Goal: Task Accomplishment & Management: Complete application form

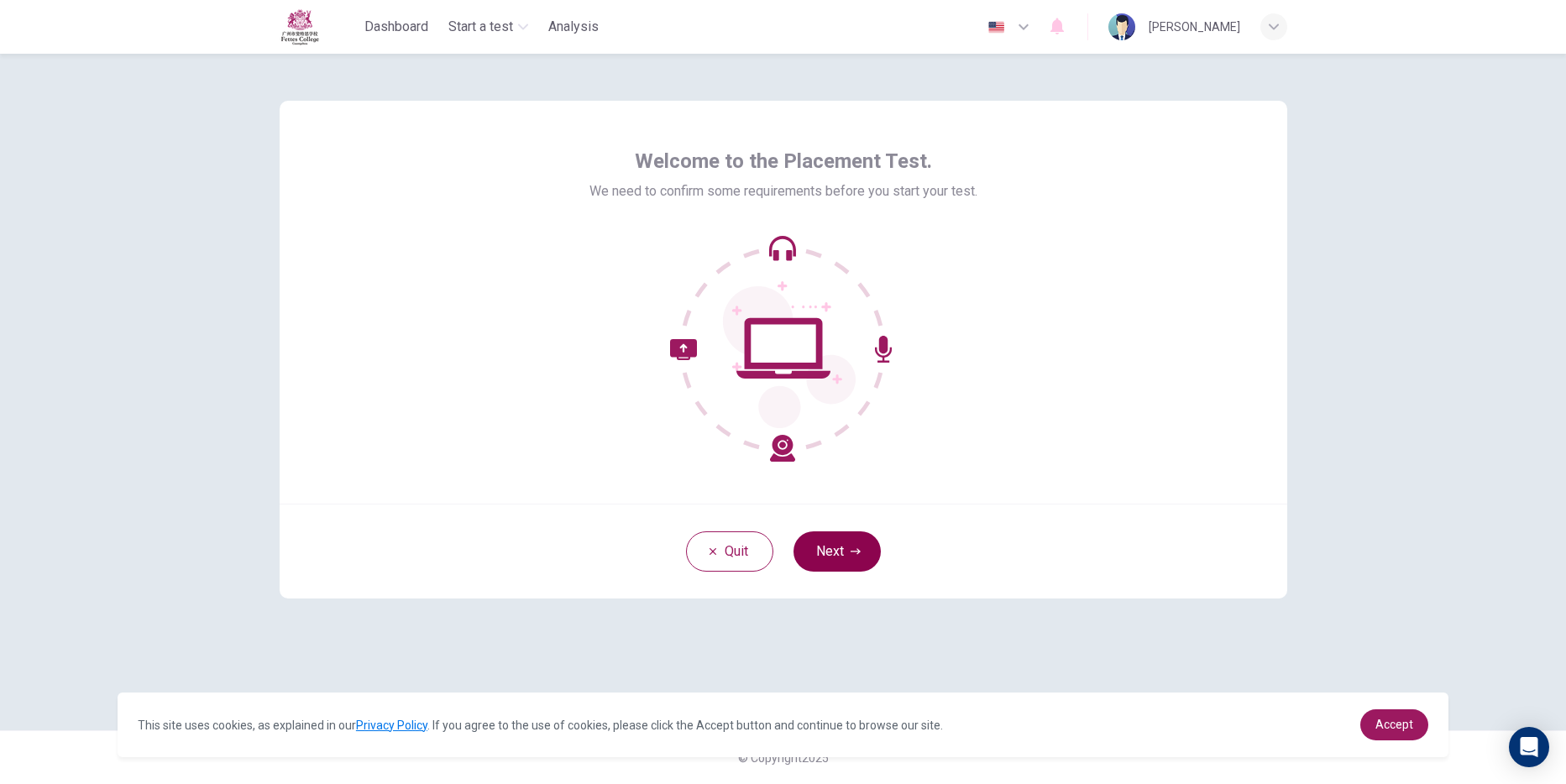
click at [862, 552] on button "Next" at bounding box center [837, 551] width 87 height 40
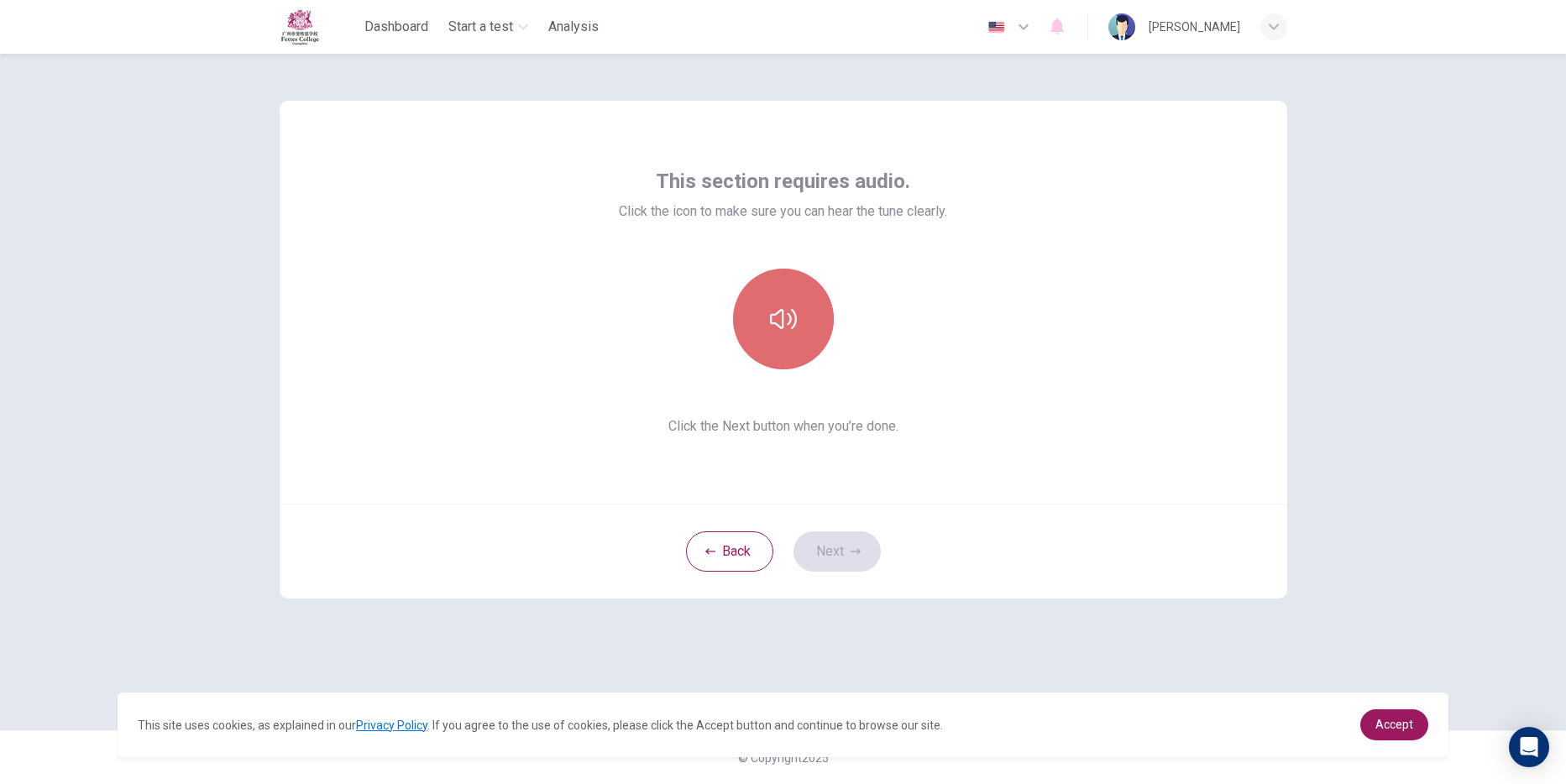
click at [793, 297] on button "button" at bounding box center [783, 318] width 100 height 100
click at [826, 540] on button "Next" at bounding box center [837, 551] width 87 height 40
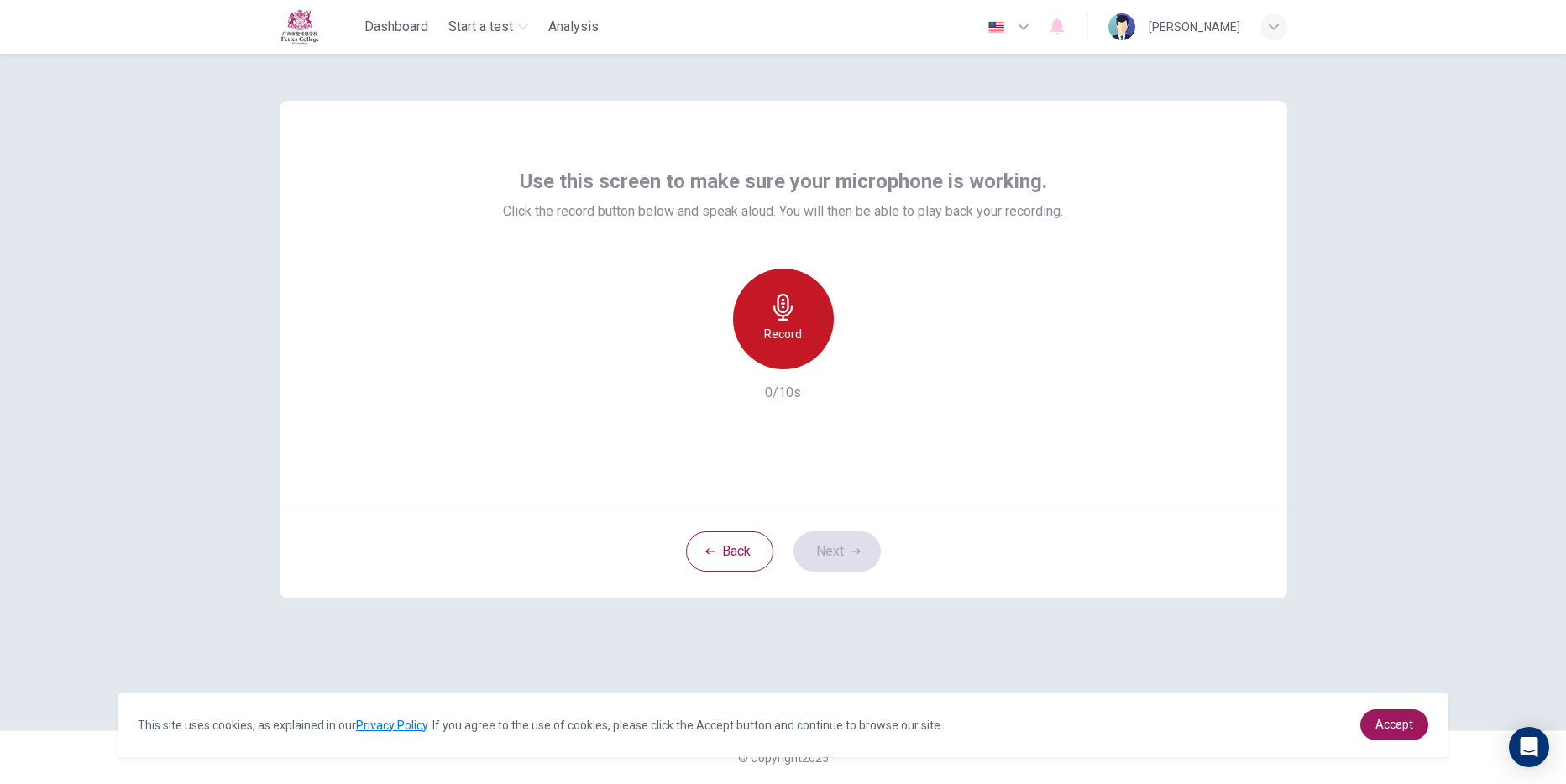
click at [796, 328] on h6 "Record" at bounding box center [783, 333] width 37 height 20
click at [796, 328] on div "Stop" at bounding box center [783, 318] width 100 height 100
click at [868, 353] on icon "button" at bounding box center [860, 356] width 17 height 17
click at [695, 358] on div "button" at bounding box center [706, 356] width 27 height 27
click at [825, 557] on button "Next" at bounding box center [837, 551] width 87 height 40
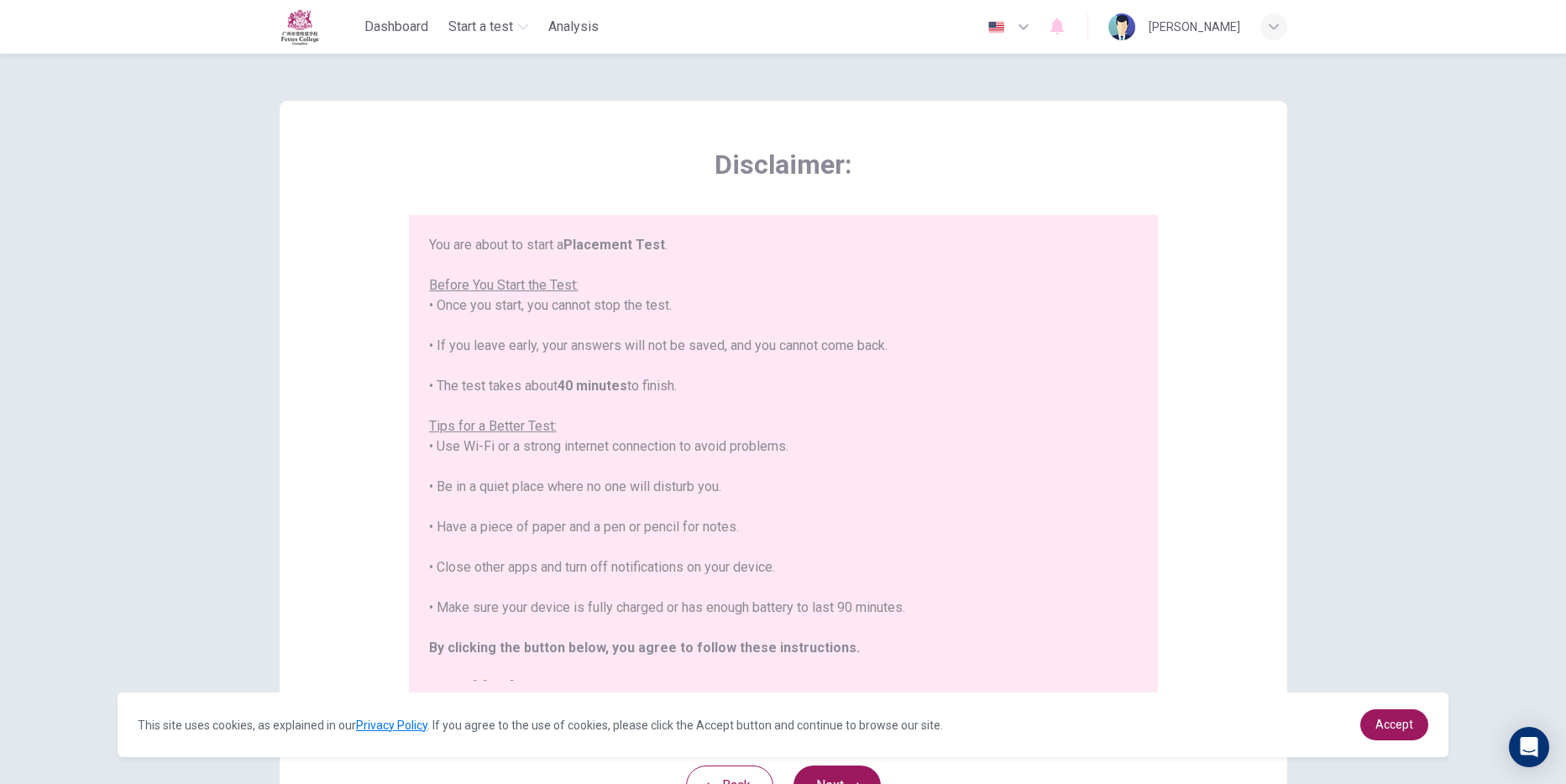
scroll to position [20, 0]
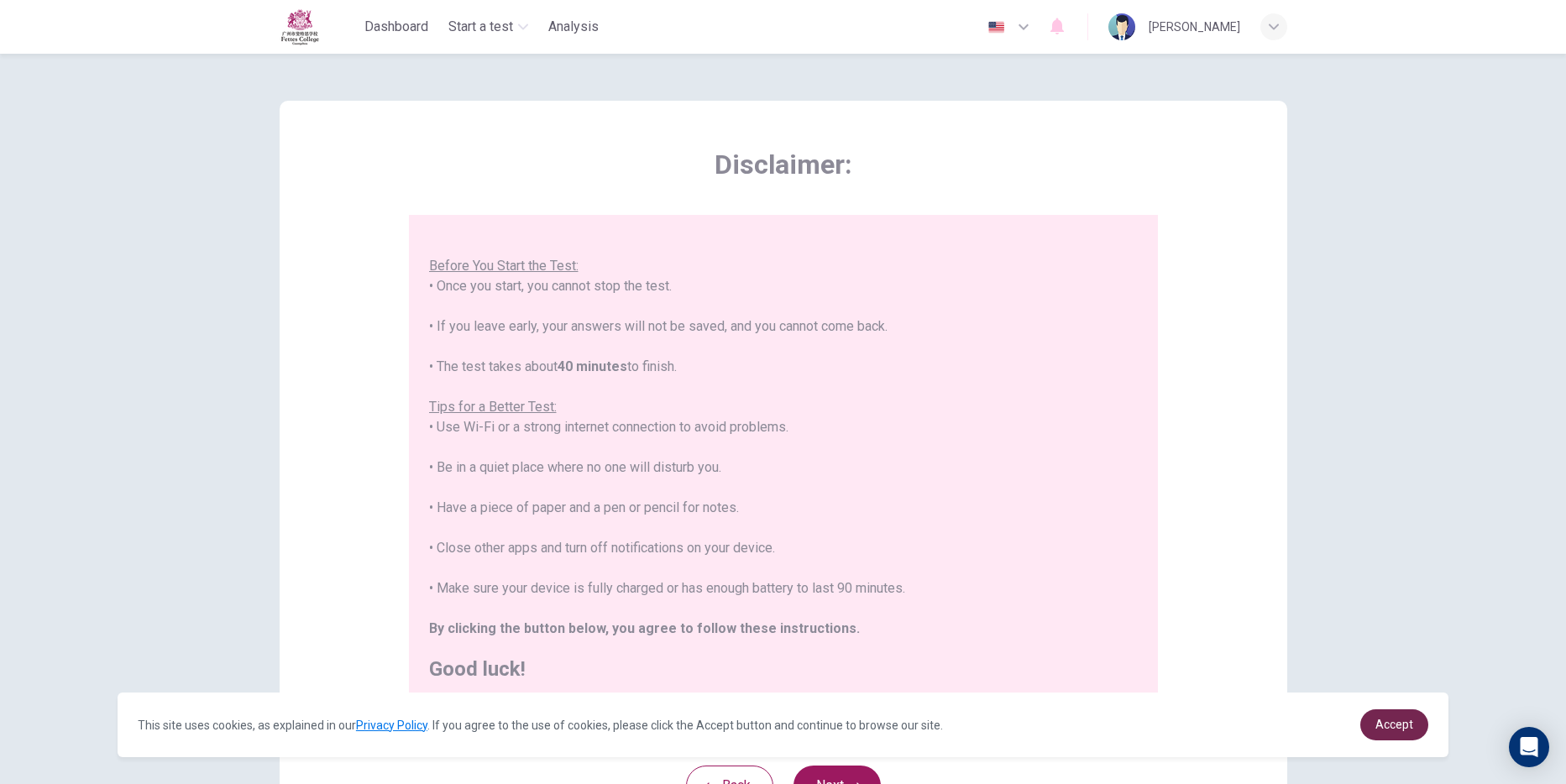
click at [1383, 710] on link "Accept" at bounding box center [1393, 724] width 68 height 31
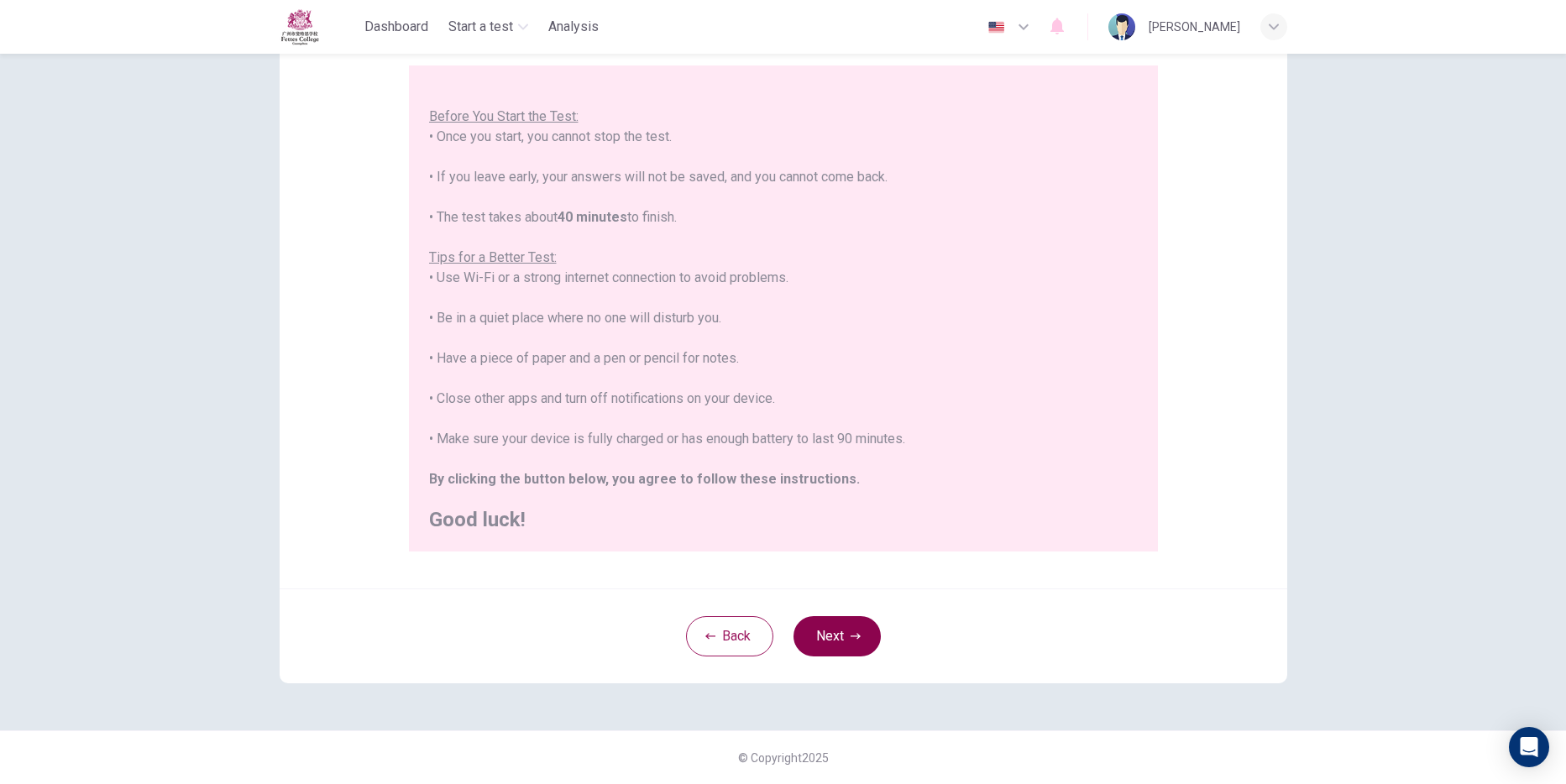
click at [832, 625] on button "Next" at bounding box center [837, 636] width 87 height 40
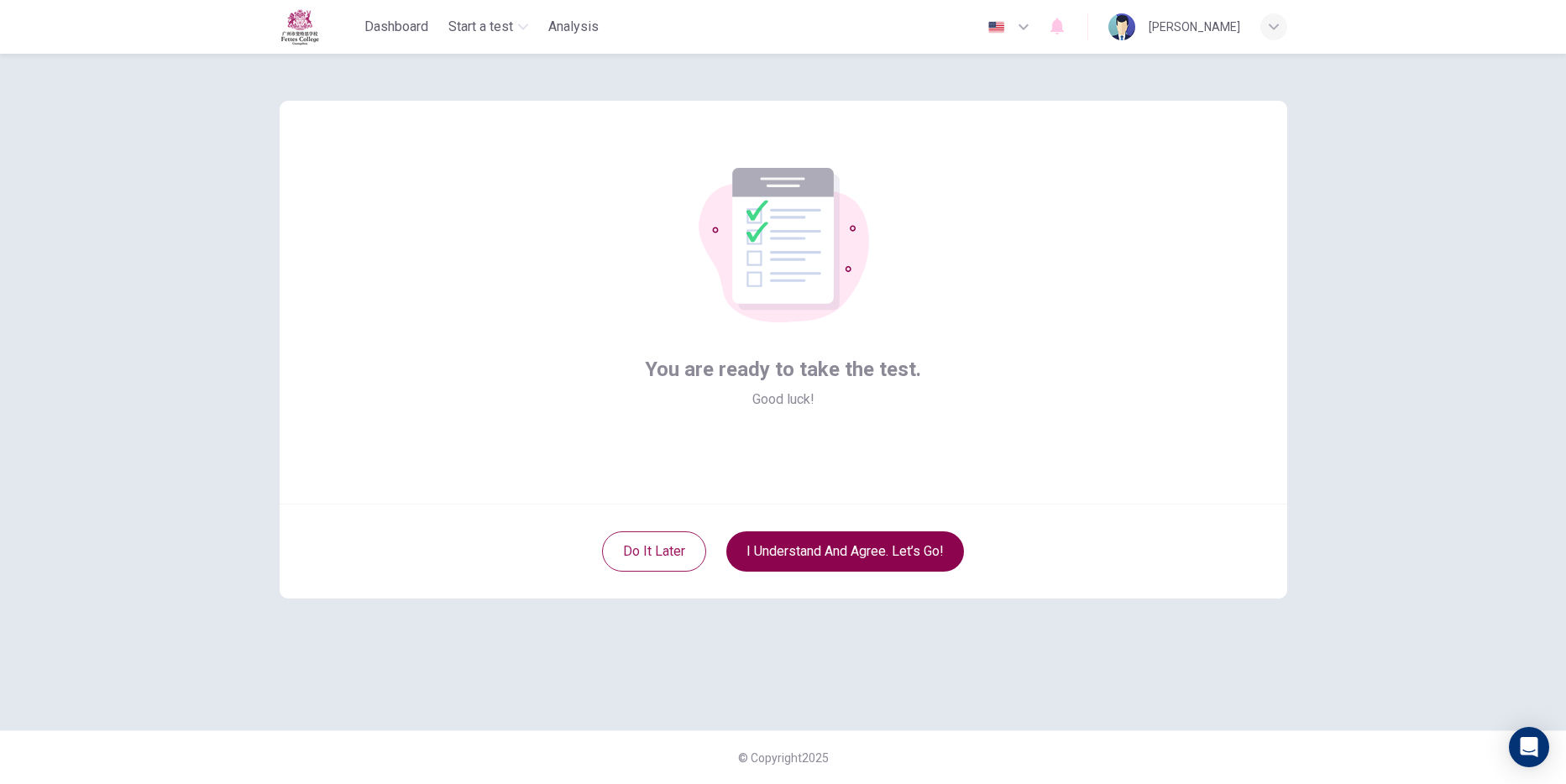
scroll to position [0, 0]
click at [777, 549] on button "I understand and agree. Let’s go!" at bounding box center [845, 551] width 237 height 40
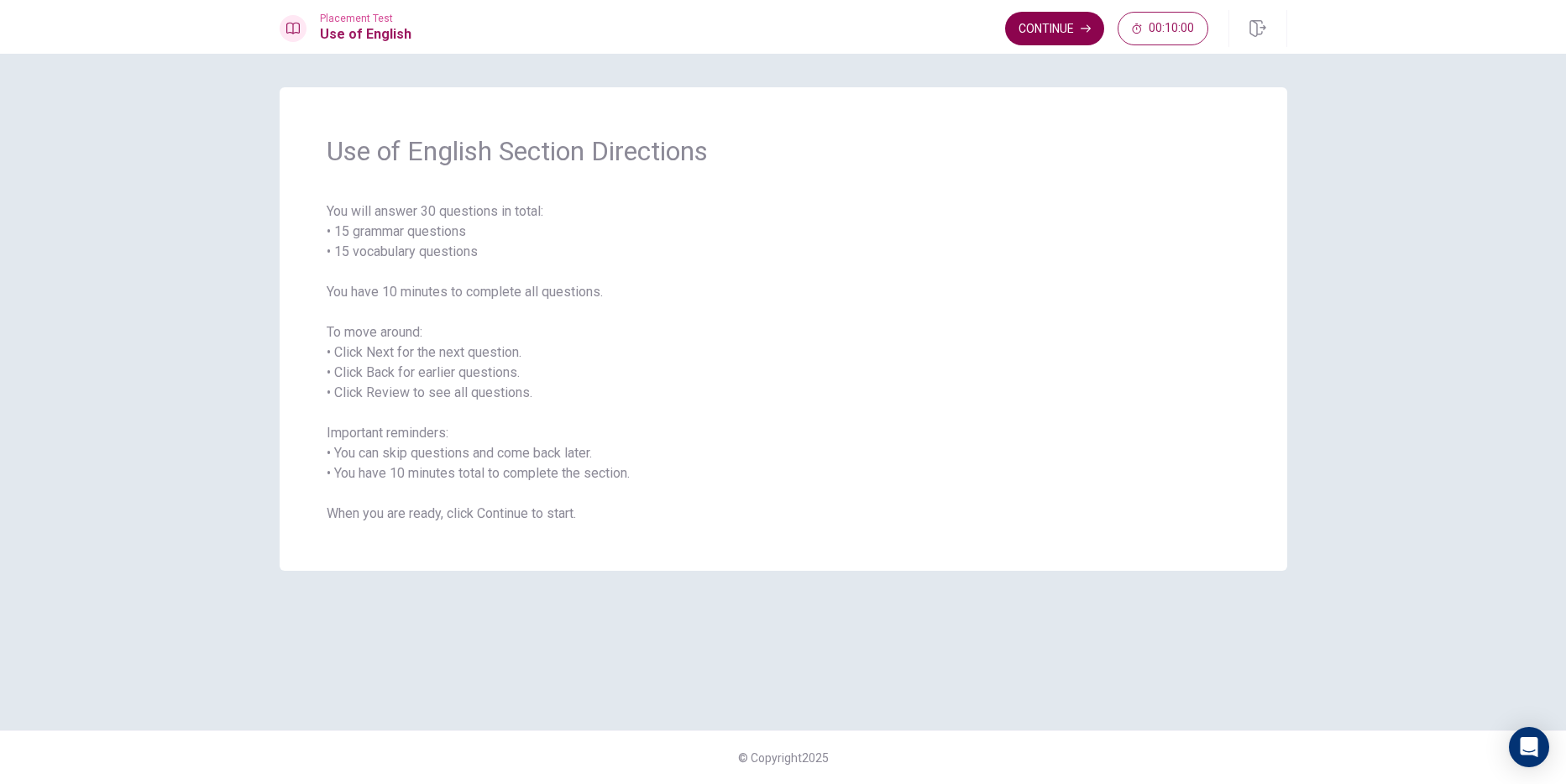
click at [1030, 26] on button "Continue" at bounding box center [1054, 28] width 99 height 34
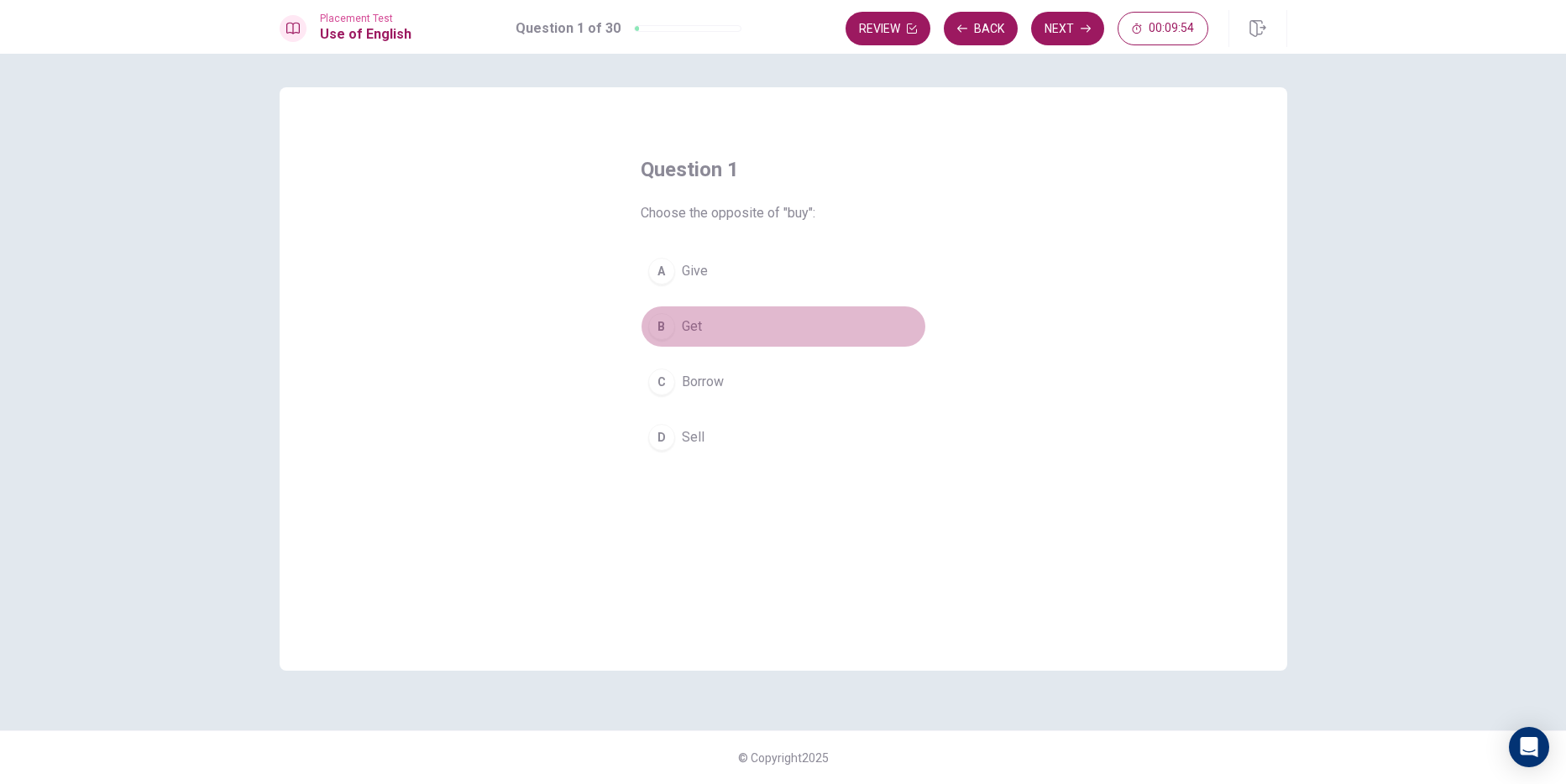
click at [661, 323] on div "B" at bounding box center [662, 326] width 27 height 27
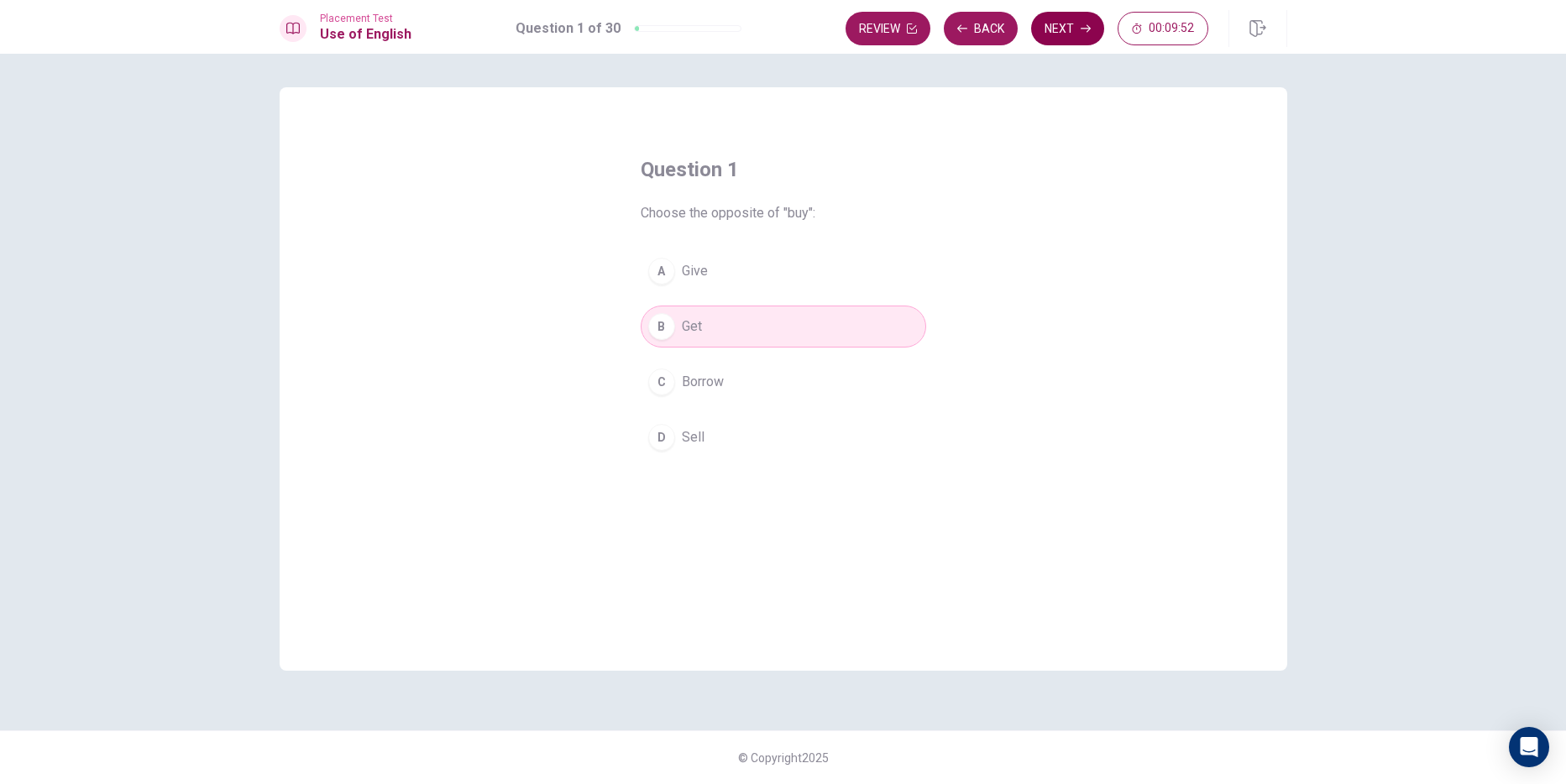
click at [1078, 24] on button "Next" at bounding box center [1067, 28] width 73 height 34
click at [662, 330] on div "B" at bounding box center [662, 326] width 27 height 27
click at [1071, 17] on button "Next" at bounding box center [1067, 28] width 73 height 34
click at [667, 268] on div "A" at bounding box center [662, 271] width 27 height 27
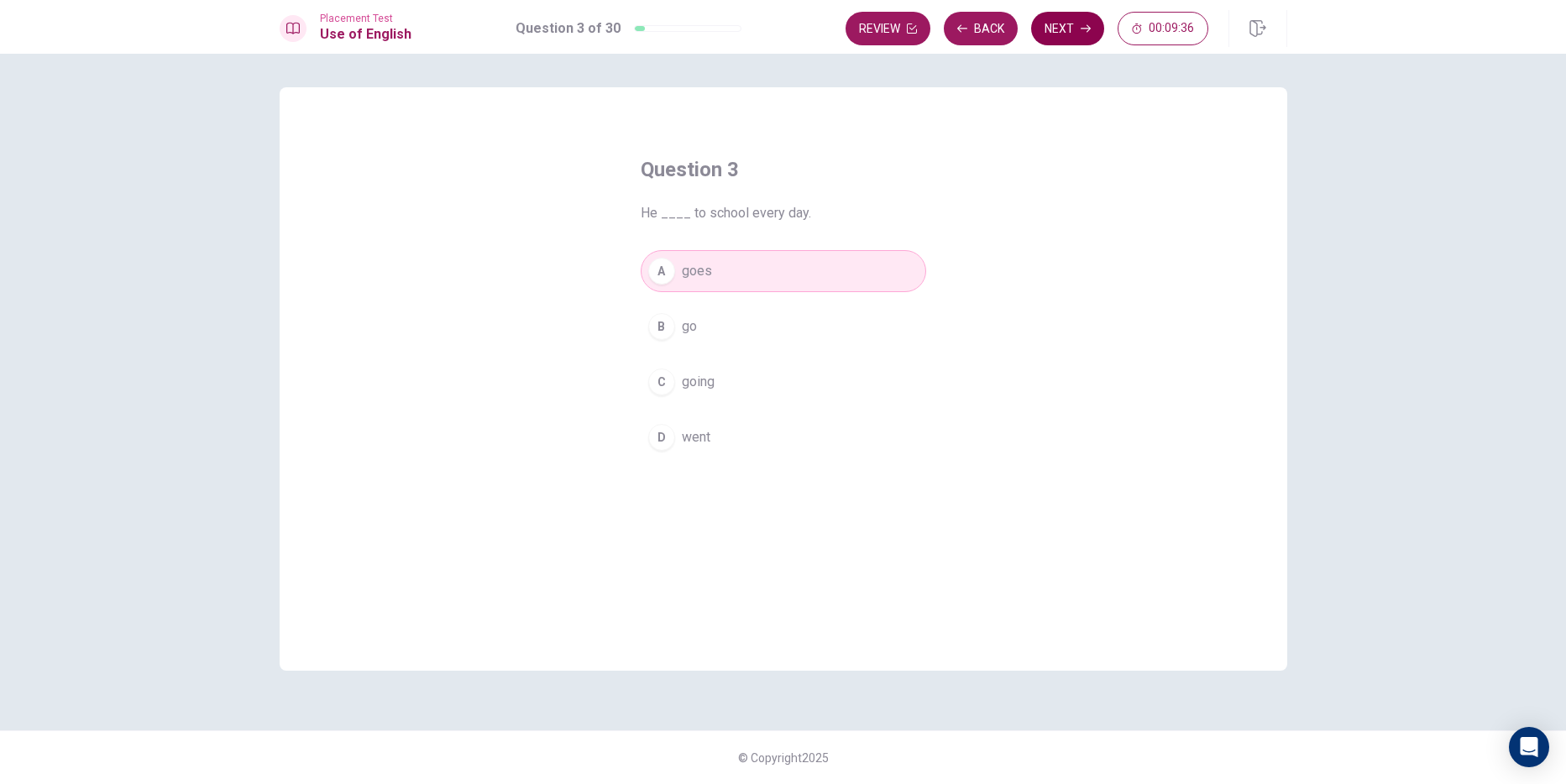
click at [1073, 27] on button "Next" at bounding box center [1067, 28] width 73 height 34
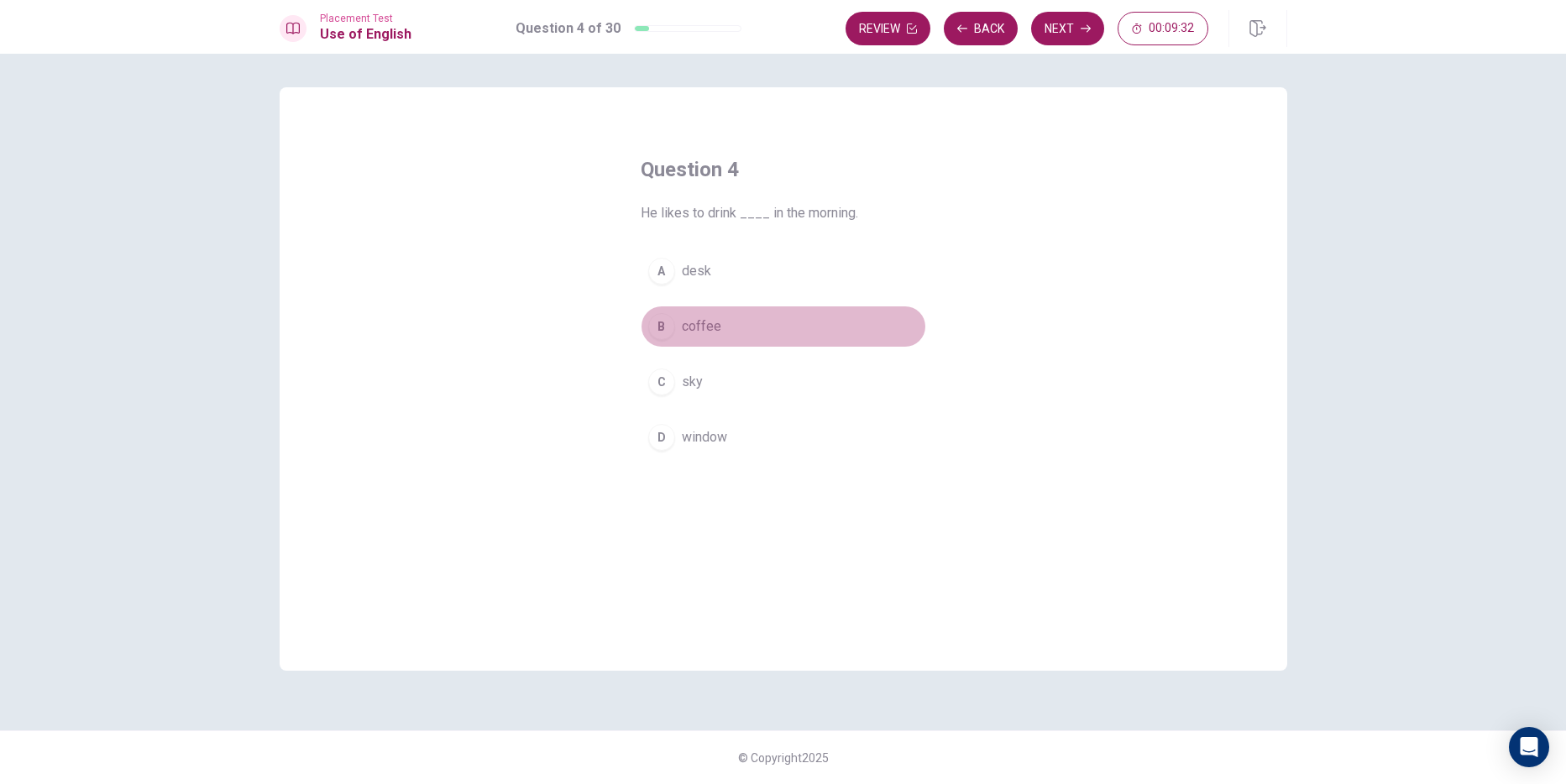
click at [661, 323] on div "B" at bounding box center [662, 326] width 27 height 27
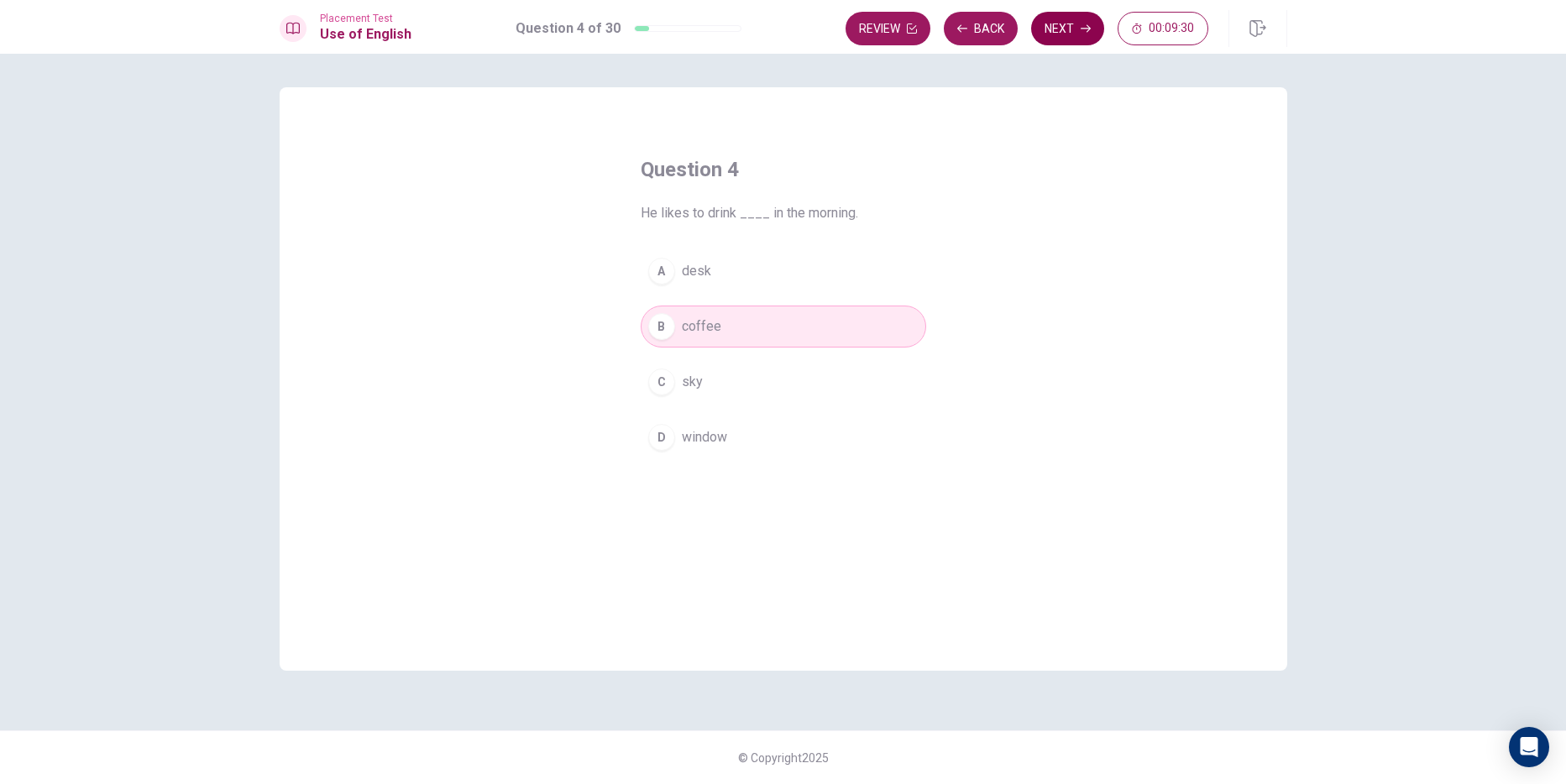
click at [1063, 28] on button "Next" at bounding box center [1067, 28] width 73 height 34
click at [659, 275] on div "A" at bounding box center [662, 271] width 27 height 27
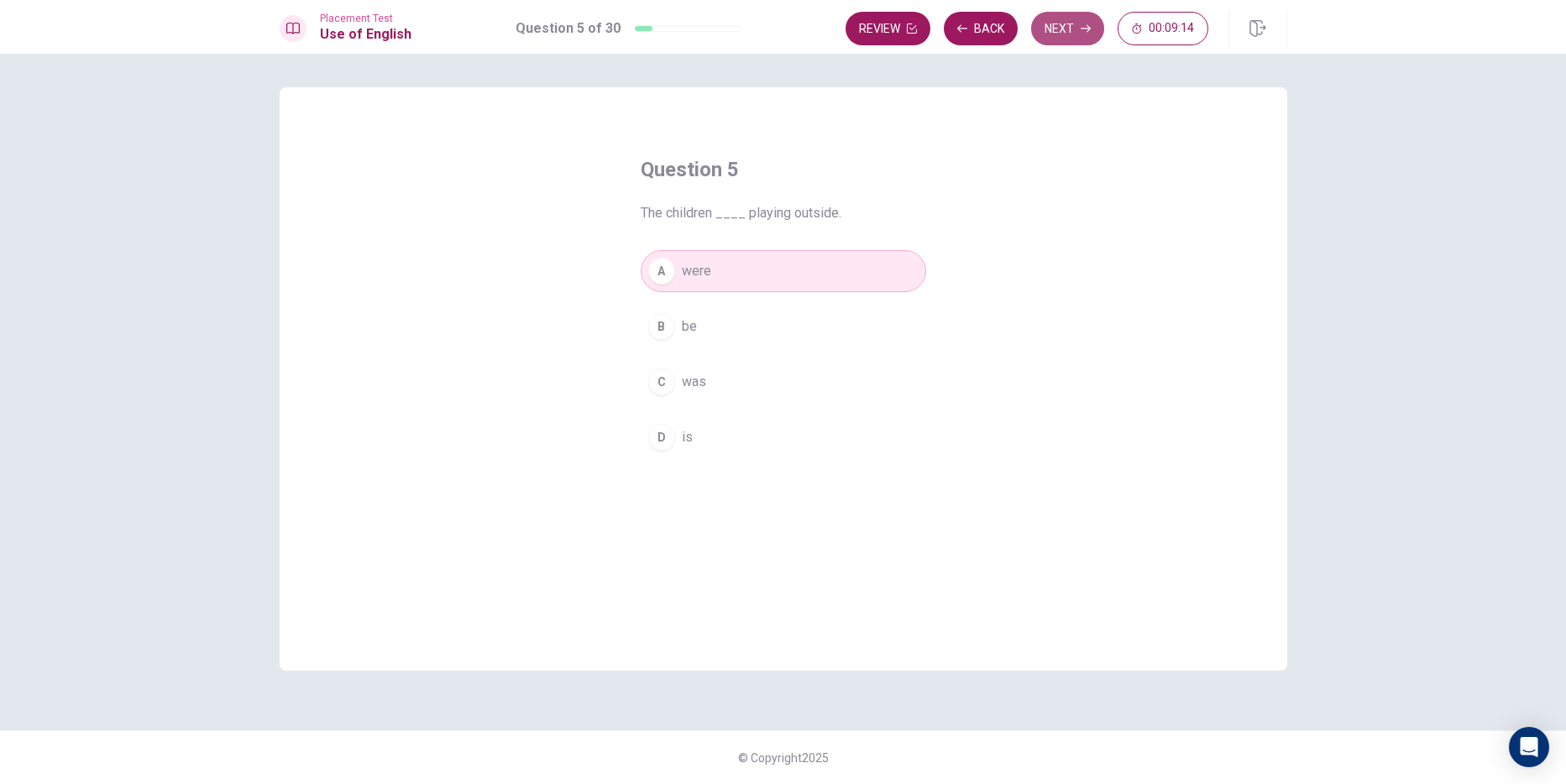
click at [1060, 29] on button "Next" at bounding box center [1067, 28] width 73 height 34
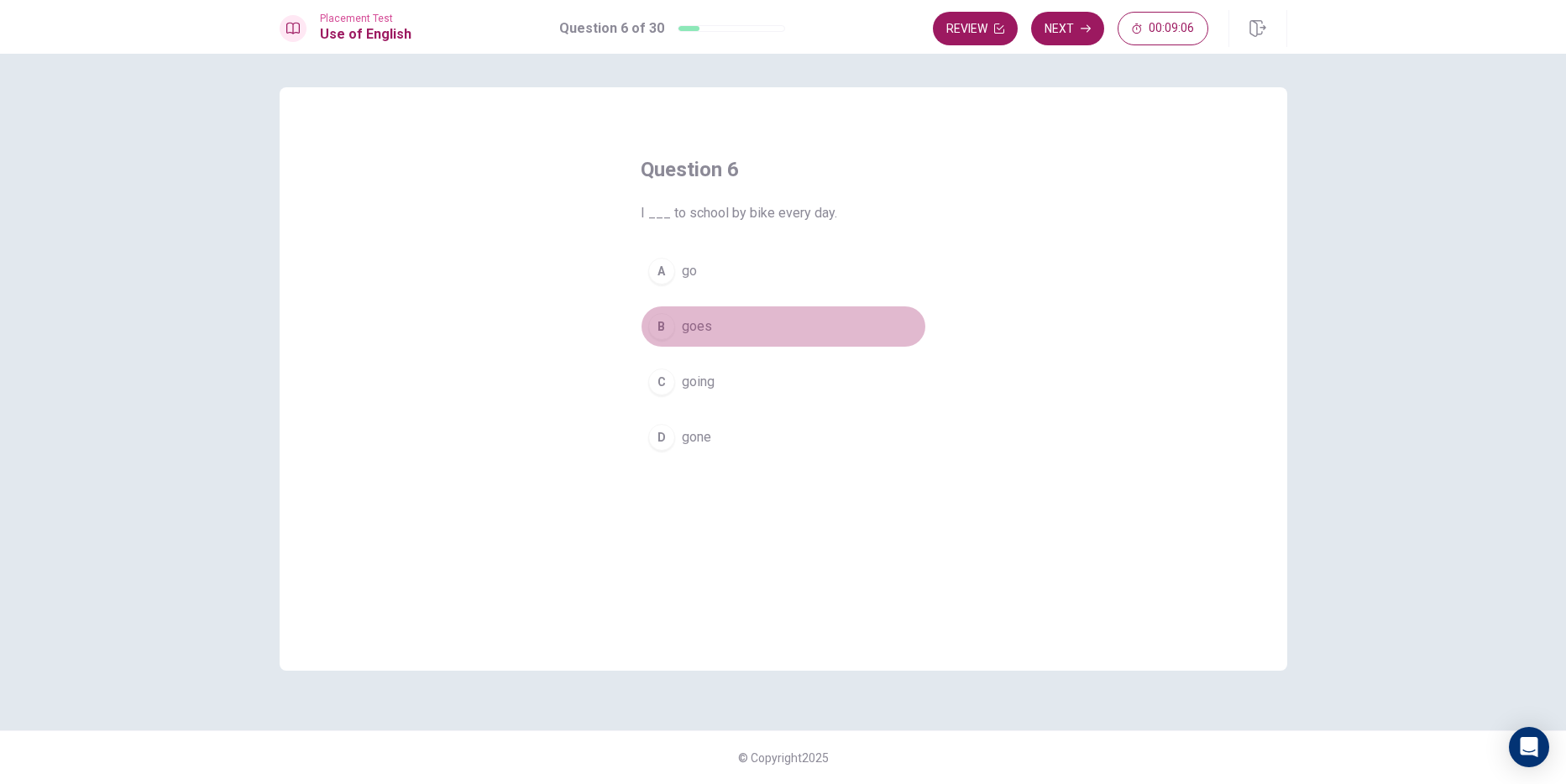
click at [715, 332] on button "B goes" at bounding box center [783, 326] width 285 height 42
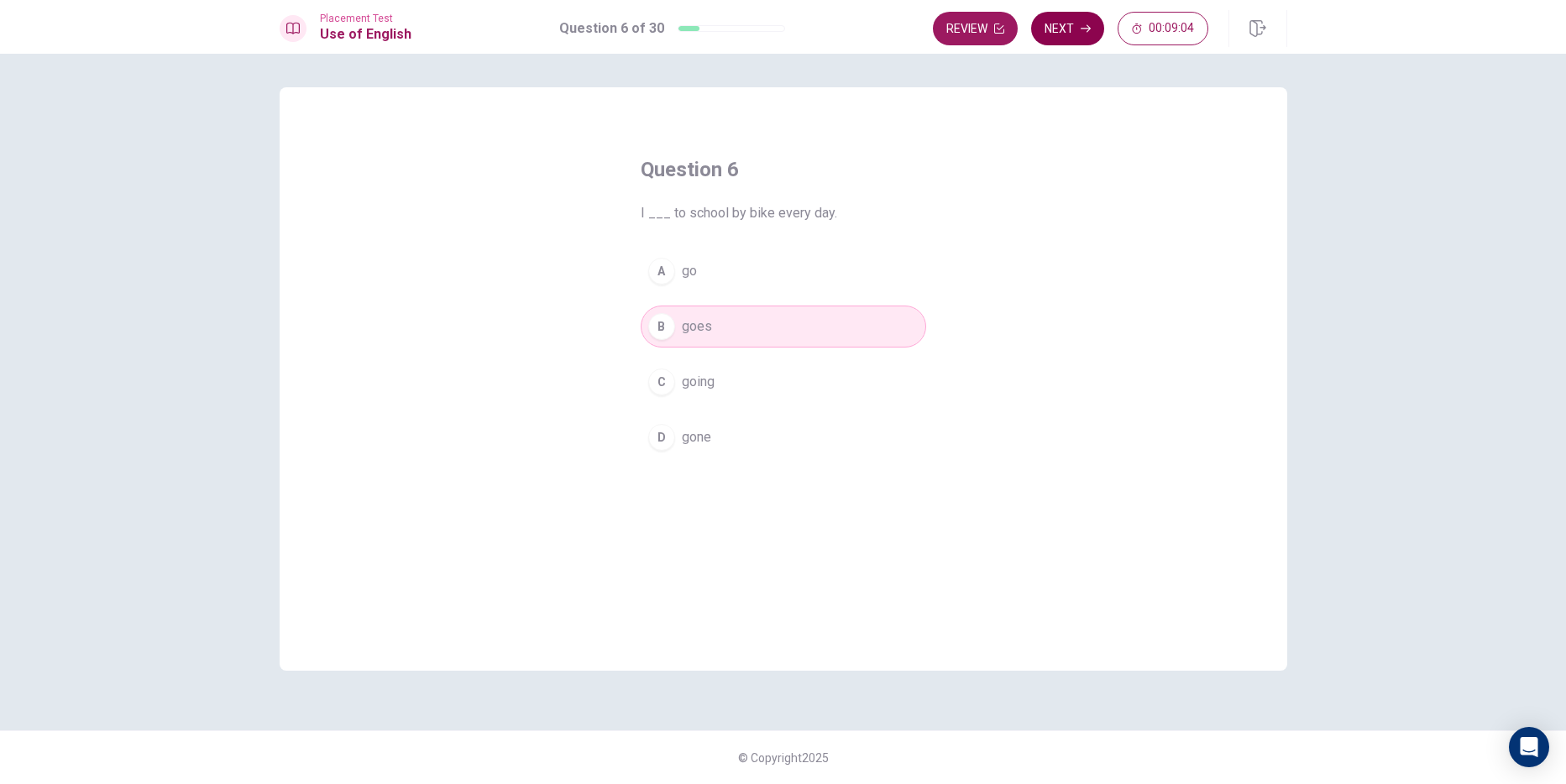
click at [1060, 23] on button "Next" at bounding box center [1067, 28] width 73 height 34
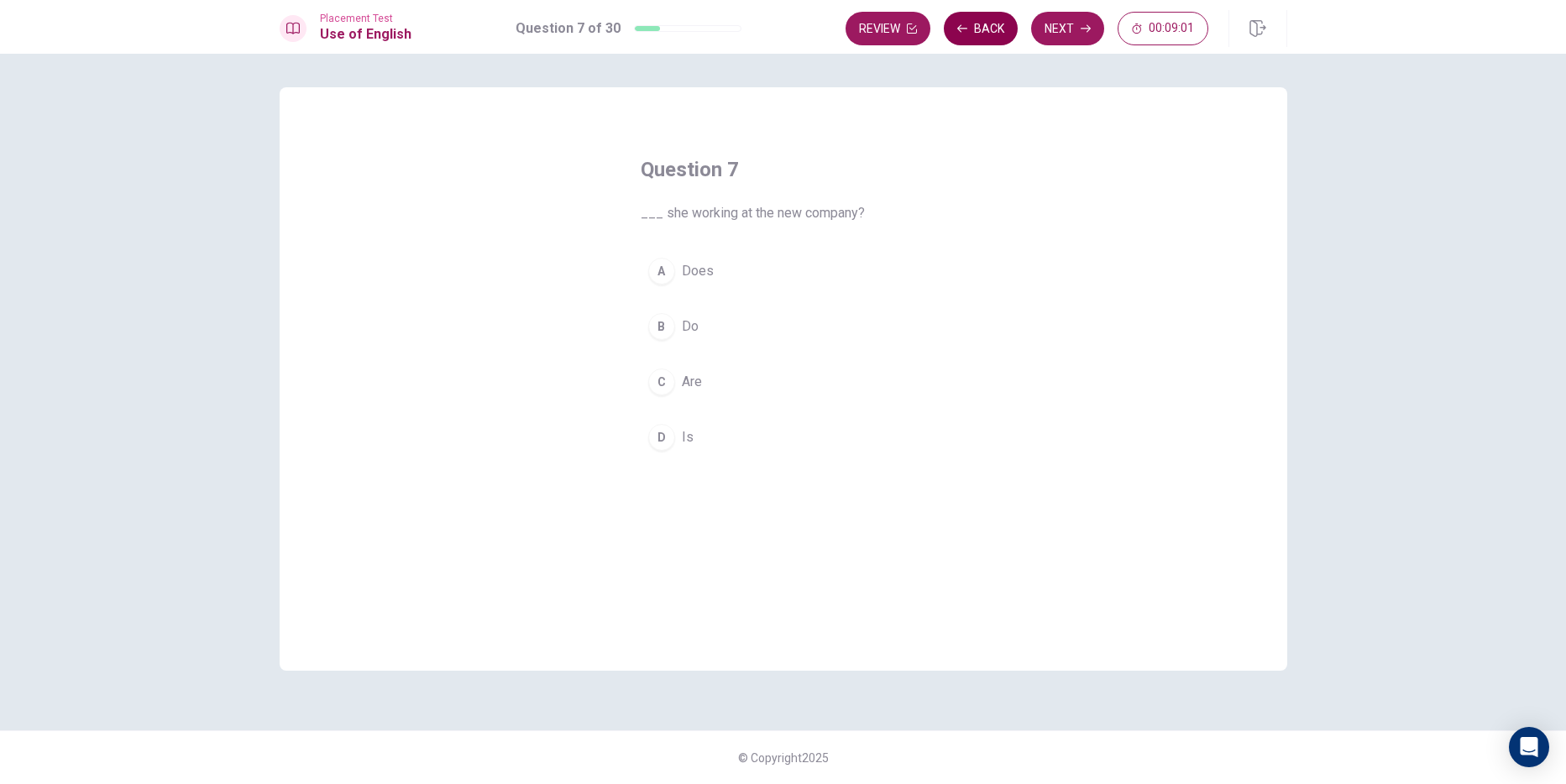
click at [954, 25] on button "Back" at bounding box center [980, 28] width 74 height 34
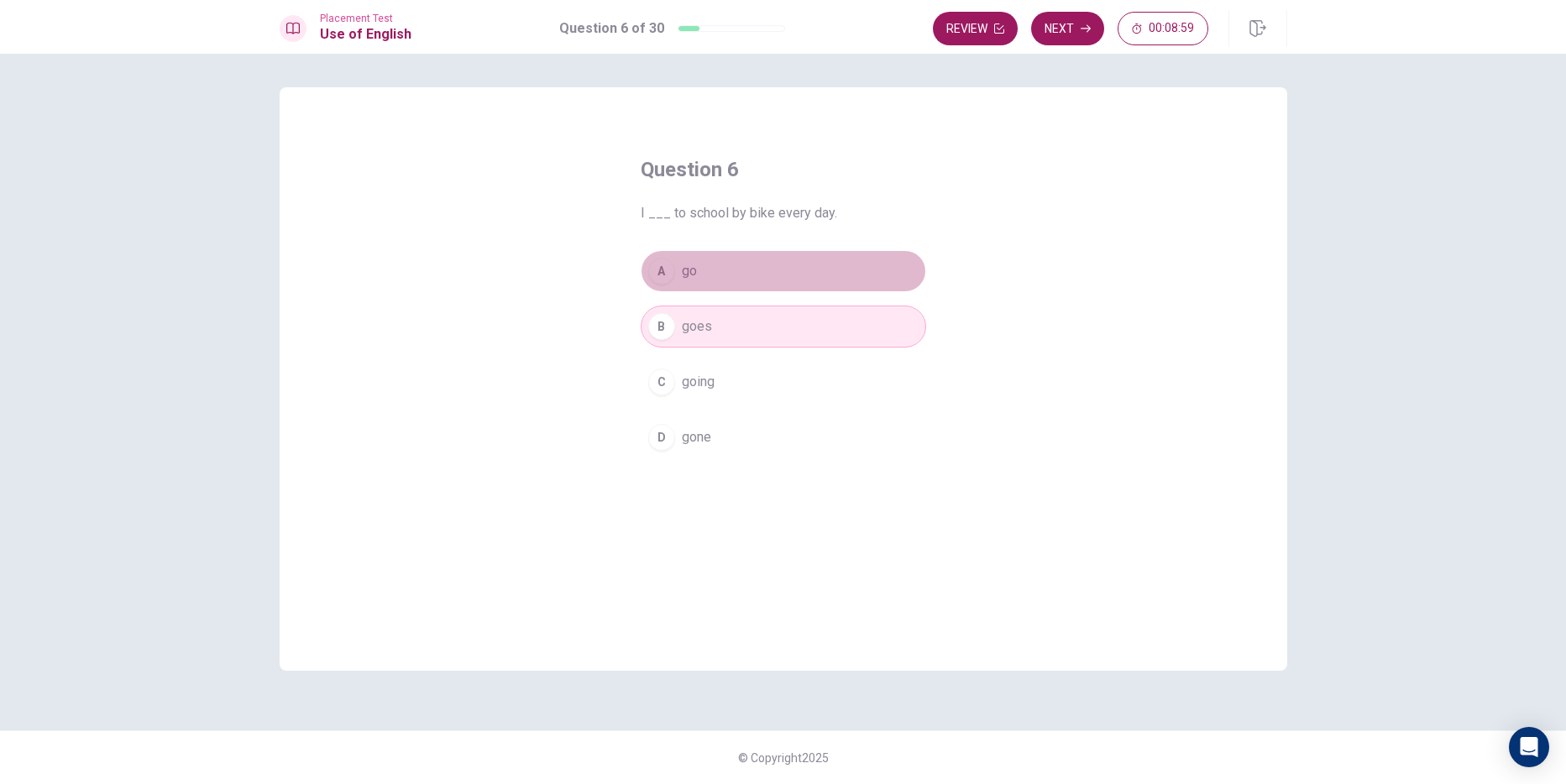
click at [783, 262] on button "A go" at bounding box center [783, 270] width 285 height 42
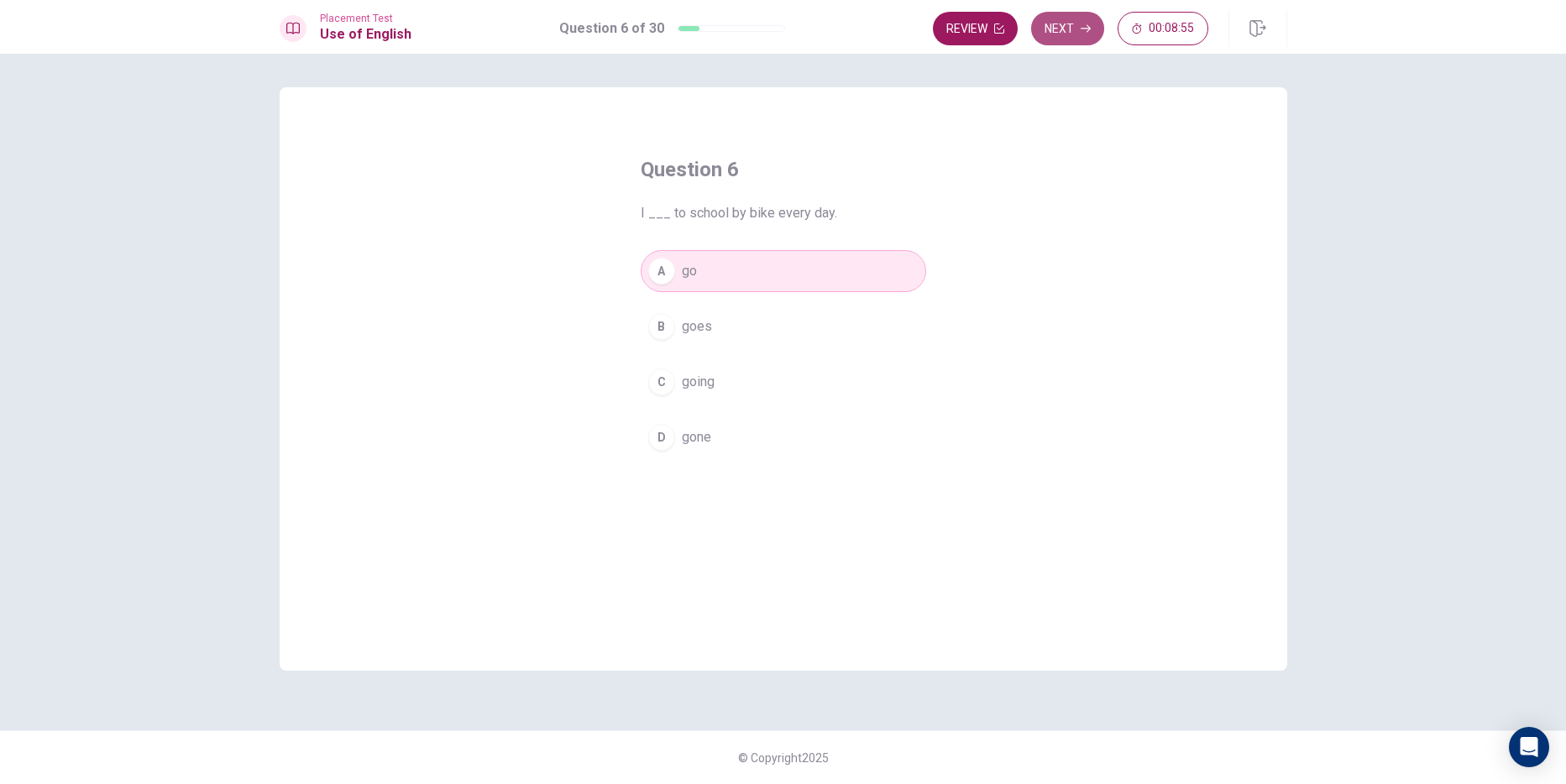
click at [1061, 31] on button "Next" at bounding box center [1067, 28] width 73 height 34
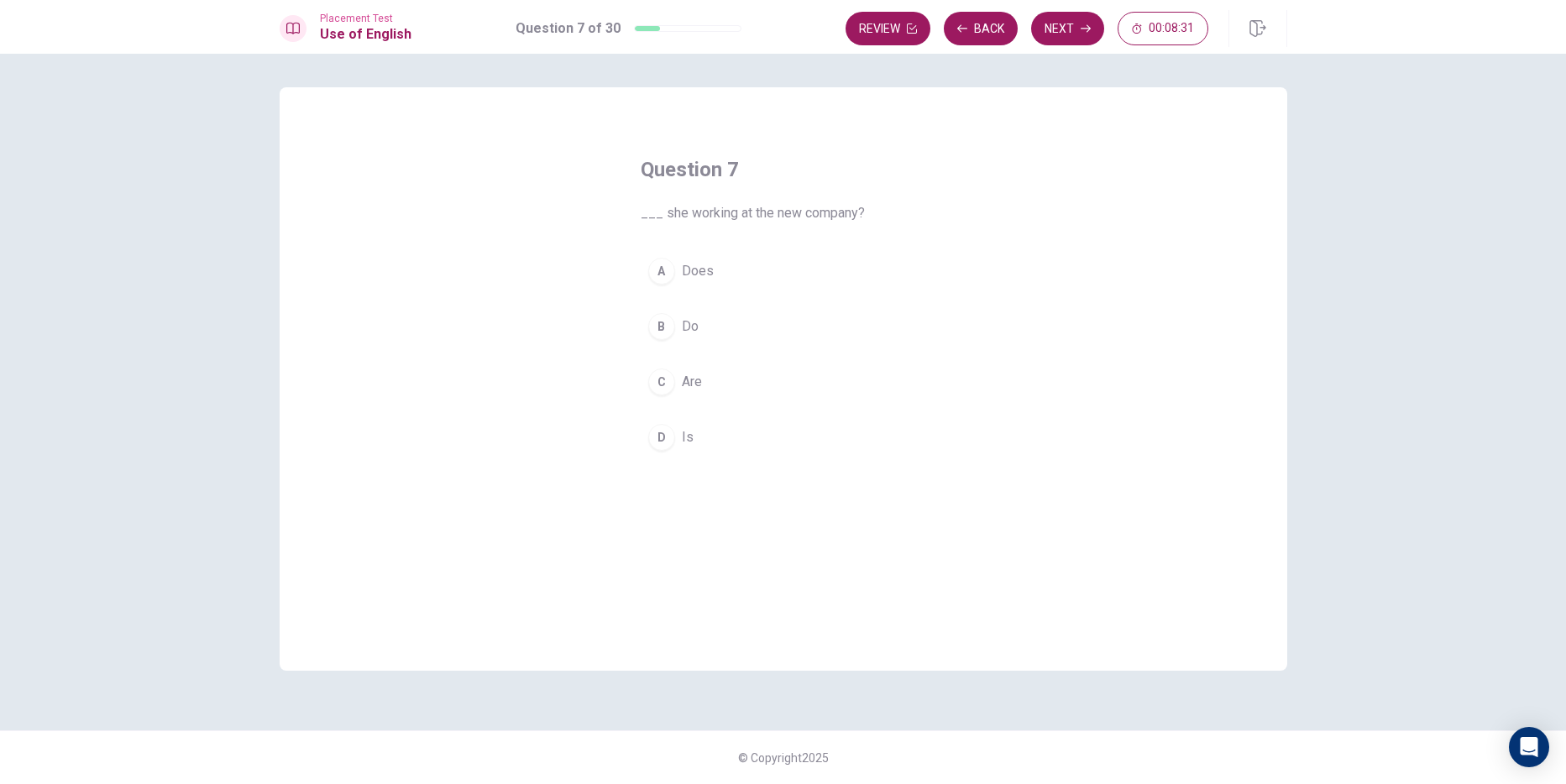
click at [659, 435] on div "D" at bounding box center [662, 437] width 27 height 27
click at [1055, 37] on button "Next" at bounding box center [1067, 28] width 73 height 34
click at [715, 274] on button "A grape" at bounding box center [783, 270] width 285 height 42
click at [1054, 21] on button "Next" at bounding box center [1067, 28] width 73 height 34
click at [740, 324] on button "B finished" at bounding box center [783, 326] width 285 height 42
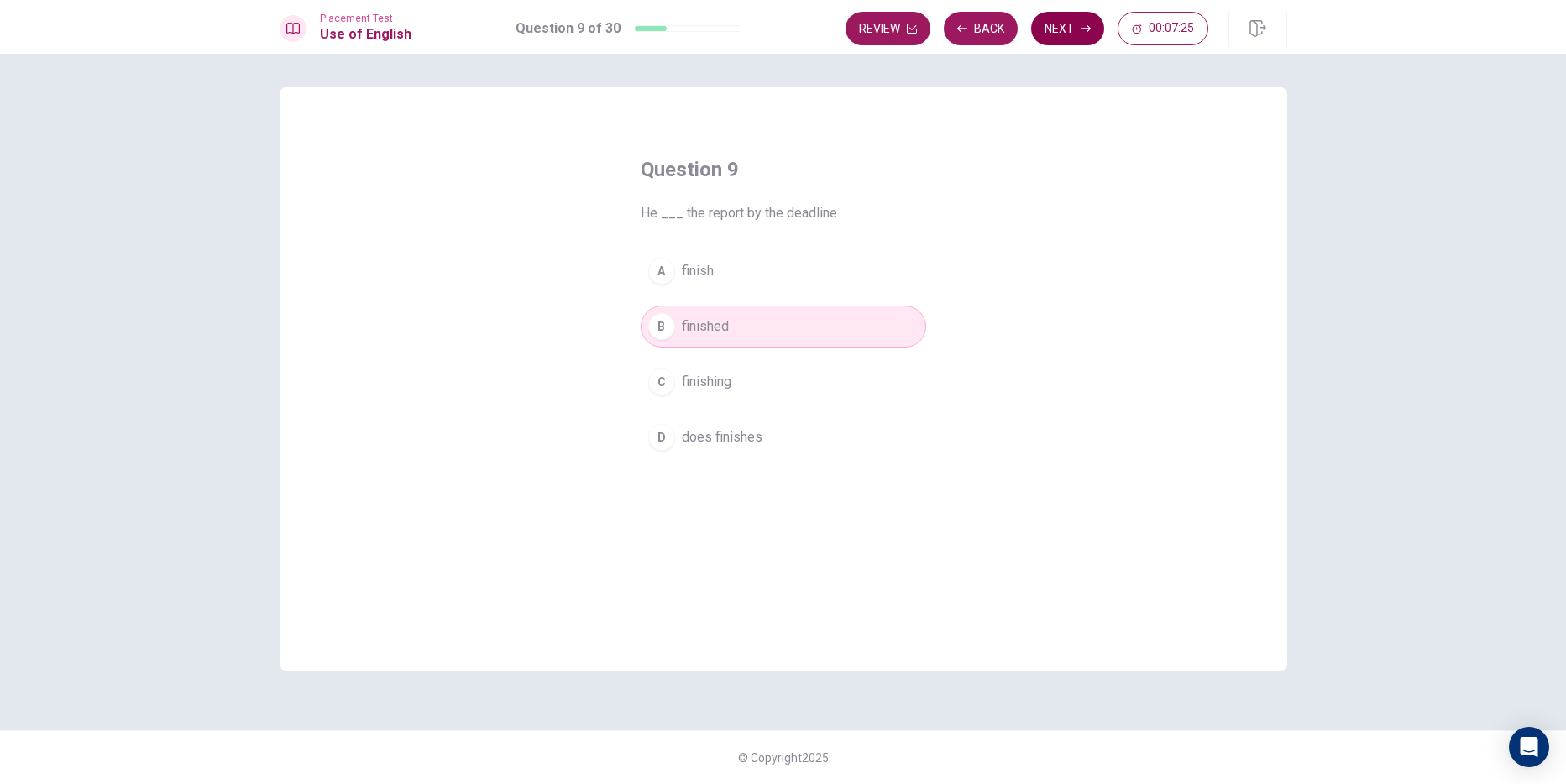
click at [1067, 36] on button "Next" at bounding box center [1067, 28] width 73 height 34
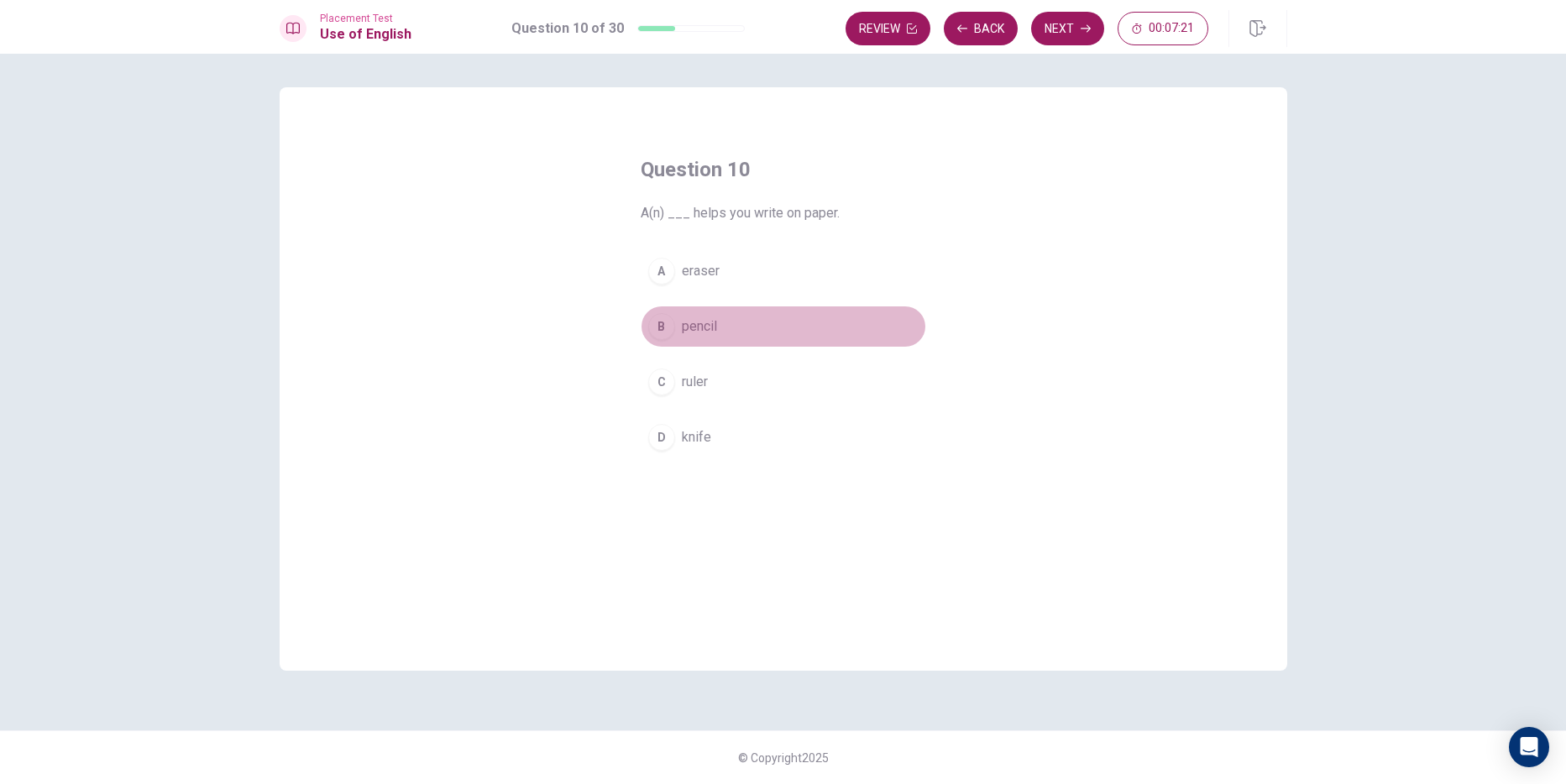
click at [711, 332] on span "pencil" at bounding box center [700, 326] width 36 height 20
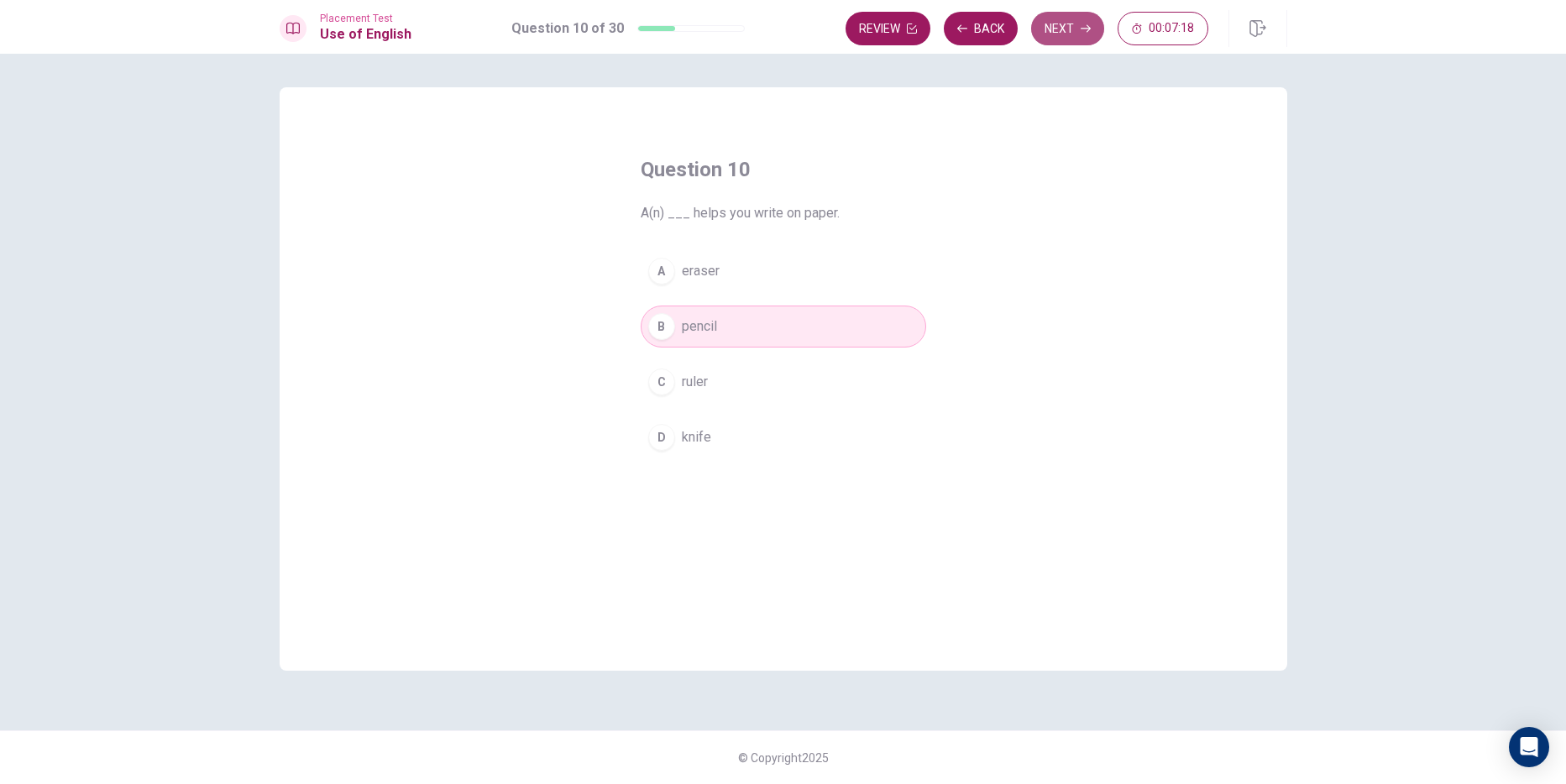
click at [1051, 20] on button "Next" at bounding box center [1067, 28] width 73 height 34
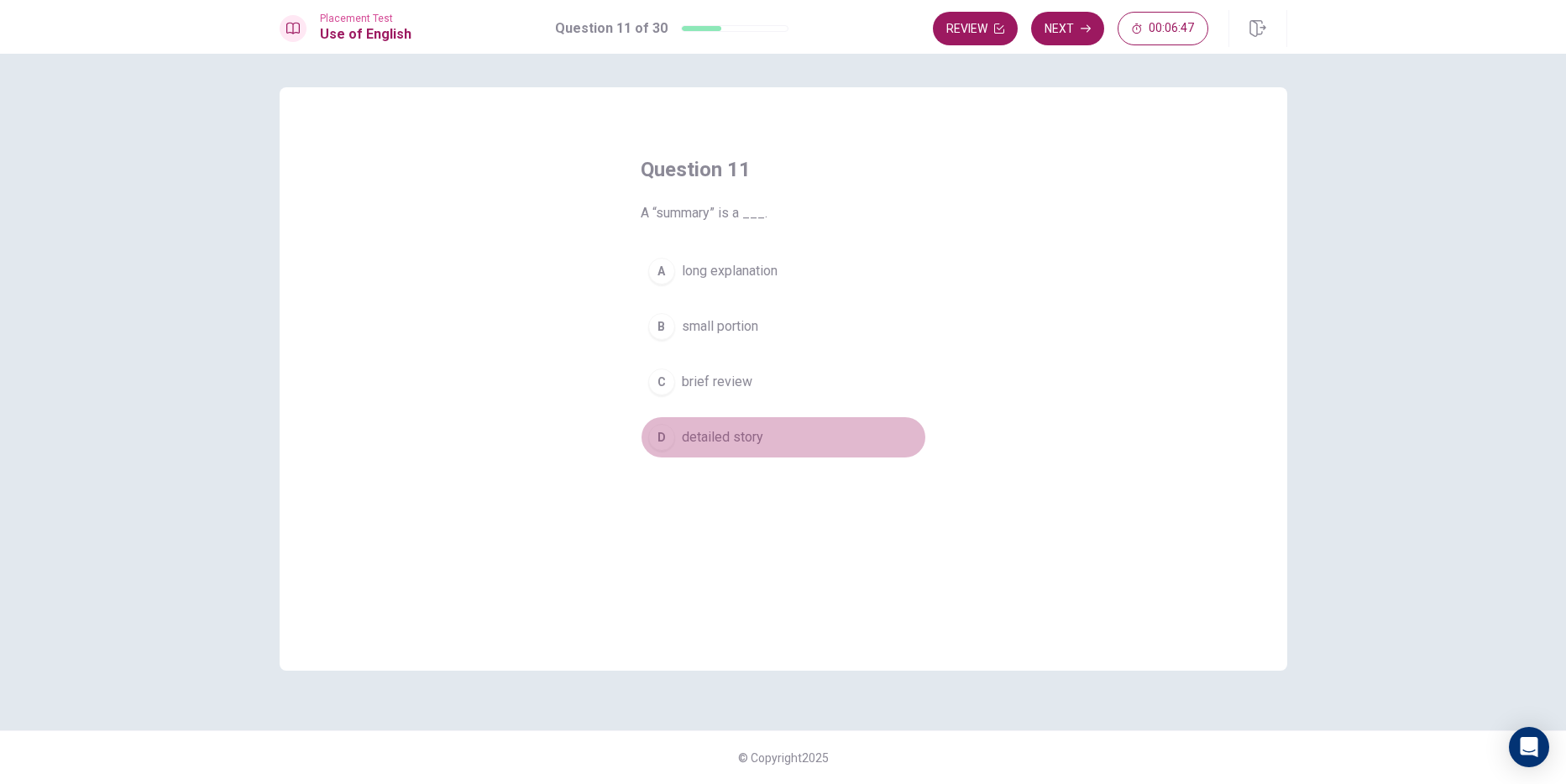
drag, startPoint x: 784, startPoint y: 437, endPoint x: 775, endPoint y: 366, distance: 71.6
click at [775, 427] on button "D detailed story" at bounding box center [783, 436] width 285 height 42
click at [1050, 37] on button "Next" at bounding box center [1067, 28] width 73 height 34
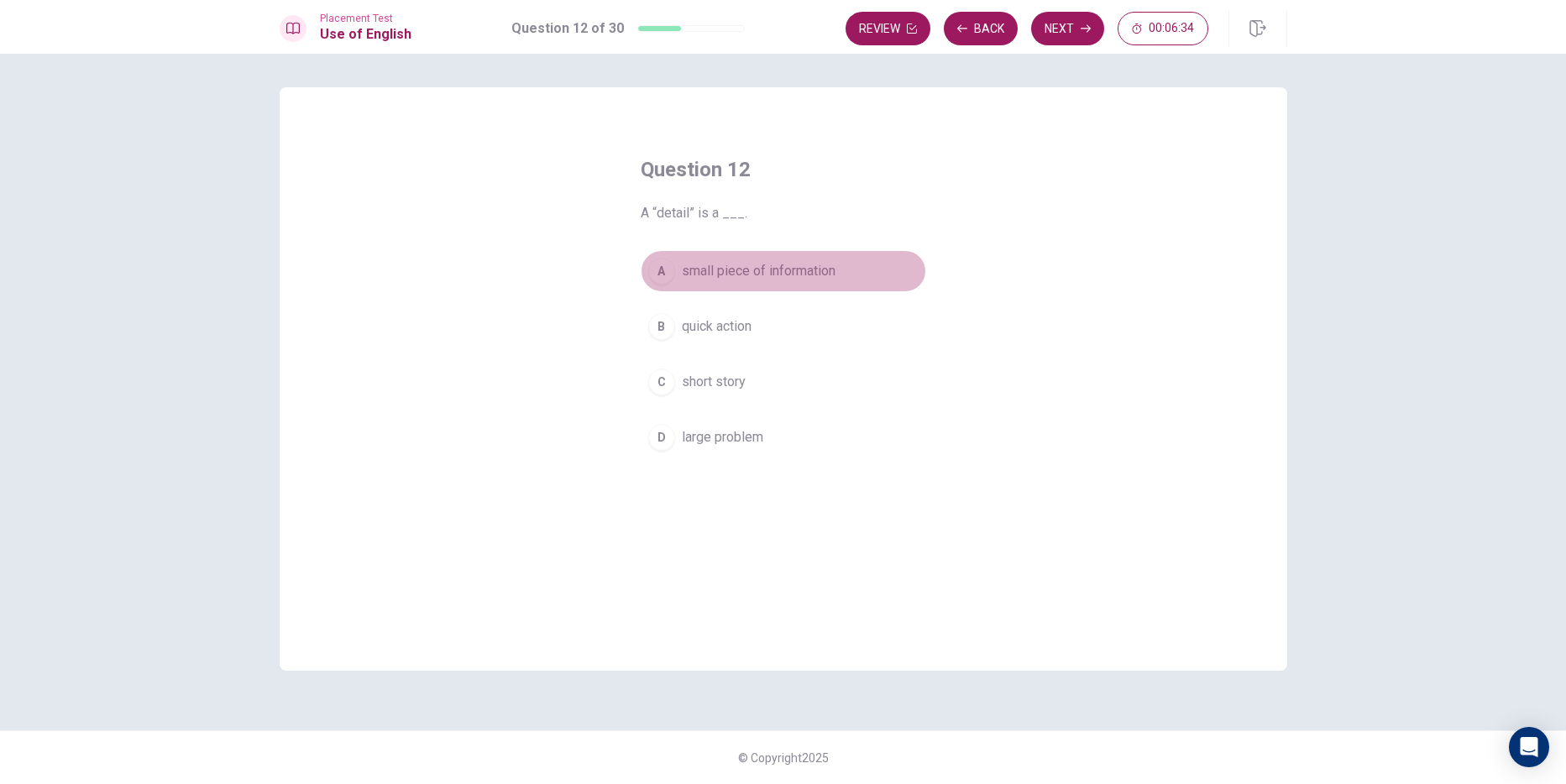
click at [762, 271] on span "small piece of information" at bounding box center [759, 271] width 154 height 20
click at [1062, 38] on button "Next" at bounding box center [1067, 28] width 73 height 34
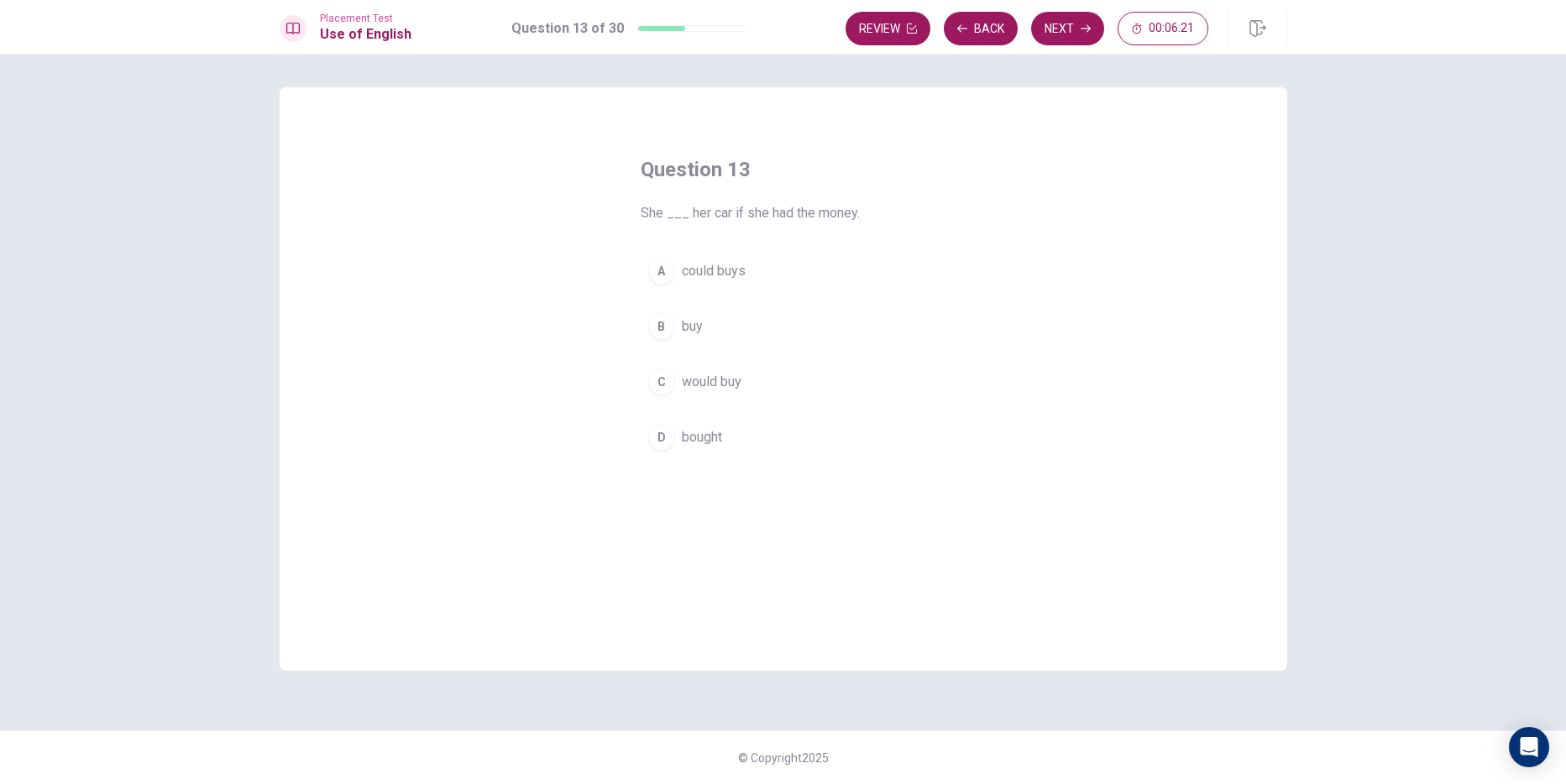
click at [727, 378] on span "would buy" at bounding box center [711, 381] width 60 height 20
click at [1067, 22] on button "Next" at bounding box center [1067, 28] width 73 height 34
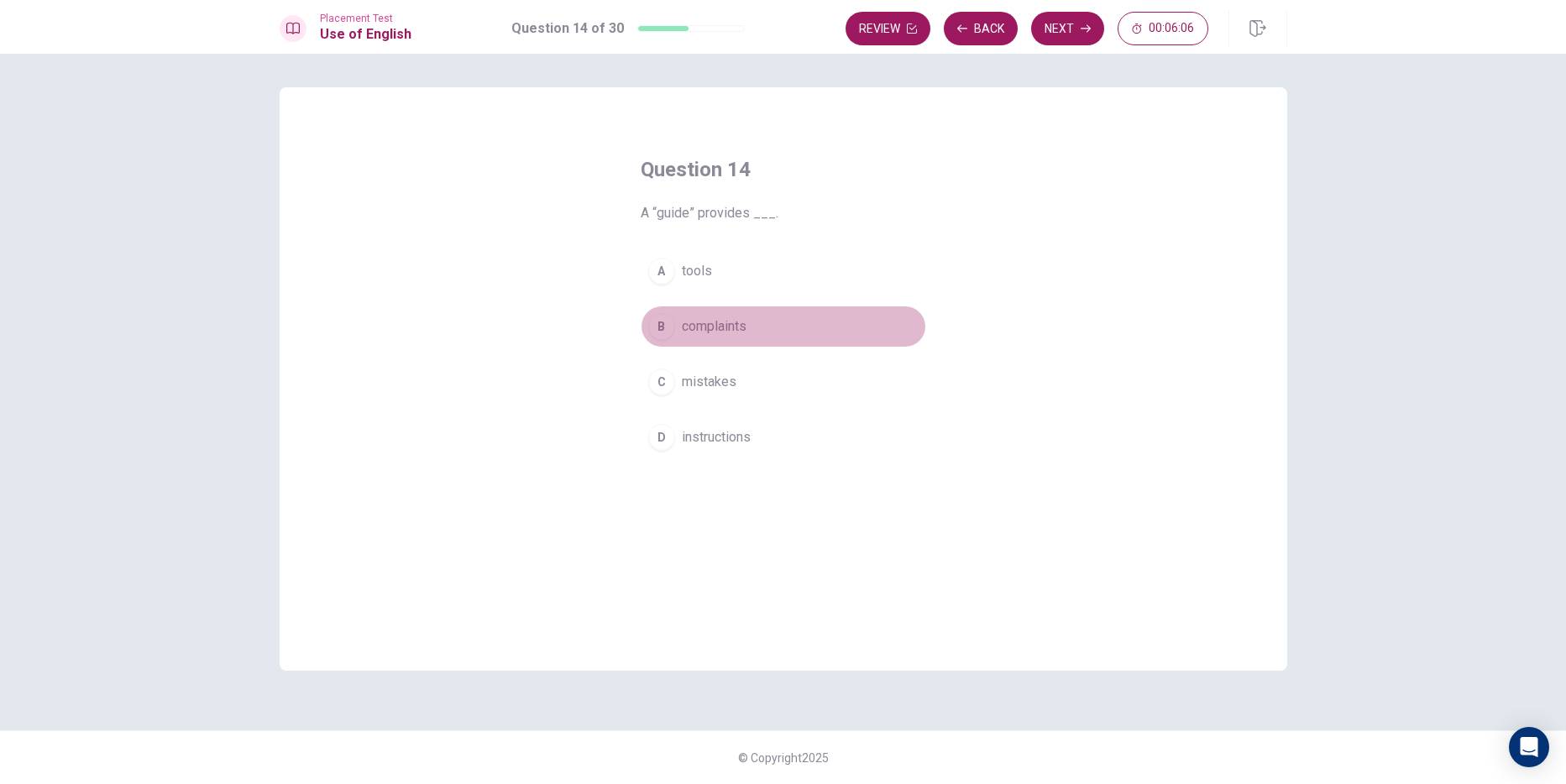
click at [738, 324] on span "complaints" at bounding box center [714, 326] width 65 height 20
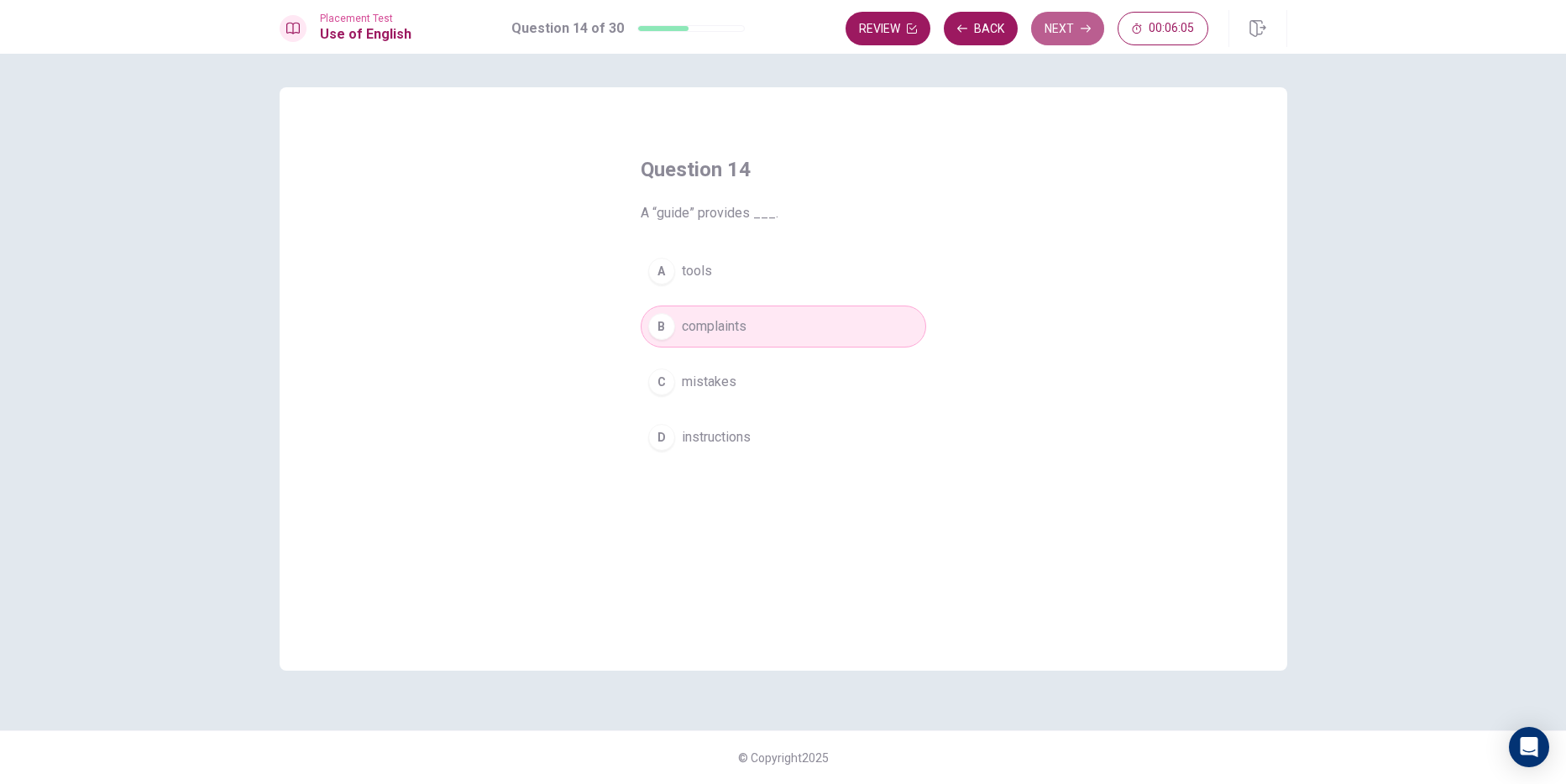
click at [1056, 36] on button "Next" at bounding box center [1067, 28] width 73 height 34
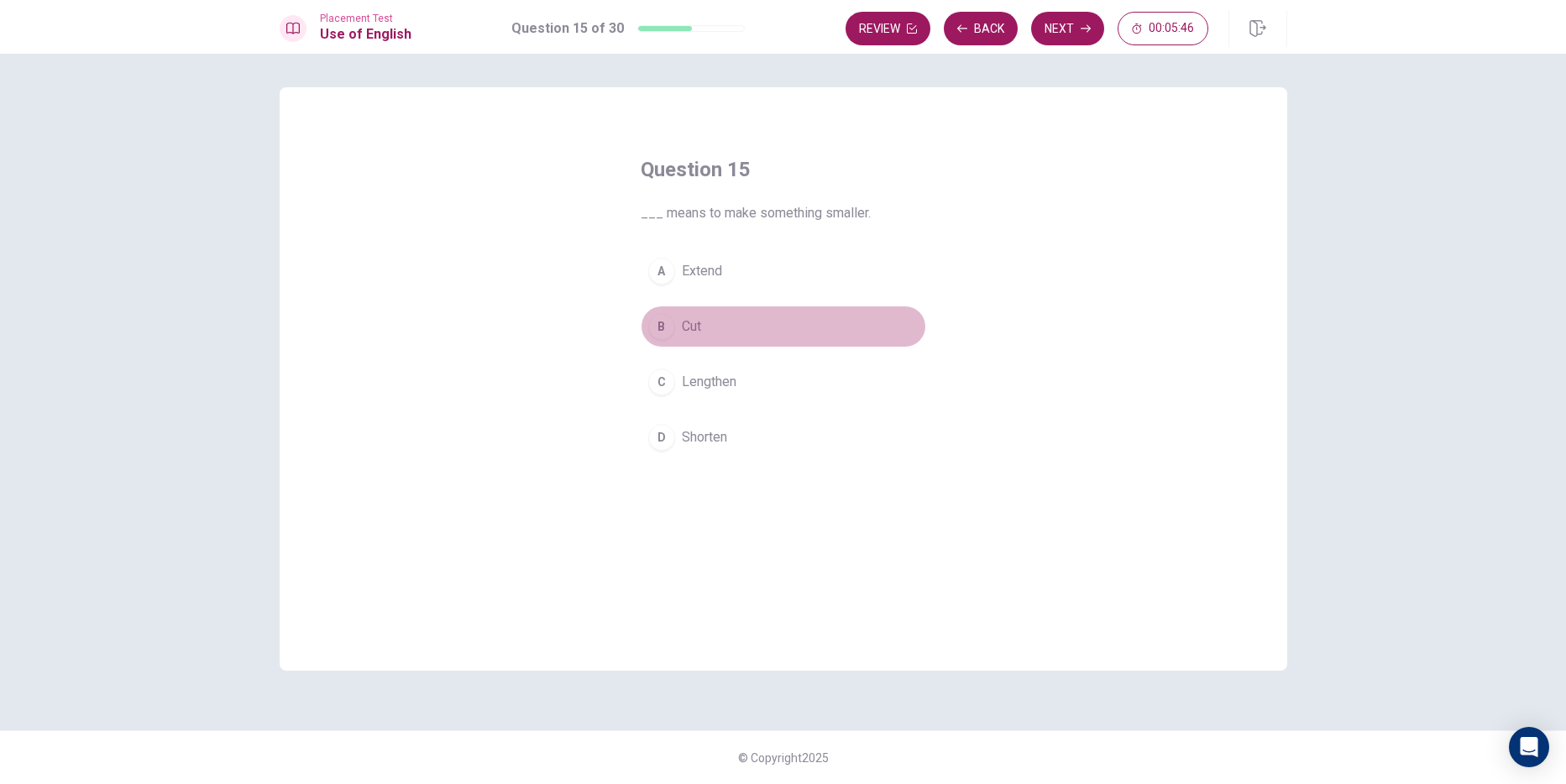
click at [702, 326] on button "B Cut" at bounding box center [783, 326] width 285 height 42
click at [739, 273] on button "A Extend" at bounding box center [783, 270] width 285 height 42
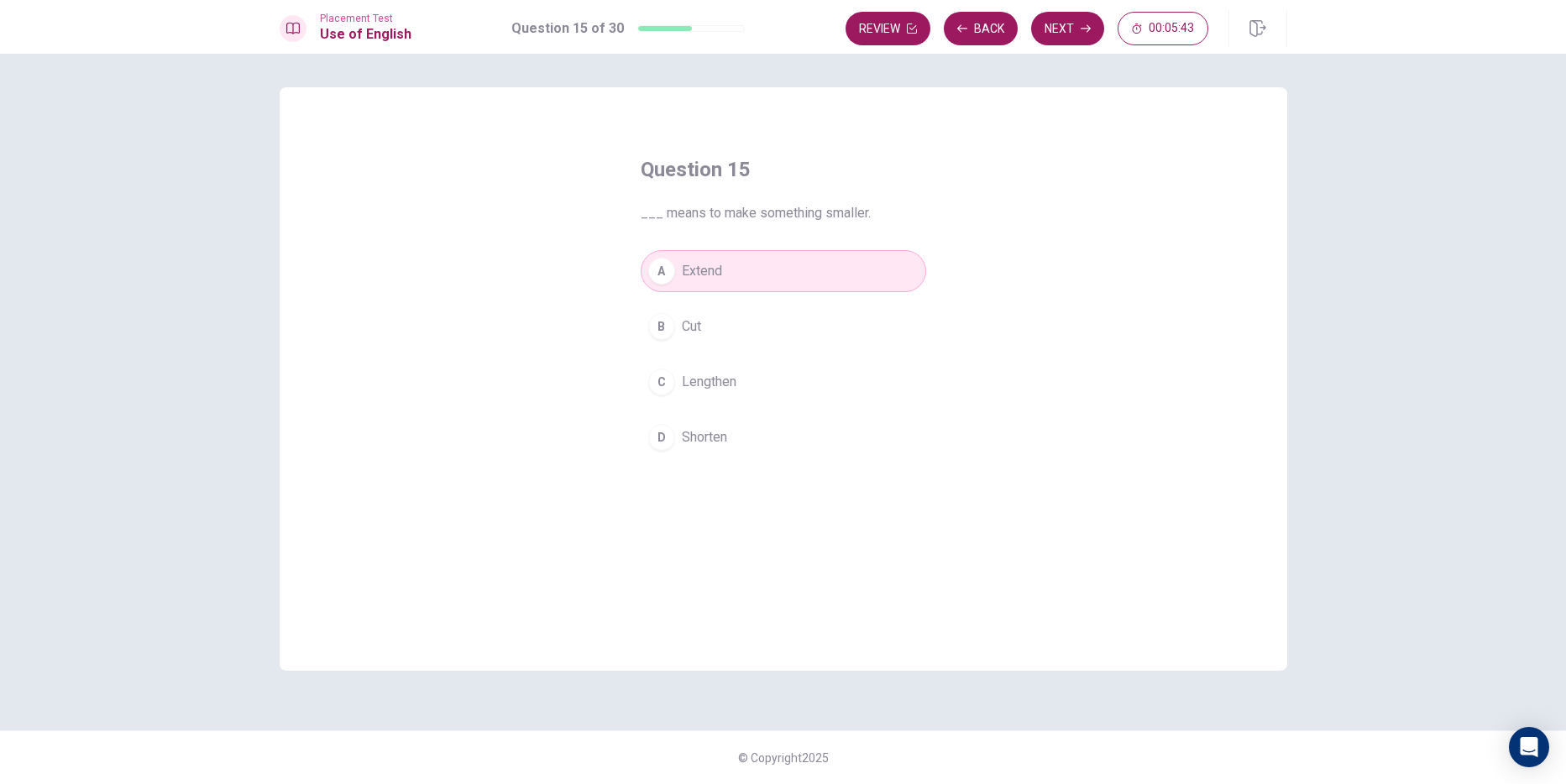
click at [746, 463] on div "Question 15 ___ means to make something smaller. A Extend B Cut C Lengthen D Sh…" at bounding box center [783, 307] width 353 height 356
click at [745, 445] on button "D Shorten" at bounding box center [783, 436] width 285 height 42
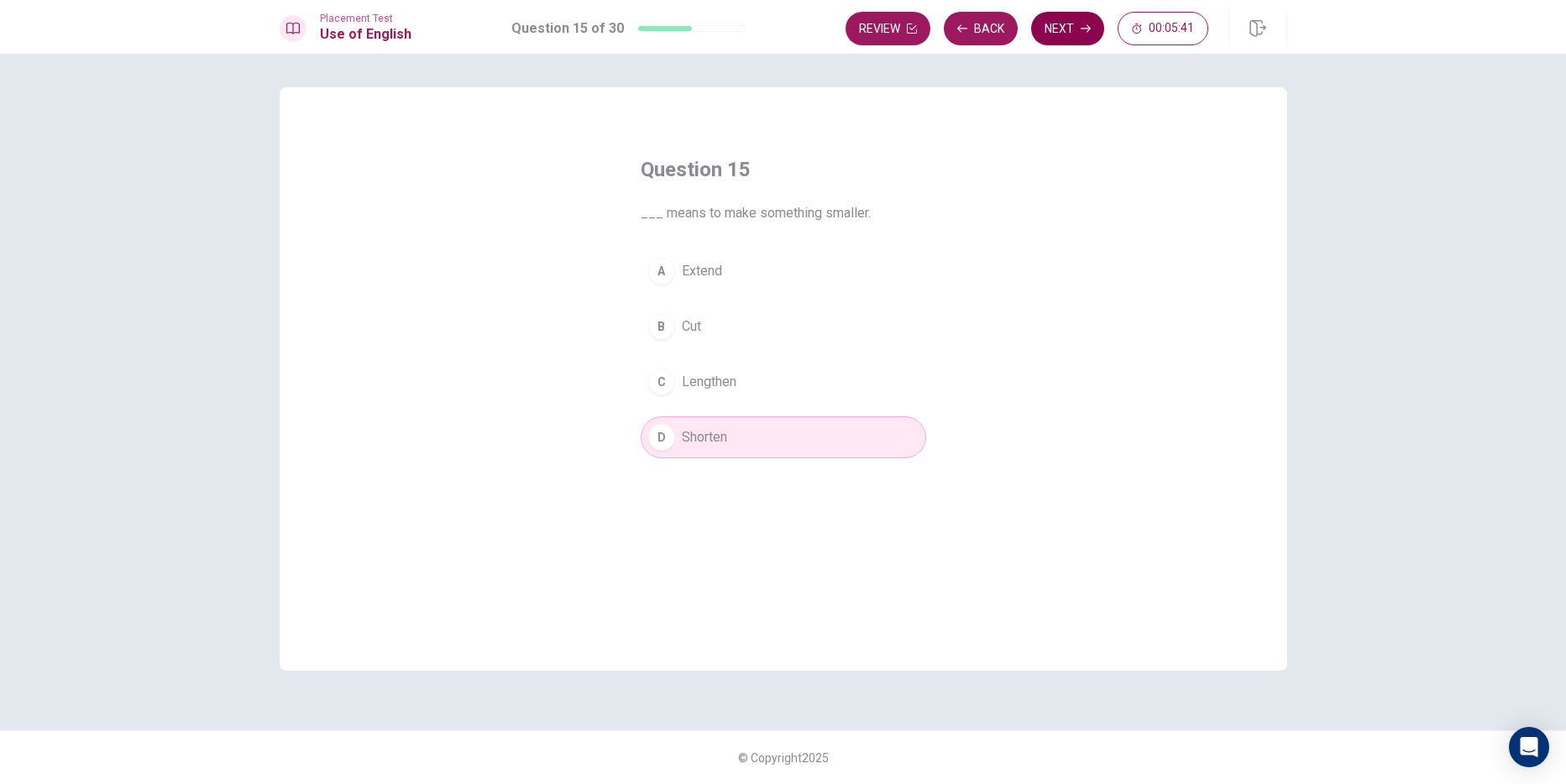
click at [1085, 37] on button "Next" at bounding box center [1067, 28] width 73 height 34
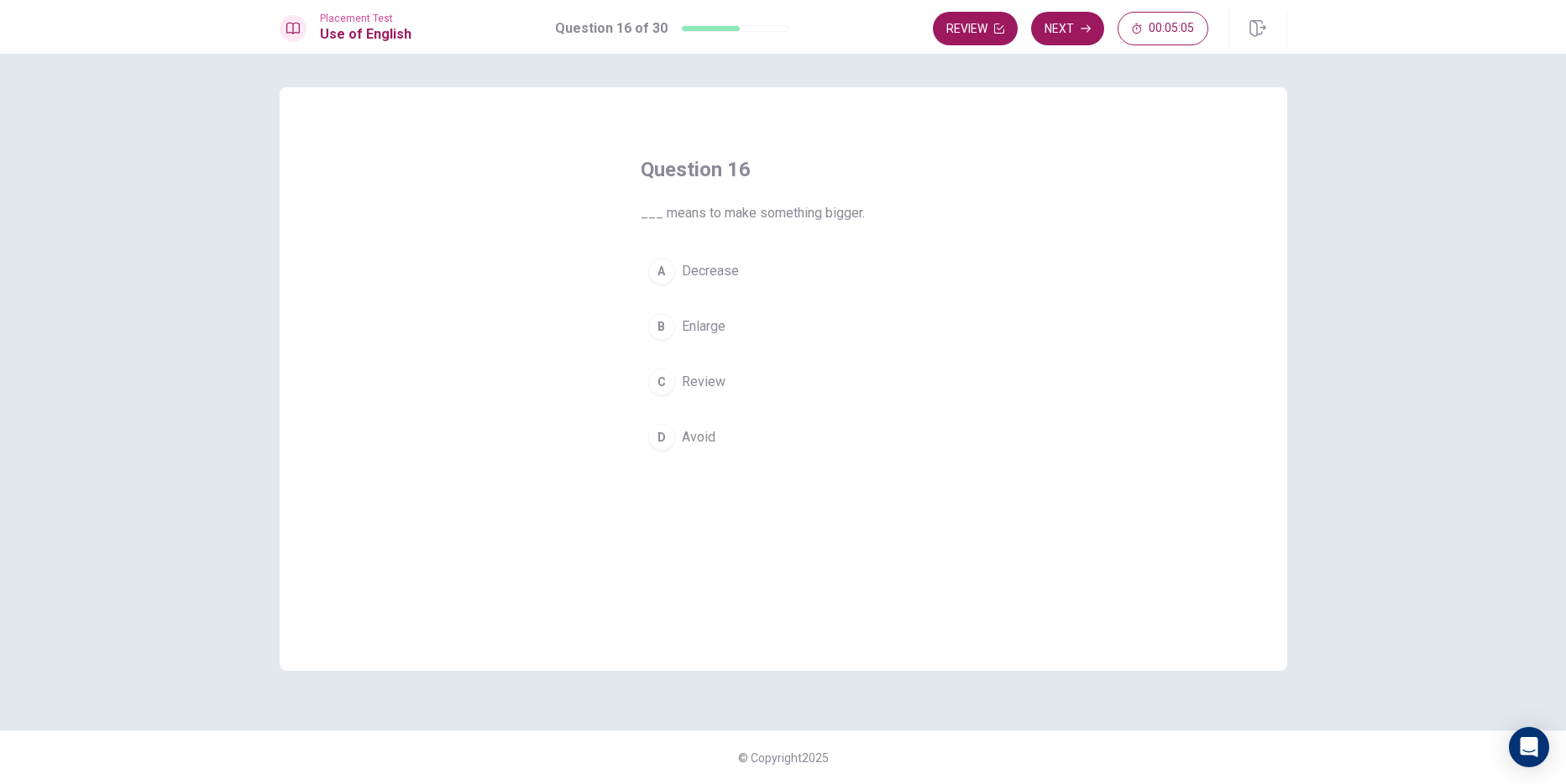
click at [666, 327] on div "B" at bounding box center [662, 326] width 27 height 27
click at [1056, 57] on div "Question 16 ___ means to make something bigger. A Decrease B Enlarge C Review D…" at bounding box center [783, 418] width 1566 height 730
click at [1059, 24] on button "Next" at bounding box center [1067, 28] width 73 height 34
click at [752, 262] on button "A finished" at bounding box center [783, 270] width 285 height 42
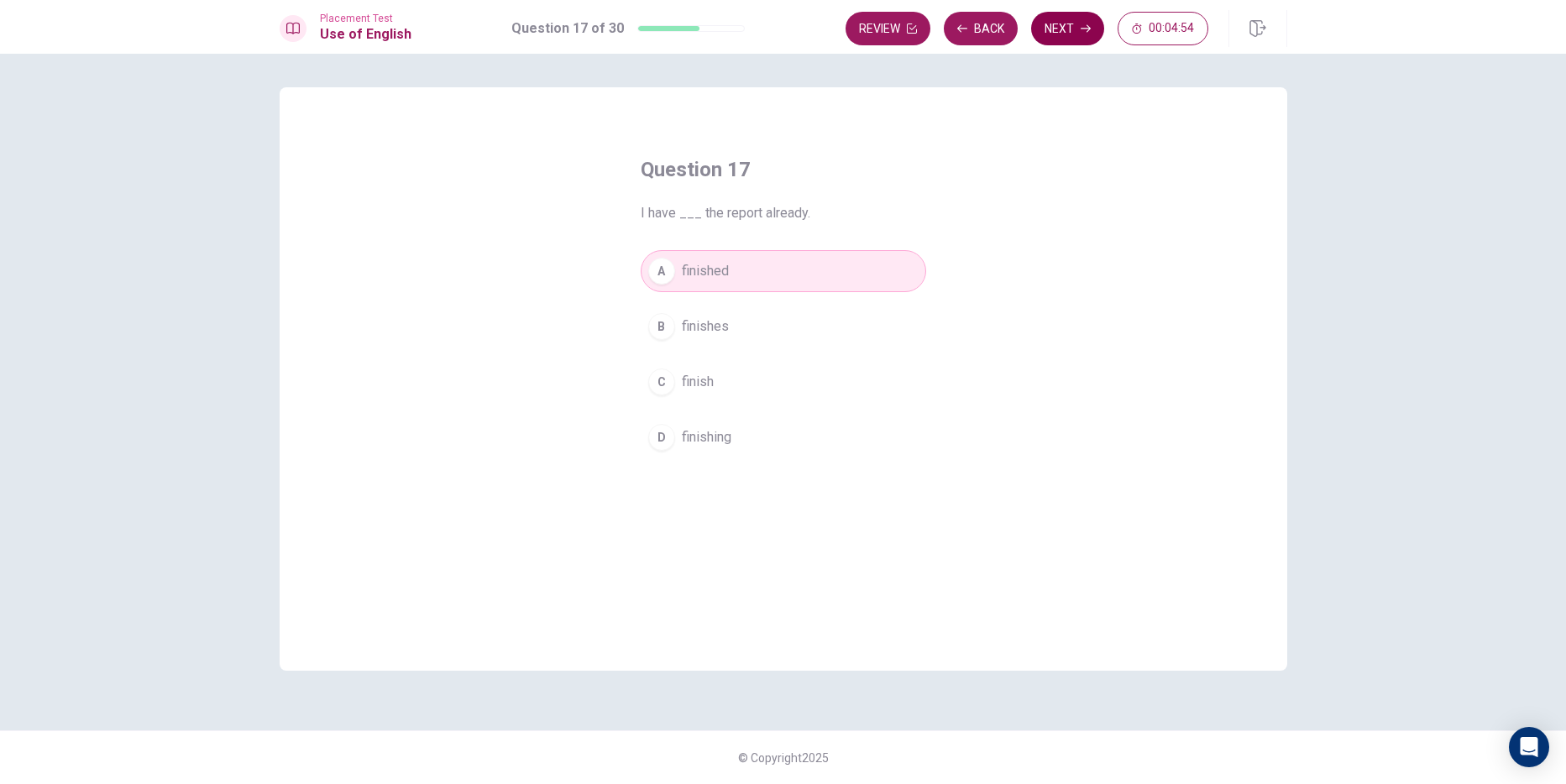
click at [1045, 23] on button "Next" at bounding box center [1067, 28] width 73 height 34
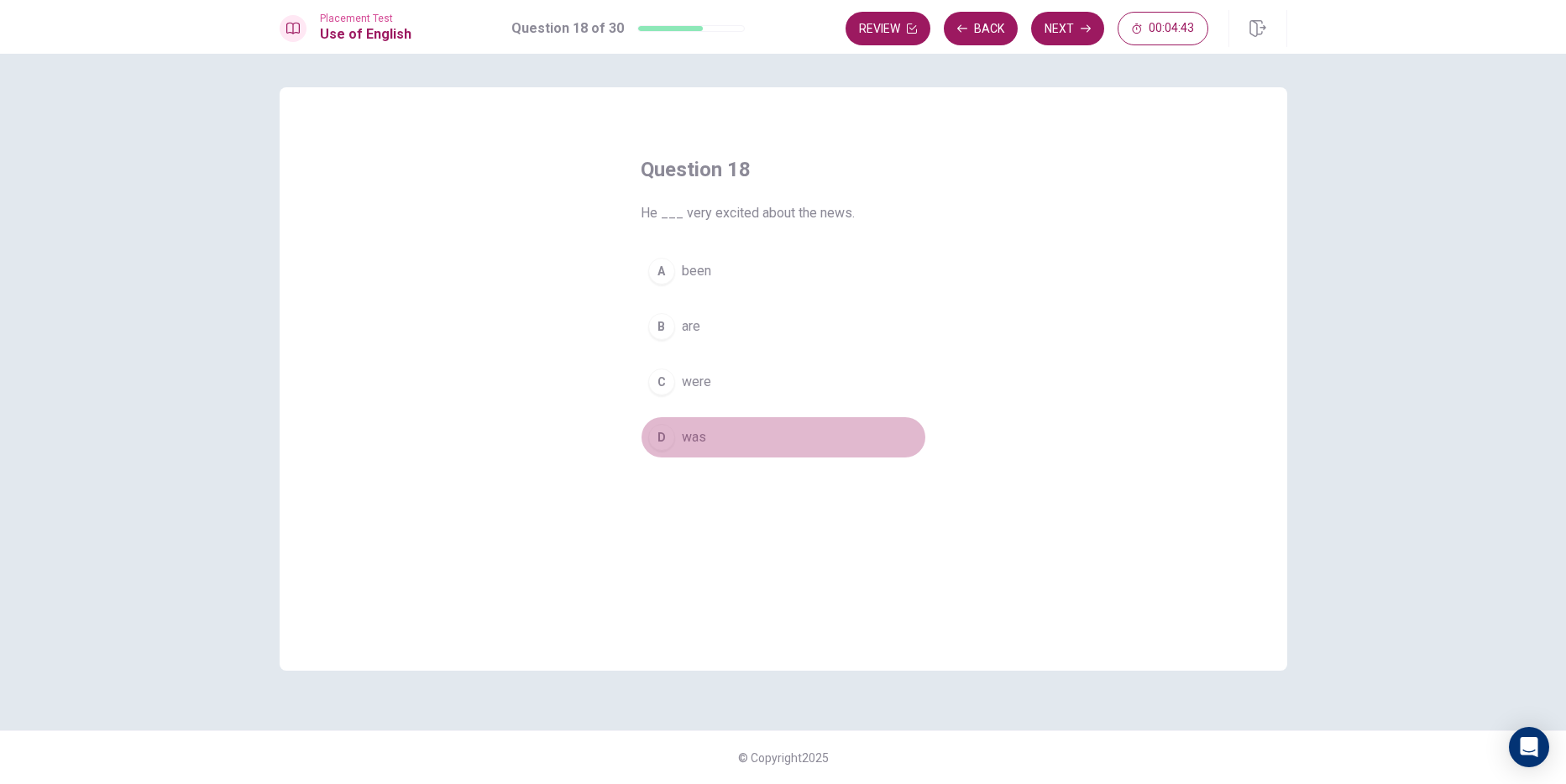
click at [733, 436] on button "D was" at bounding box center [783, 436] width 285 height 42
click at [1041, 36] on button "Next" at bounding box center [1067, 28] width 73 height 34
click at [710, 432] on button "D try" at bounding box center [783, 436] width 285 height 42
click at [1045, 34] on button "Next" at bounding box center [1067, 28] width 73 height 34
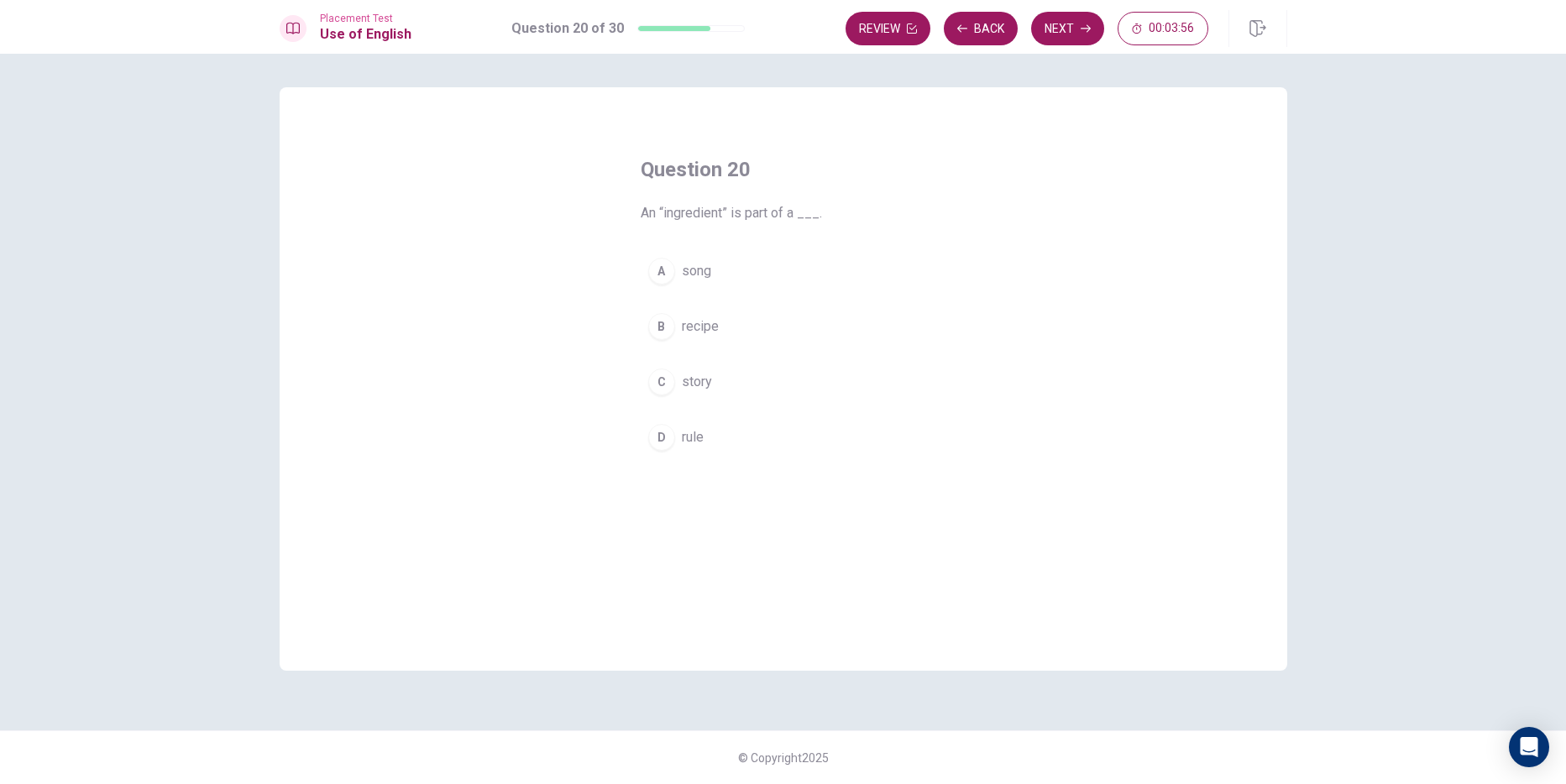
click at [734, 329] on button "B recipe" at bounding box center [783, 326] width 285 height 42
click at [1058, 29] on button "Next" at bounding box center [1067, 28] width 73 height 34
click at [789, 272] on button "A sad" at bounding box center [783, 270] width 285 height 42
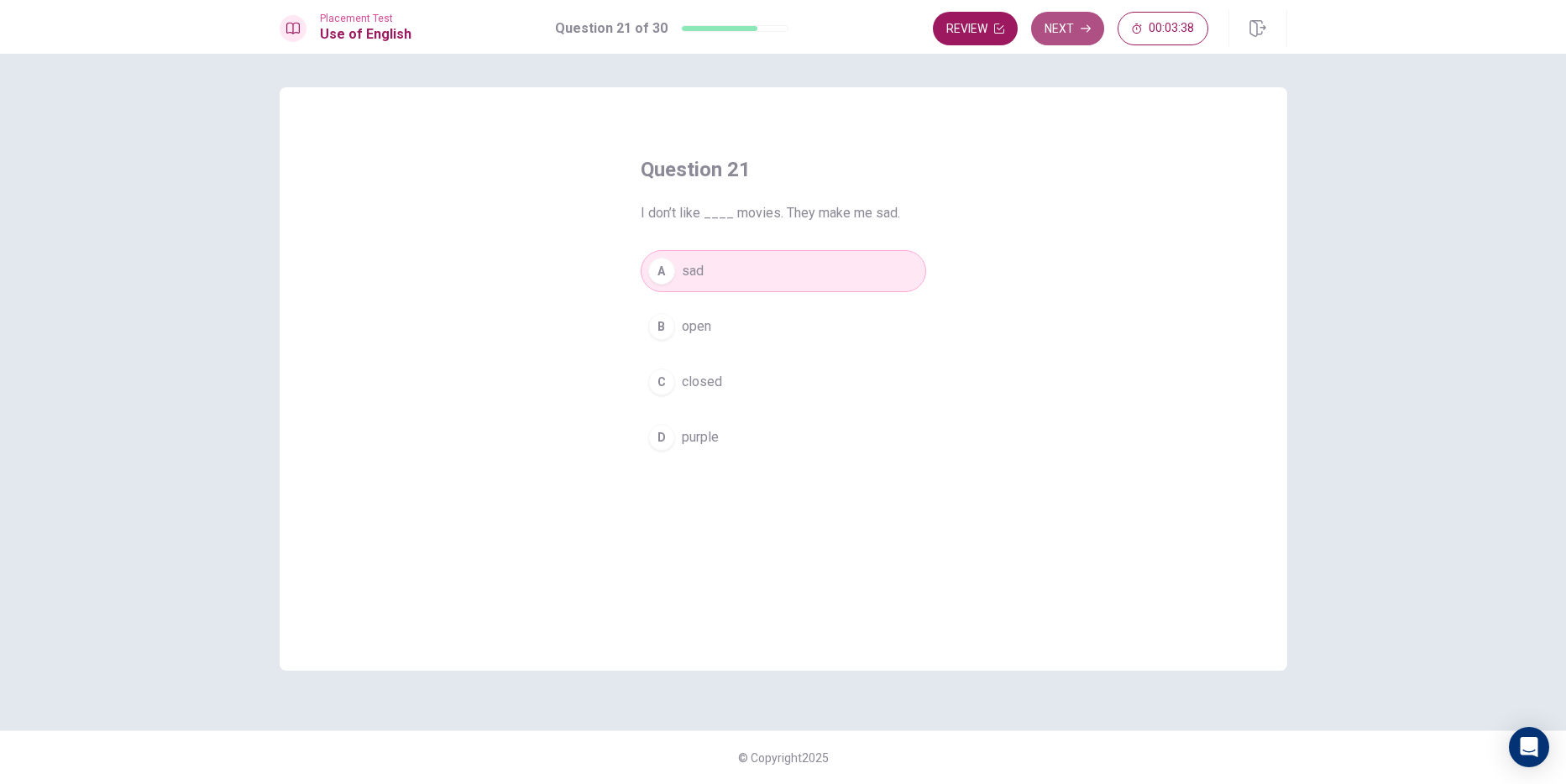
click at [1085, 30] on icon "button" at bounding box center [1085, 28] width 10 height 10
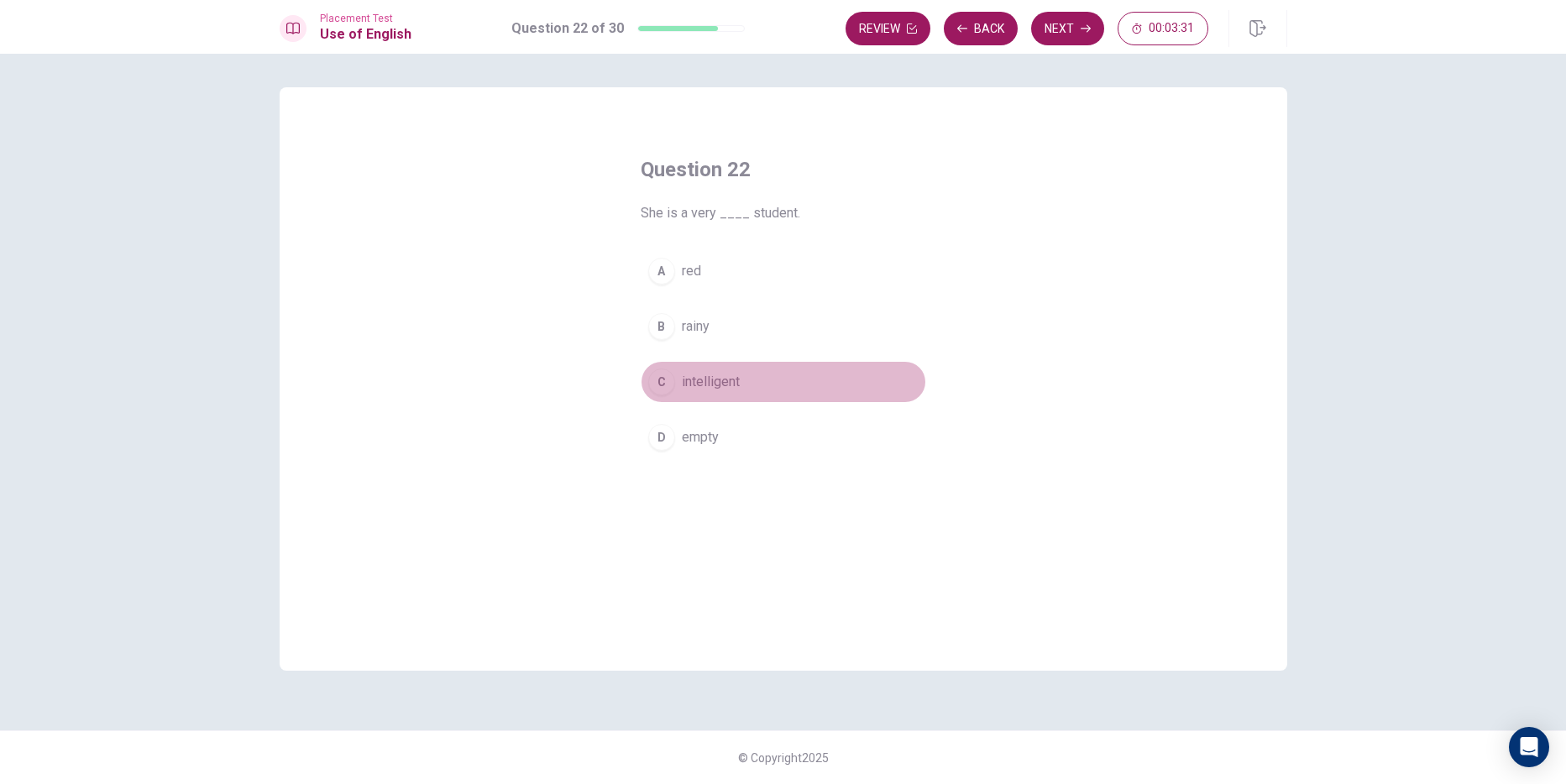
click at [767, 380] on button "C intelligent" at bounding box center [783, 381] width 285 height 42
click at [1059, 27] on button "Next" at bounding box center [1067, 28] width 73 height 34
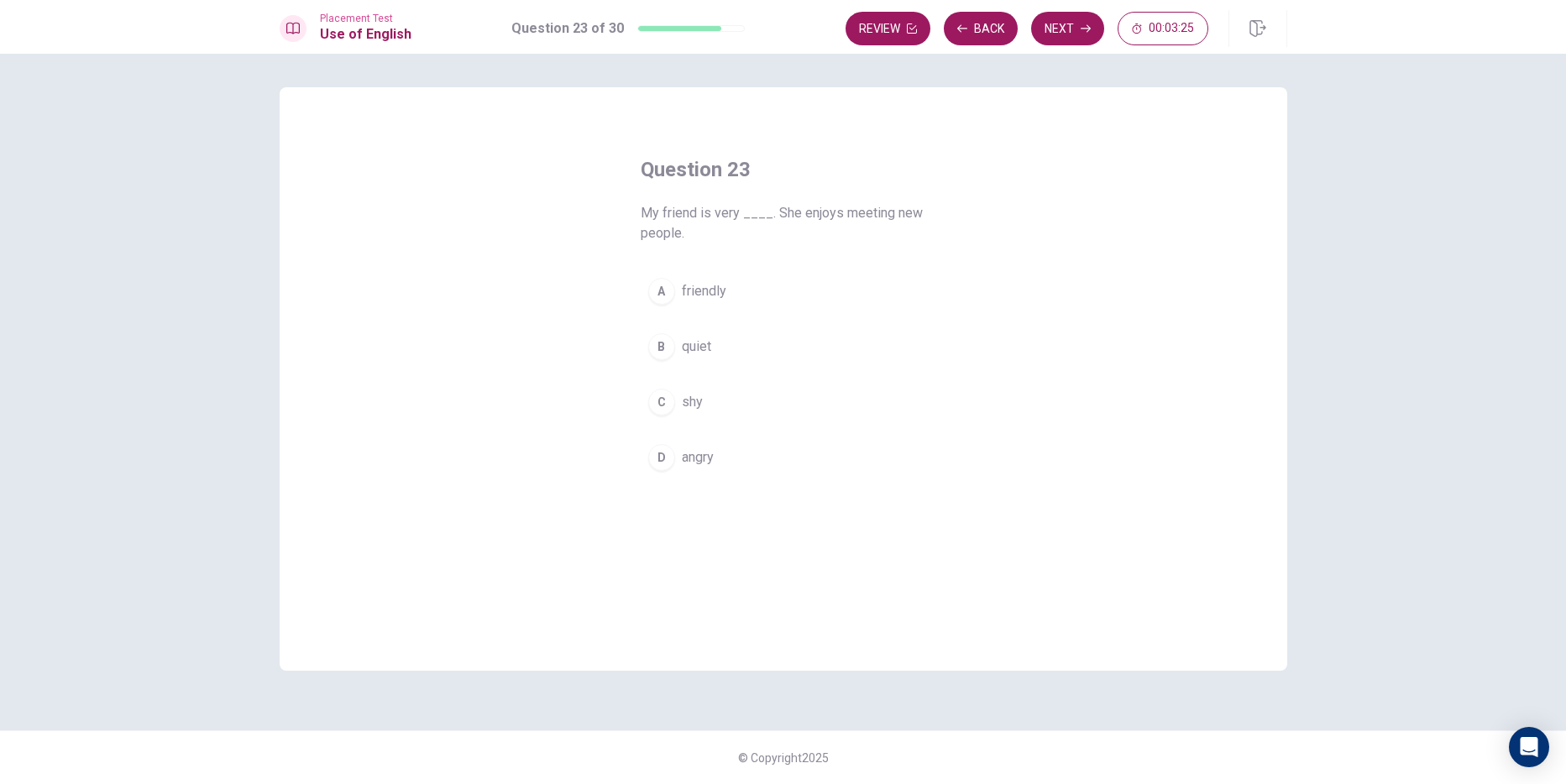
click at [677, 278] on button "A friendly" at bounding box center [783, 291] width 285 height 42
click at [1069, 33] on button "Next" at bounding box center [1067, 28] width 73 height 34
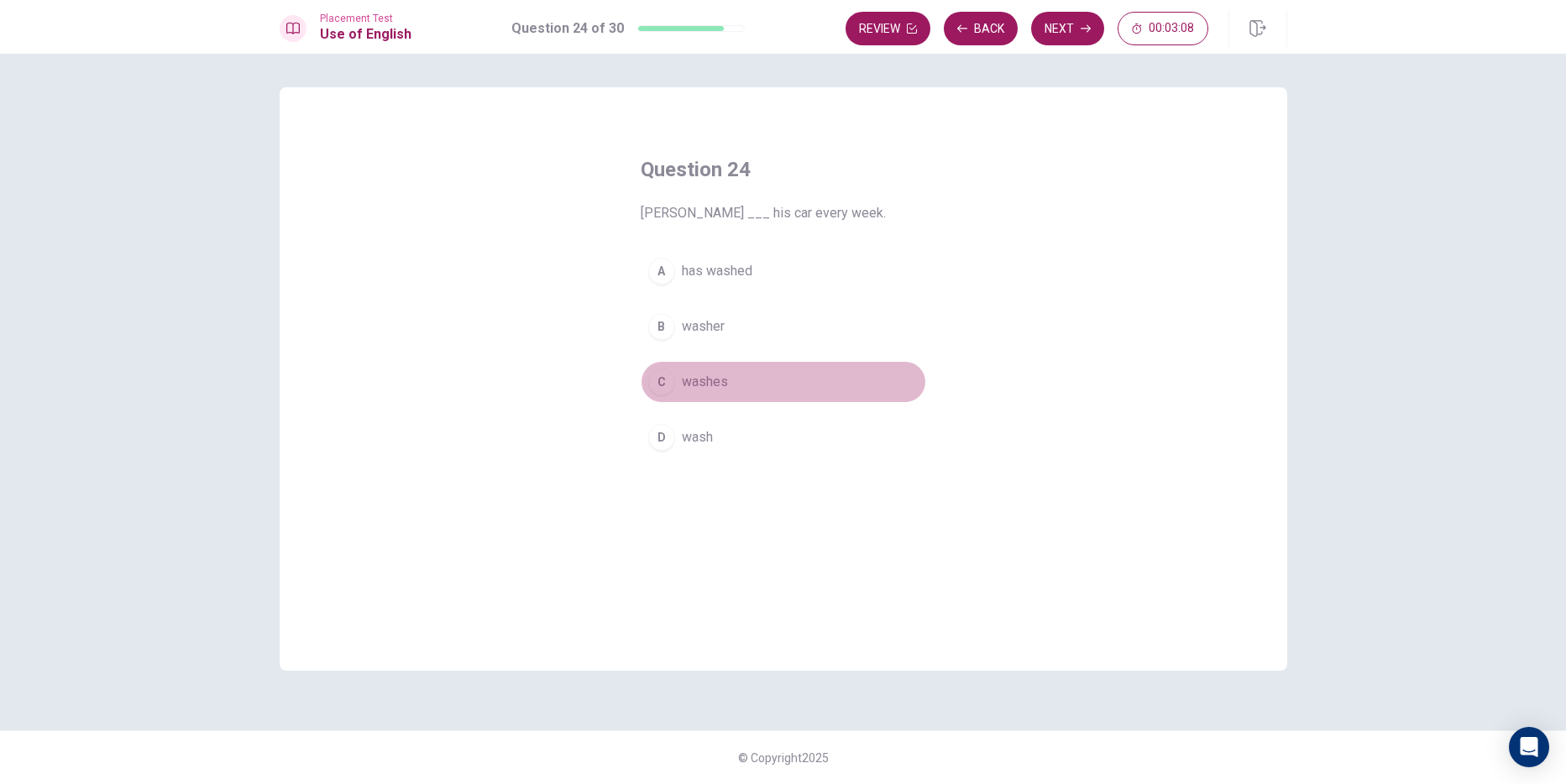
click at [736, 385] on button "C washes" at bounding box center [783, 381] width 285 height 42
click at [1041, 36] on button "Next" at bounding box center [1067, 28] width 73 height 34
click at [721, 386] on button "C Did" at bounding box center [783, 381] width 285 height 42
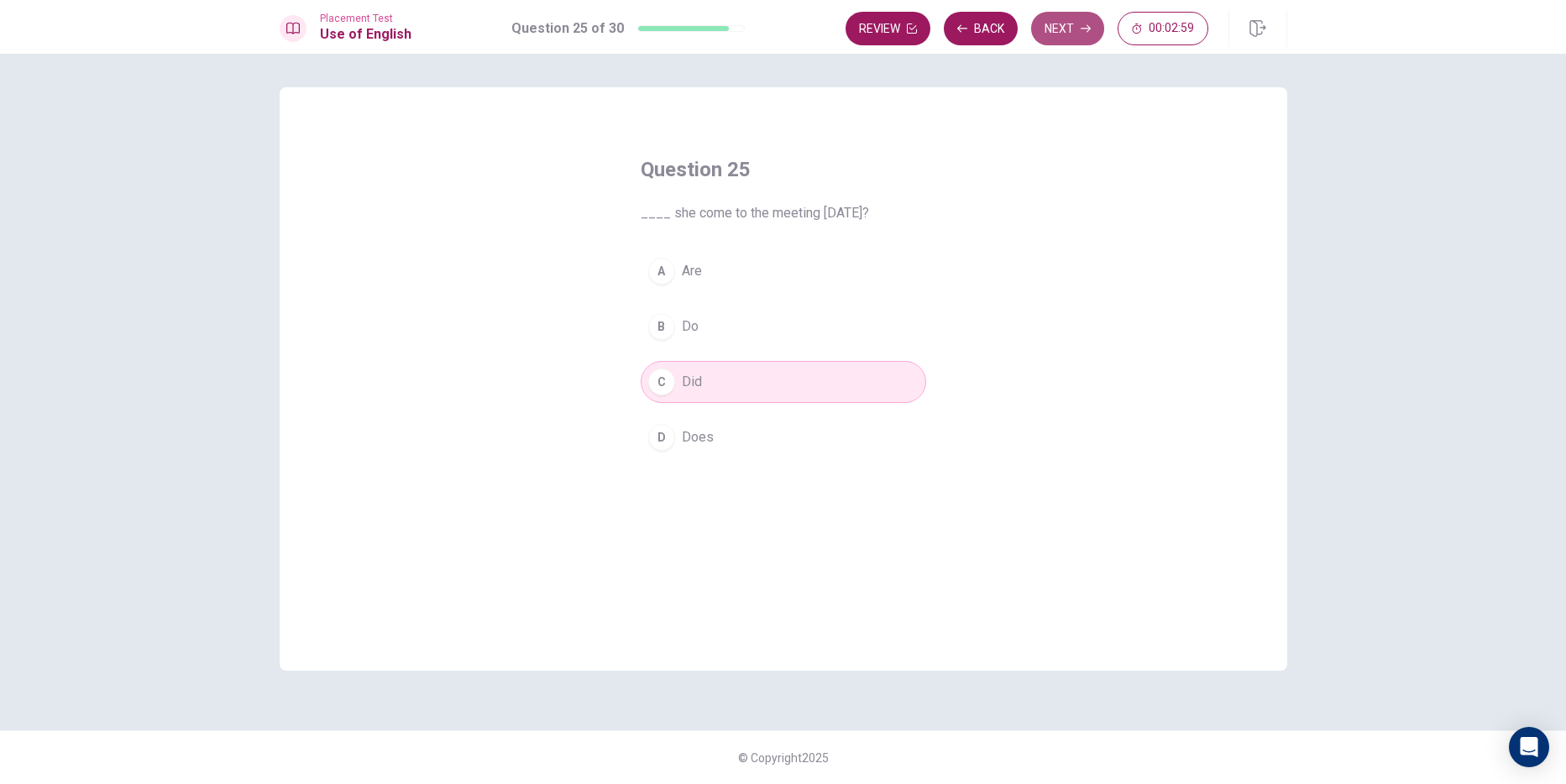
click at [1065, 15] on button "Next" at bounding box center [1067, 28] width 73 height 34
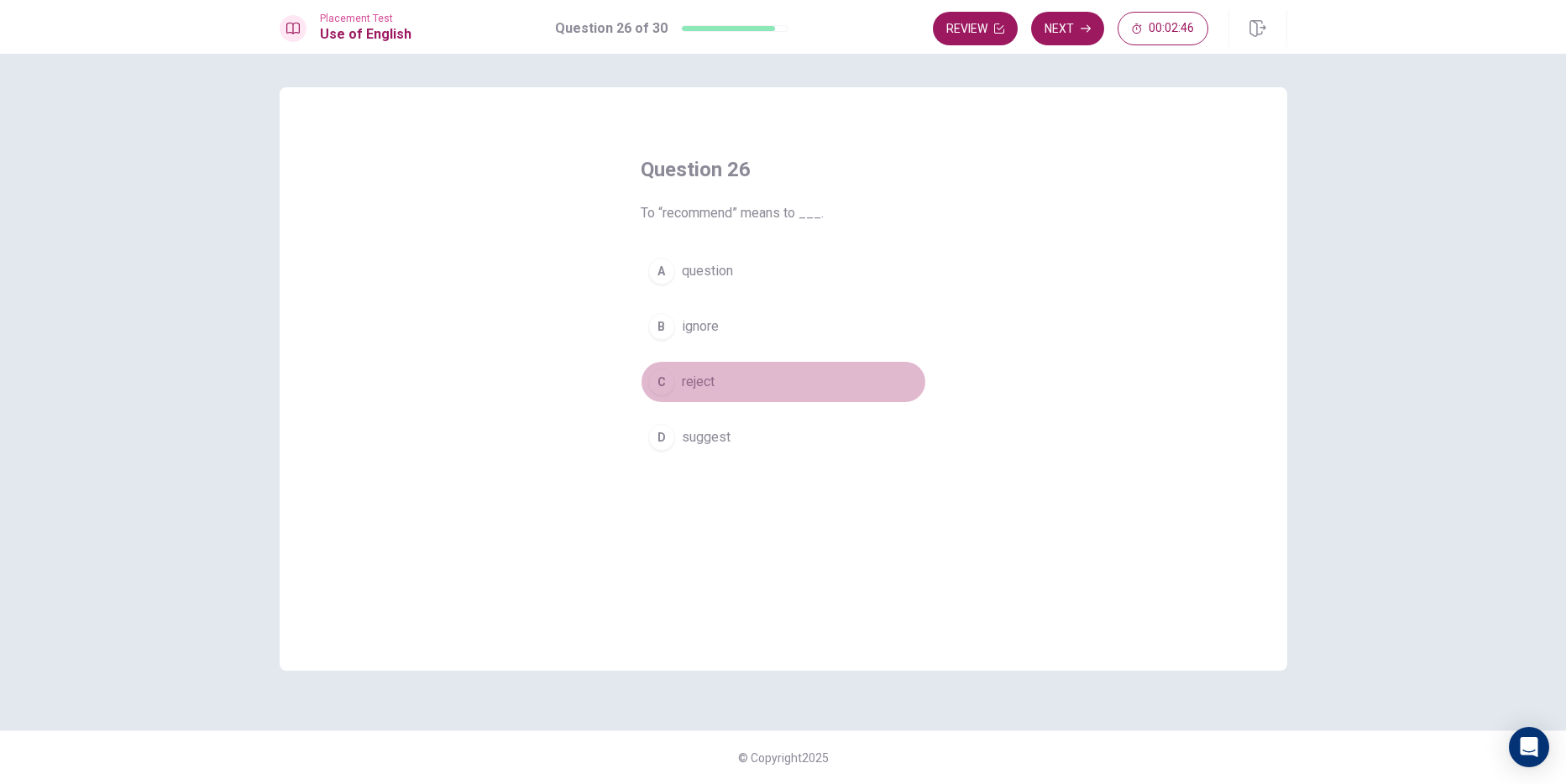
click at [695, 382] on span "reject" at bounding box center [698, 381] width 33 height 20
click at [720, 434] on span "suggest" at bounding box center [706, 437] width 49 height 20
click at [766, 380] on button "C reject" at bounding box center [783, 381] width 285 height 42
click at [1069, 20] on button "Next" at bounding box center [1067, 28] width 73 height 34
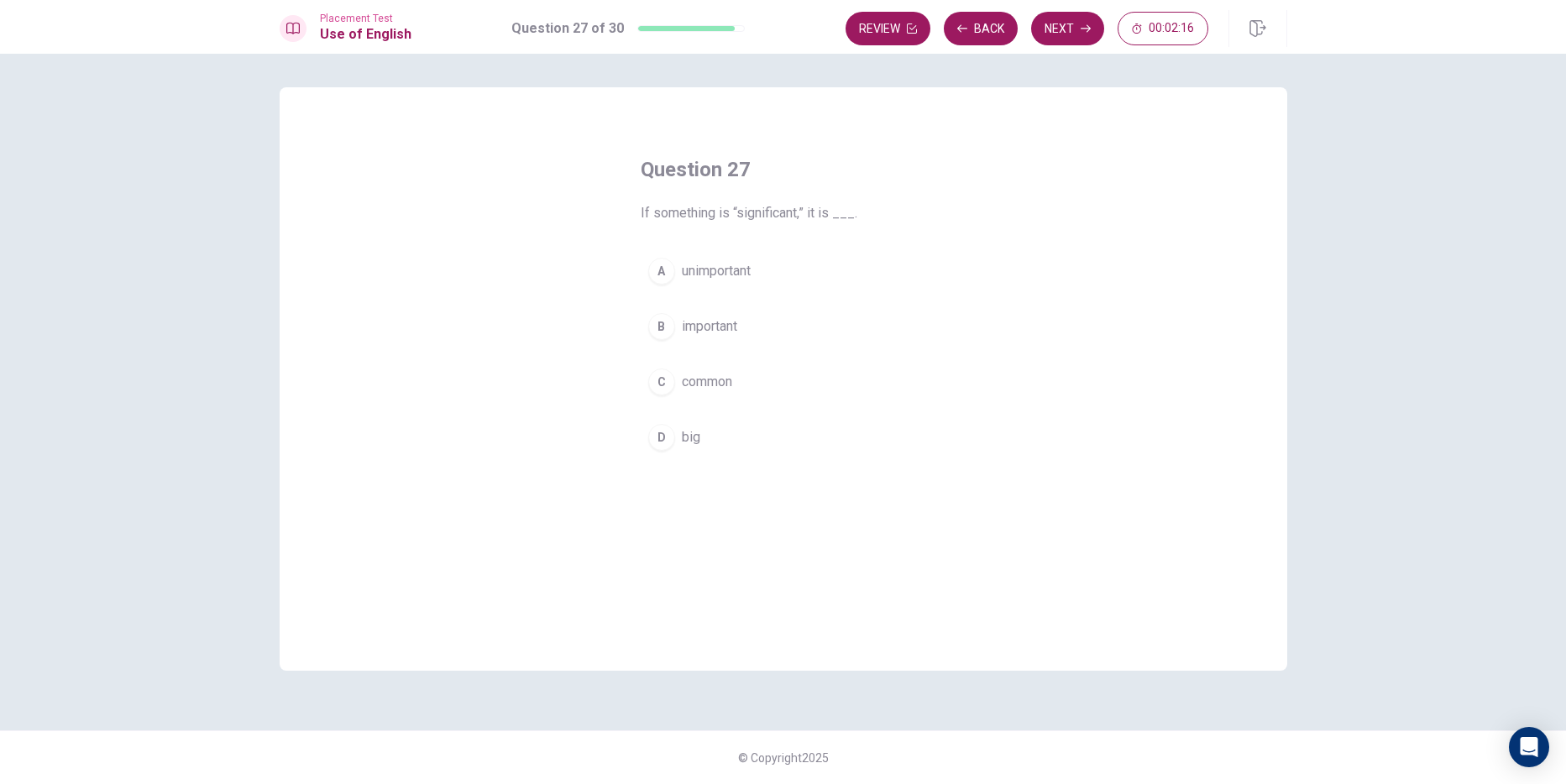
click at [724, 382] on span "common" at bounding box center [707, 381] width 51 height 20
click at [1077, 19] on button "Next" at bounding box center [1067, 28] width 73 height 34
click at [749, 373] on button "C received" at bounding box center [783, 381] width 285 height 42
click at [1057, 37] on button "Next" at bounding box center [1067, 28] width 73 height 34
click at [728, 255] on button "A change it" at bounding box center [783, 270] width 285 height 42
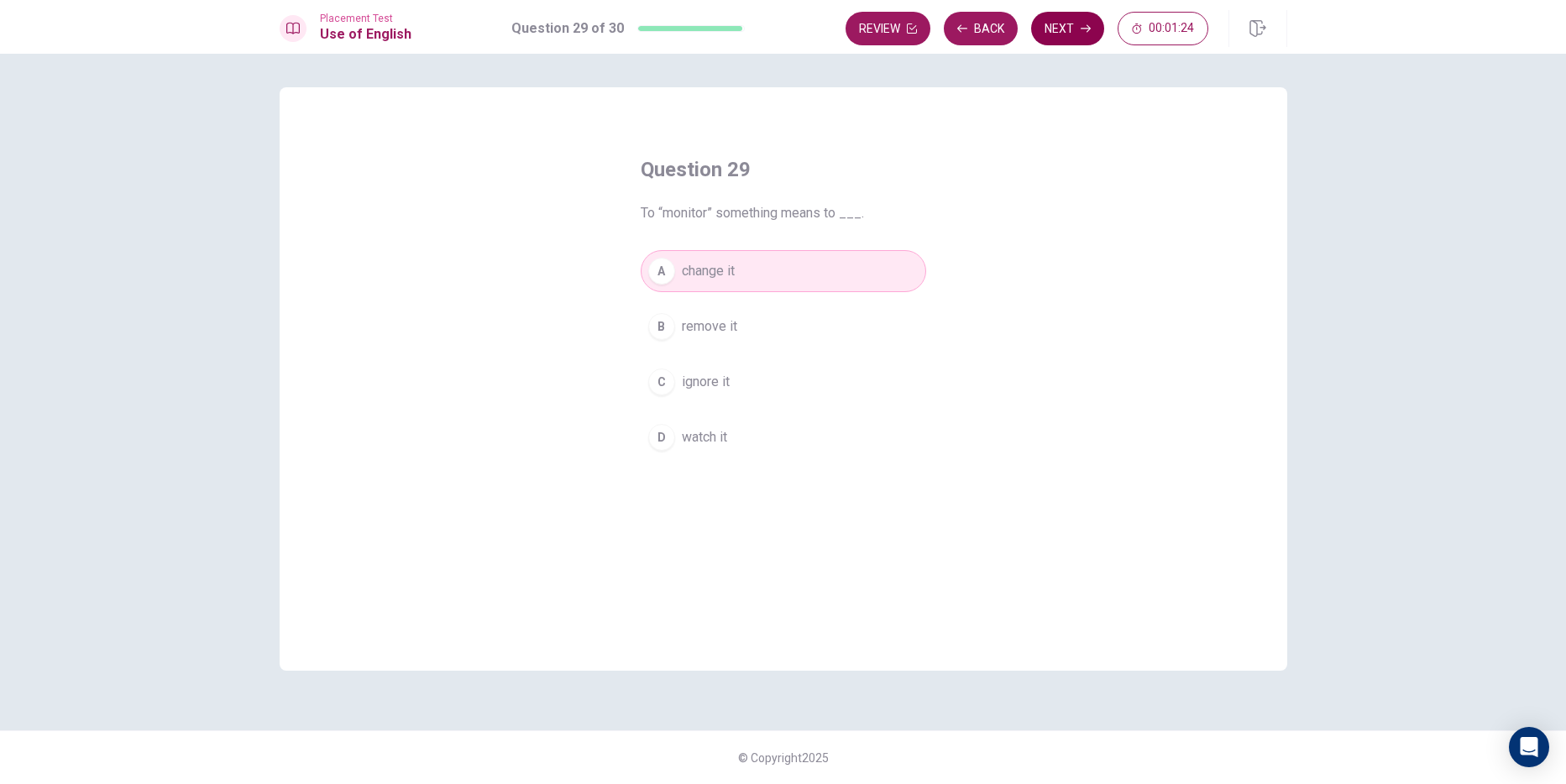
click at [1048, 22] on button "Next" at bounding box center [1067, 28] width 73 height 34
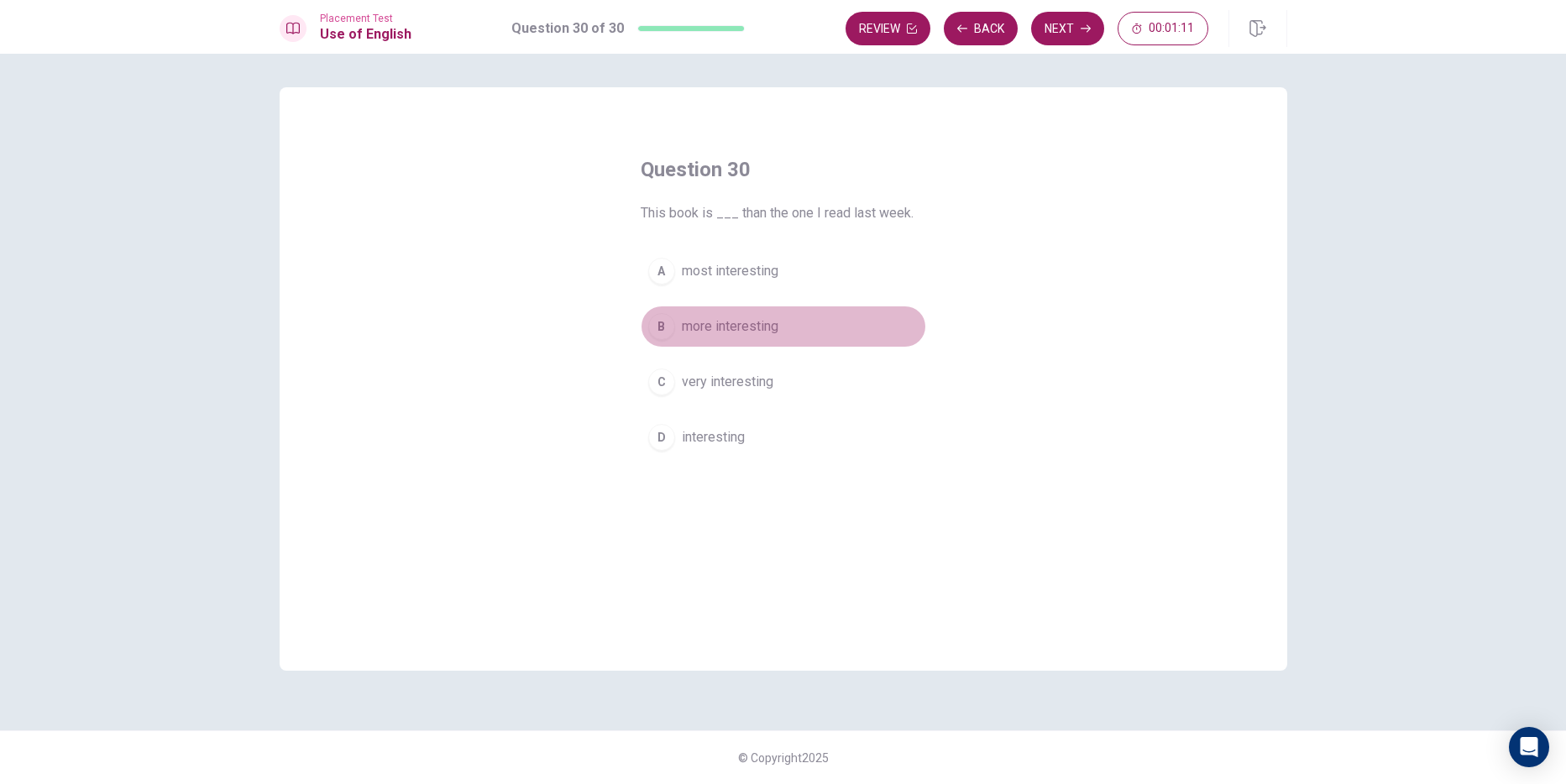
click at [769, 323] on span "more interesting" at bounding box center [730, 326] width 97 height 20
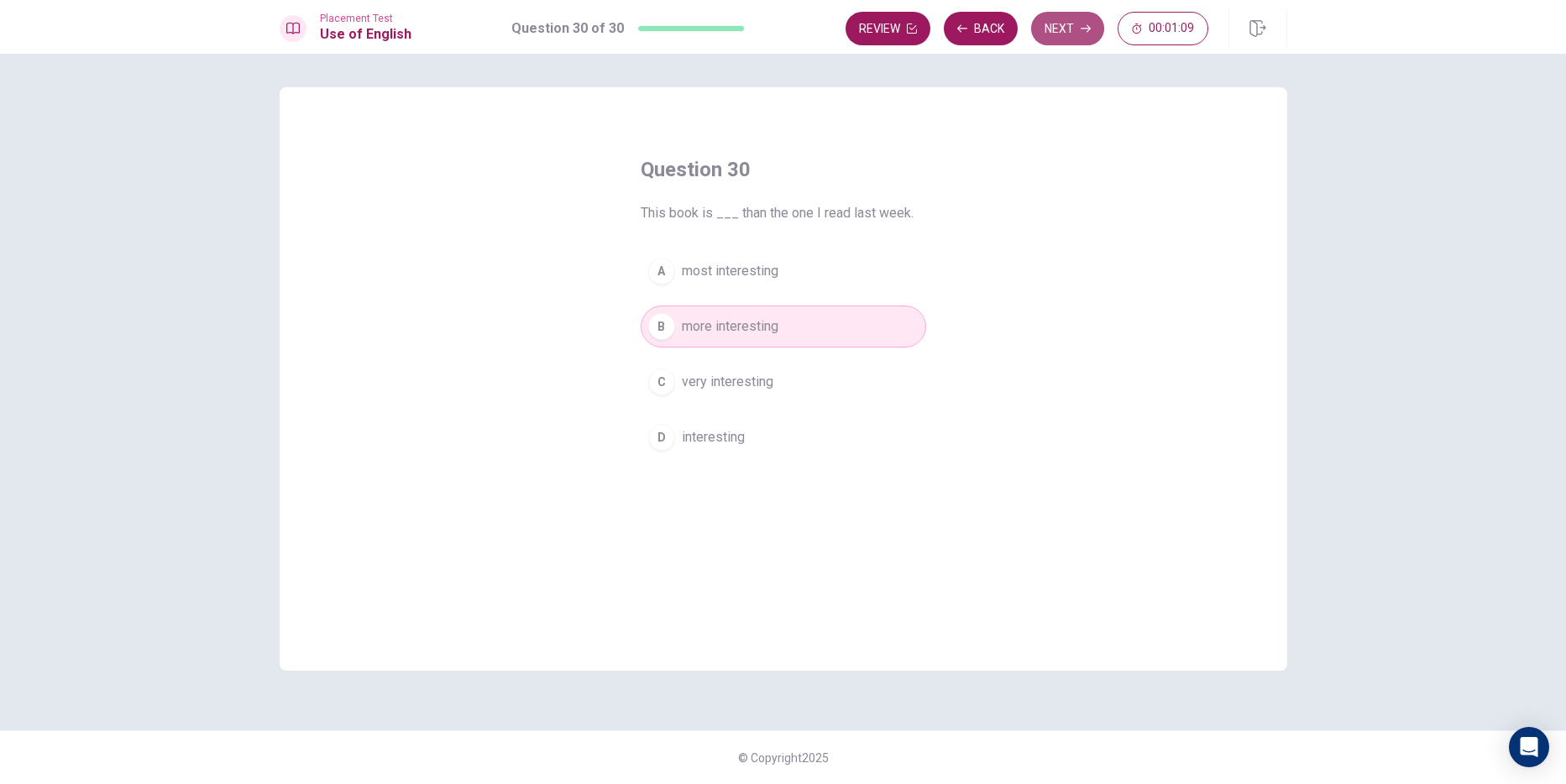
click at [1068, 37] on button "Next" at bounding box center [1067, 28] width 73 height 34
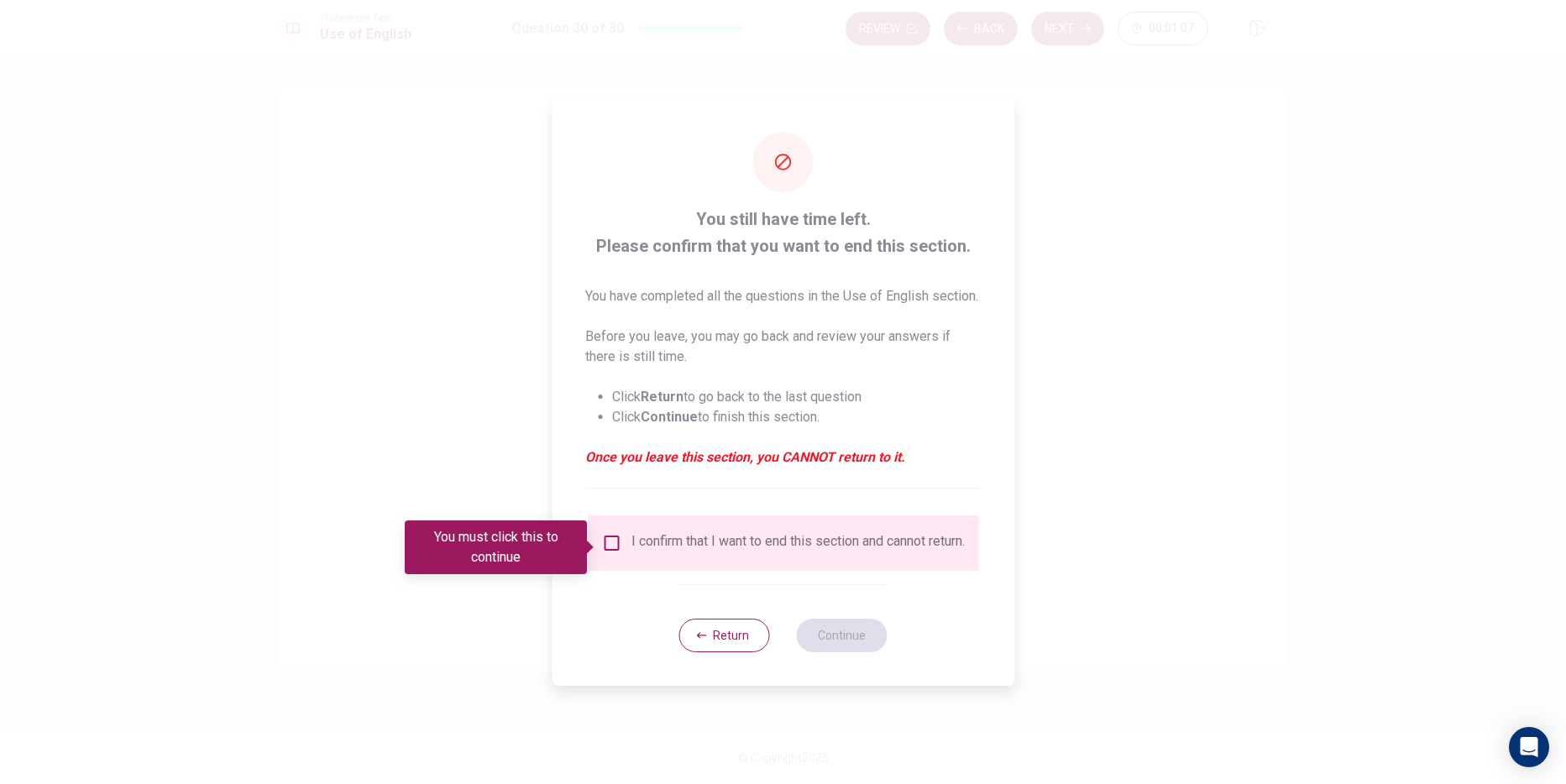
click at [614, 546] on input "You must click this to continue" at bounding box center [611, 542] width 20 height 20
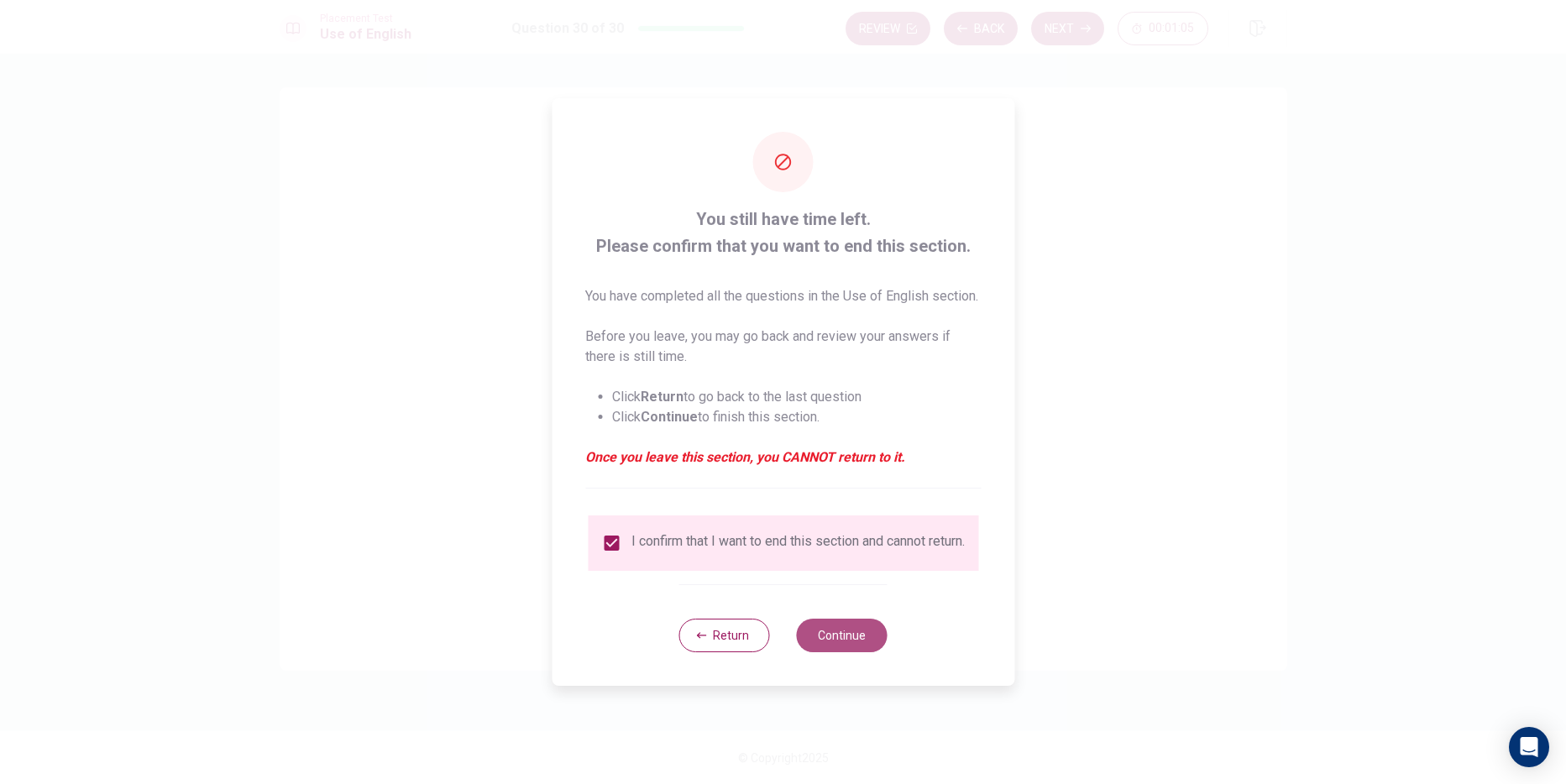
click at [859, 649] on button "Continue" at bounding box center [842, 636] width 91 height 34
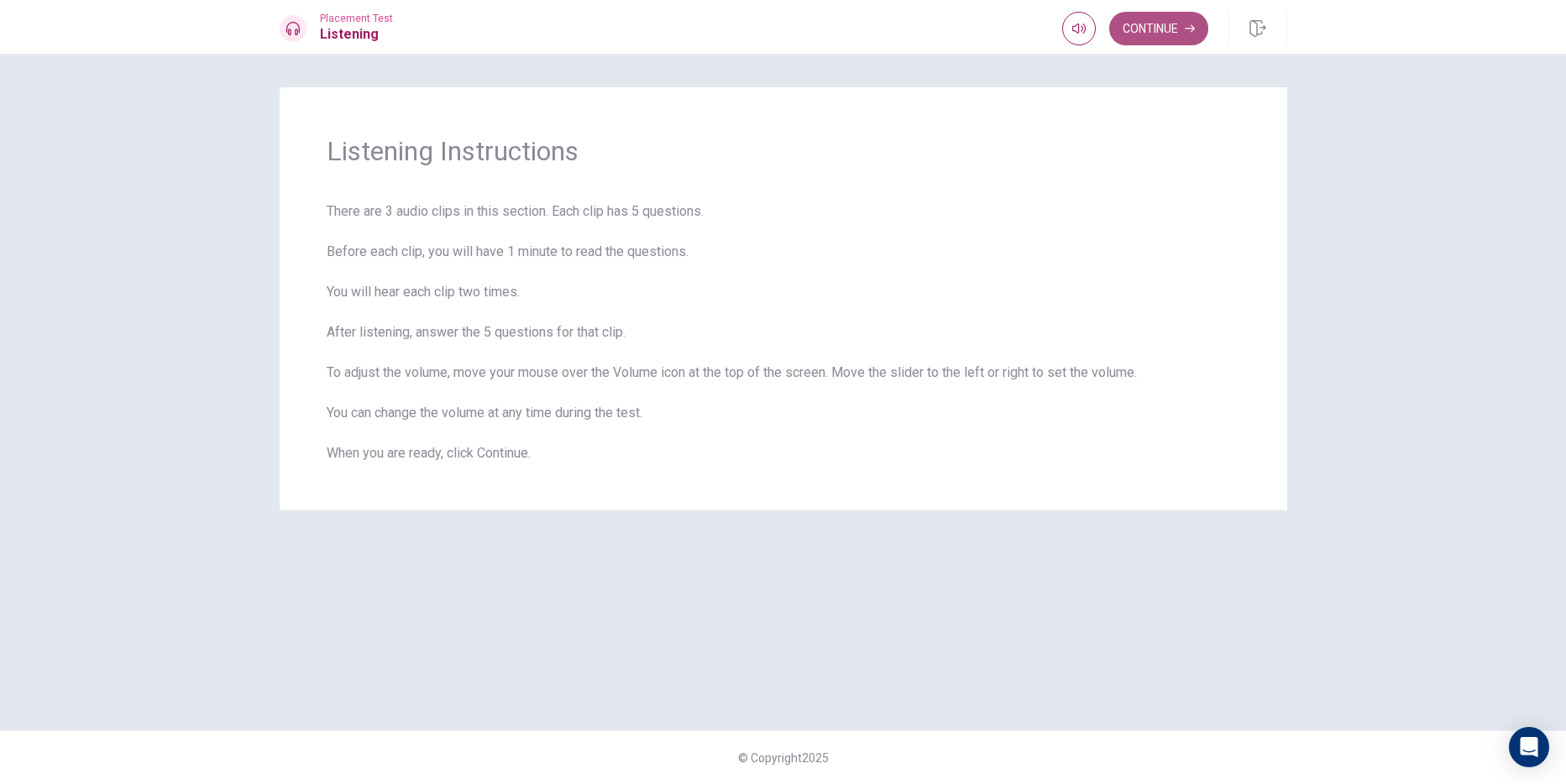
click at [1157, 24] on button "Continue" at bounding box center [1158, 28] width 99 height 34
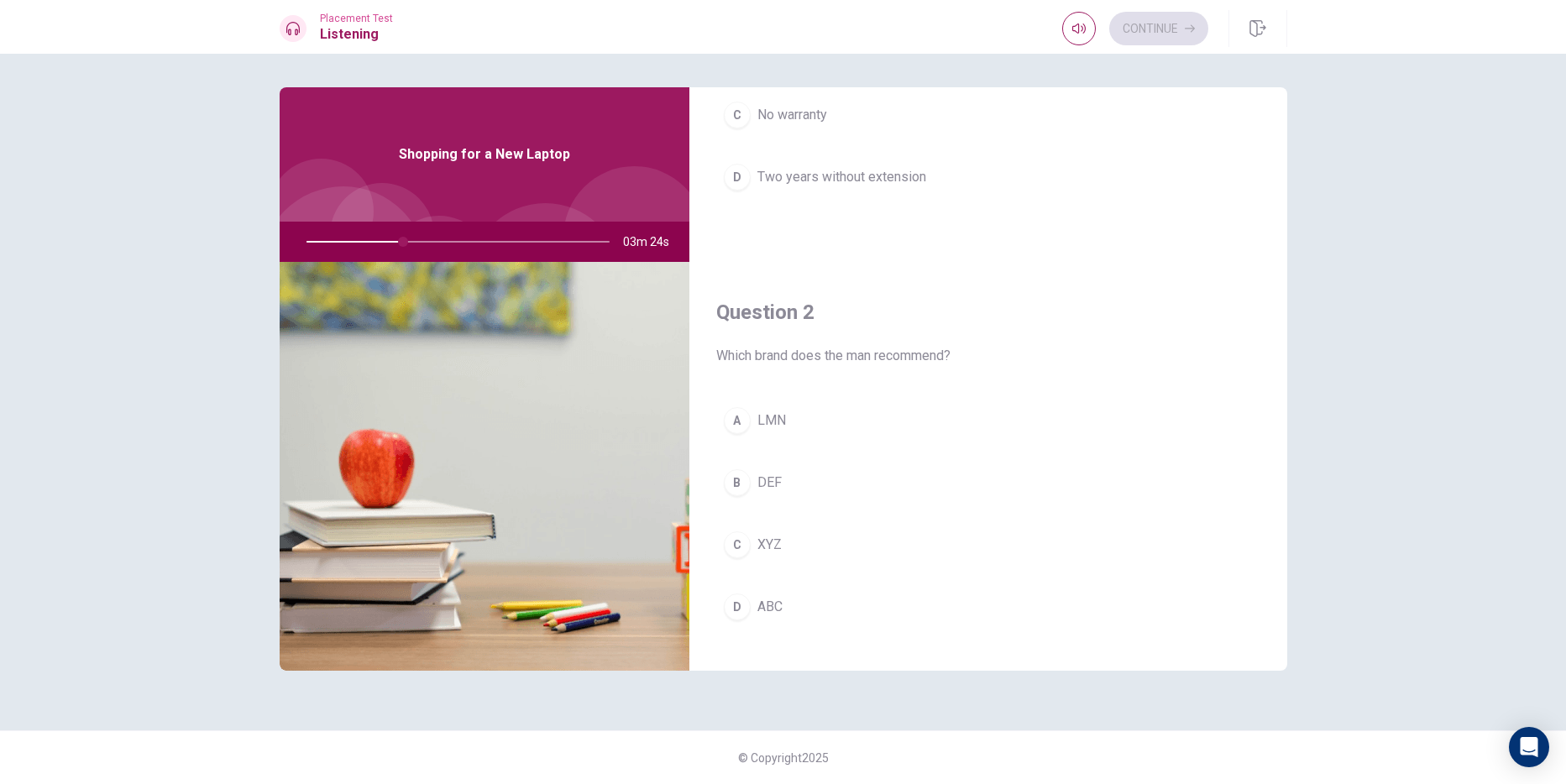
scroll to position [336, 0]
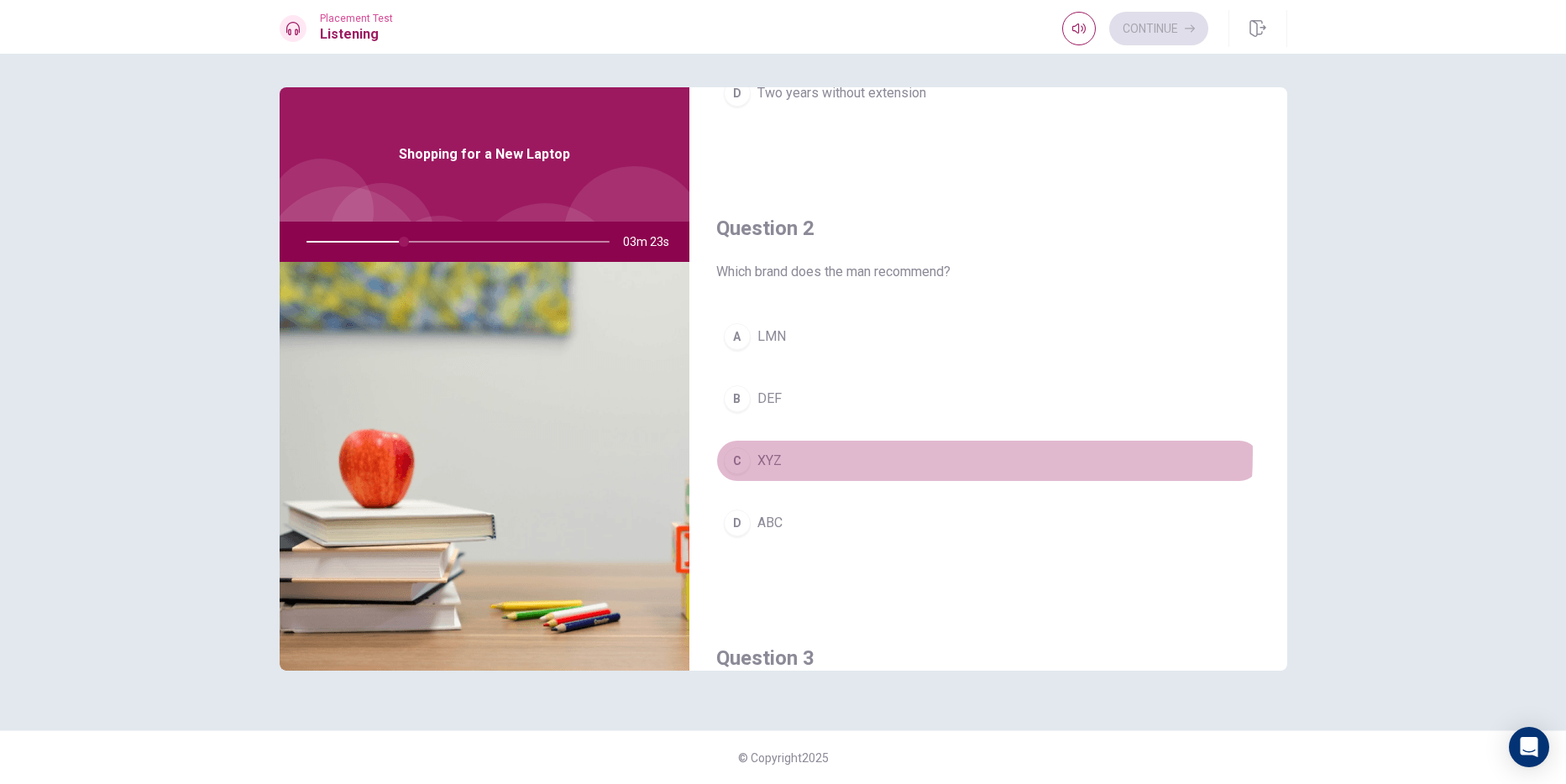
click at [774, 452] on span "XYZ" at bounding box center [769, 460] width 24 height 20
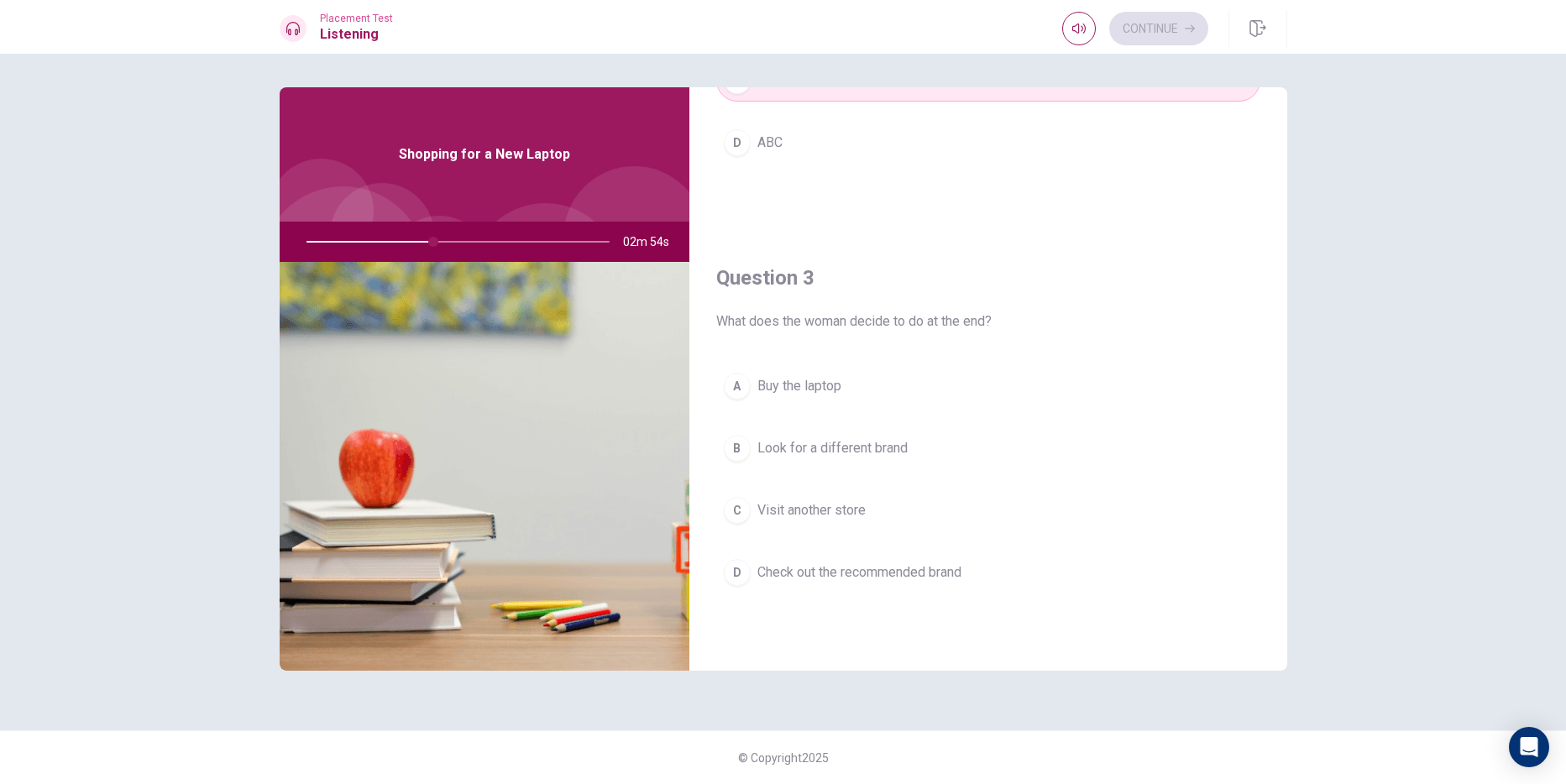
scroll to position [756, 0]
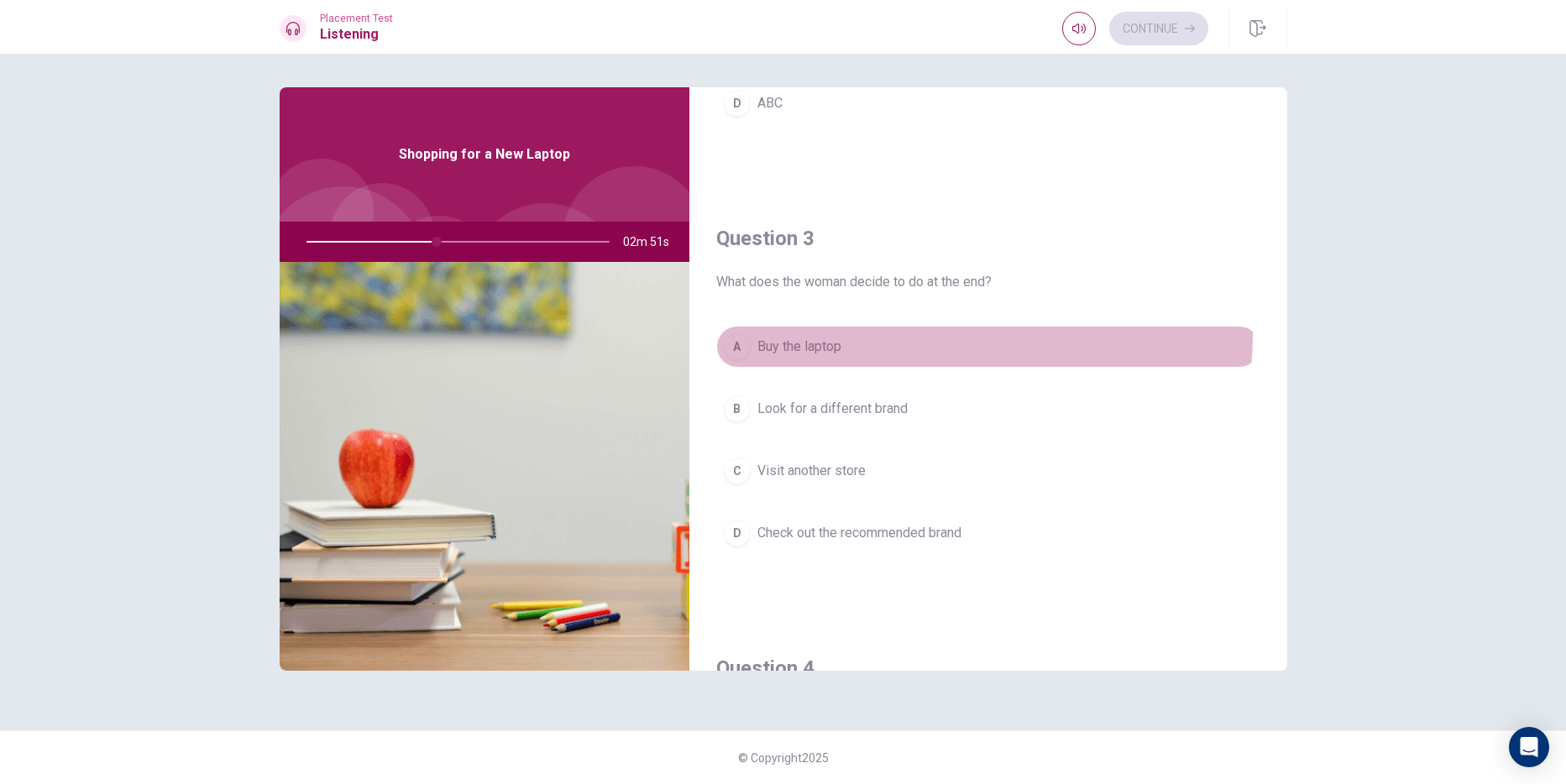
click at [867, 333] on button "A Buy the laptop" at bounding box center [988, 346] width 544 height 42
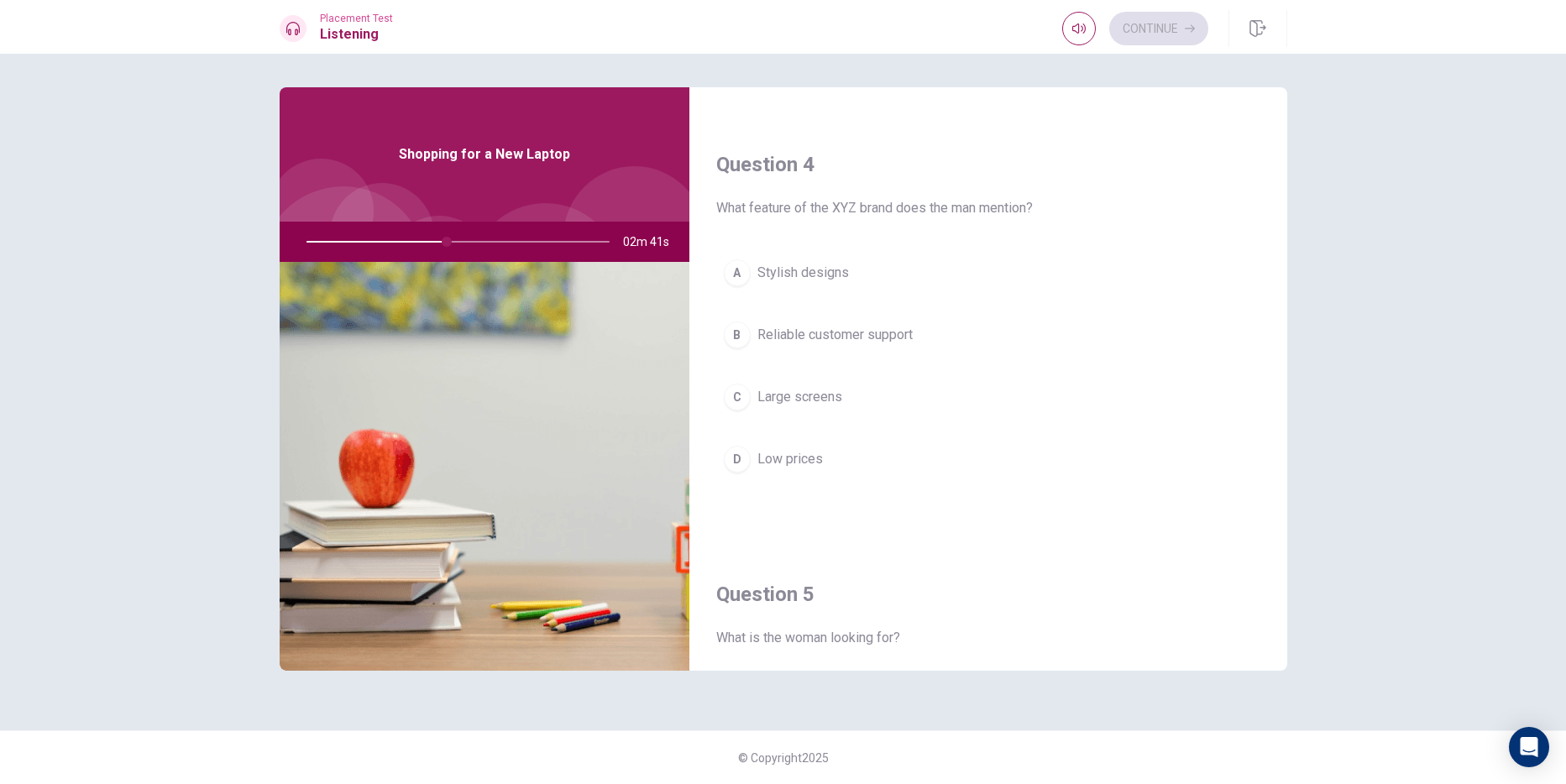
scroll to position [1175, 0]
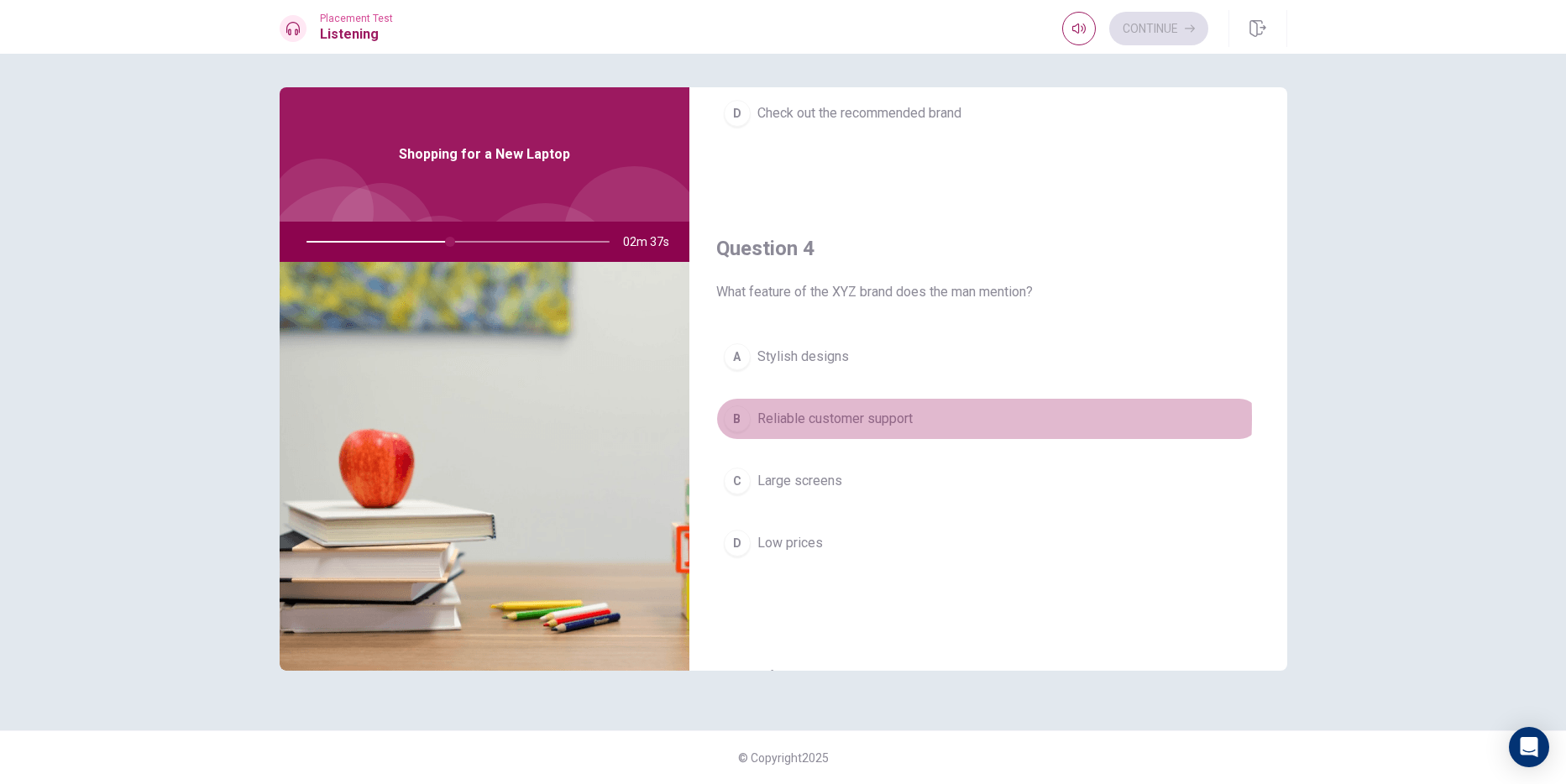
click at [823, 417] on span "Reliable customer support" at bounding box center [835, 419] width 156 height 20
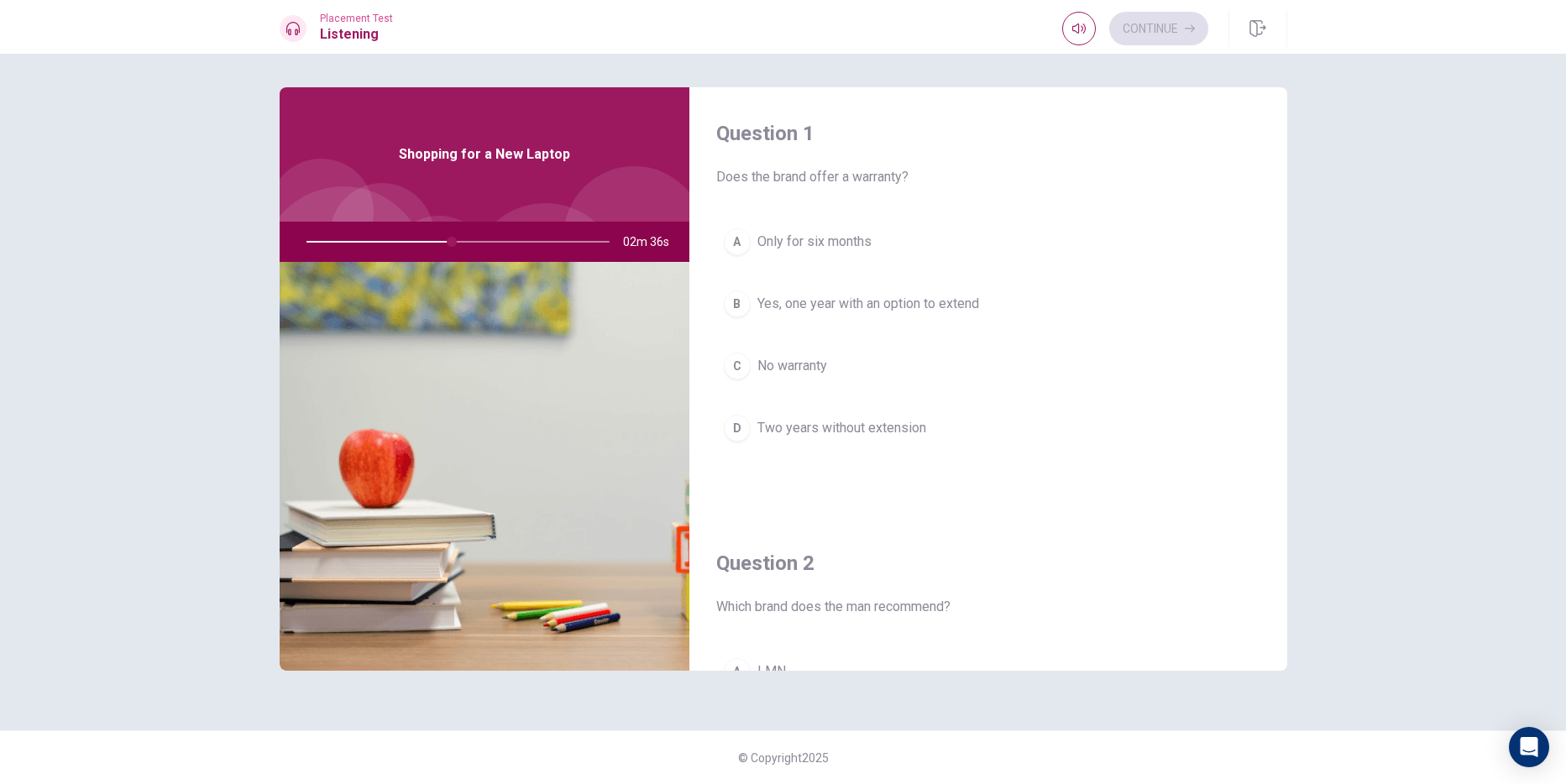
scroll to position [0, 0]
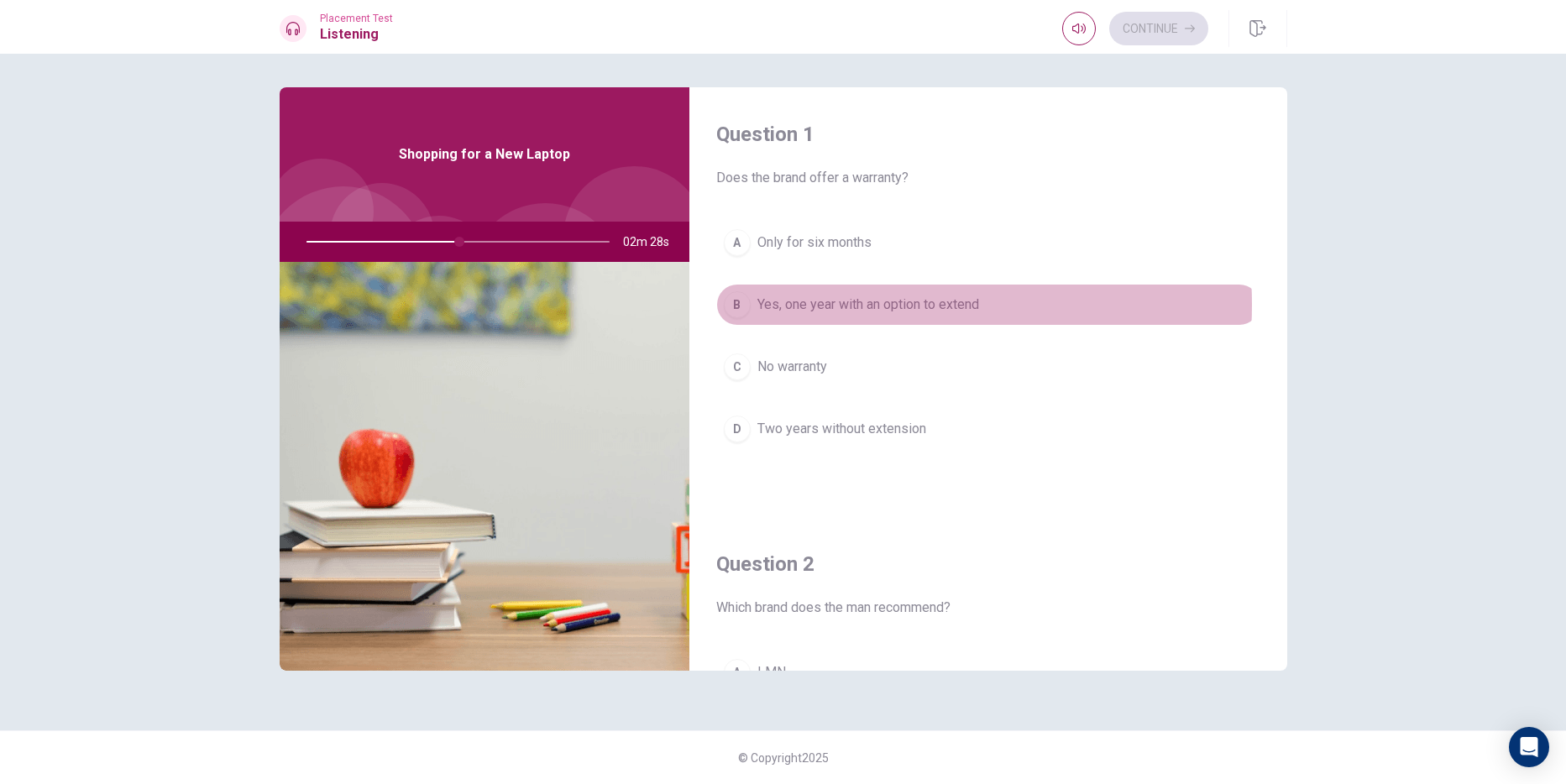
click at [847, 305] on span "Yes, one year with an option to extend" at bounding box center [868, 304] width 221 height 20
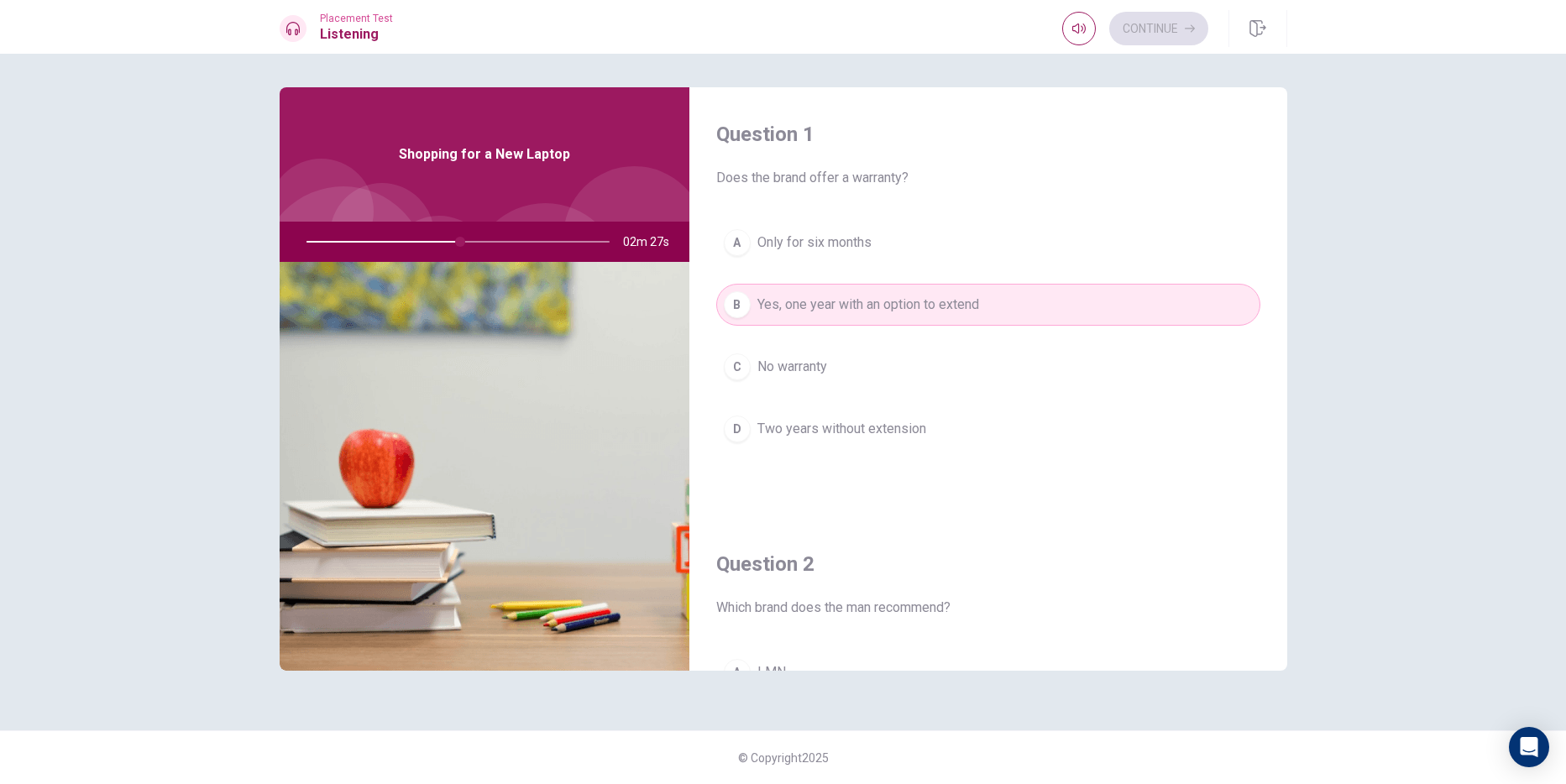
click at [846, 425] on span "Two years without extension" at bounding box center [842, 428] width 169 height 20
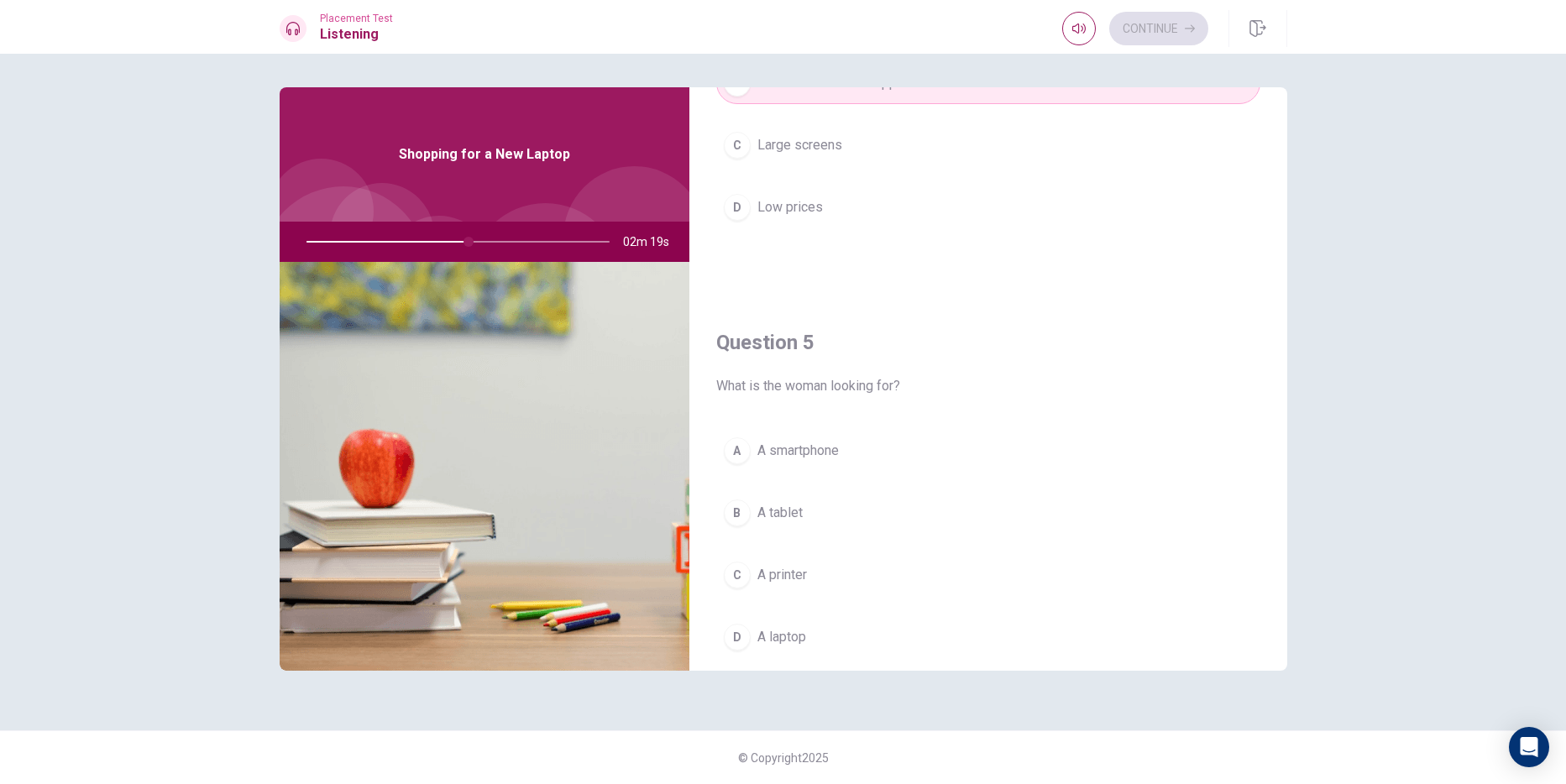
scroll to position [1565, 0]
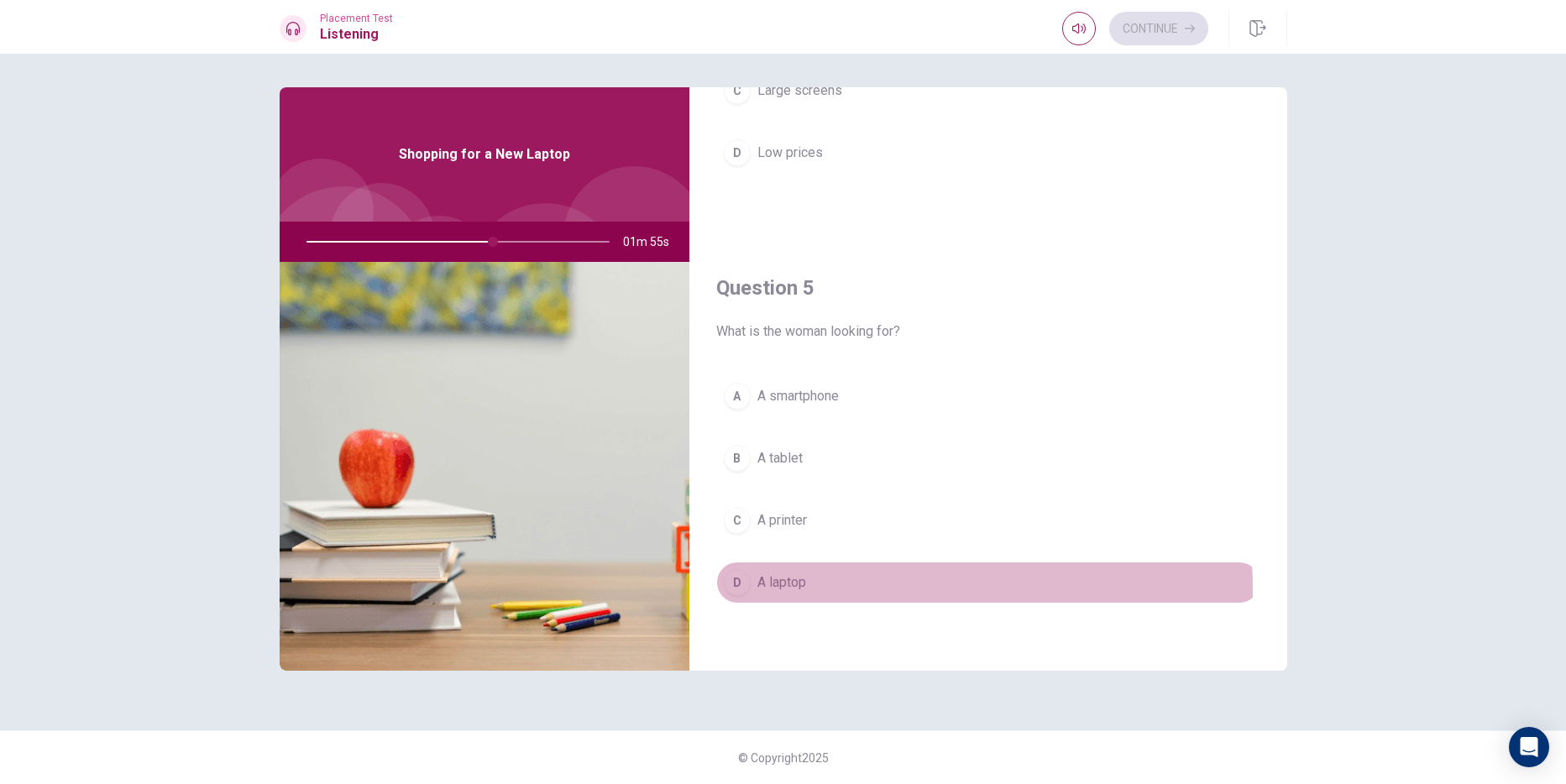
click at [809, 590] on button "D A laptop" at bounding box center [988, 582] width 544 height 42
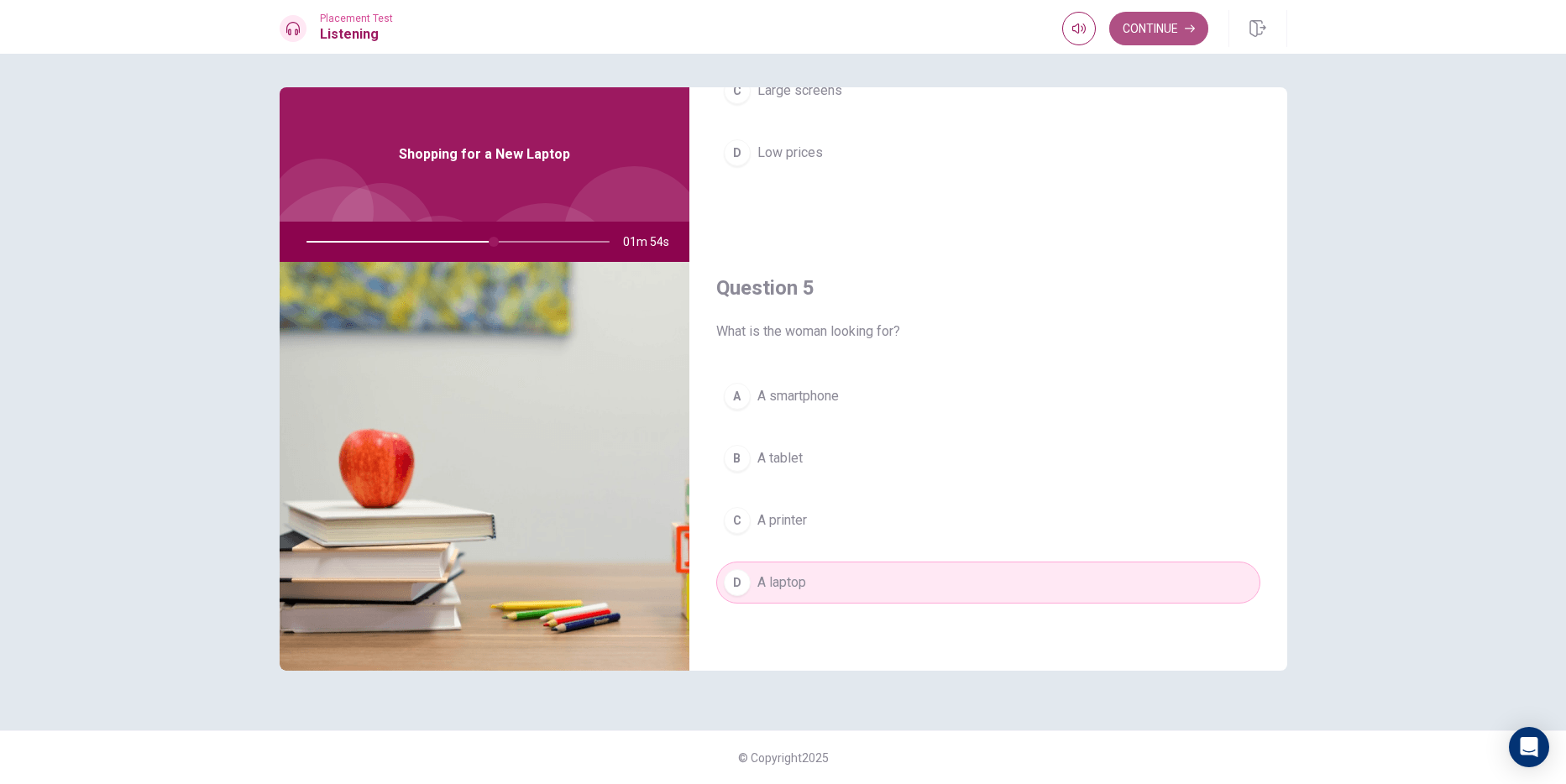
click at [1178, 29] on button "Continue" at bounding box center [1158, 28] width 99 height 34
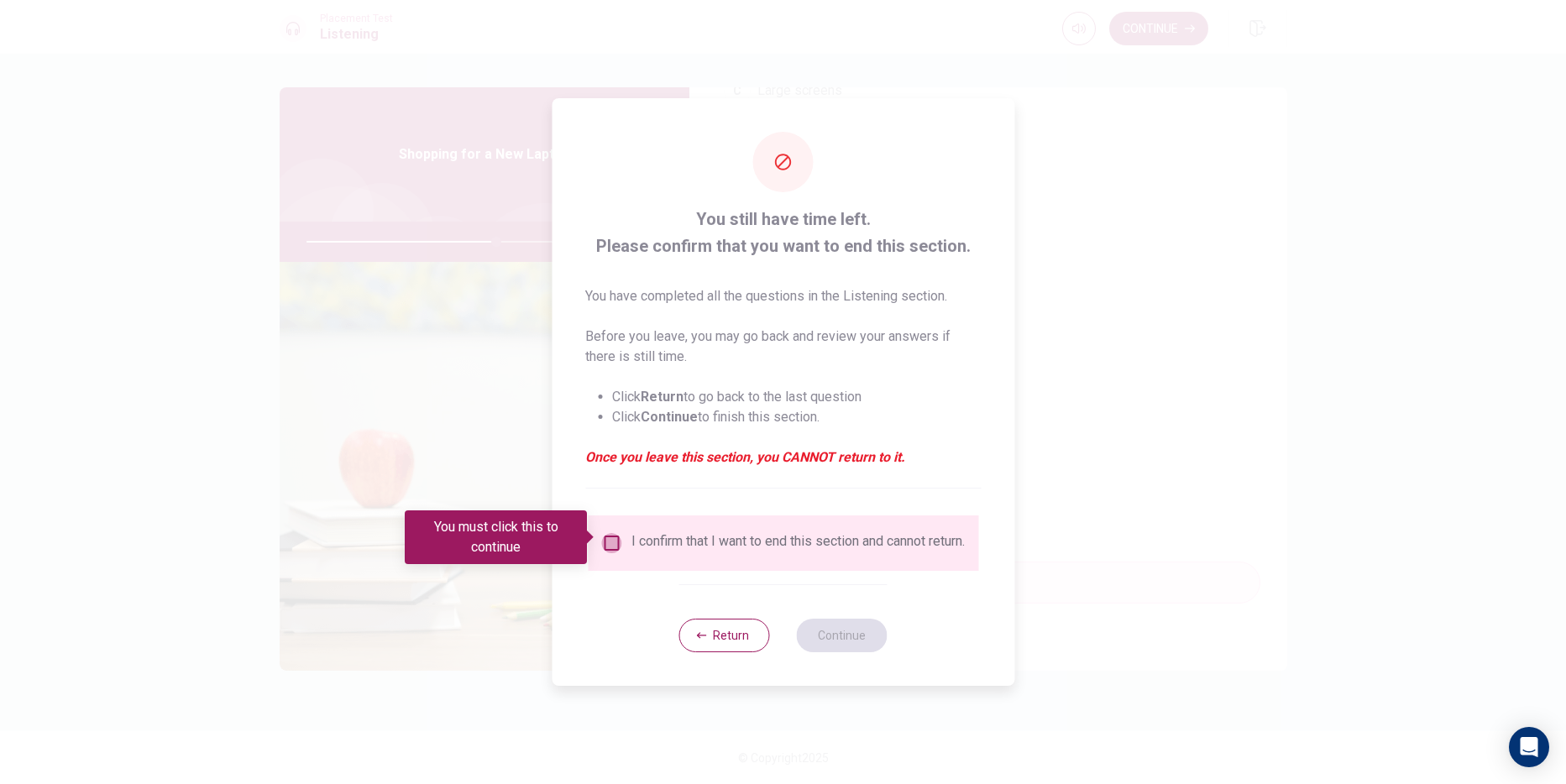
click at [609, 533] on input "You must click this to continue" at bounding box center [611, 542] width 20 height 20
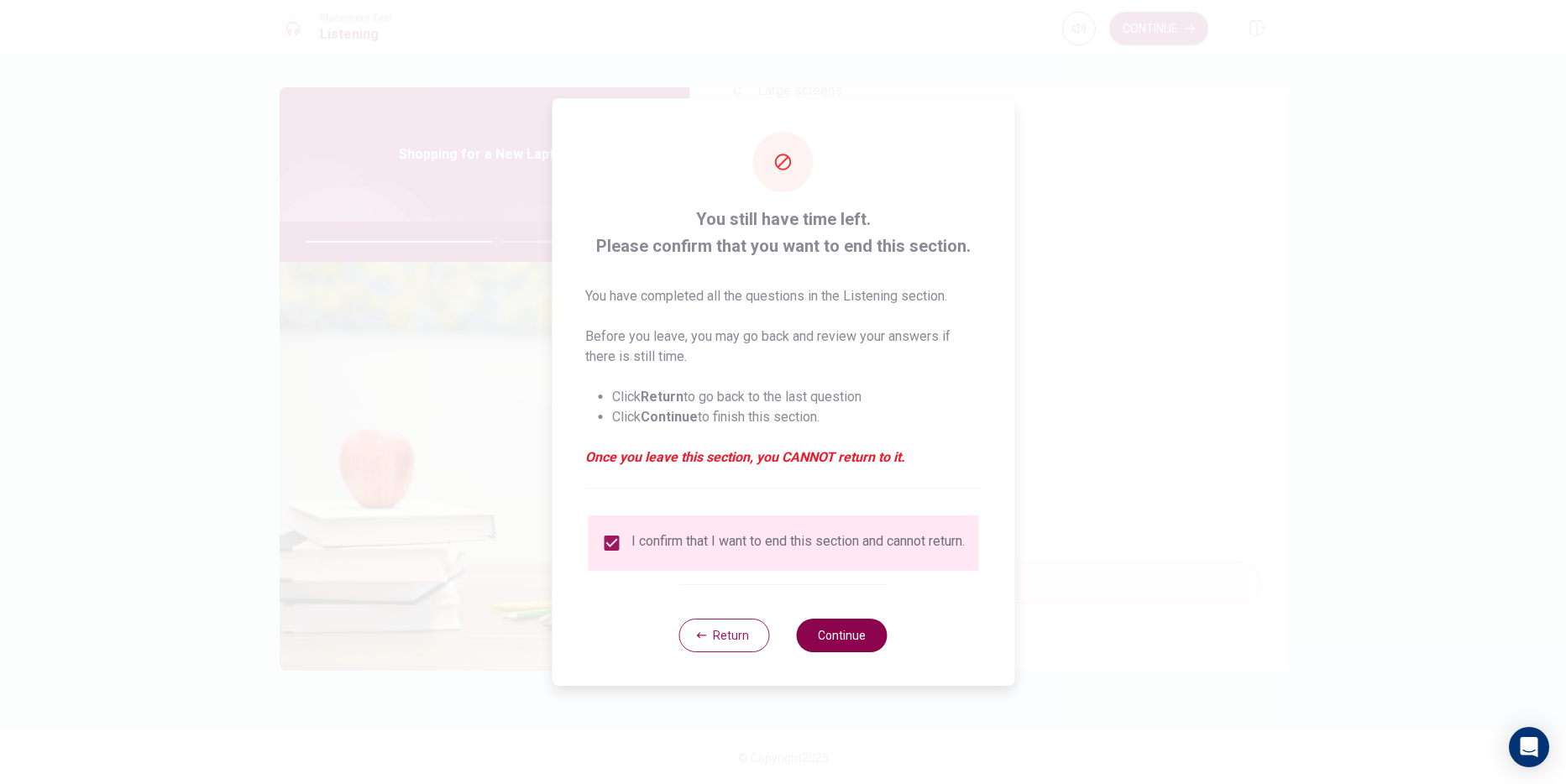
click at [839, 639] on button "Continue" at bounding box center [842, 636] width 91 height 34
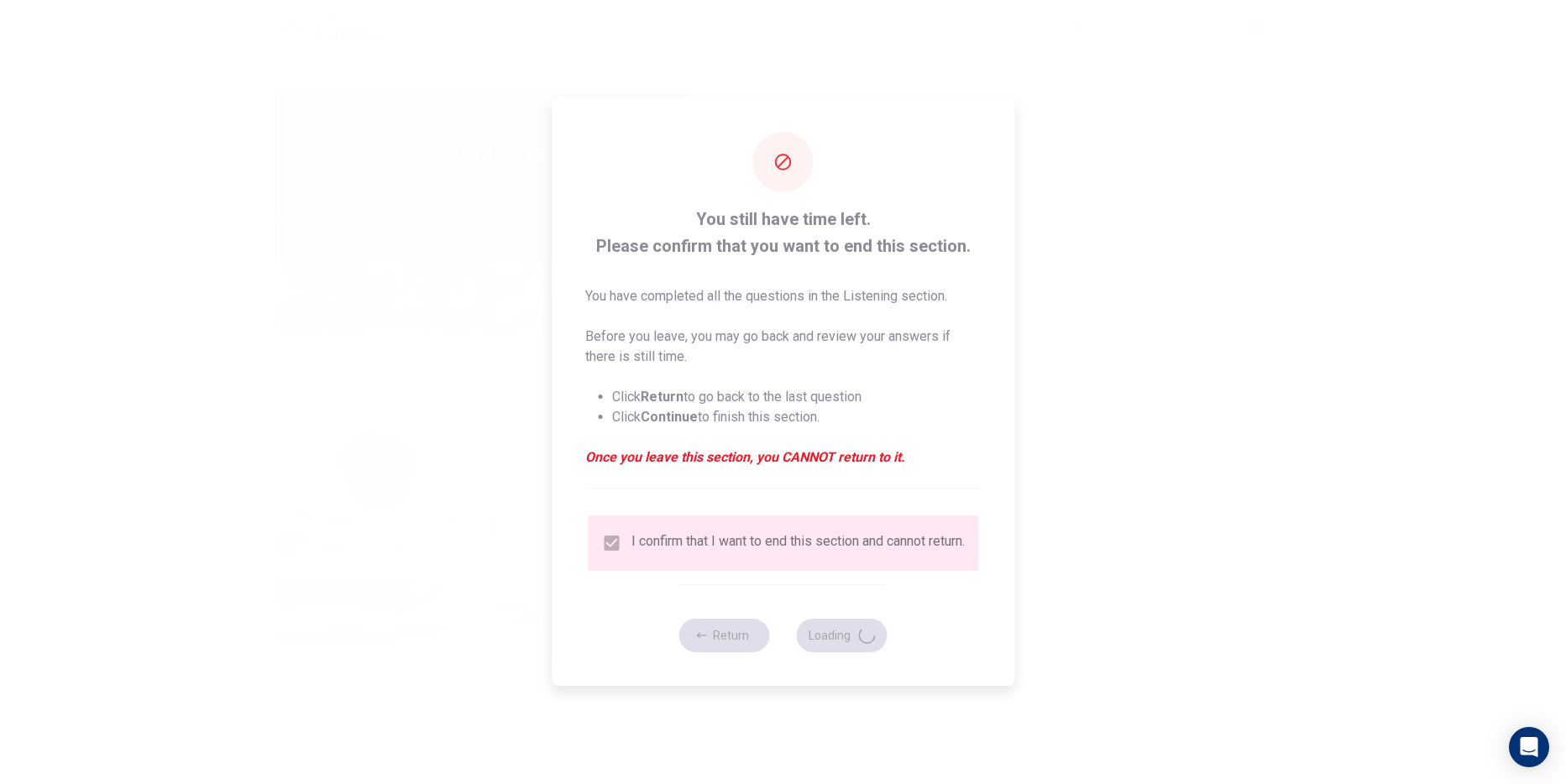
type input "64"
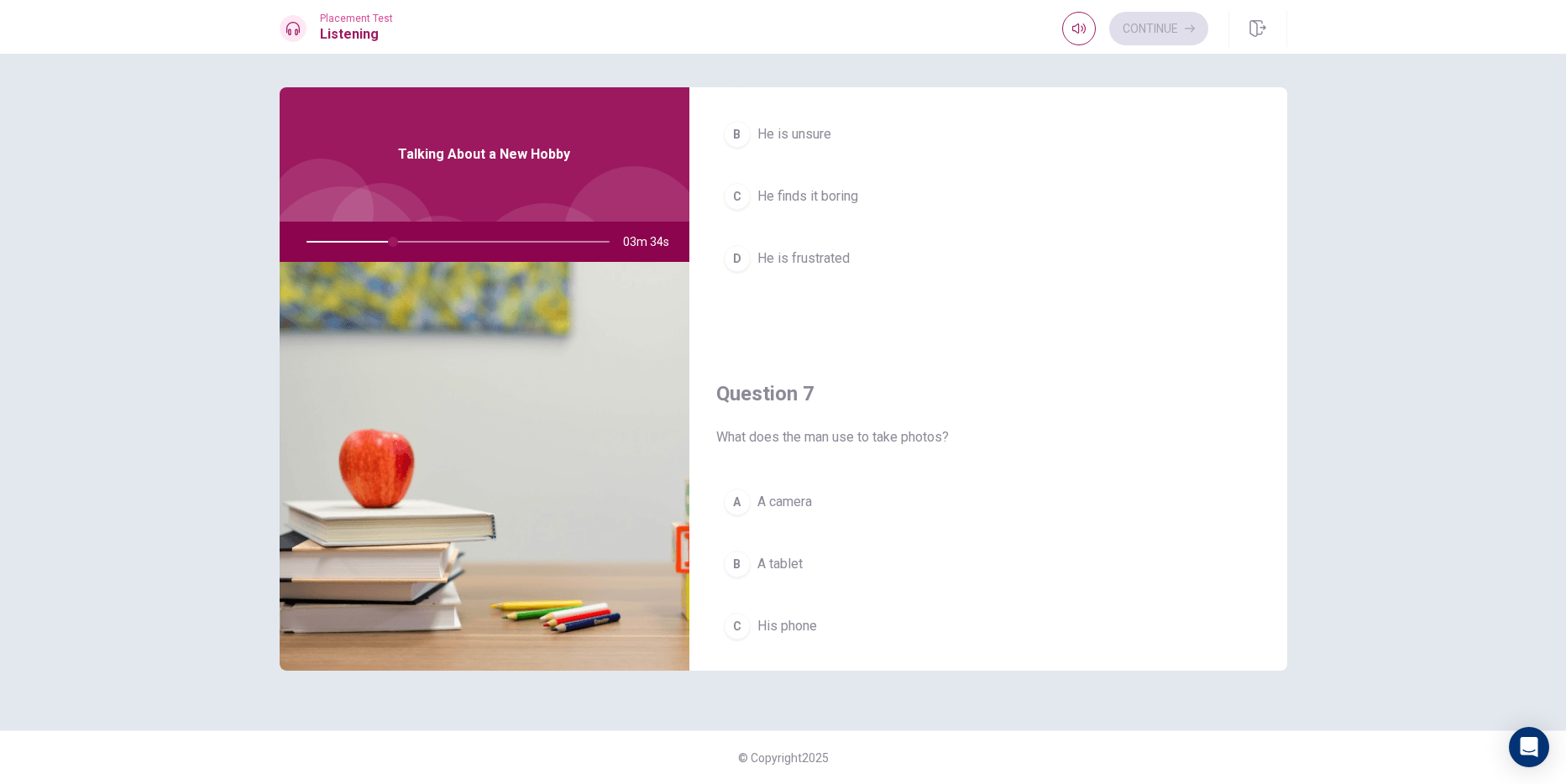
scroll to position [0, 0]
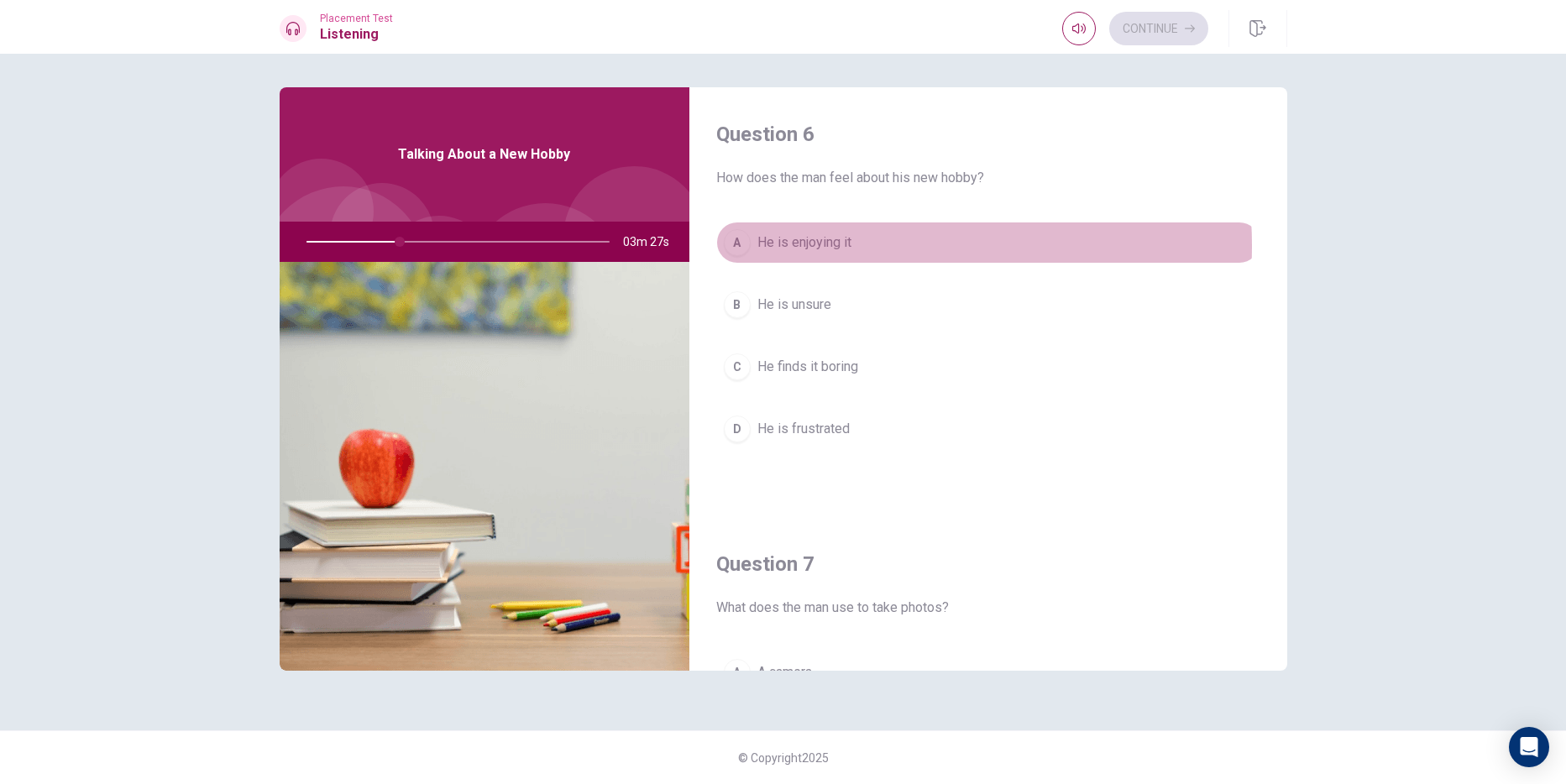
click at [840, 246] on span "He is enjoying it" at bounding box center [805, 243] width 94 height 20
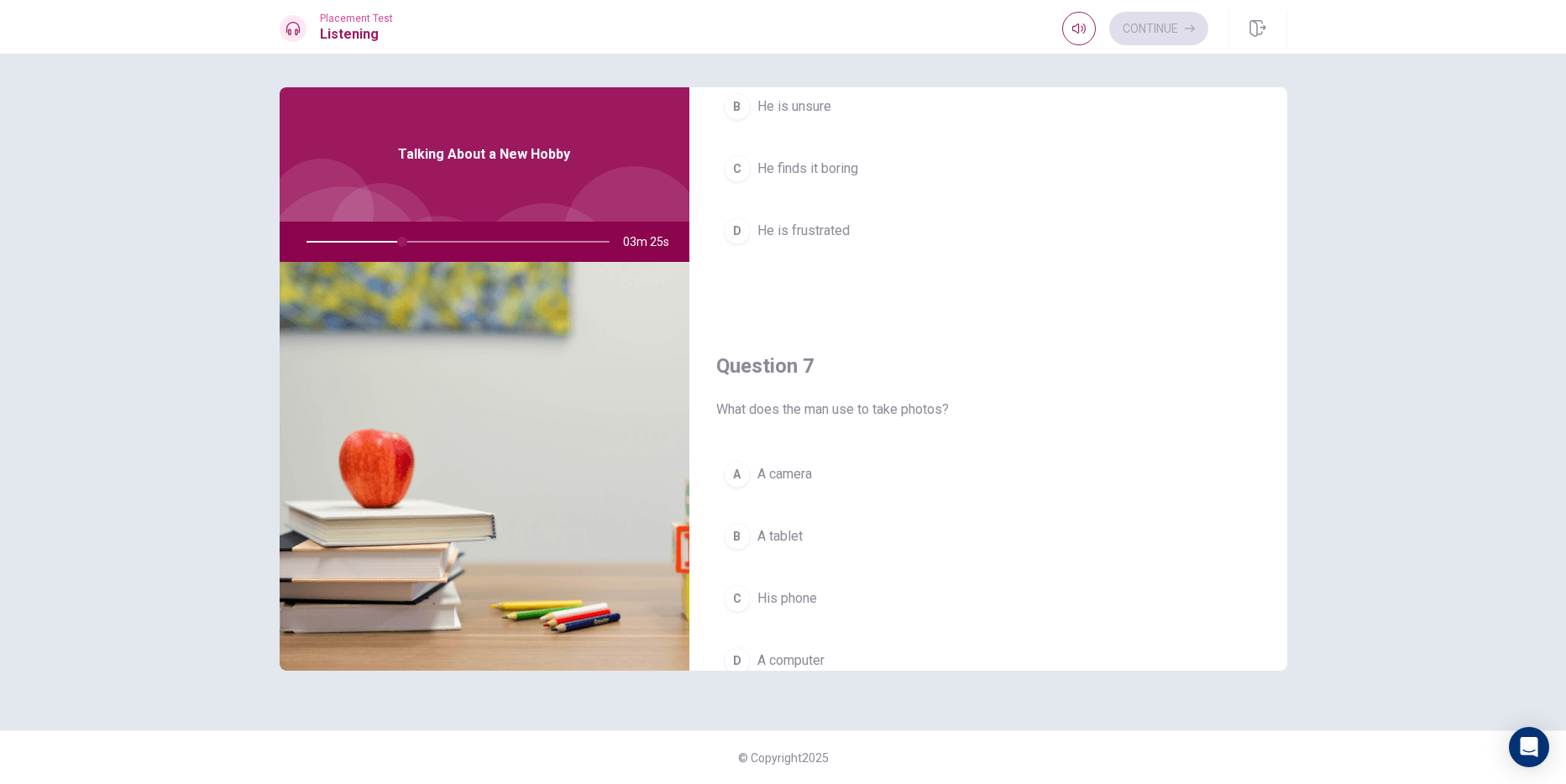
scroll to position [252, 0]
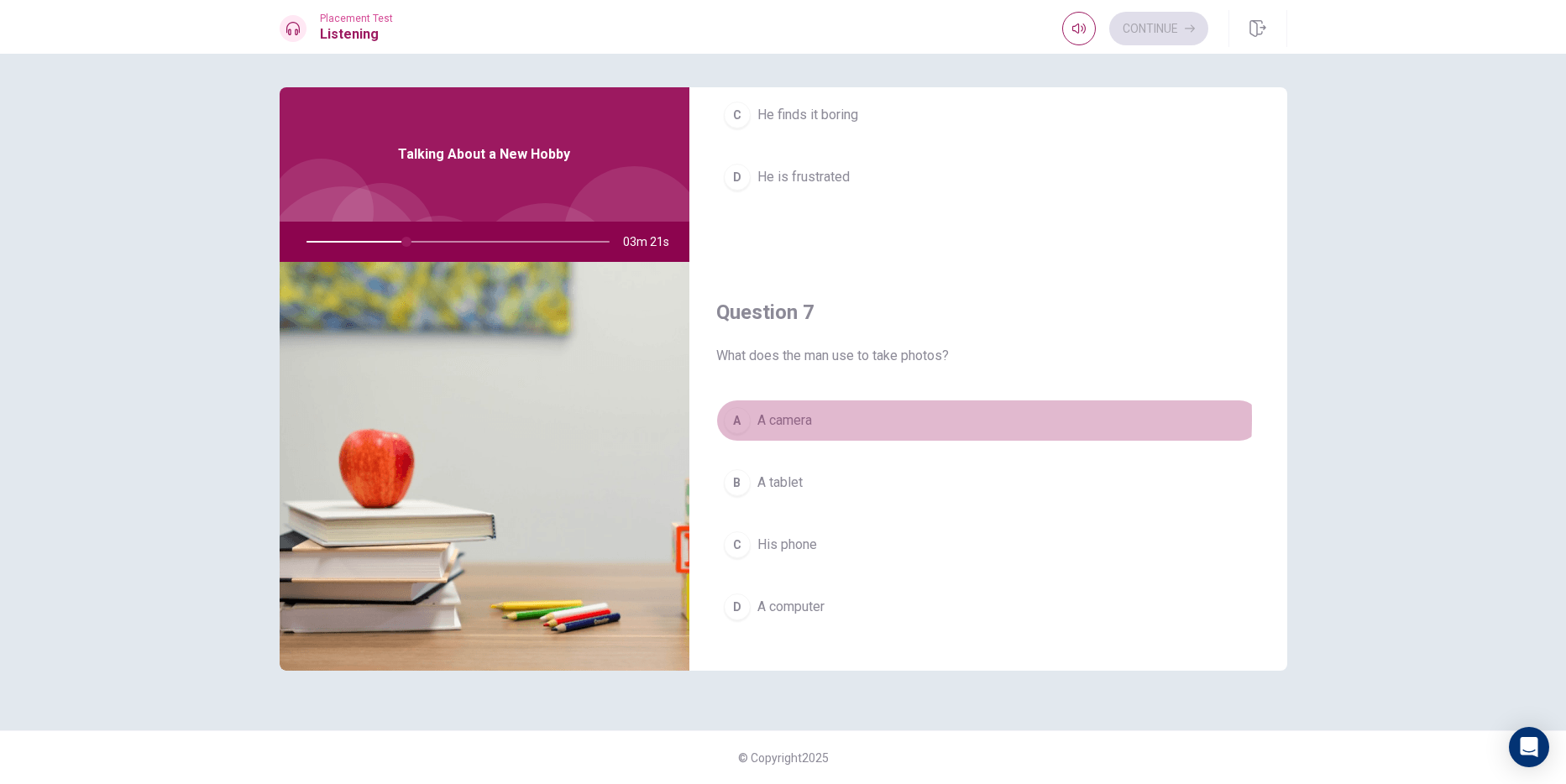
click at [831, 418] on button "A A camera" at bounding box center [988, 420] width 544 height 42
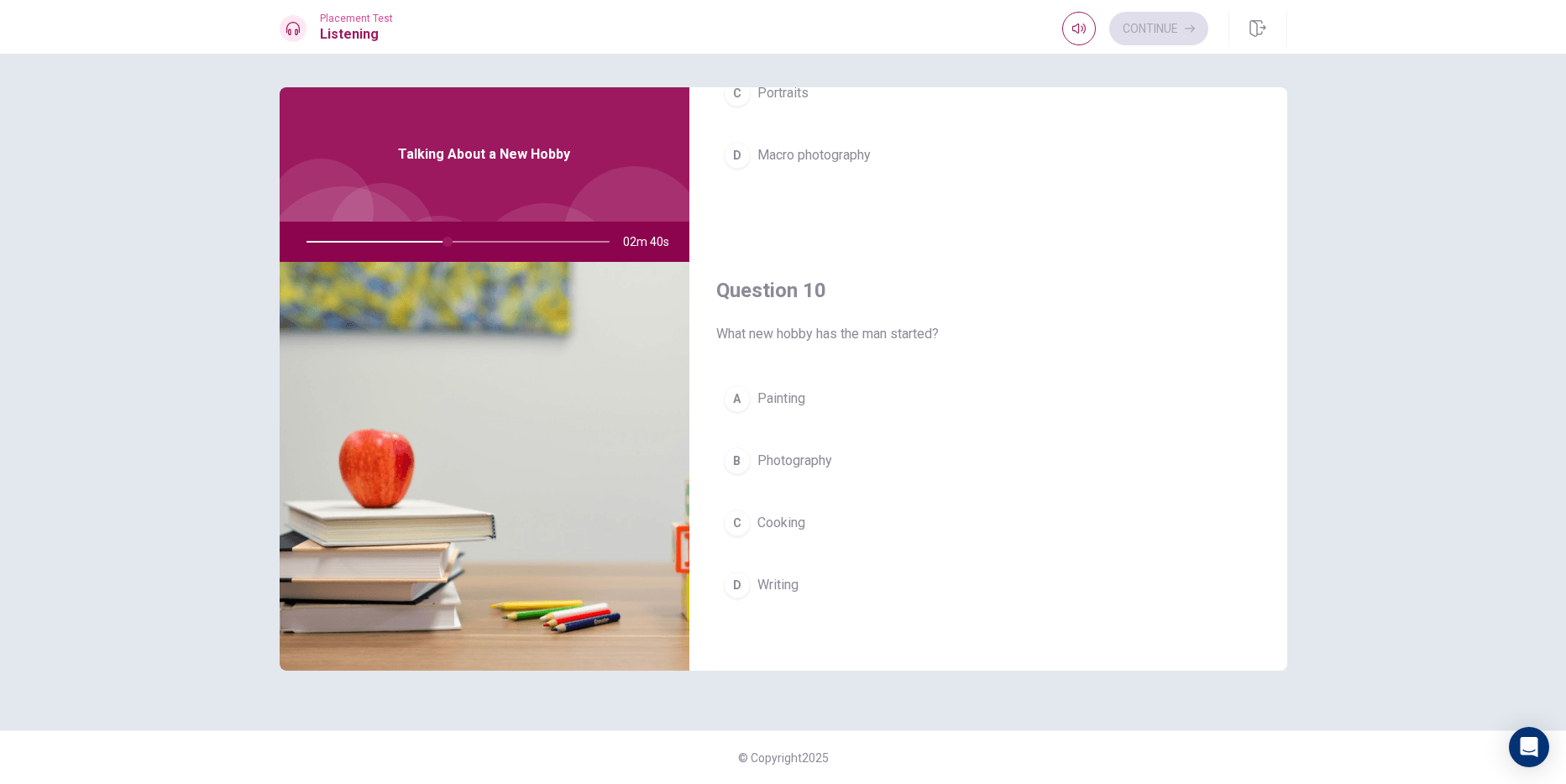
scroll to position [1565, 0]
click at [785, 359] on div "Question 10 What new hobby has the man started? A Painting B Photography C Cook…" at bounding box center [988, 455] width 598 height 429
click at [794, 397] on span "Painting" at bounding box center [782, 396] width 48 height 20
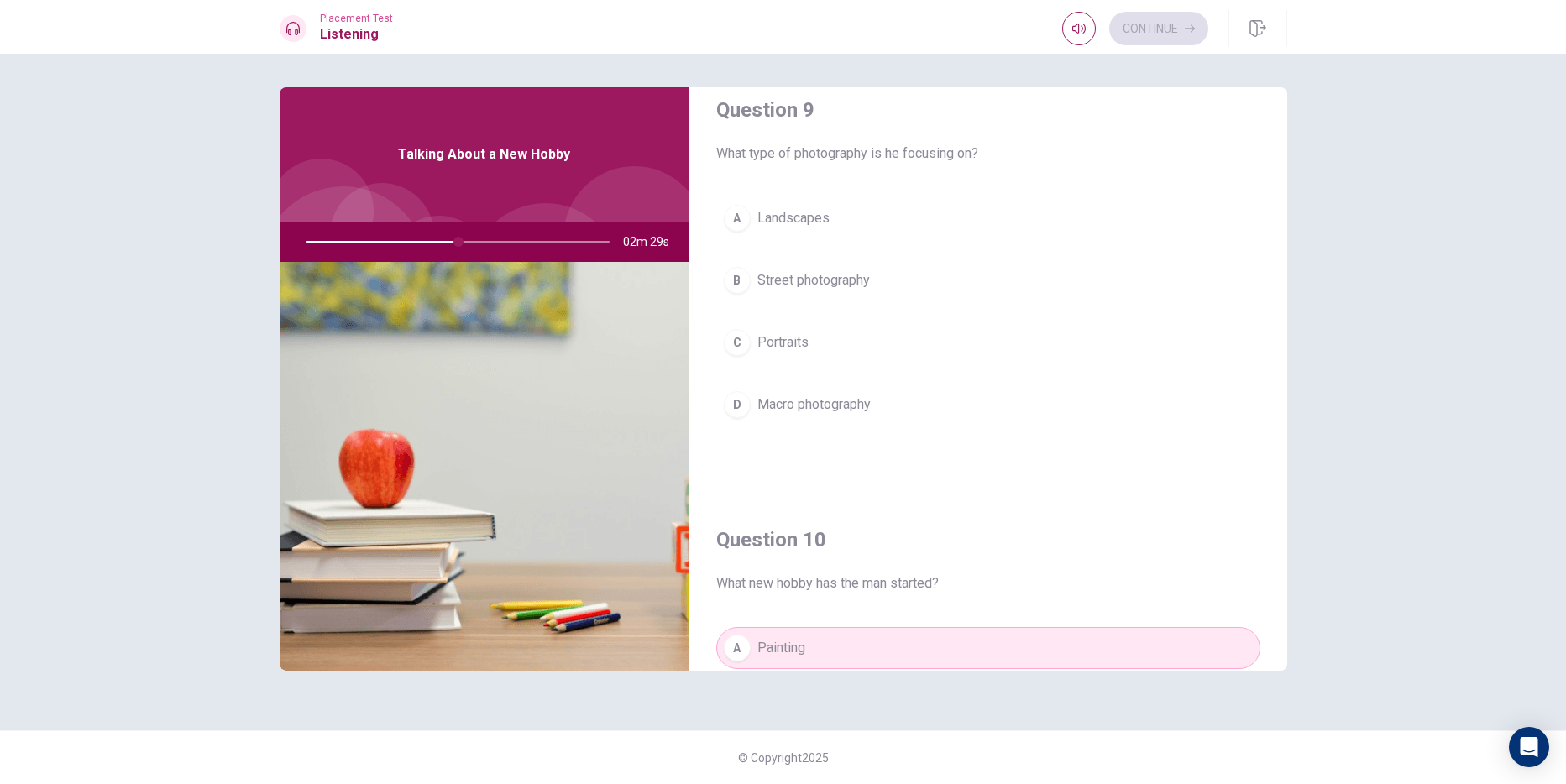
scroll to position [1229, 0]
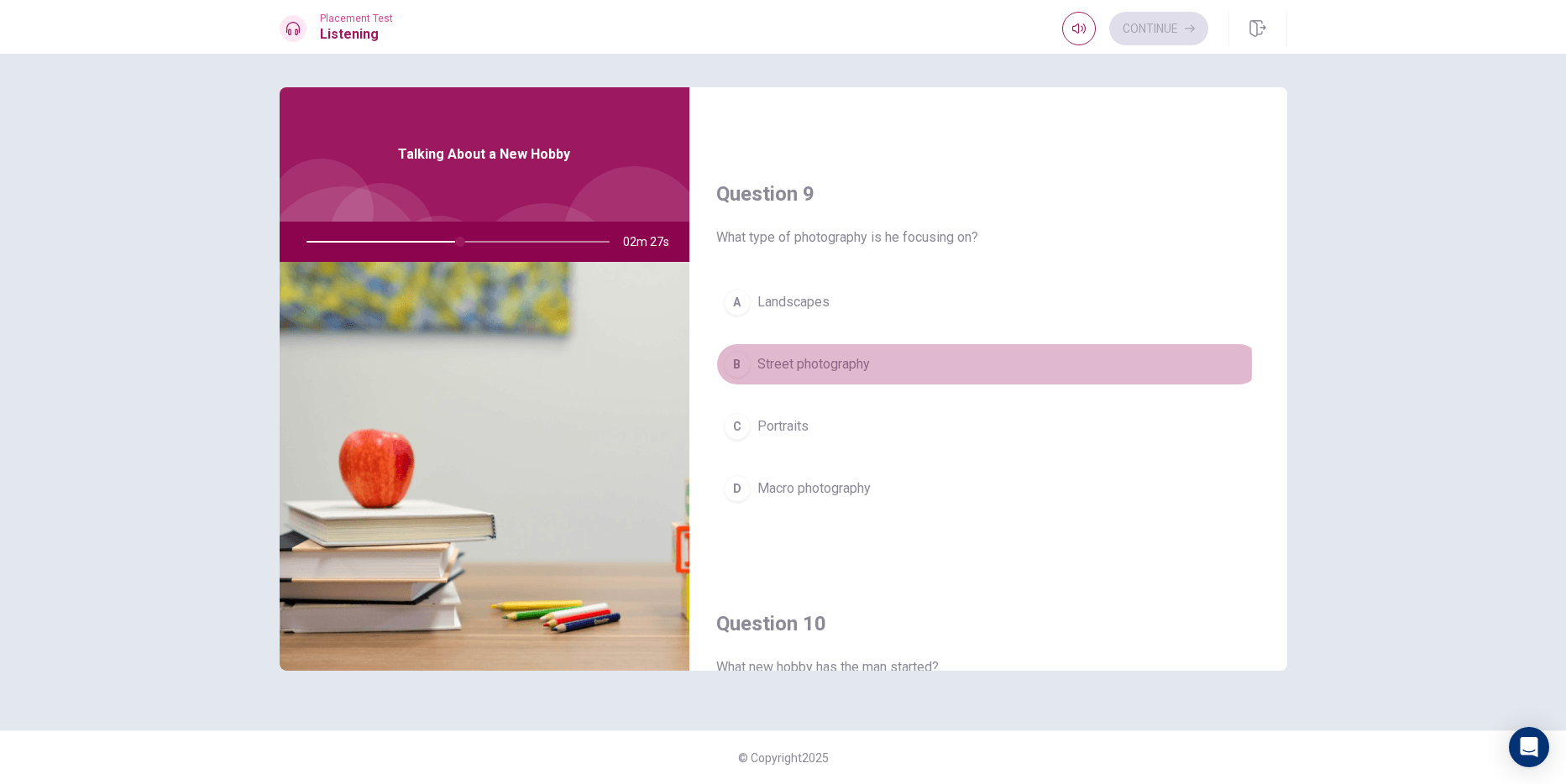
click at [839, 363] on span "Street photography" at bounding box center [814, 364] width 113 height 20
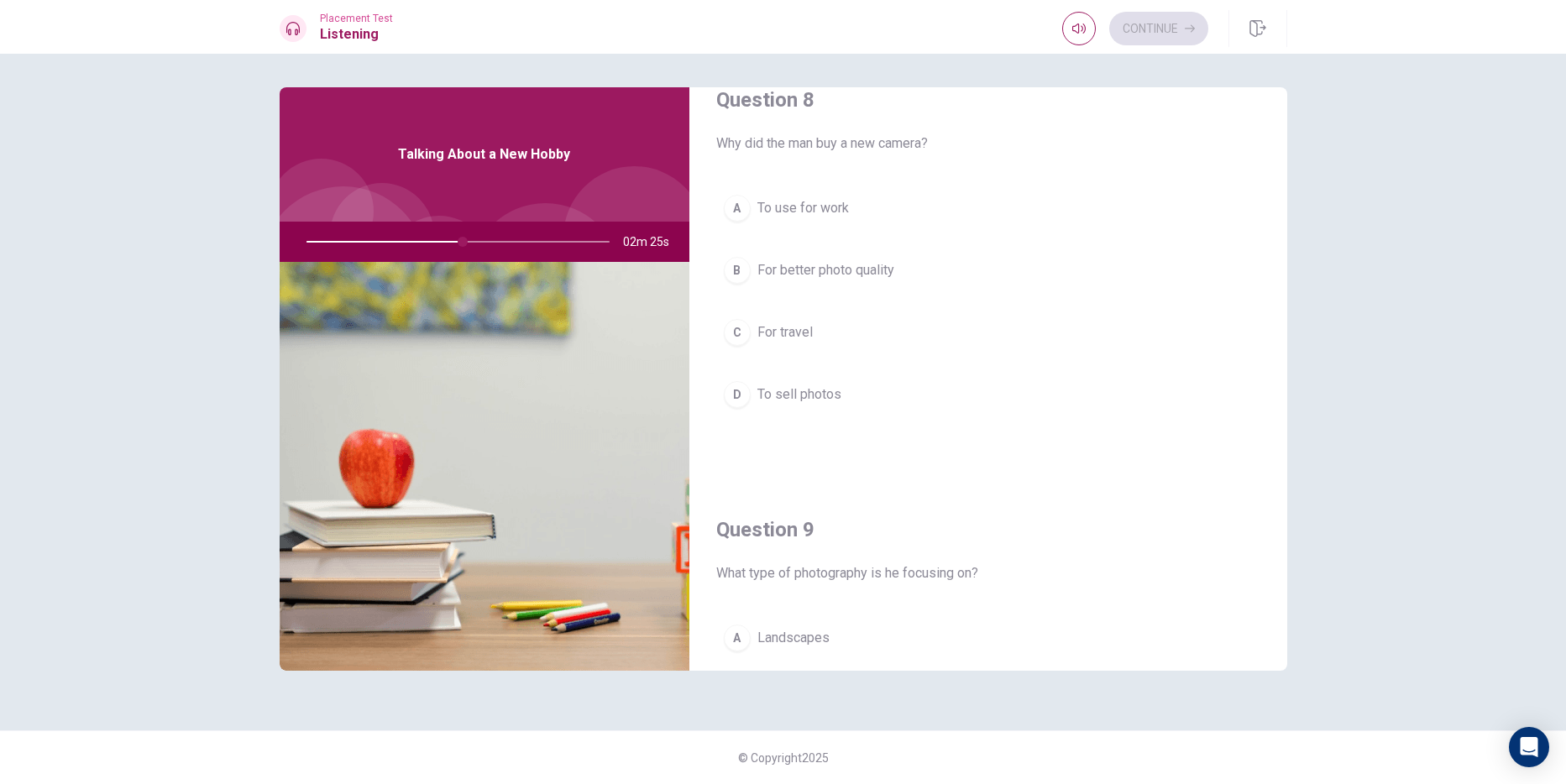
scroll to position [810, 0]
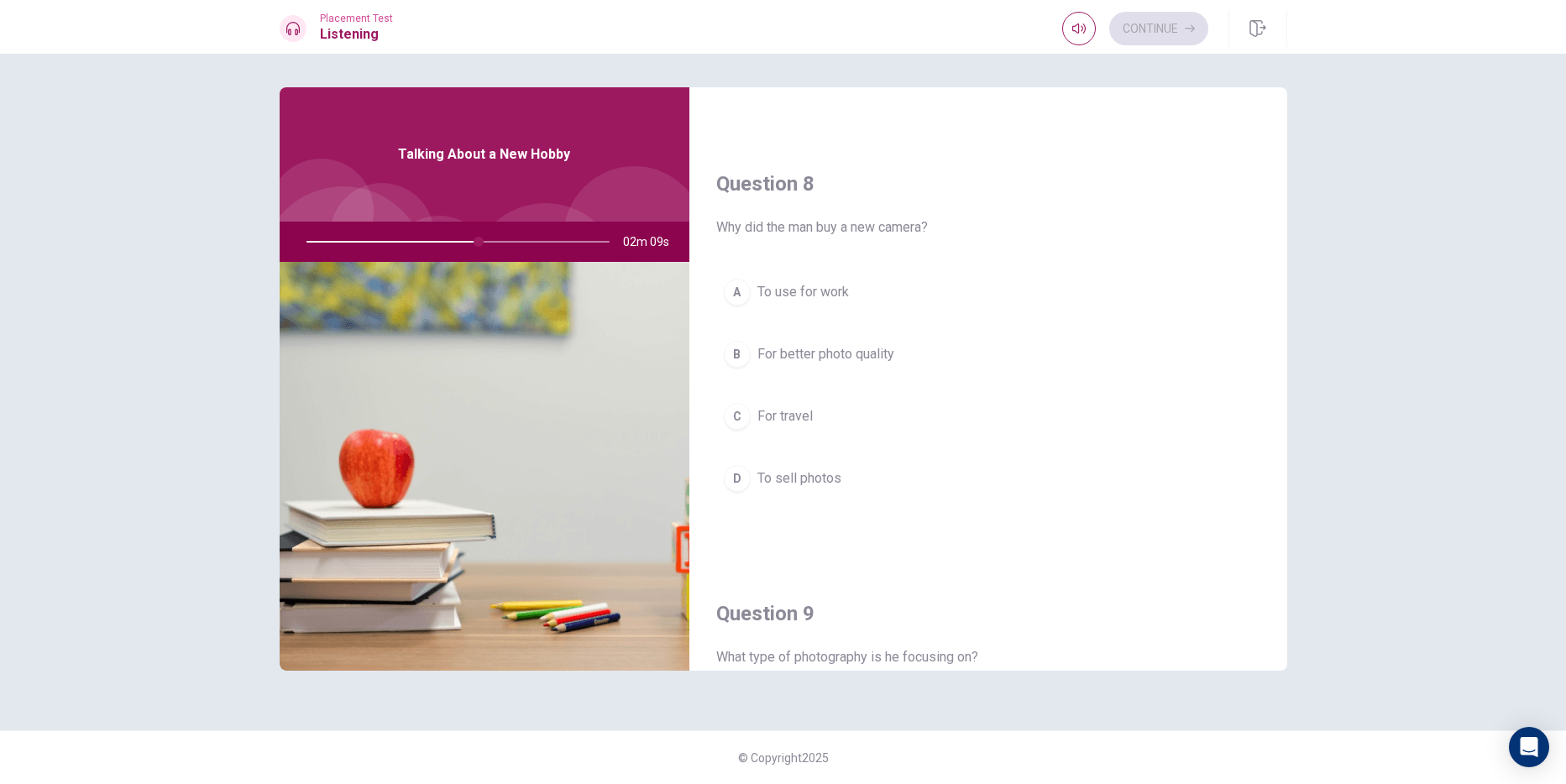
click at [836, 358] on span "For better photo quality" at bounding box center [826, 354] width 137 height 20
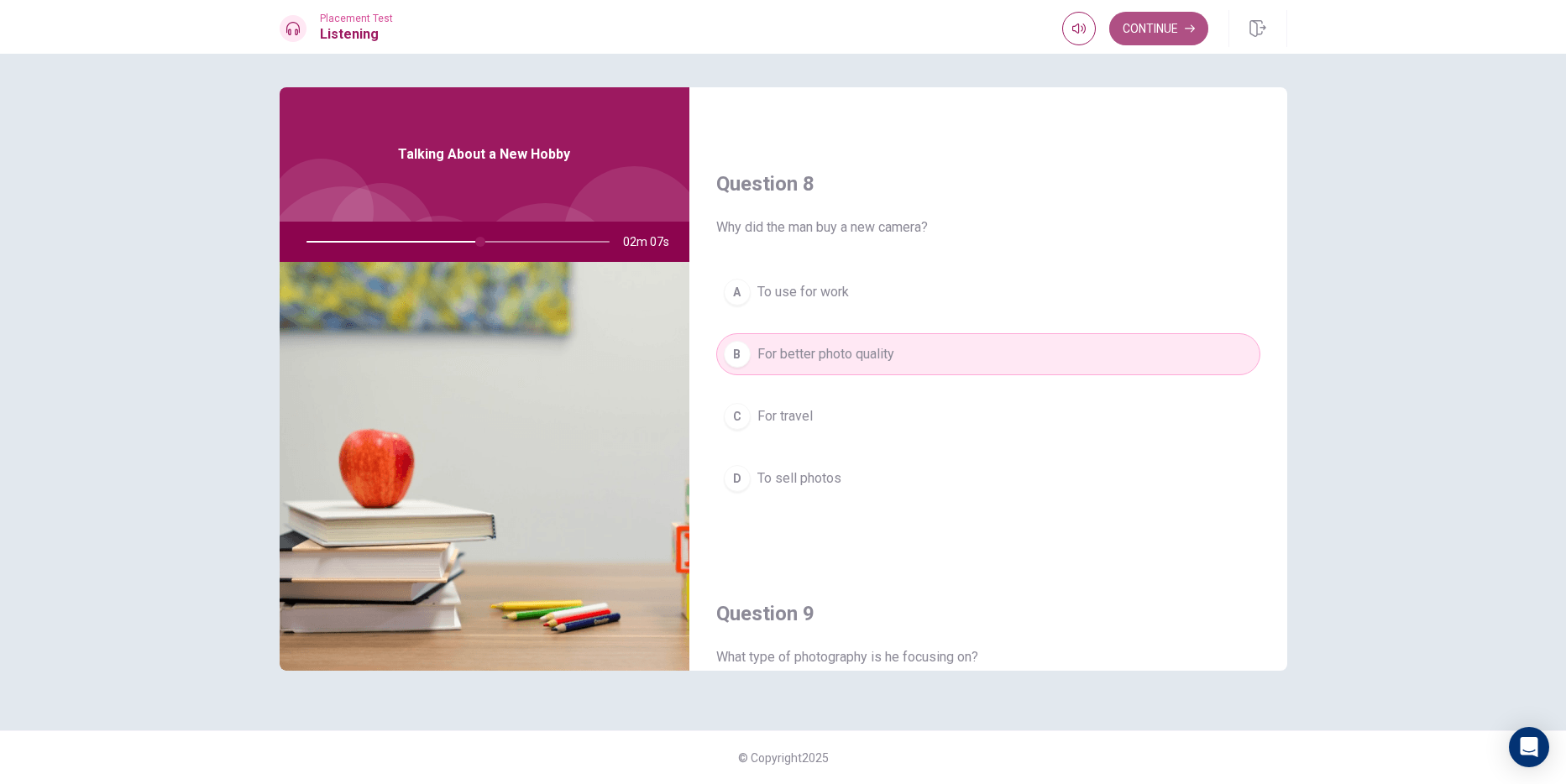
click at [1154, 44] on button "Continue" at bounding box center [1158, 28] width 99 height 34
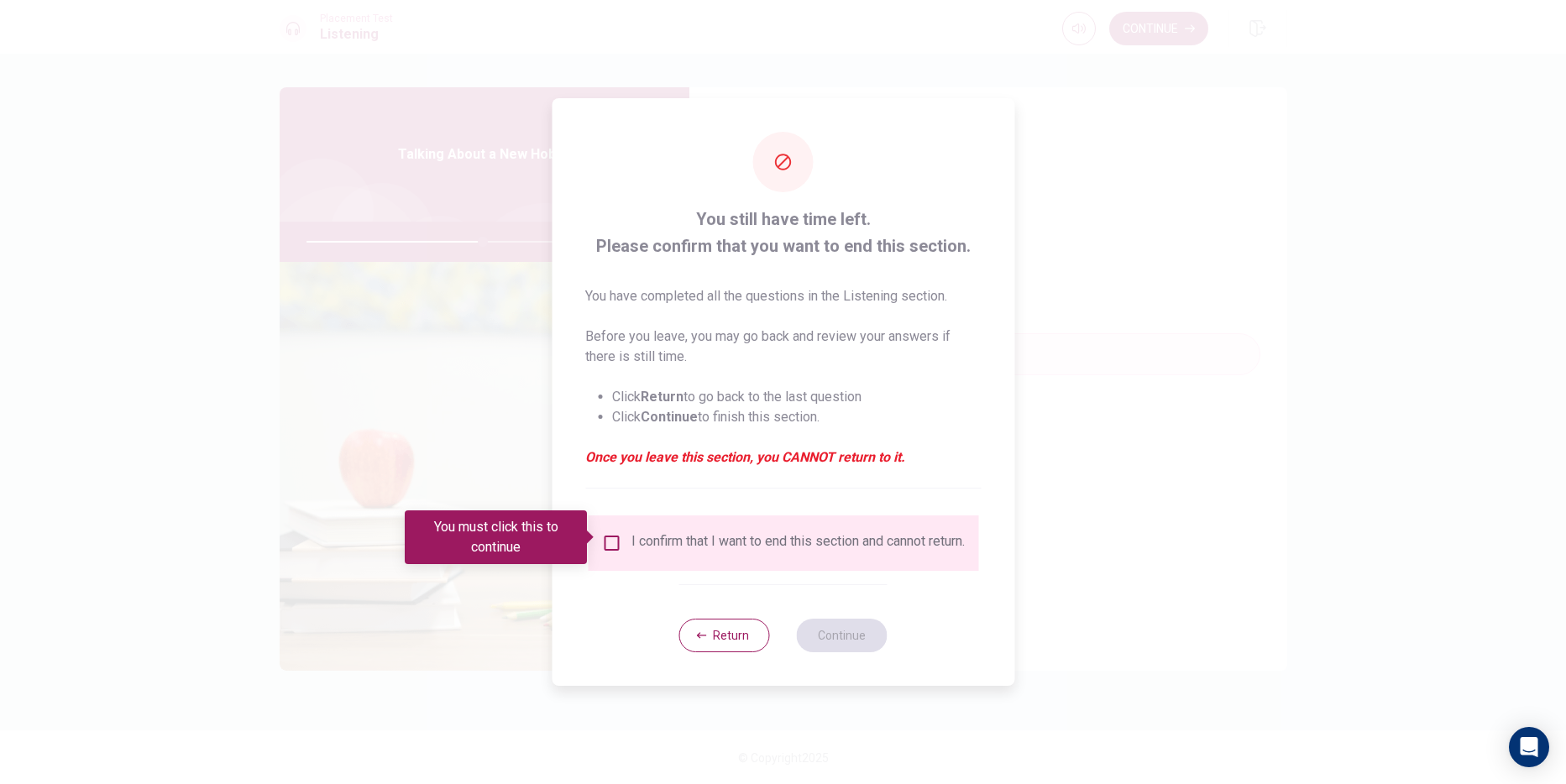
click at [608, 532] on input "You must click this to continue" at bounding box center [611, 542] width 20 height 20
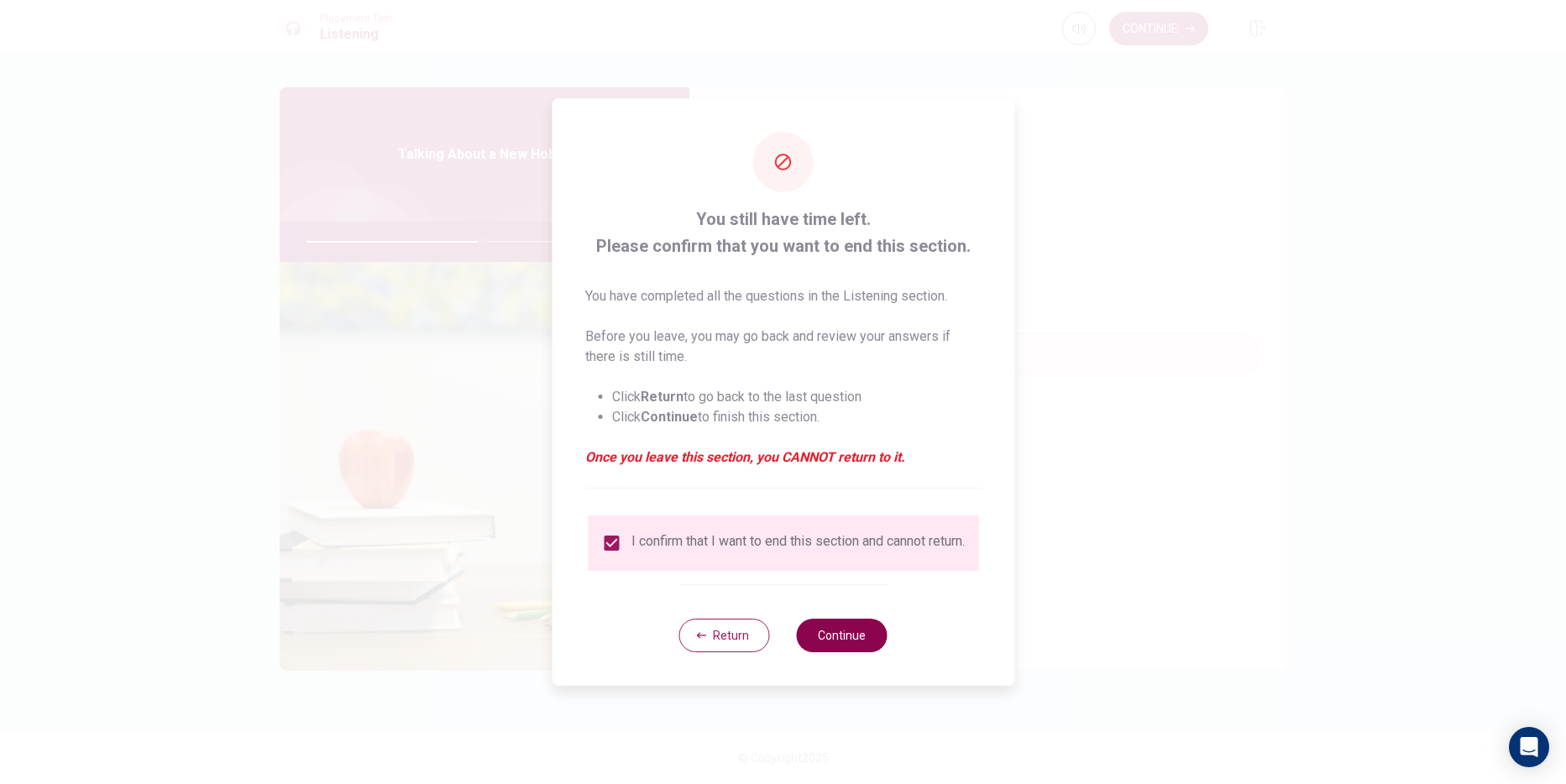
click at [825, 652] on button "Continue" at bounding box center [842, 636] width 91 height 34
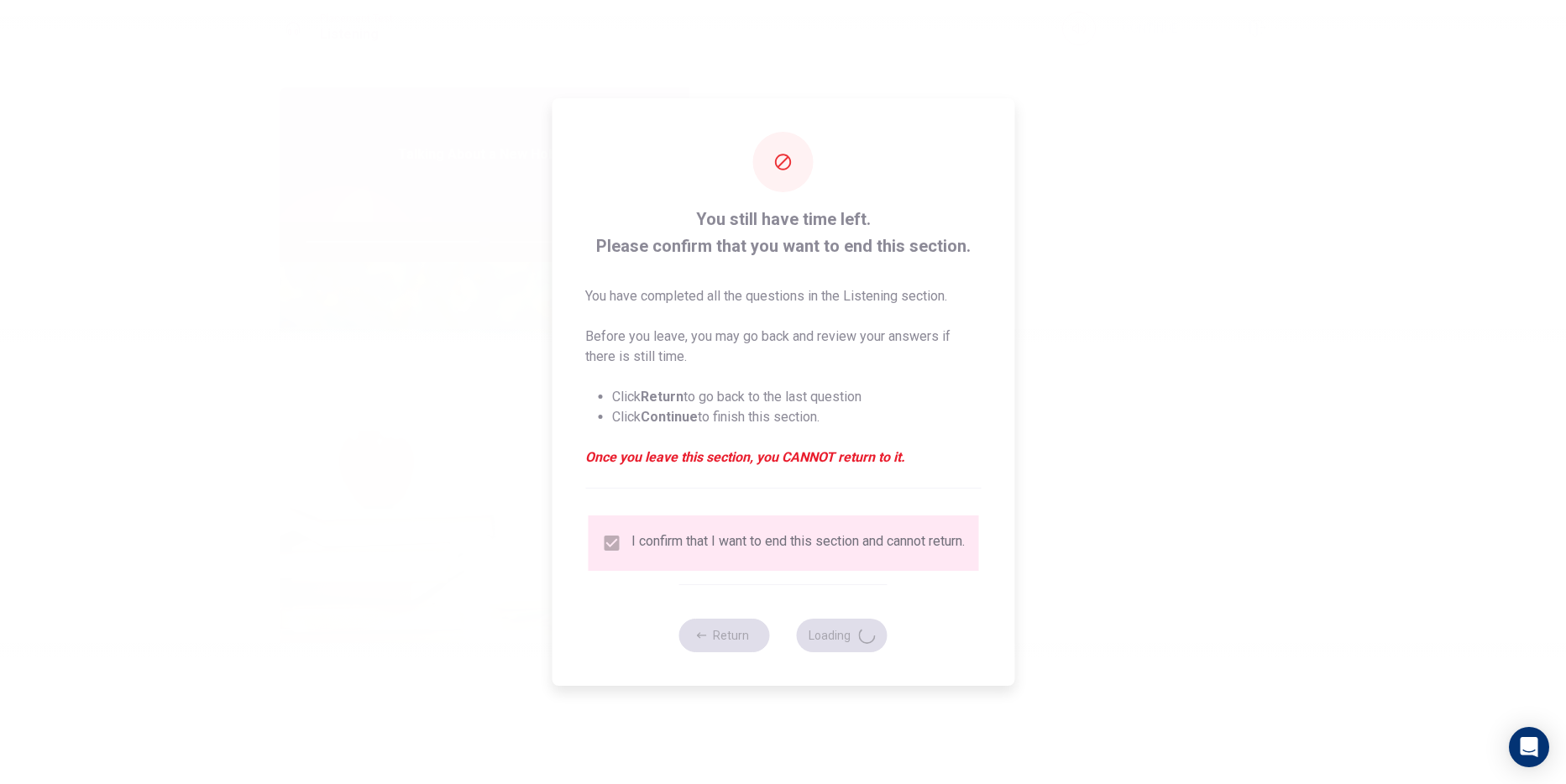
type input "59"
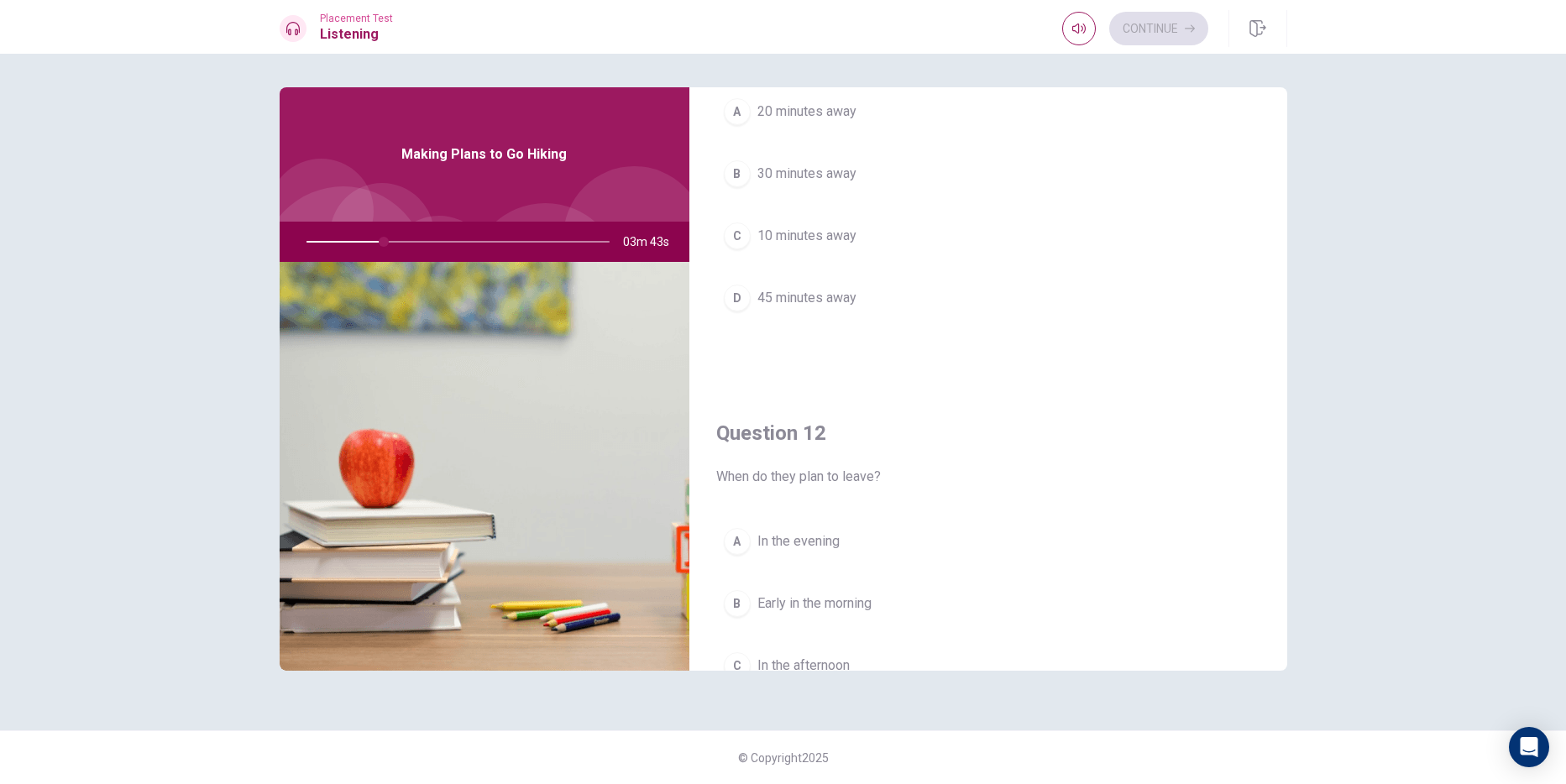
scroll to position [0, 0]
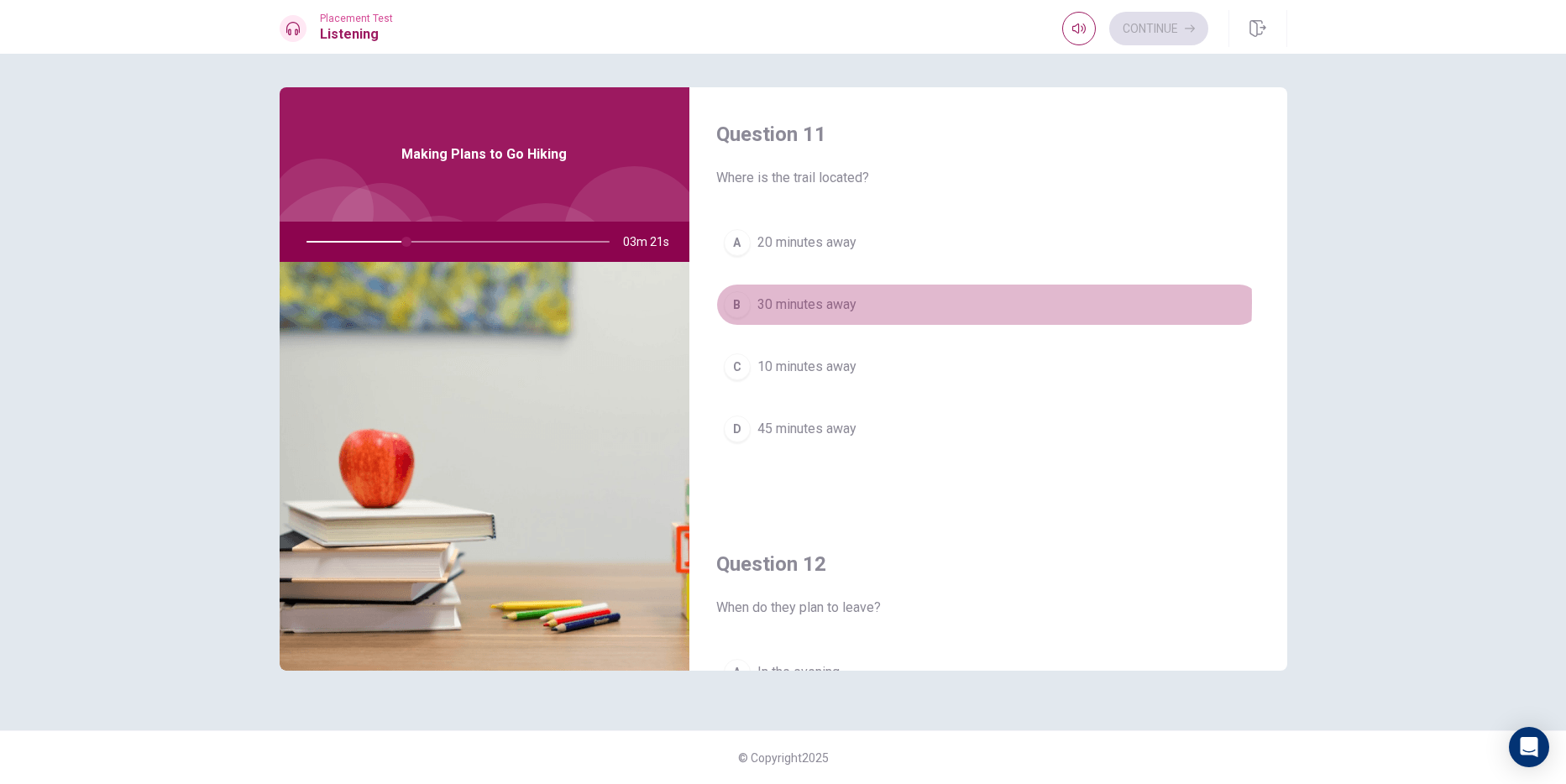
click at [818, 302] on span "30 minutes away" at bounding box center [807, 304] width 99 height 20
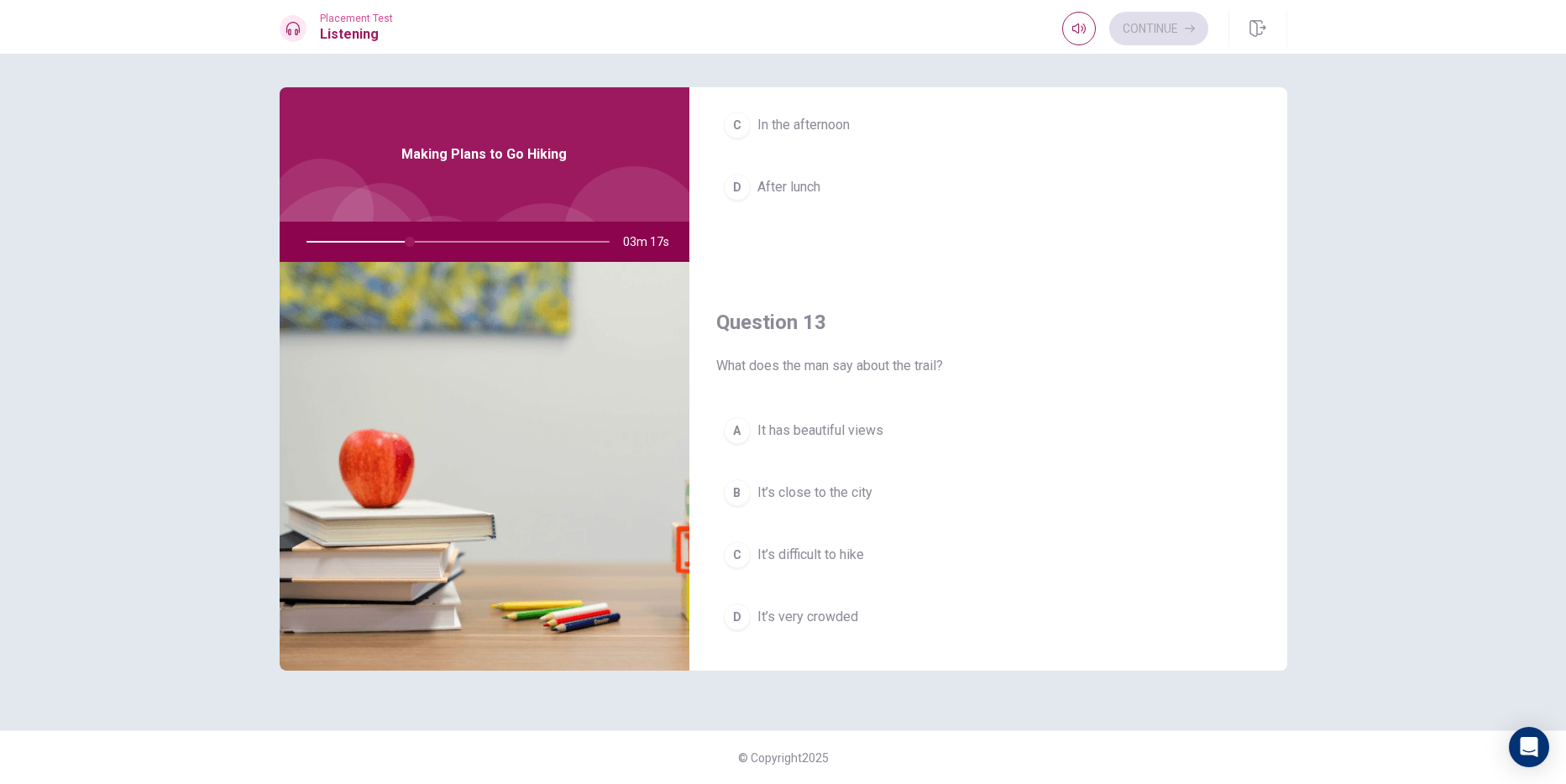
scroll to position [756, 0]
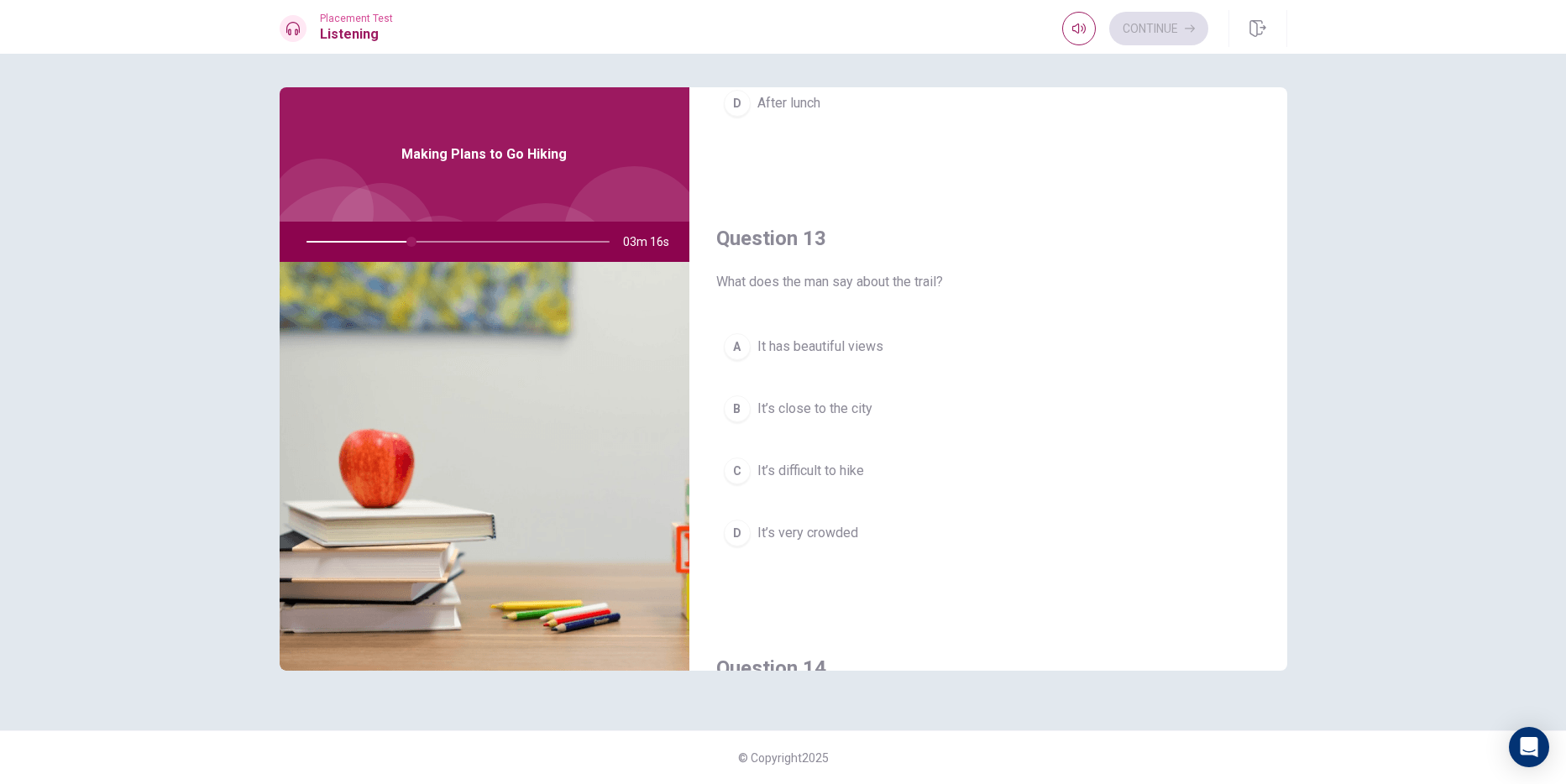
click at [871, 353] on span "It has beautiful views" at bounding box center [821, 347] width 126 height 20
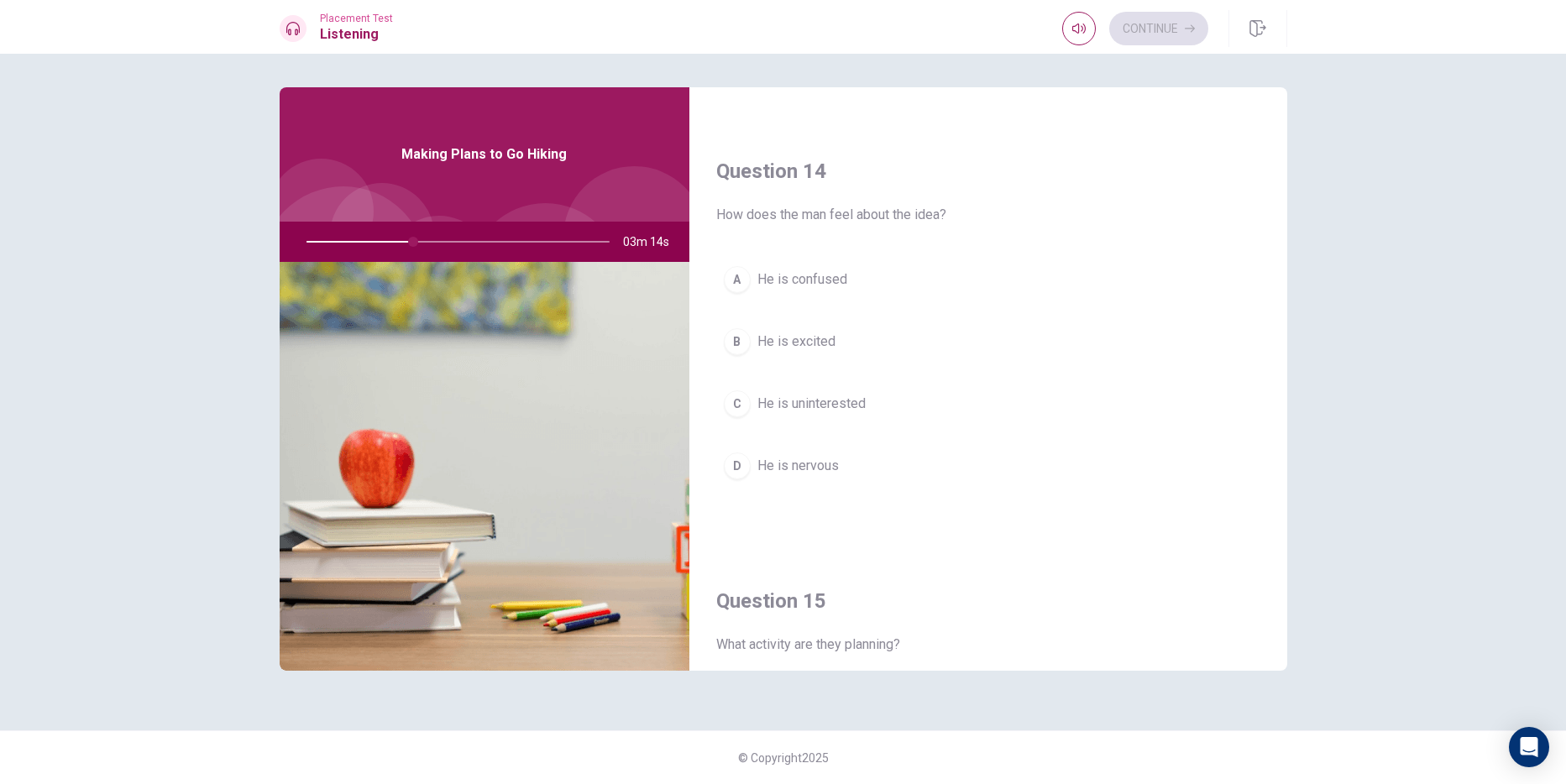
scroll to position [1259, 0]
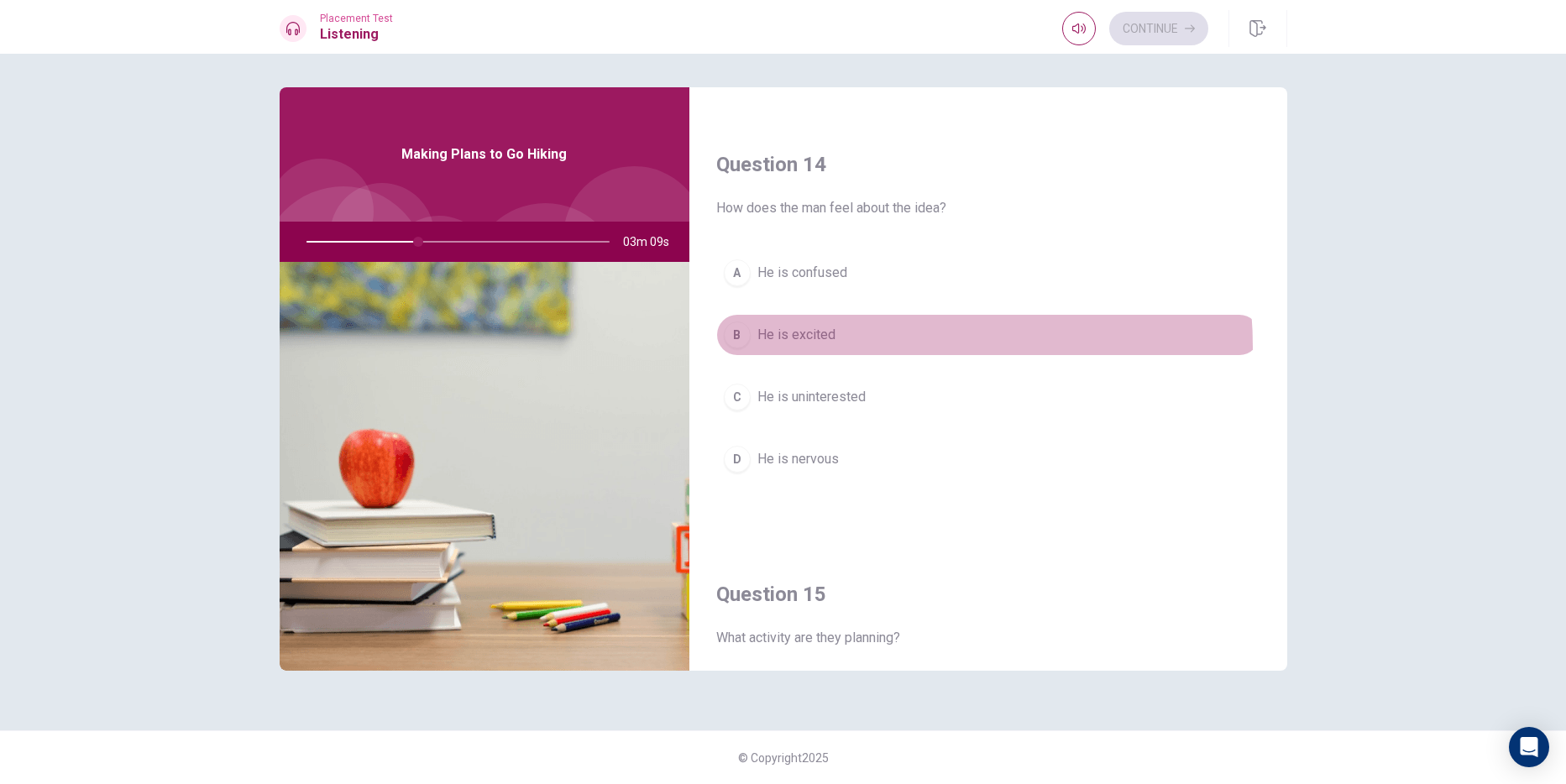
click at [872, 347] on button "B He is excited" at bounding box center [988, 334] width 544 height 42
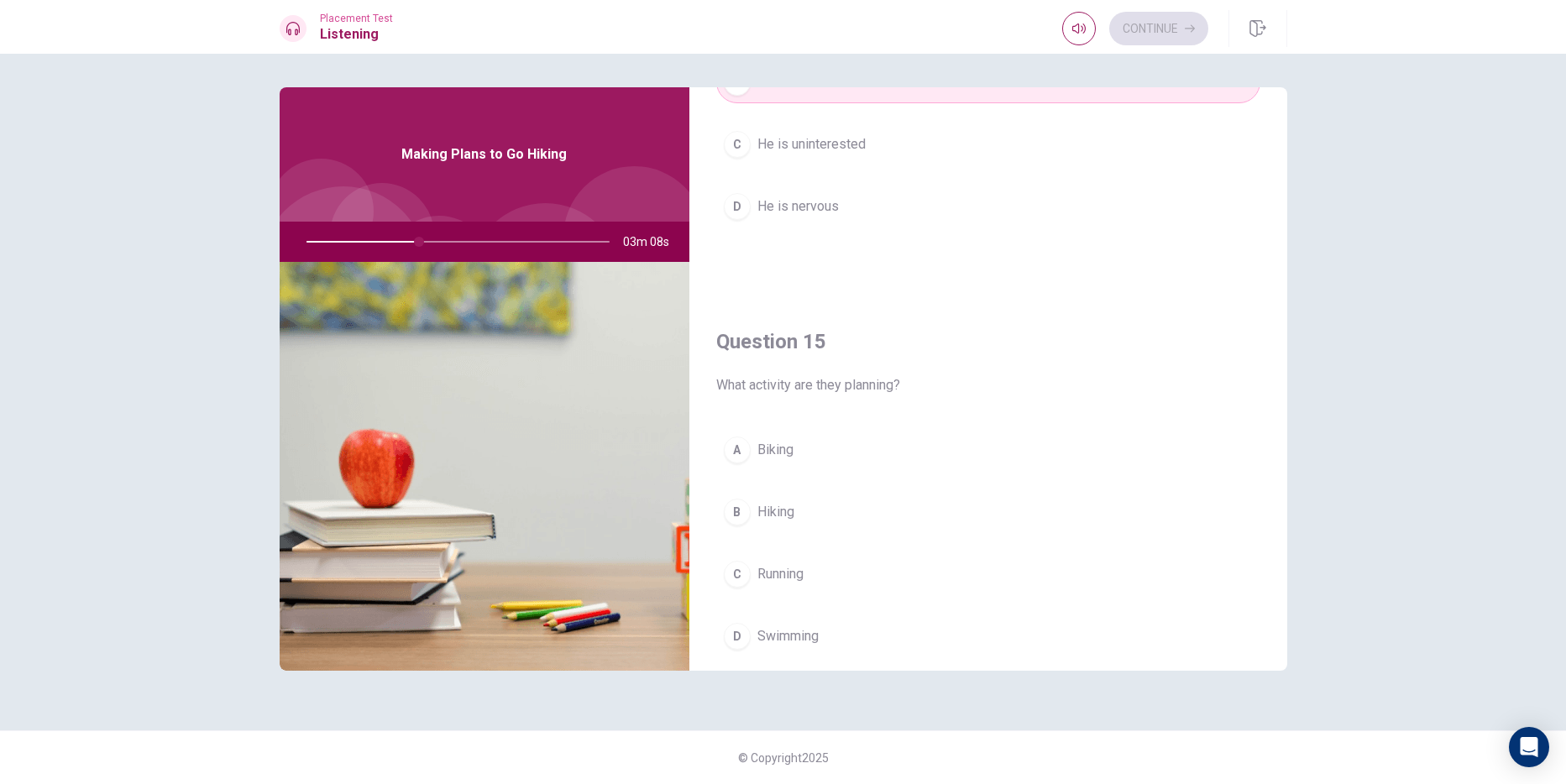
scroll to position [1565, 0]
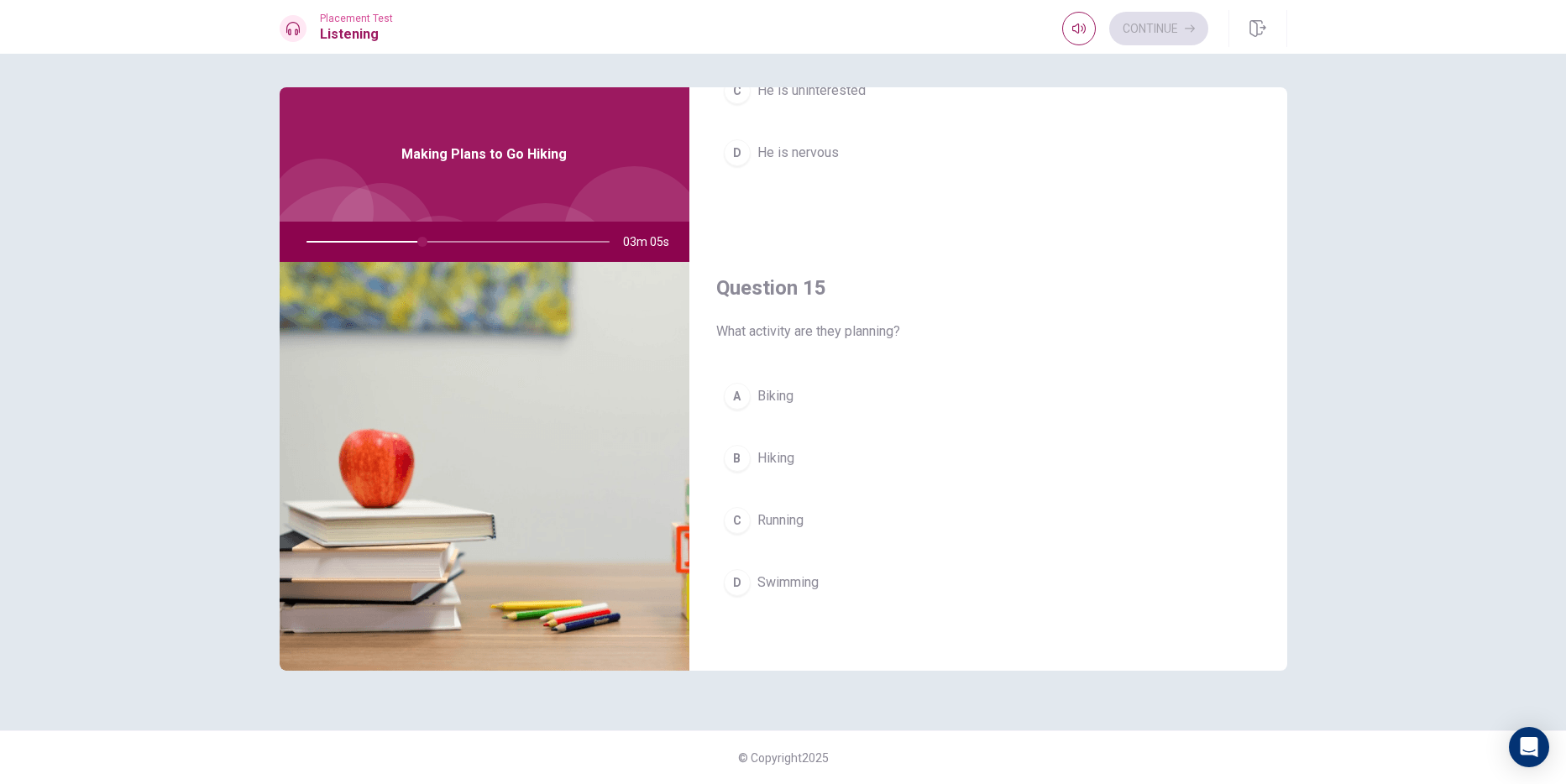
click at [848, 598] on button "D Swimming" at bounding box center [988, 582] width 544 height 42
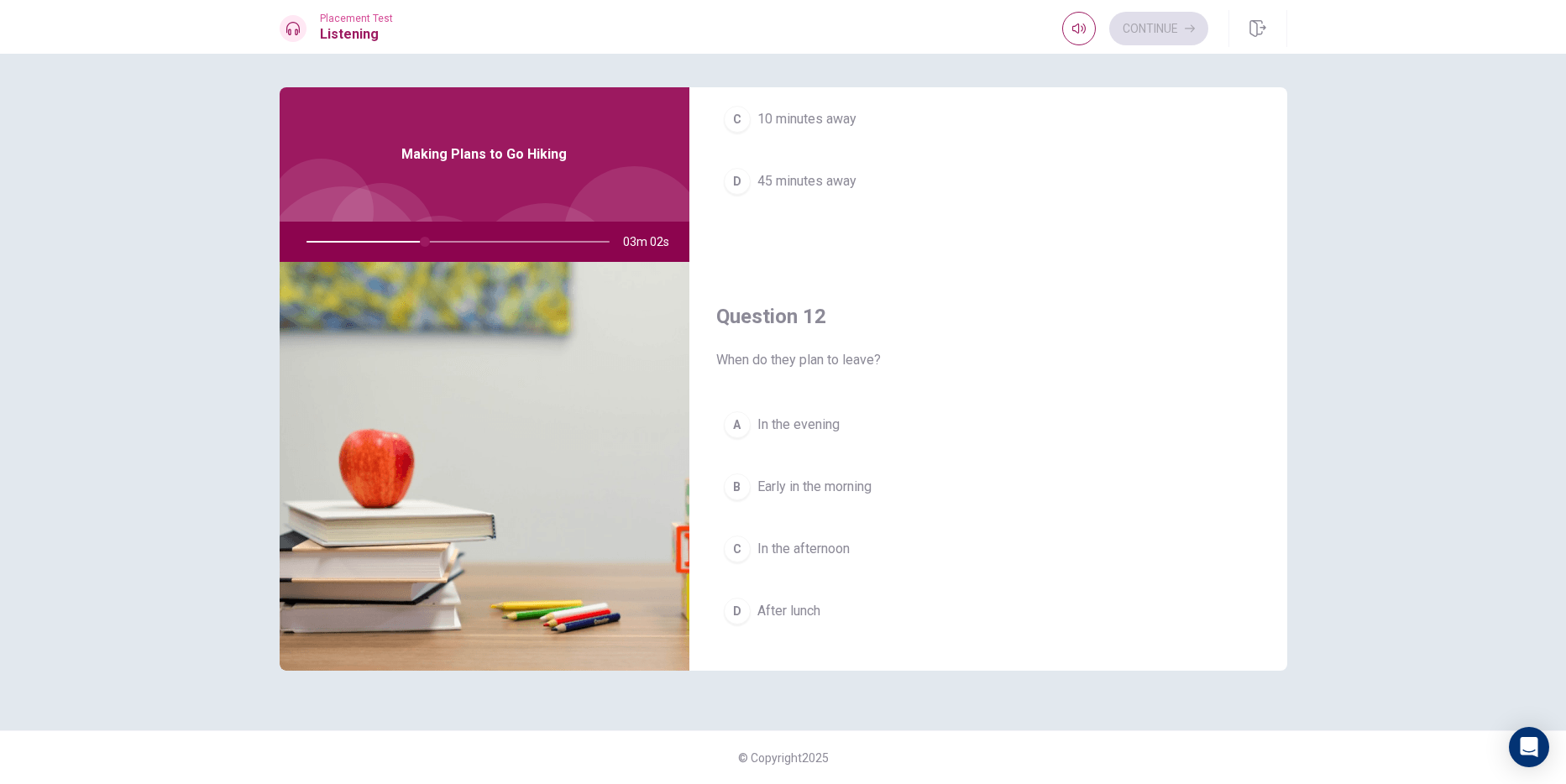
scroll to position [252, 0]
click at [832, 420] on span "In the evening" at bounding box center [799, 420] width 83 height 20
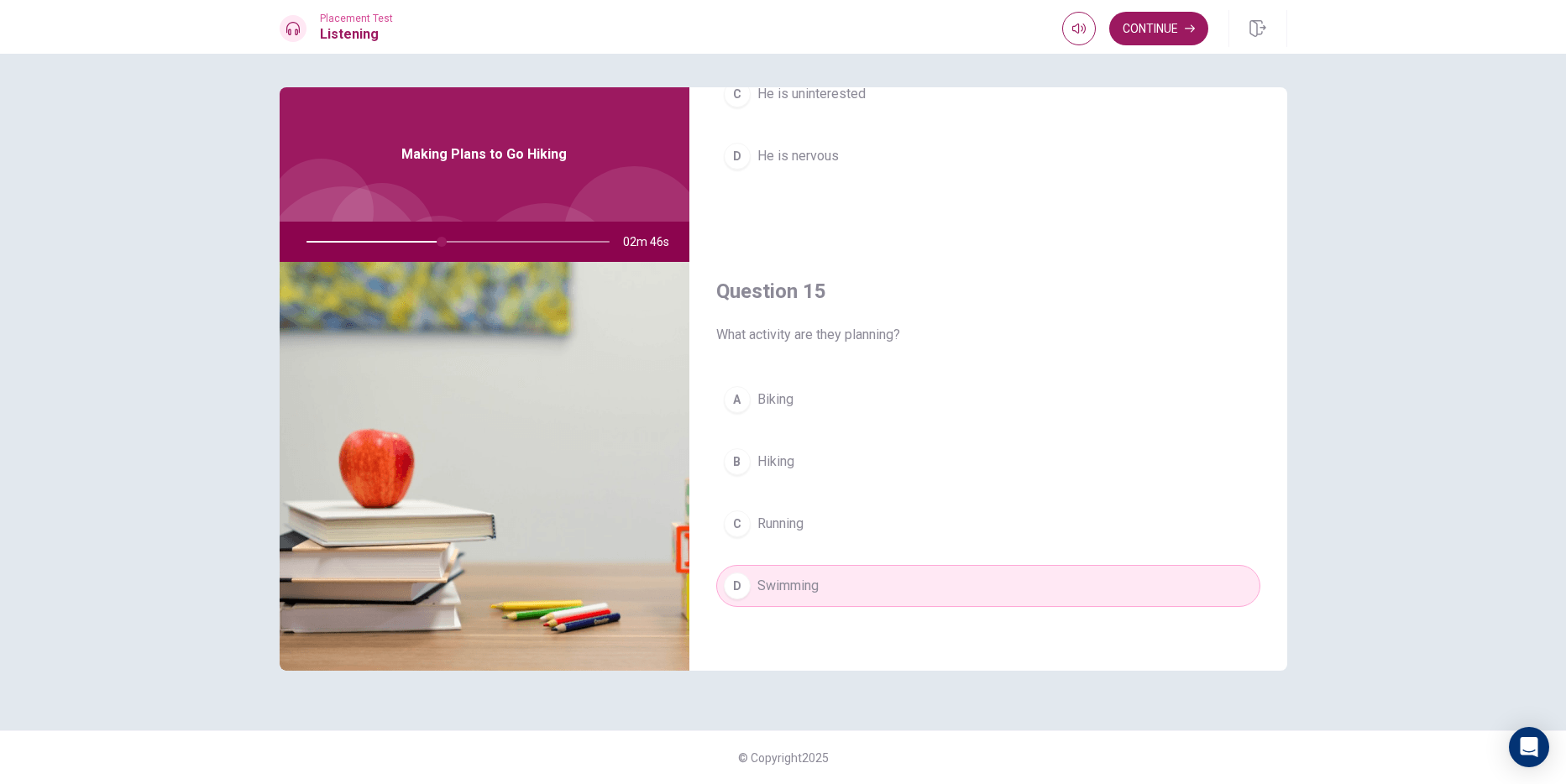
scroll to position [1565, 0]
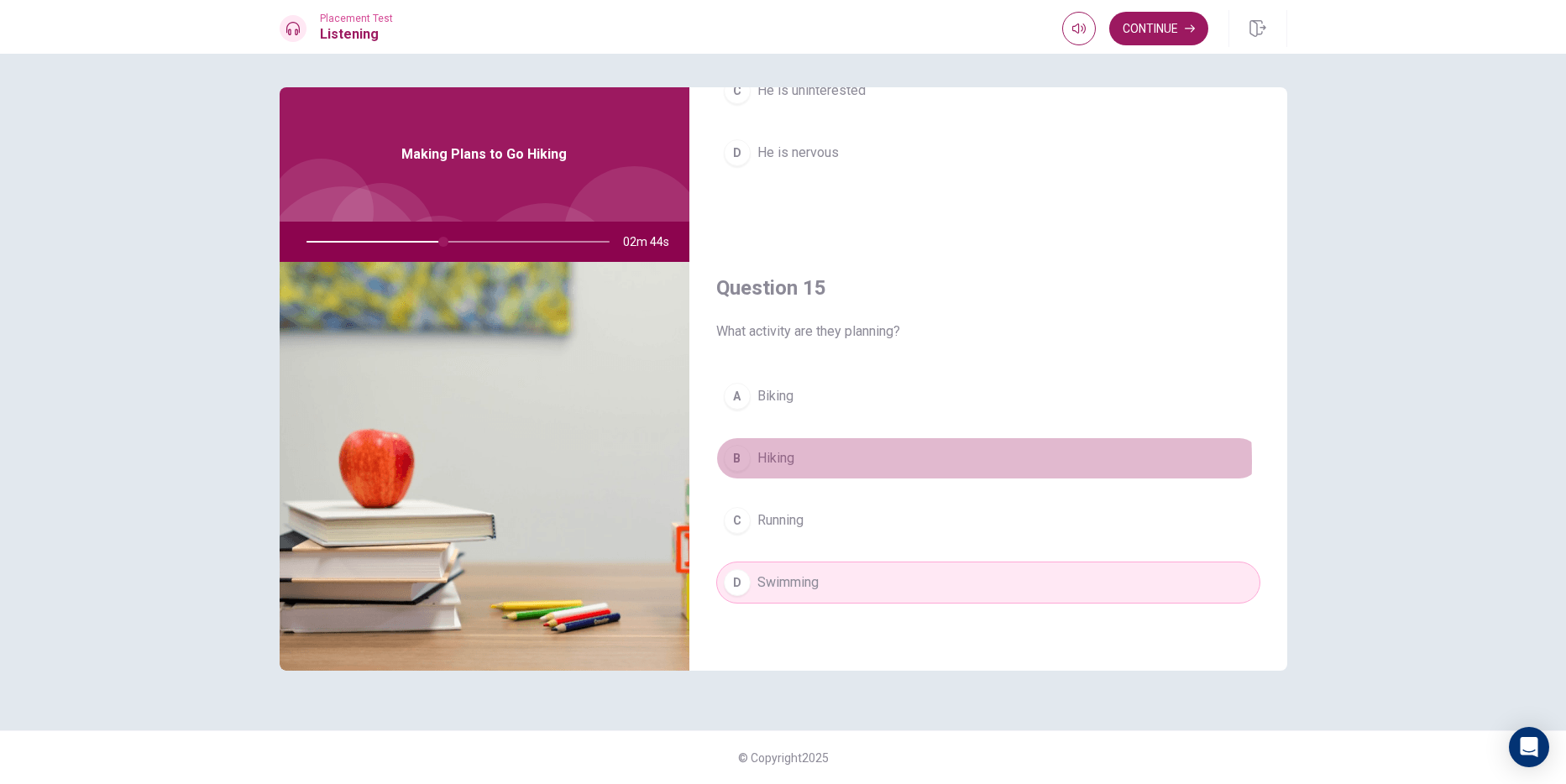
click at [837, 461] on button "B Hiking" at bounding box center [988, 458] width 544 height 42
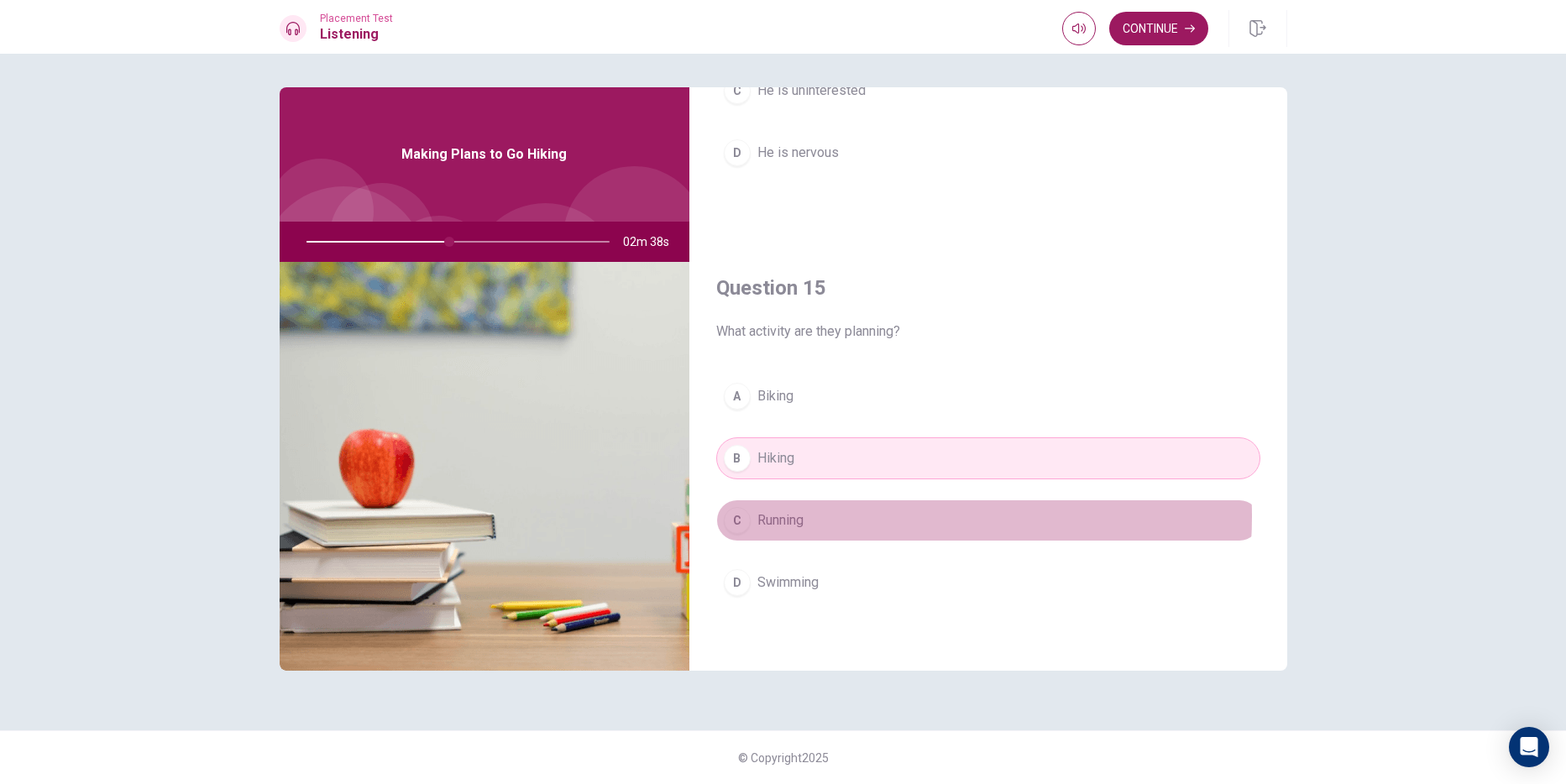
click at [849, 516] on button "C Running" at bounding box center [988, 520] width 544 height 42
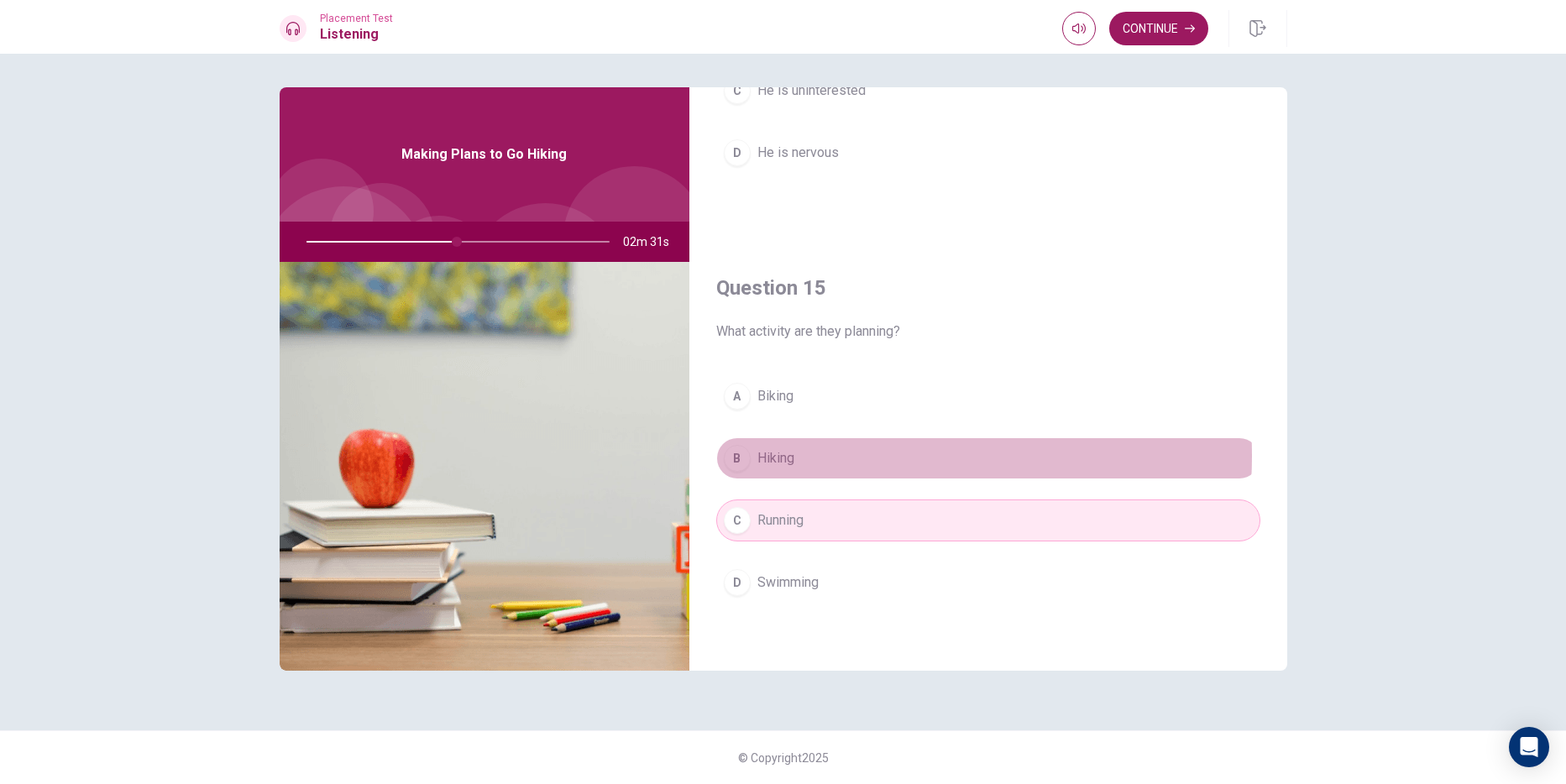
click at [848, 456] on button "B Hiking" at bounding box center [988, 458] width 544 height 42
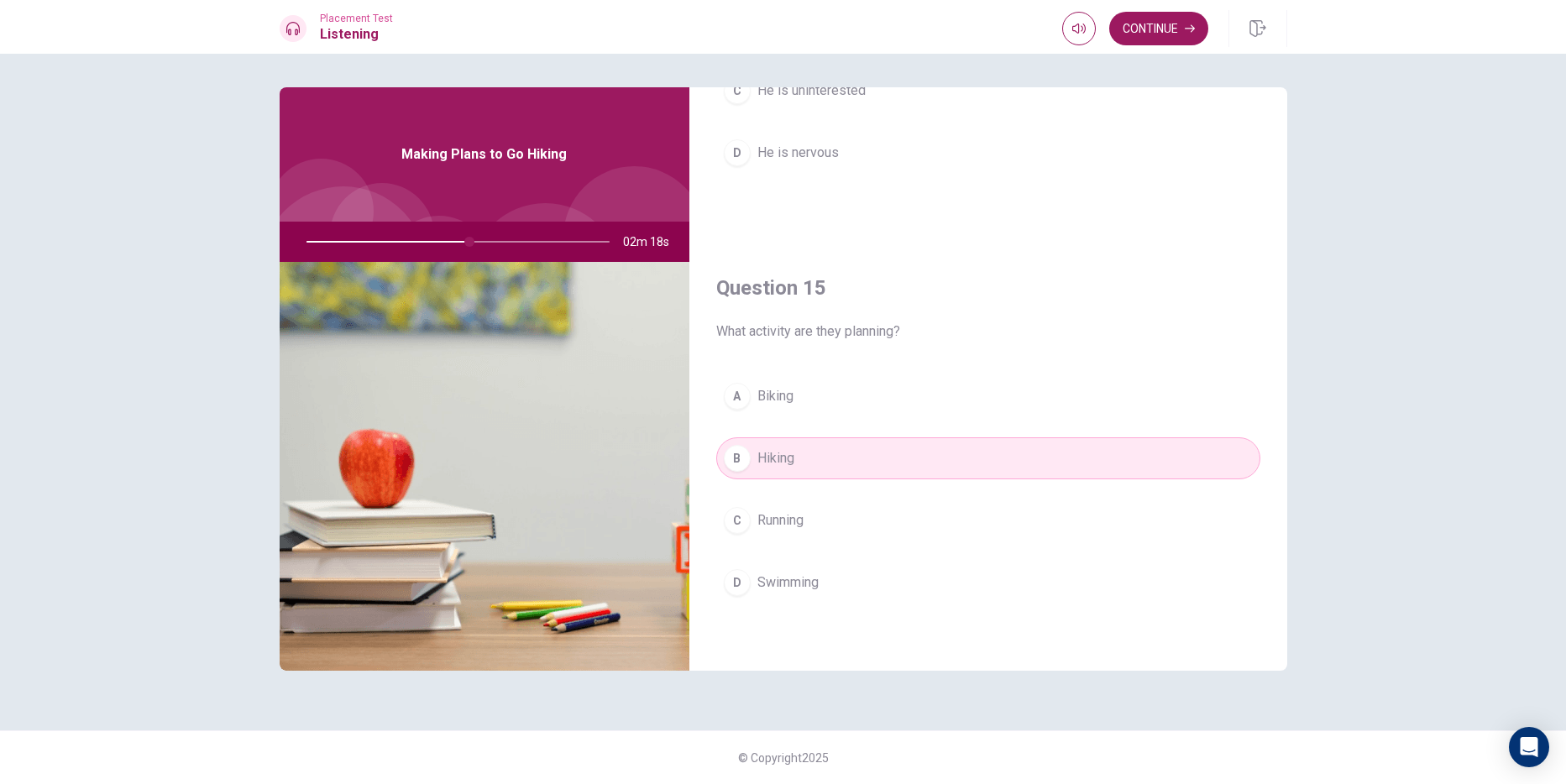
click at [950, 530] on button "C Running" at bounding box center [988, 520] width 544 height 42
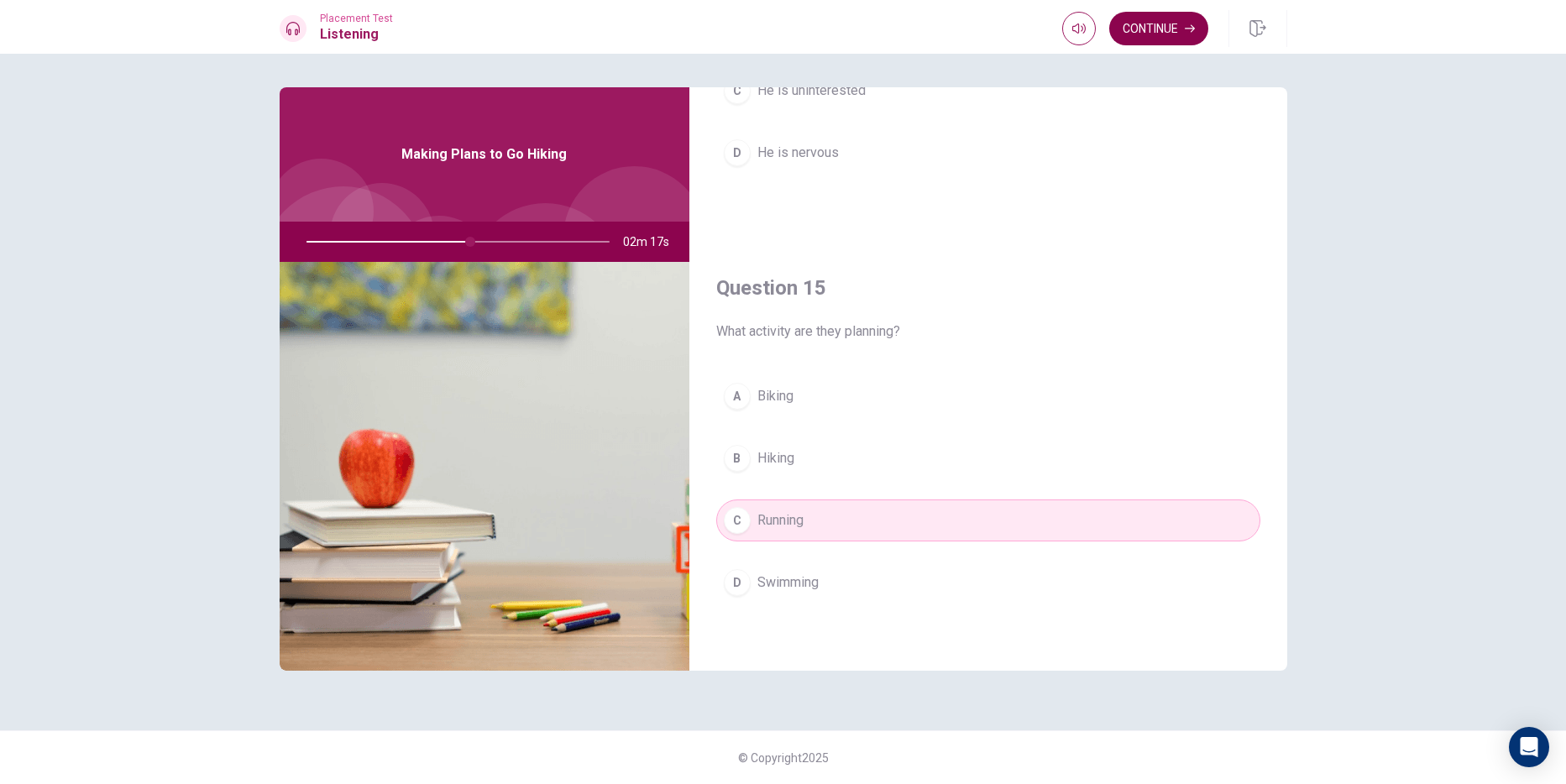
click at [1174, 23] on button "Continue" at bounding box center [1158, 28] width 99 height 34
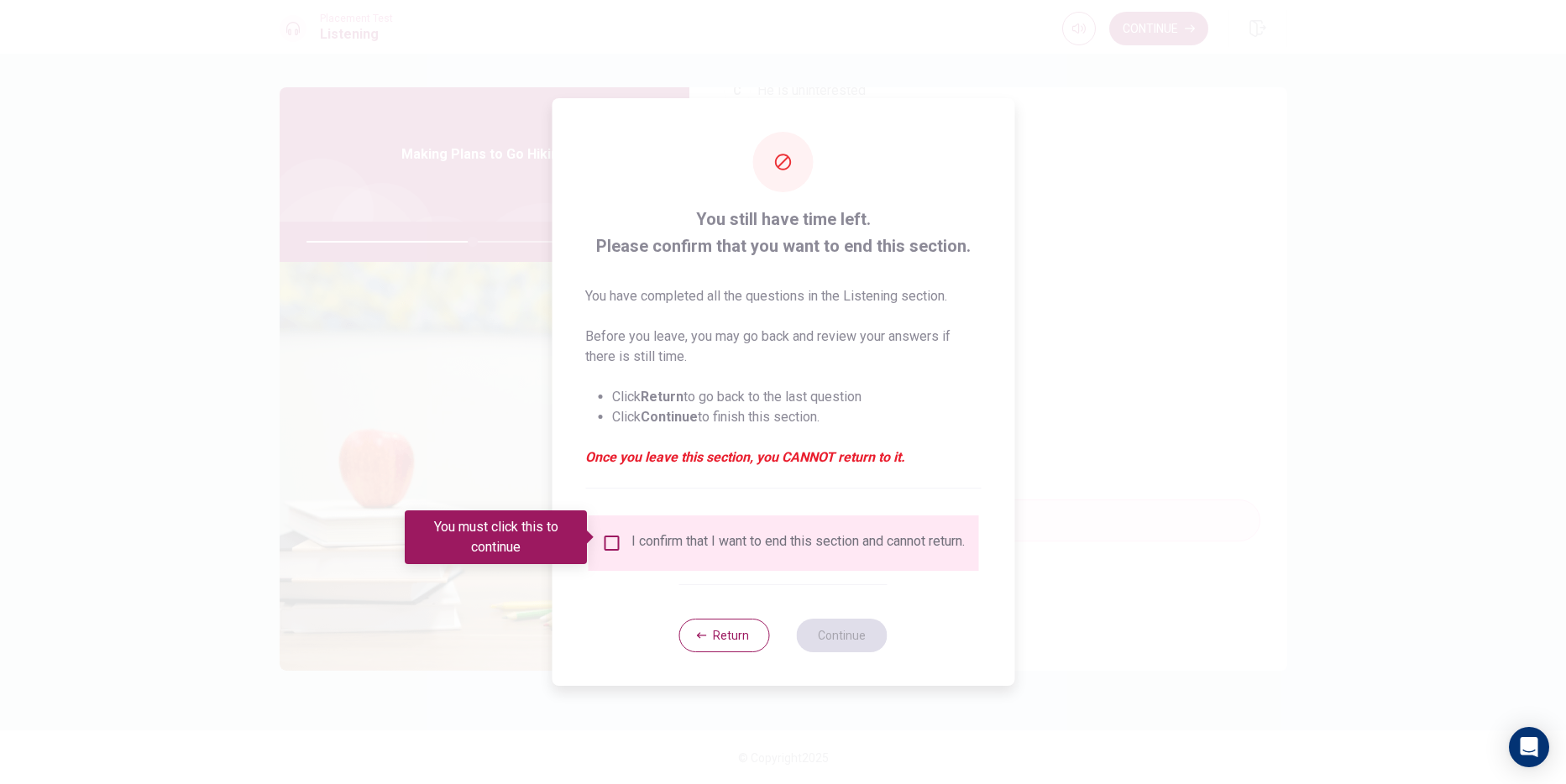
click at [608, 536] on input "You must click this to continue" at bounding box center [611, 542] width 20 height 20
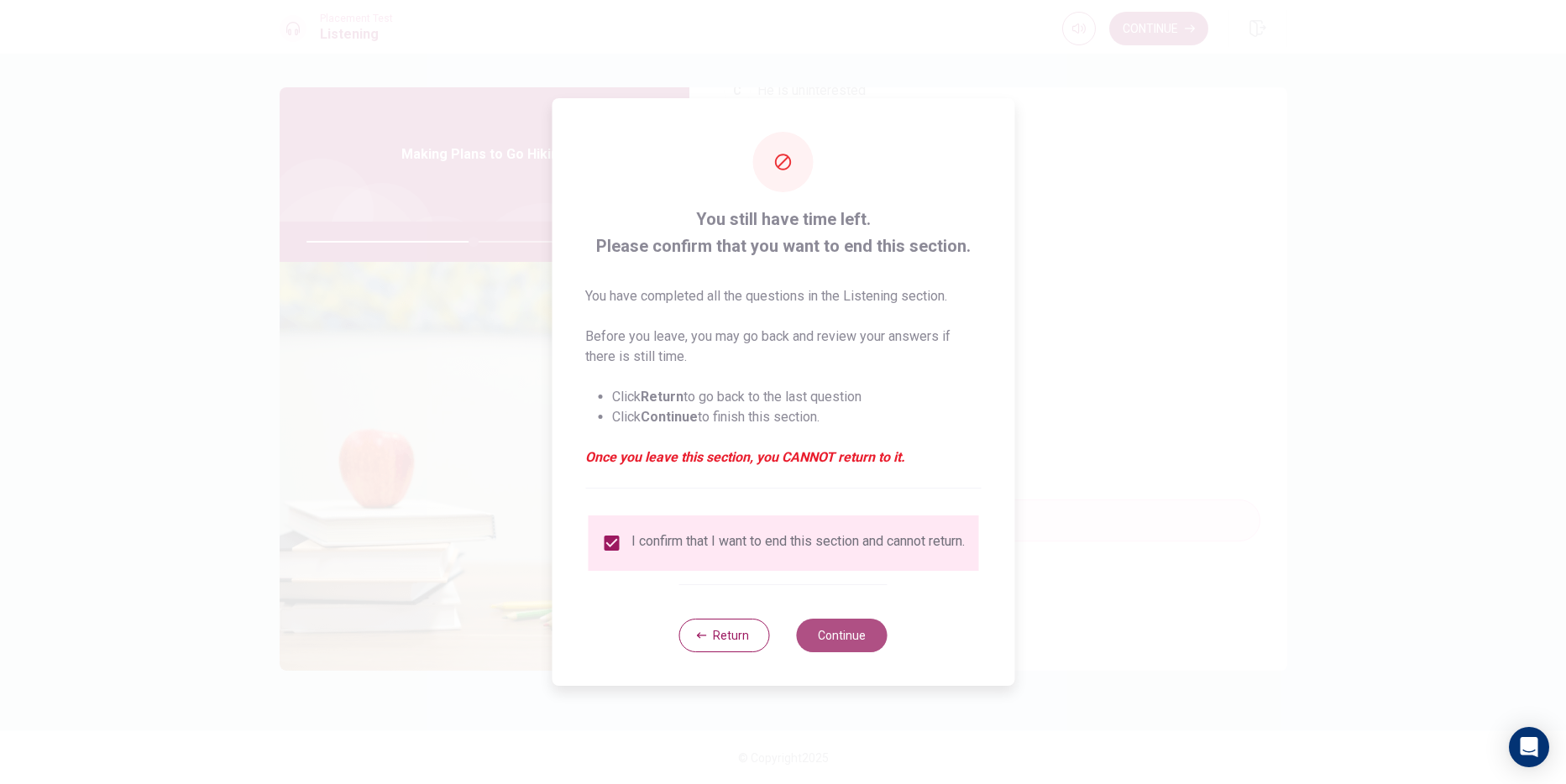
click at [808, 640] on button "Continue" at bounding box center [842, 636] width 91 height 34
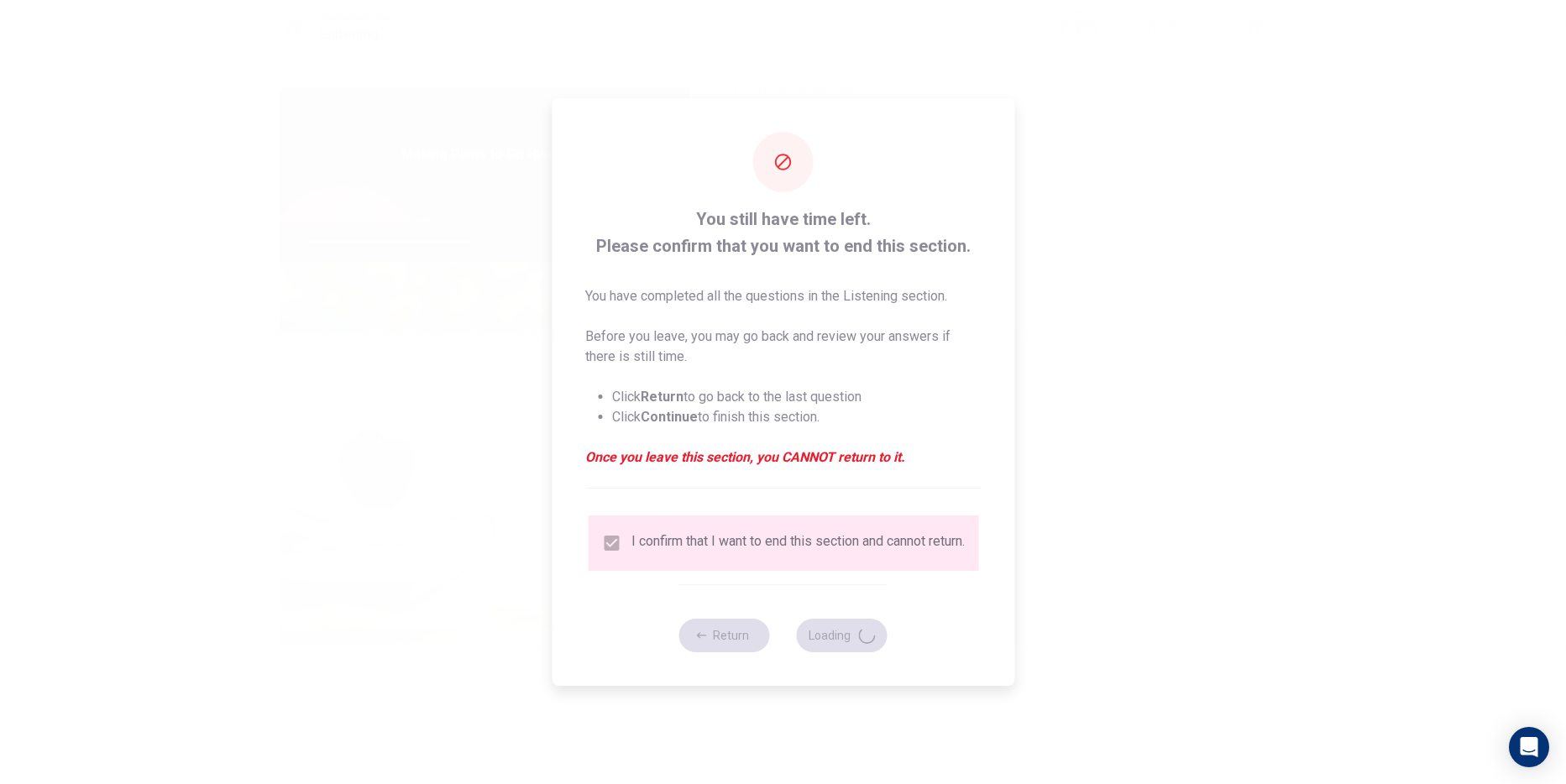
type input "56"
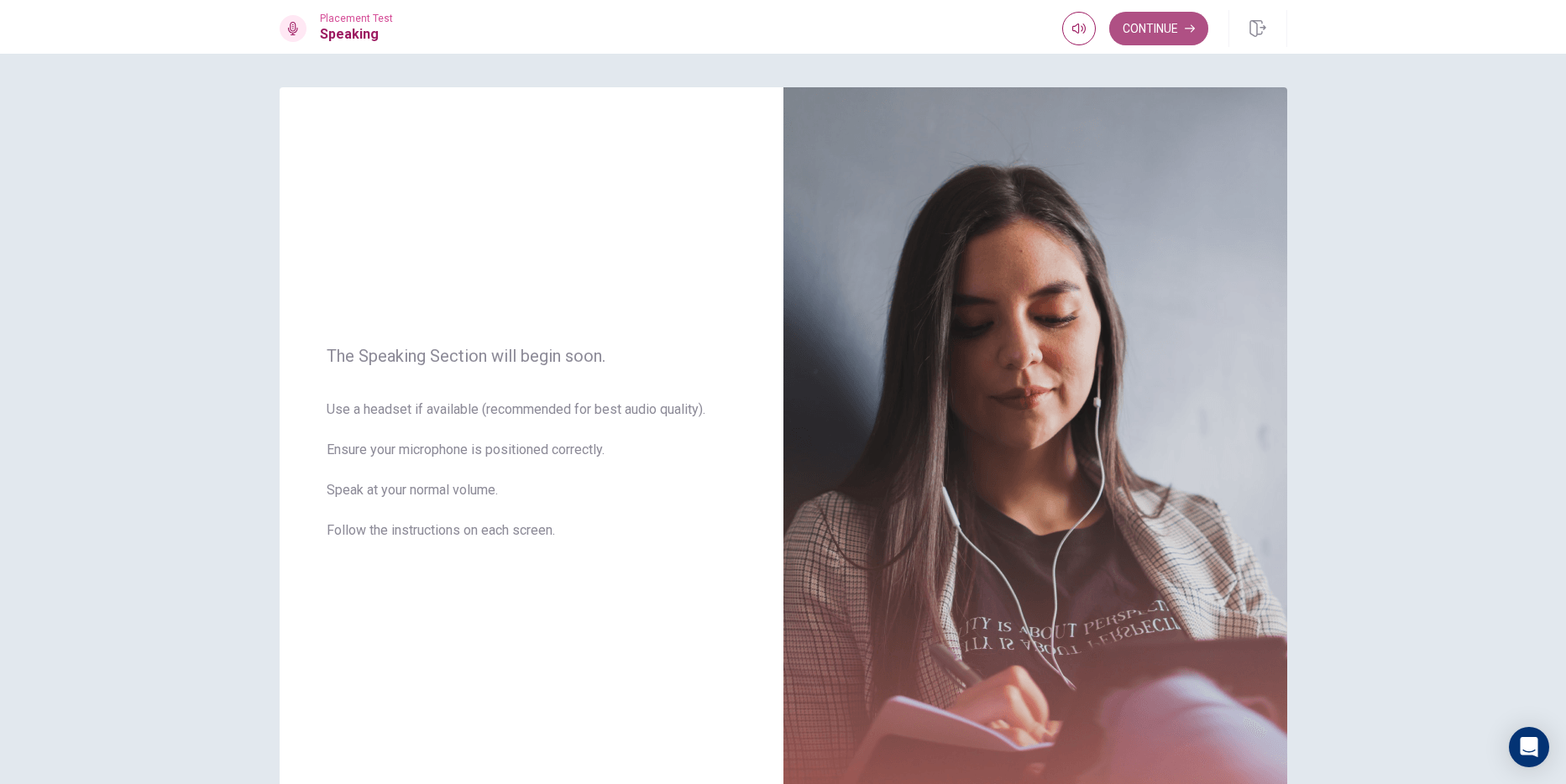
click at [1161, 38] on button "Continue" at bounding box center [1158, 28] width 99 height 34
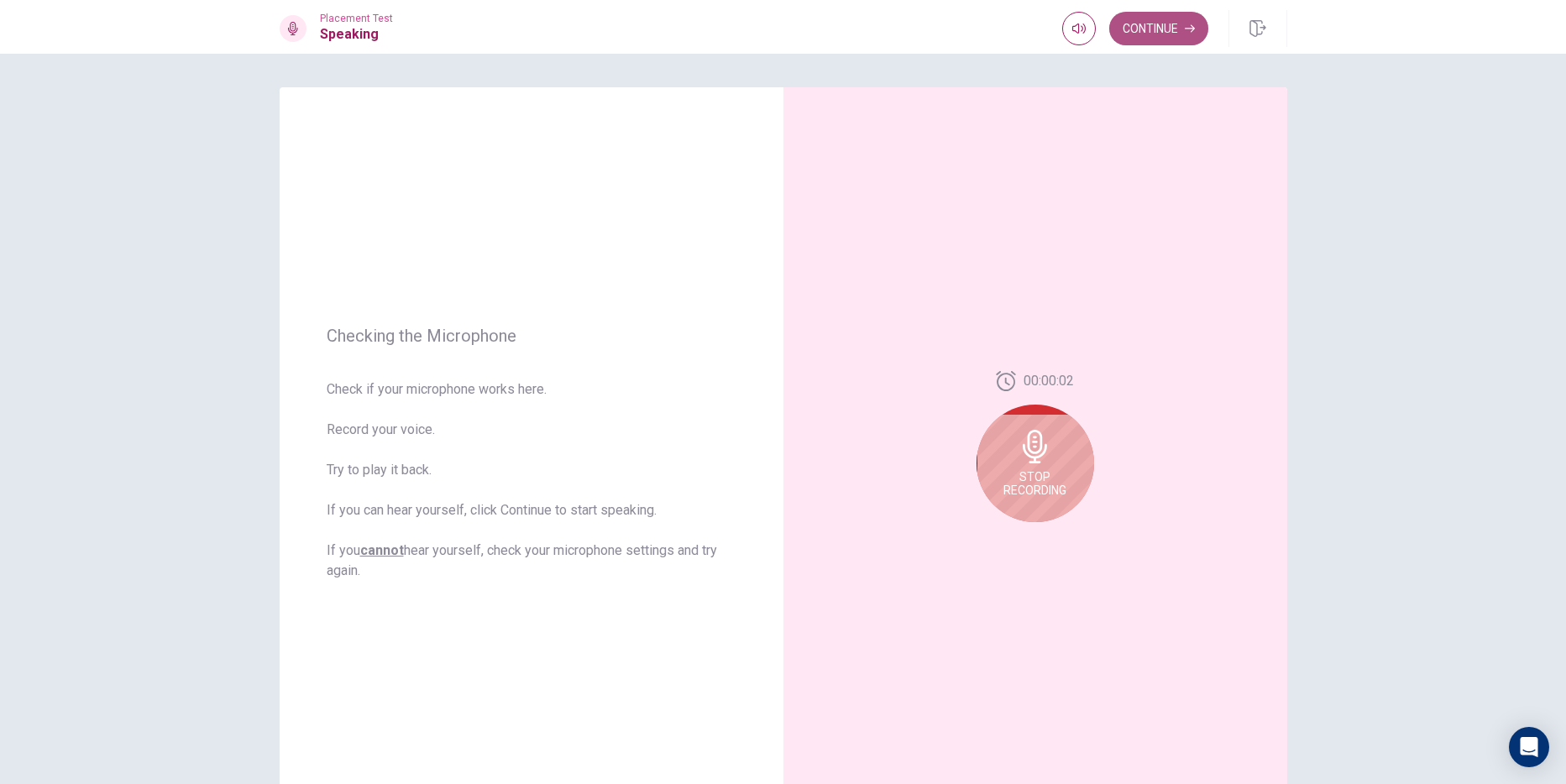
click at [1152, 34] on button "Continue" at bounding box center [1158, 28] width 99 height 34
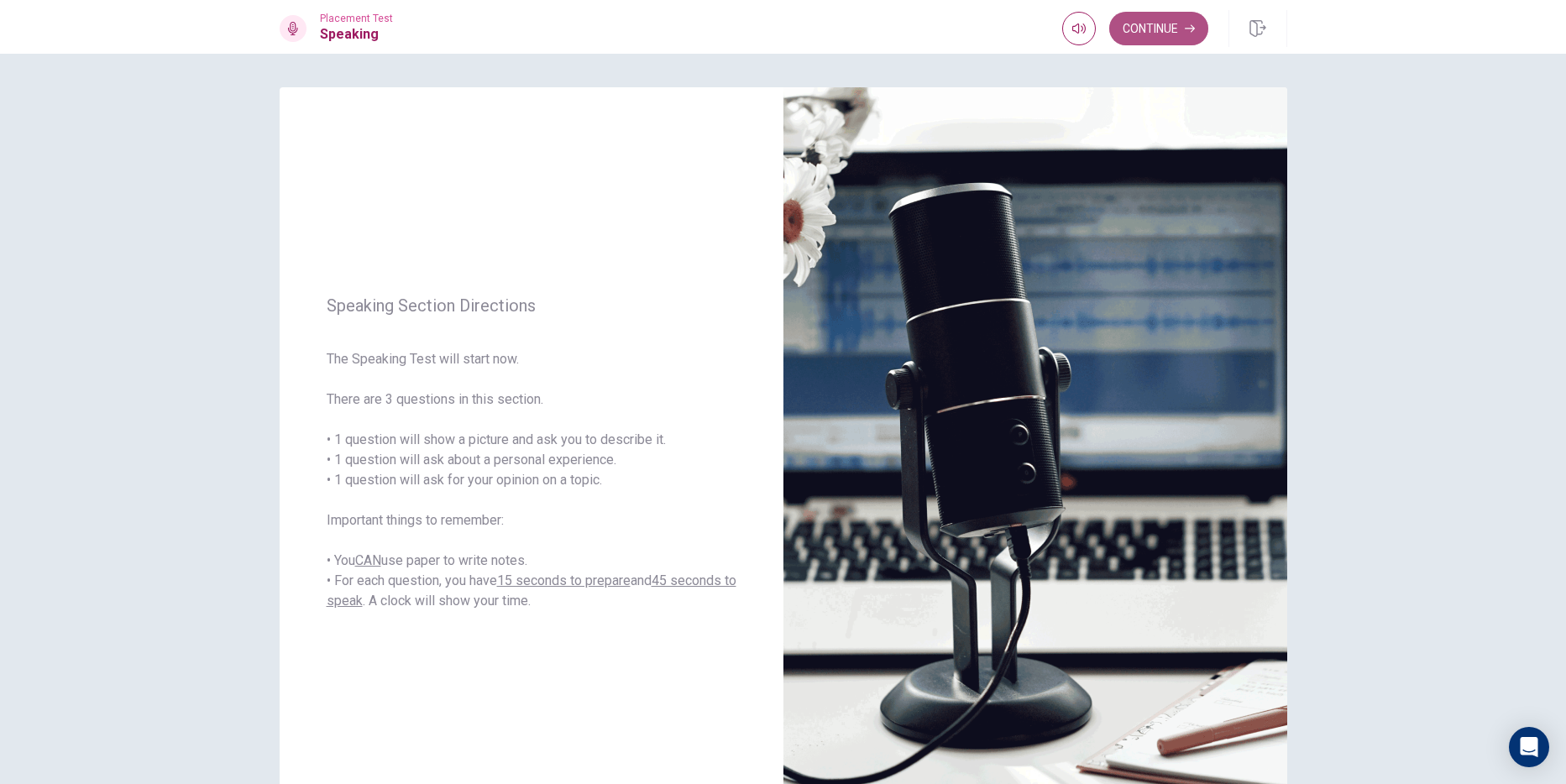
click at [1166, 21] on button "Continue" at bounding box center [1158, 28] width 99 height 34
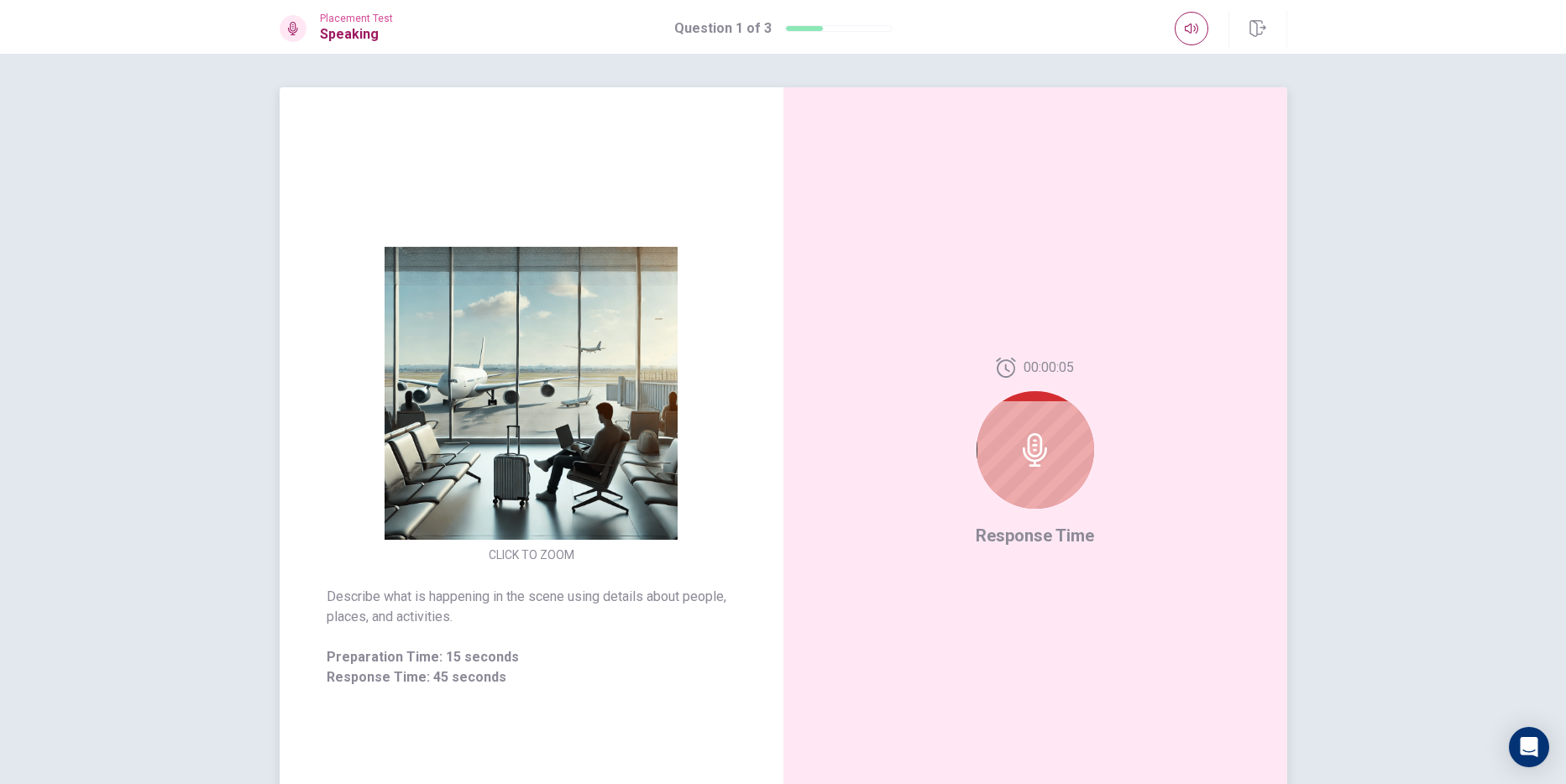
click at [1015, 470] on div at bounding box center [1035, 450] width 117 height 117
click at [1009, 473] on div at bounding box center [1035, 447] width 117 height 117
click at [1032, 436] on icon at bounding box center [1039, 447] width 34 height 34
click at [1048, 428] on div at bounding box center [1035, 447] width 117 height 117
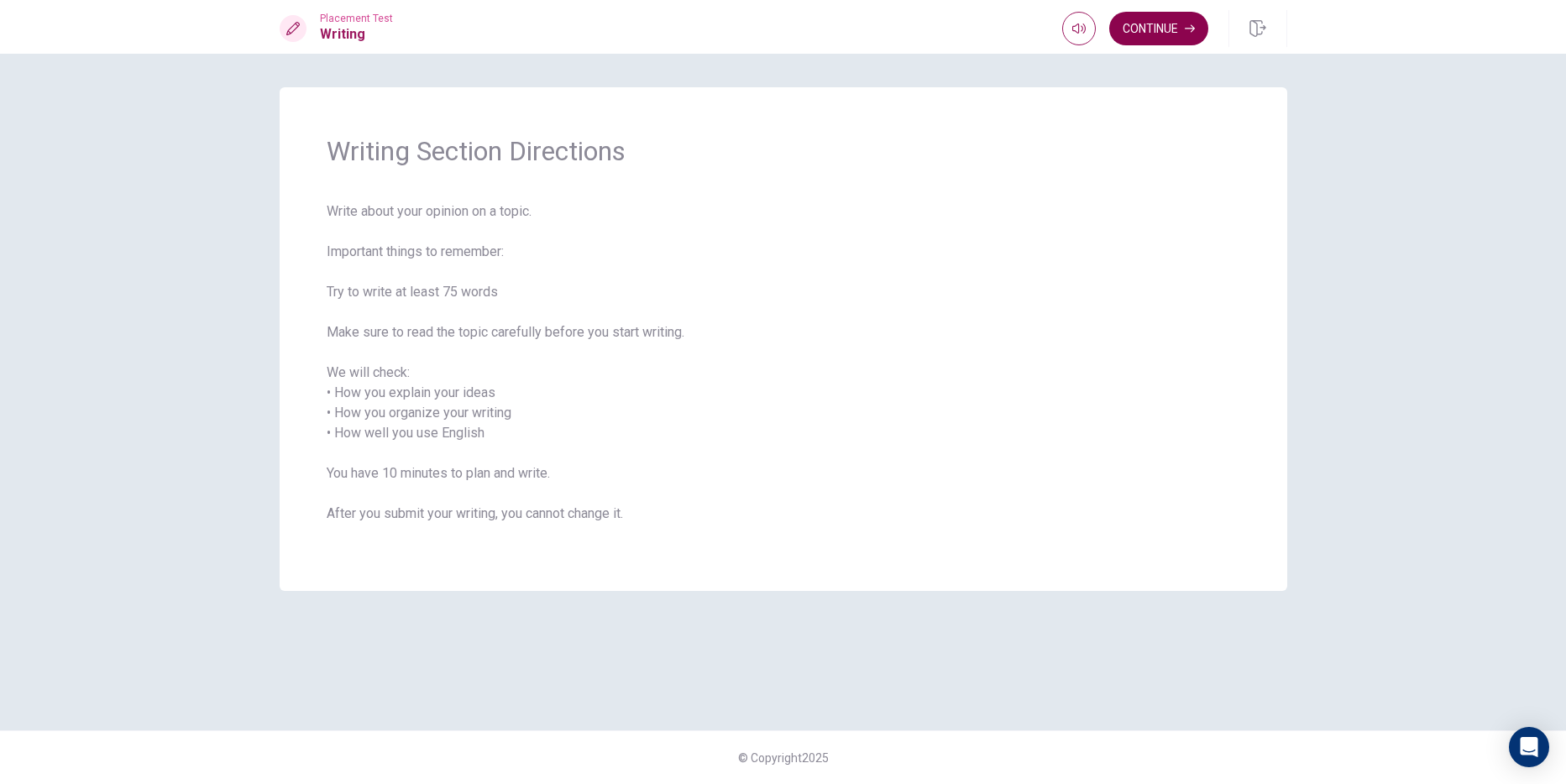
click at [1149, 29] on button "Continue" at bounding box center [1158, 28] width 99 height 34
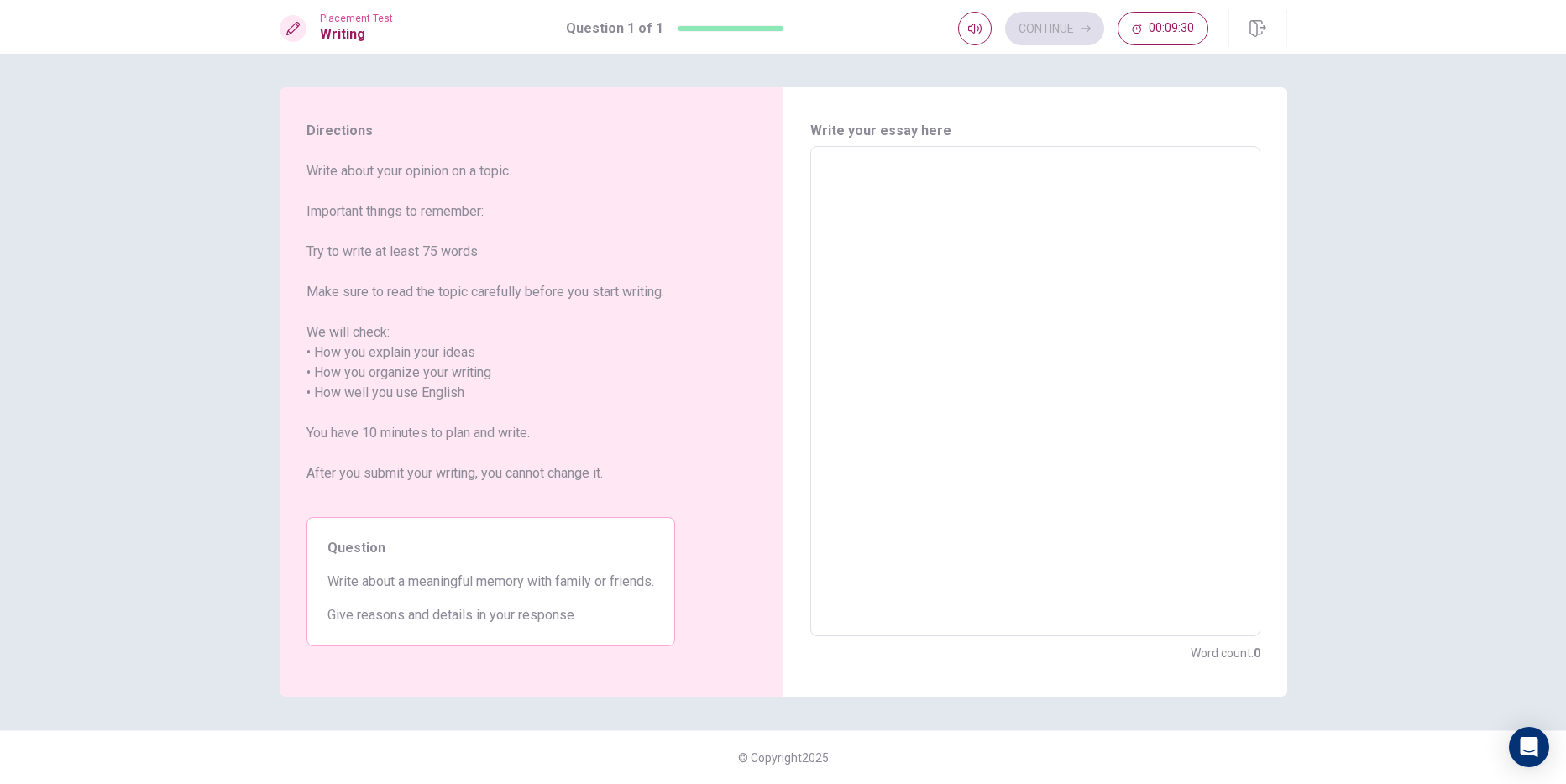
click at [875, 173] on textarea at bounding box center [1035, 391] width 427 height 462
type textarea "I"
type textarea "x"
type textarea "I"
type textarea "x"
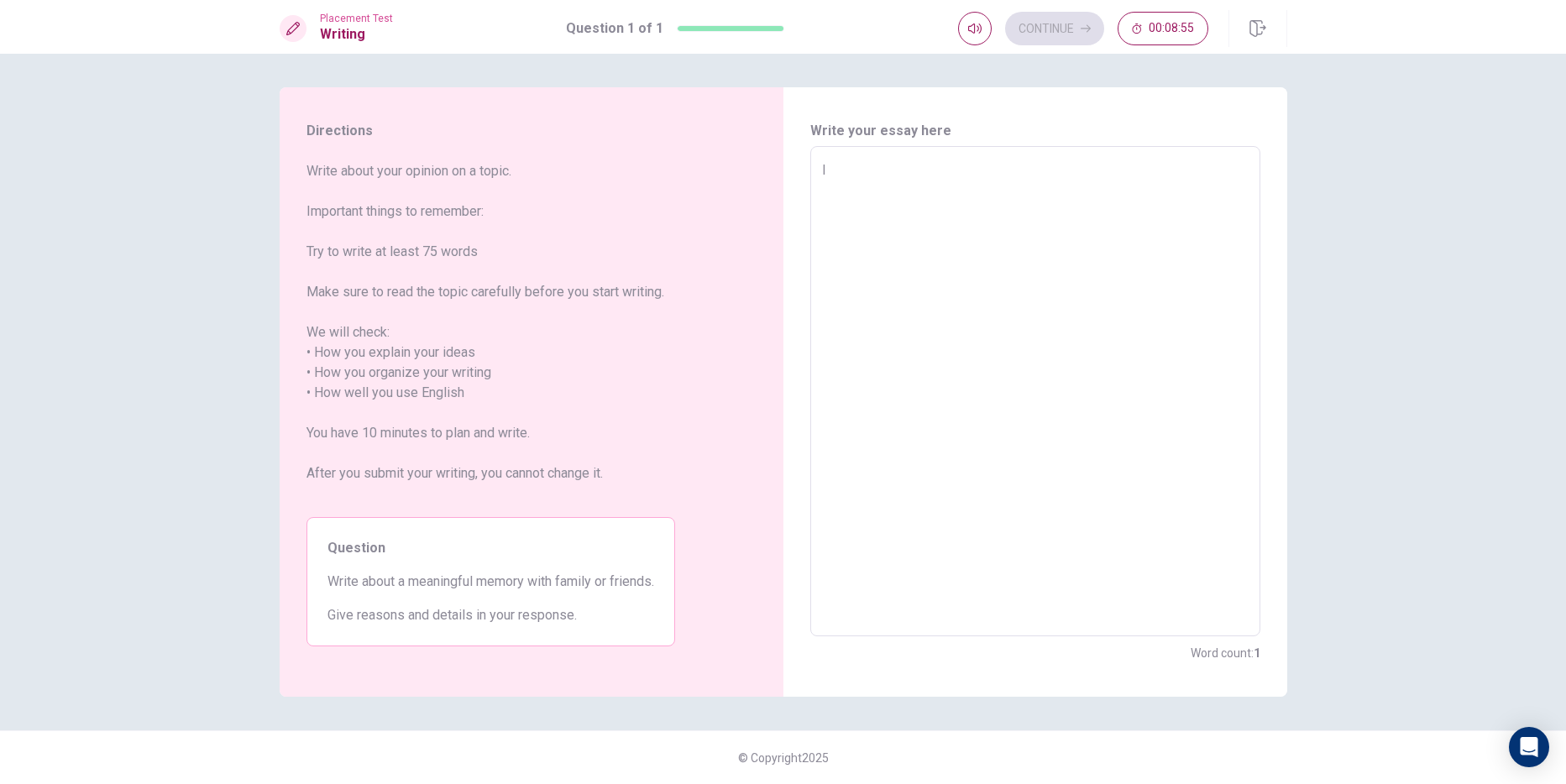
type textarea "I t"
type textarea "x"
type textarea "I ti"
type textarea "x"
type textarea "I tih"
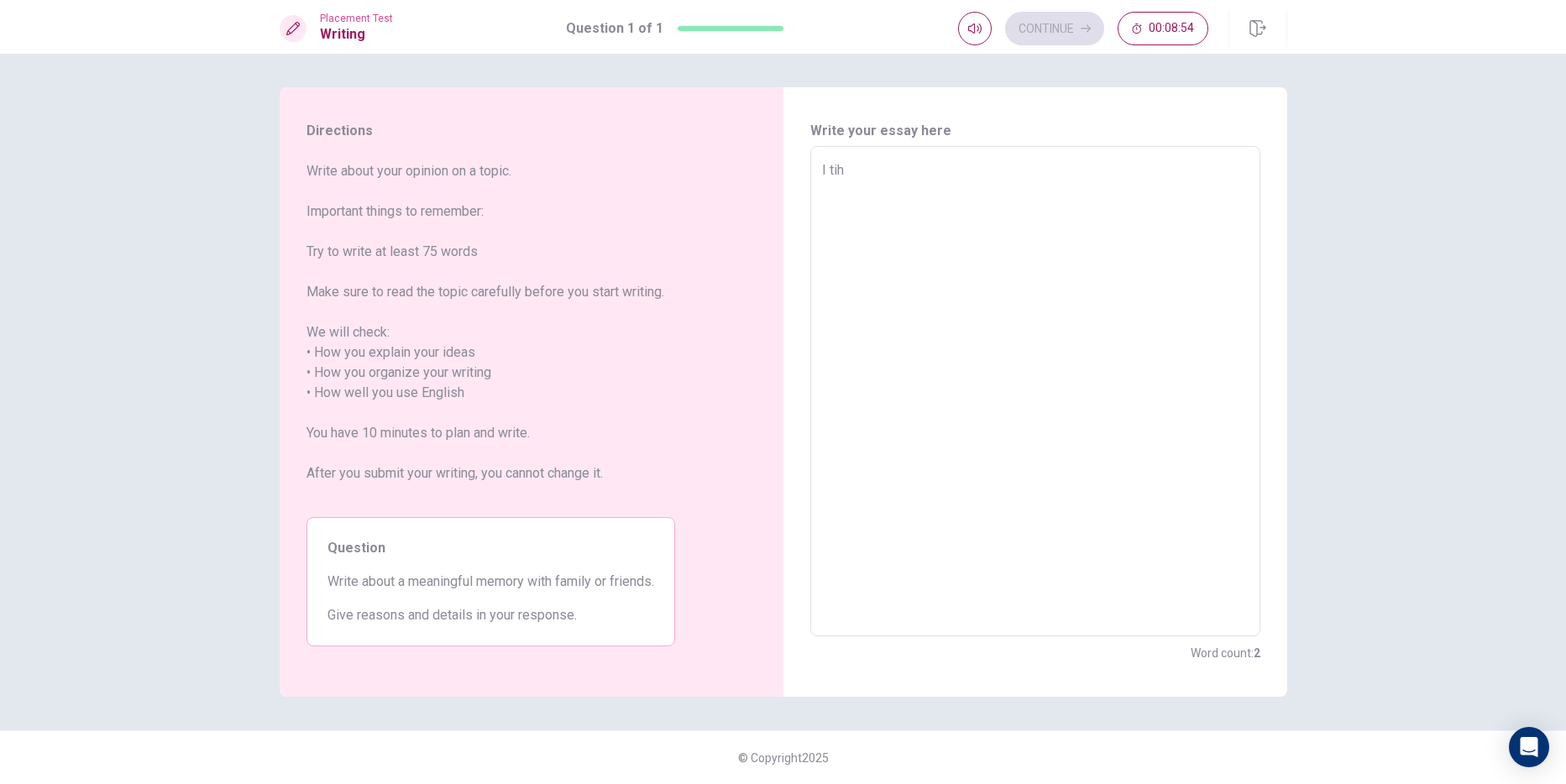
type textarea "x"
type textarea "I ti"
type textarea "x"
type textarea "I t"
type textarea "x"
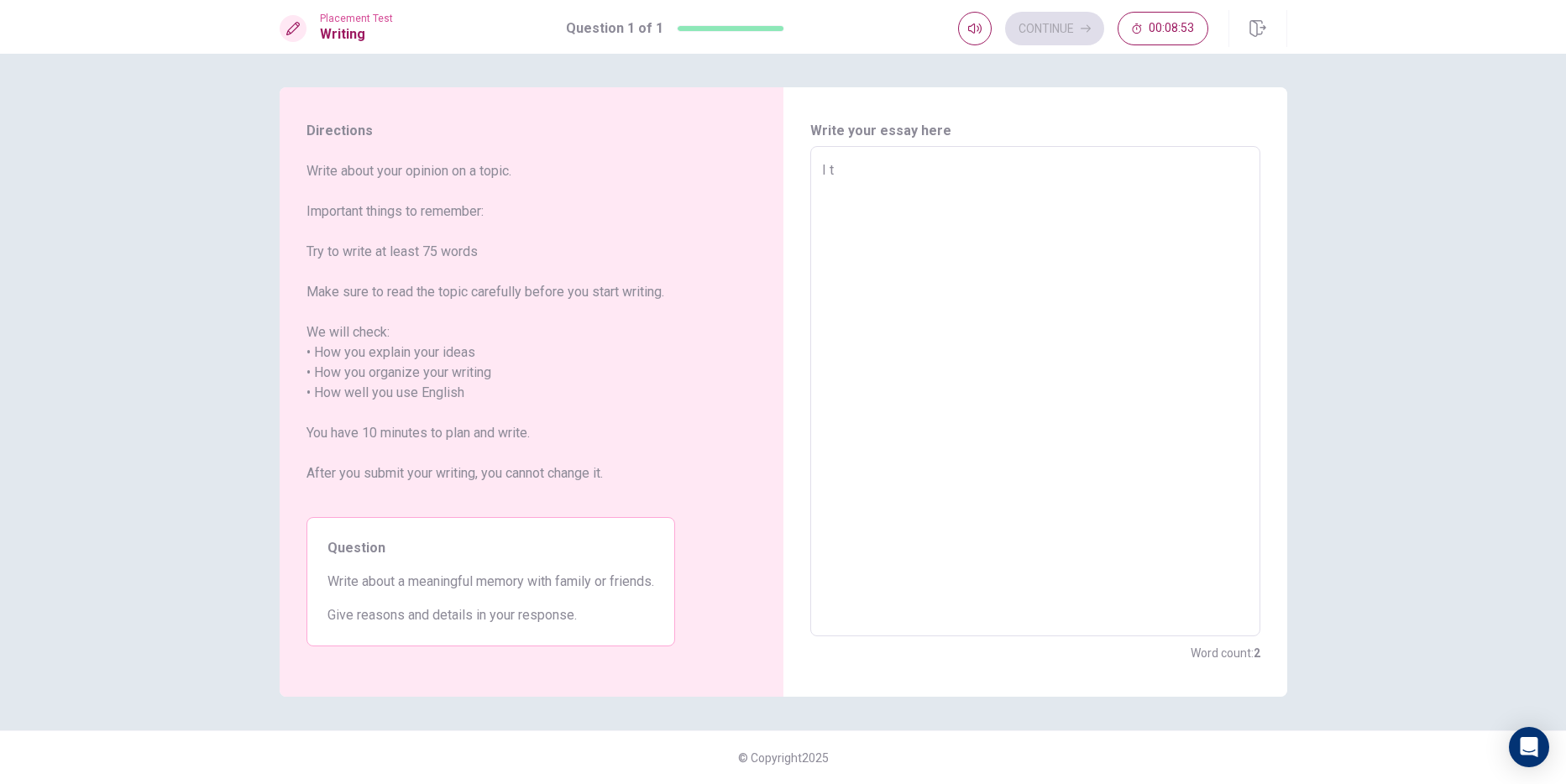
type textarea "I"
type textarea "x"
type textarea "I t"
type textarea "x"
type textarea "I th"
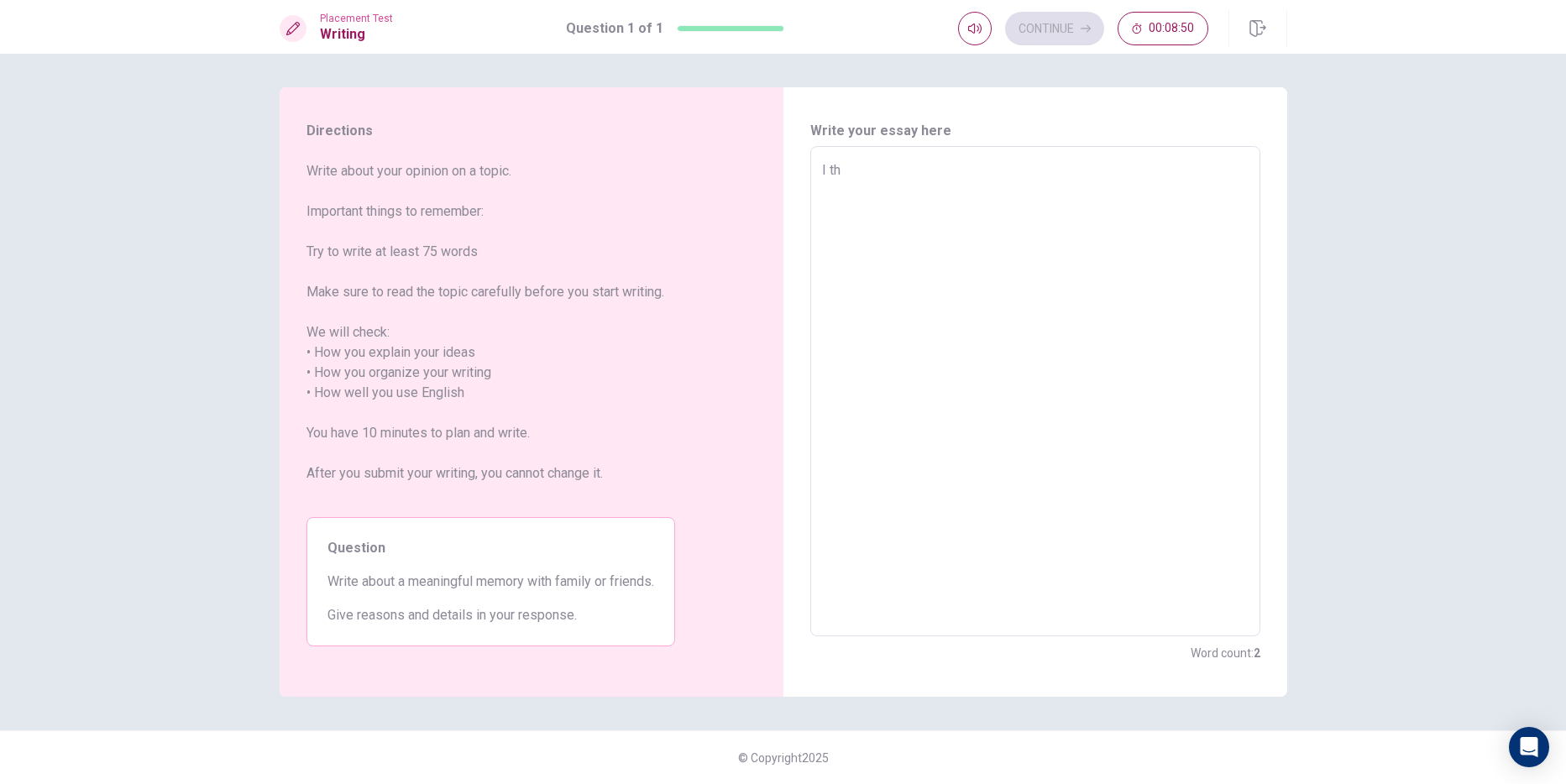
type textarea "x"
type textarea "I thi"
type textarea "x"
type textarea "I thin"
type textarea "x"
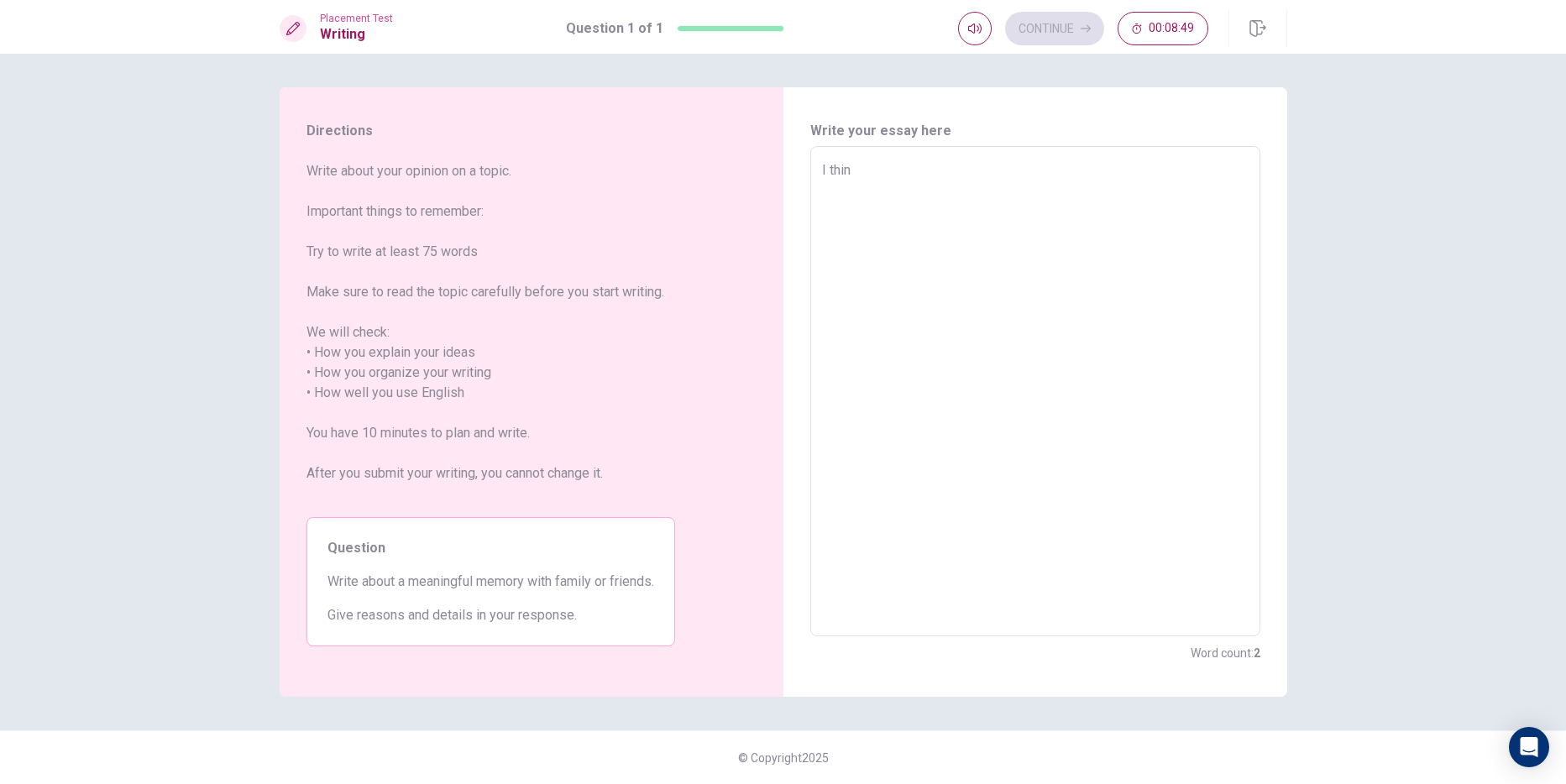
type textarea "I think"
type textarea "x"
type textarea "I think"
type textarea "x"
type textarea "I think c"
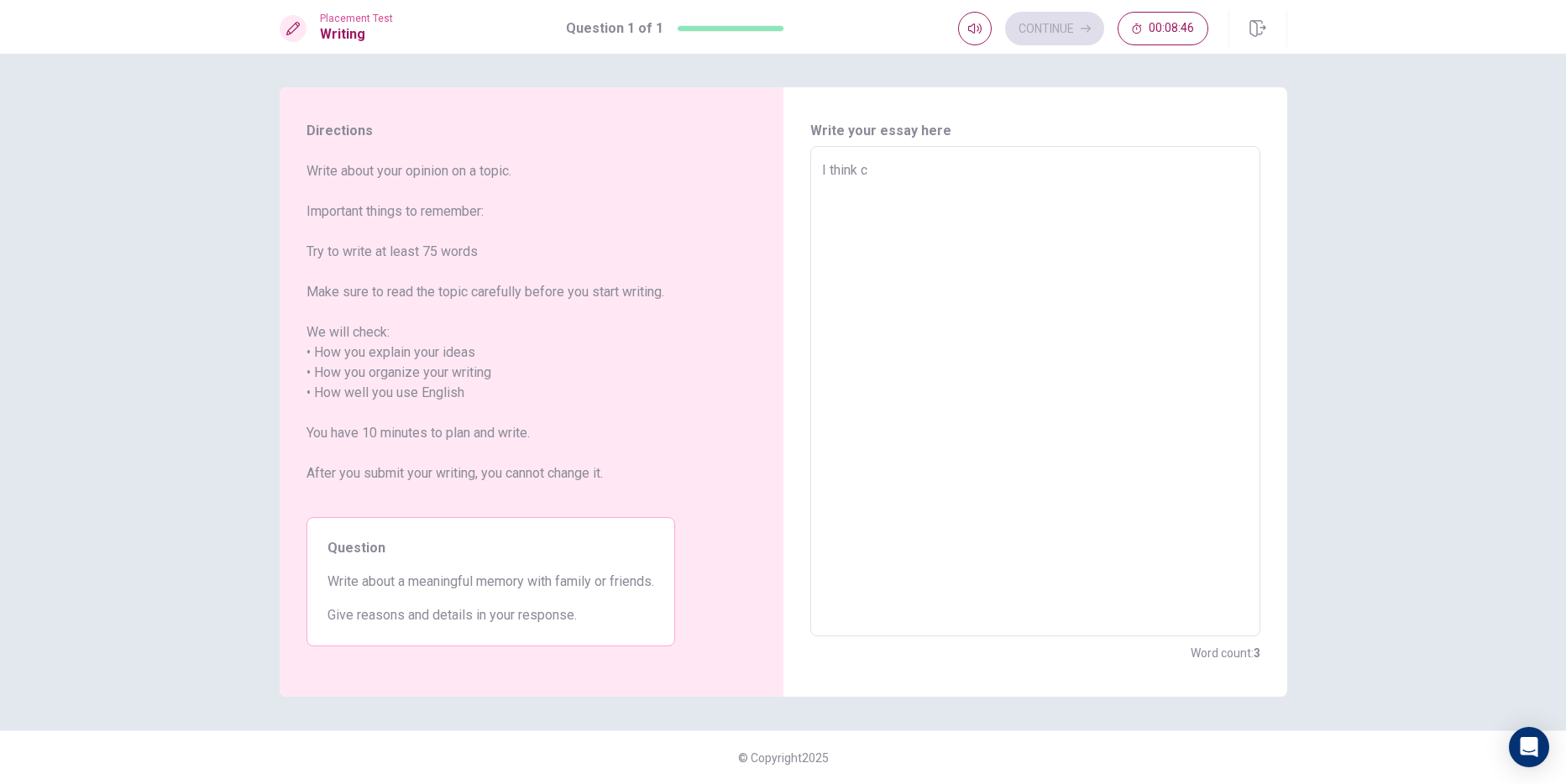
type textarea "x"
type textarea "I think co"
type textarea "x"
type textarea "I think com"
type textarea "x"
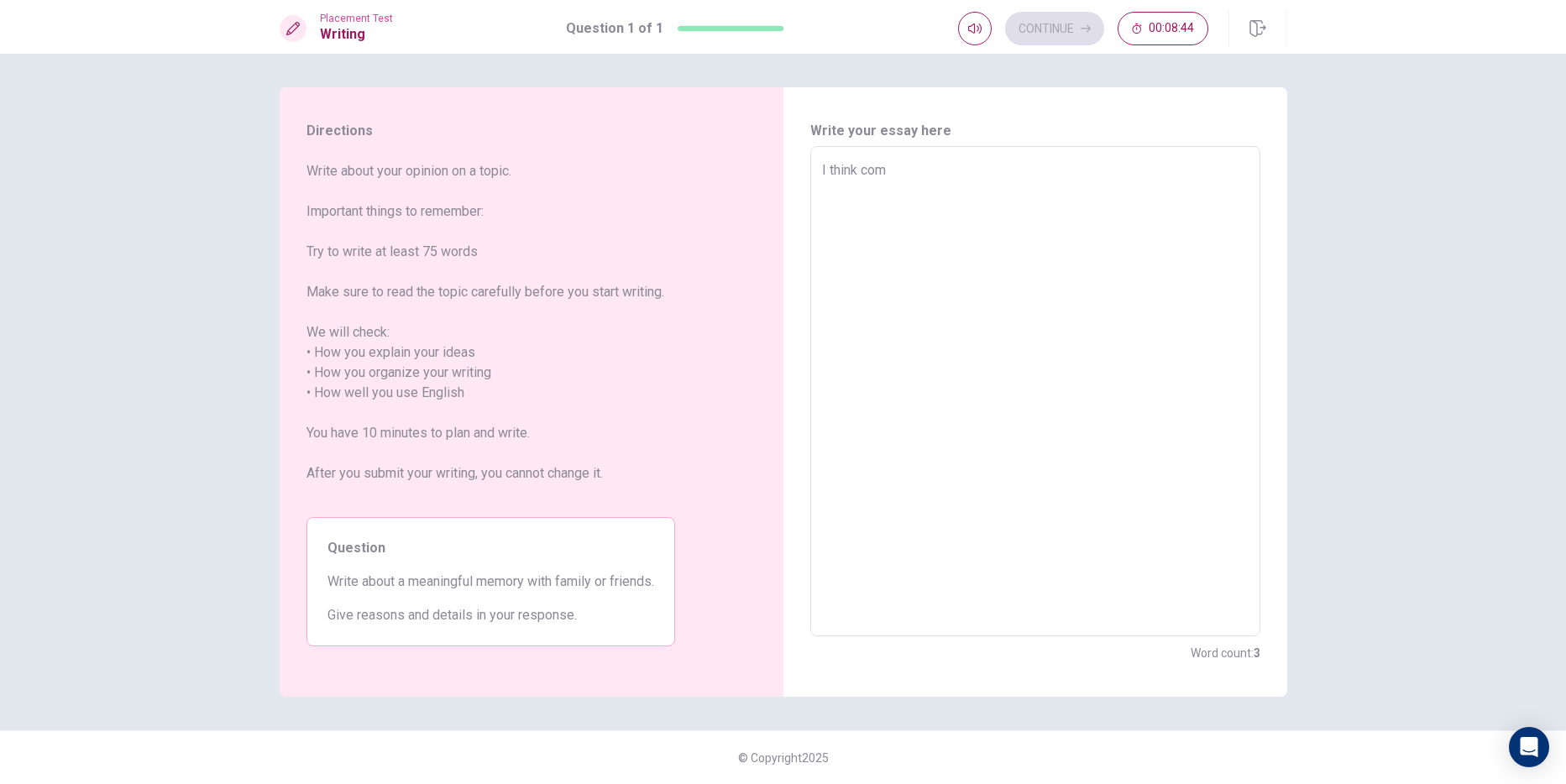
type textarea "I think comm"
type textarea "x"
type textarea "I think commu"
type textarea "x"
type textarea "I think commun"
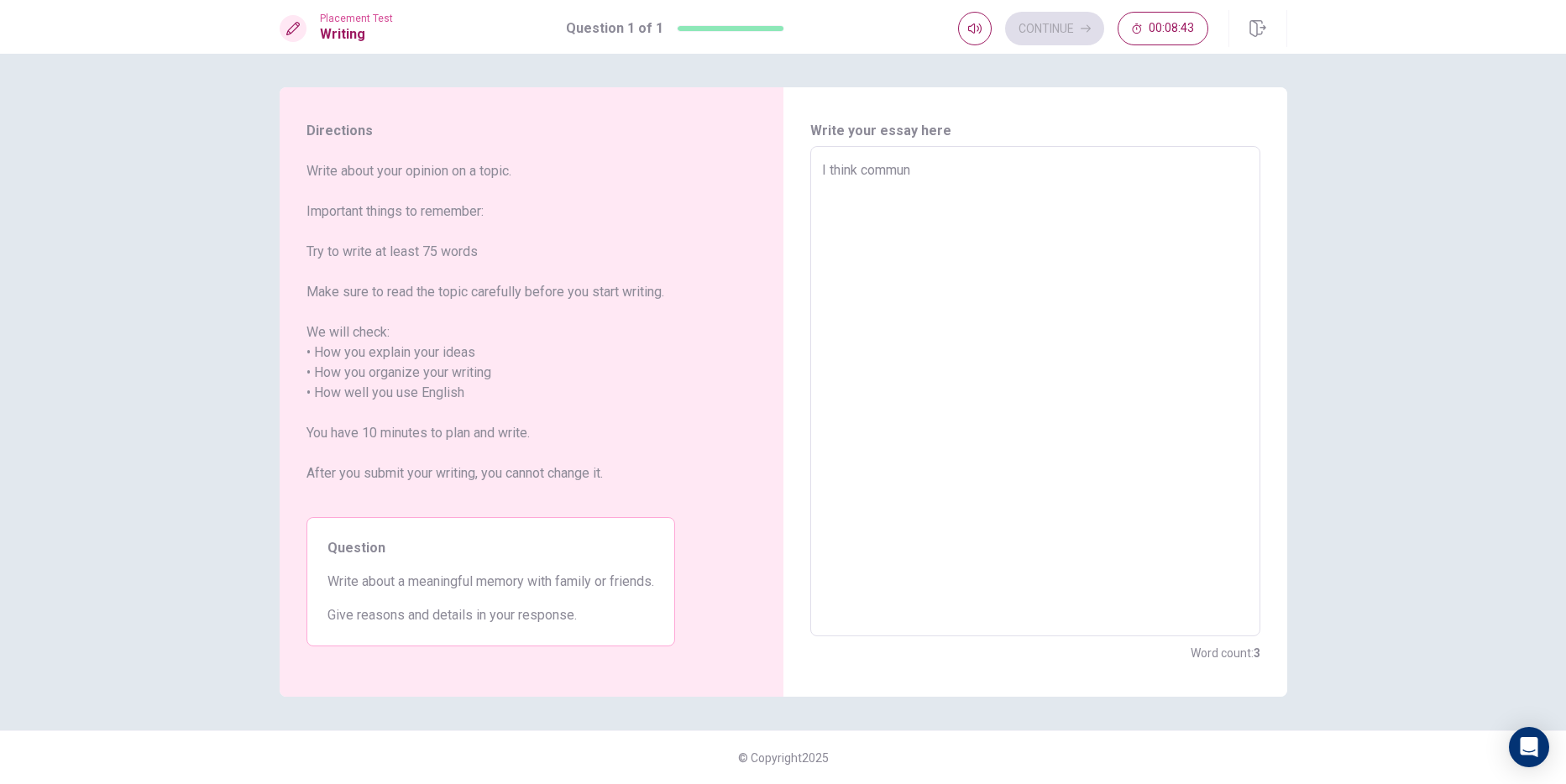
type textarea "x"
type textarea "I think communi"
type textarea "x"
type textarea "I think communic"
type textarea "x"
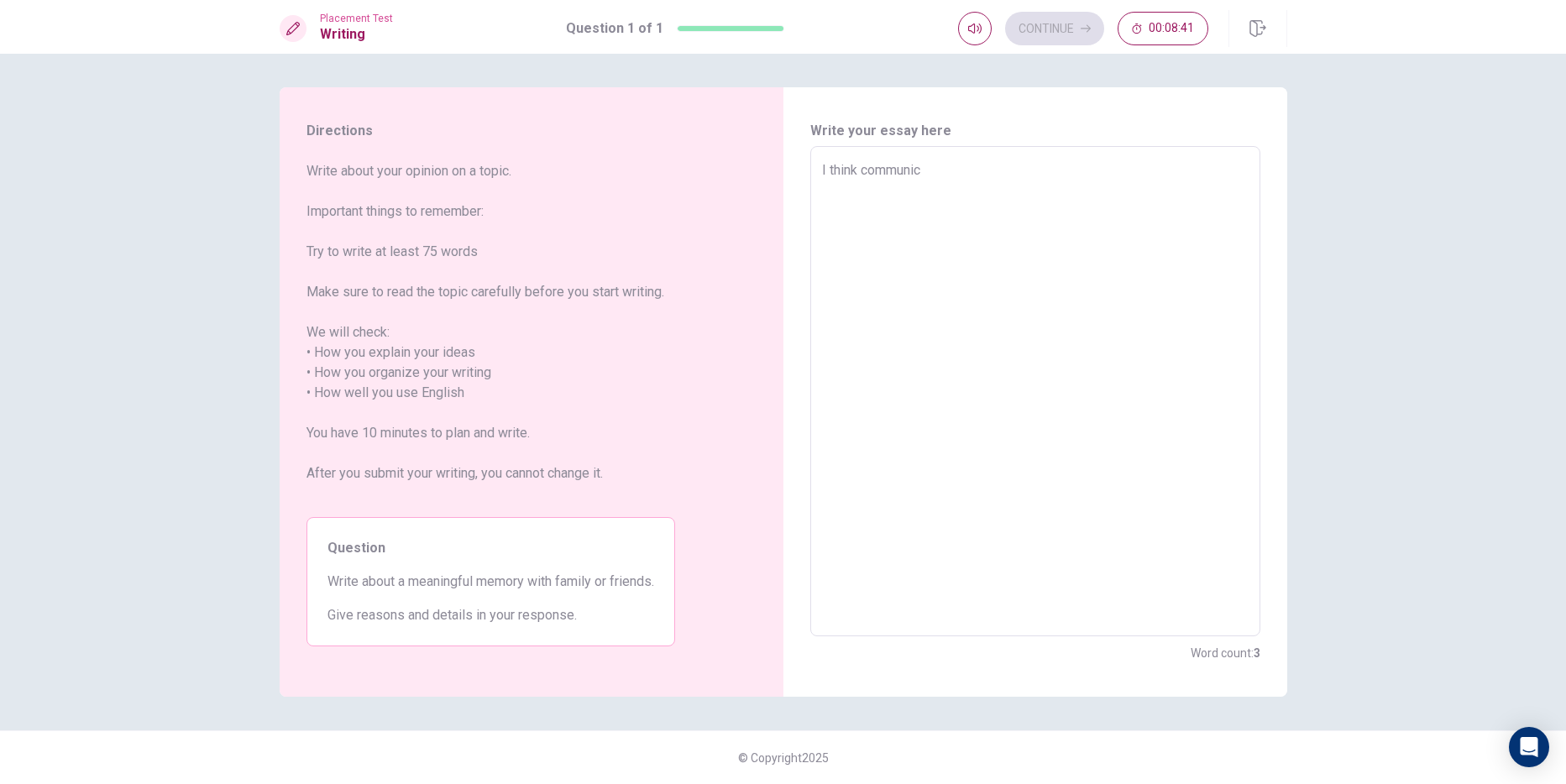
type textarea "I think communica"
type textarea "x"
type textarea "I think communicat"
type textarea "x"
type textarea "I think communicati"
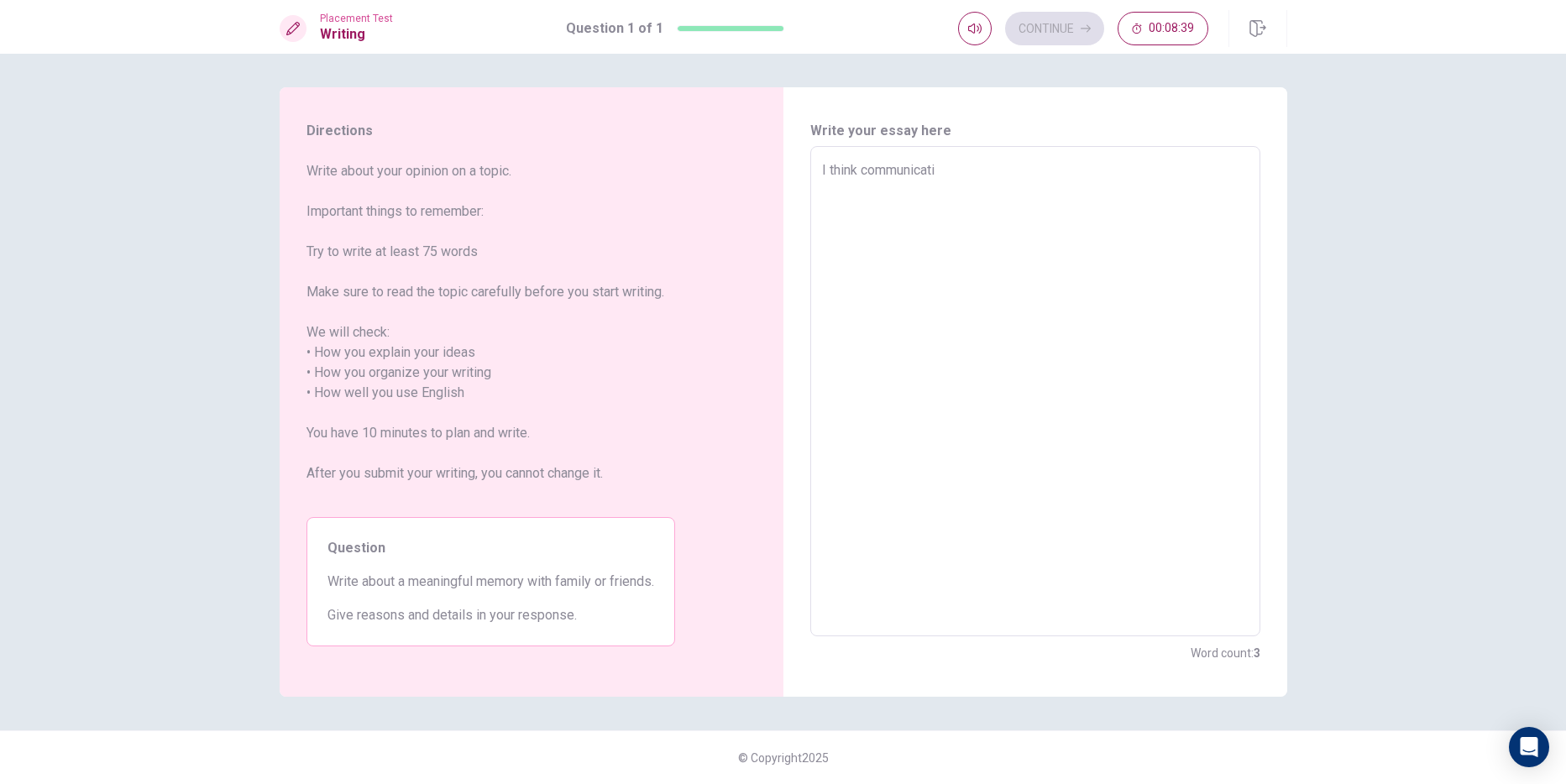
type textarea "x"
type textarea "I think communicatio"
type textarea "x"
type textarea "I think communication"
type textarea "x"
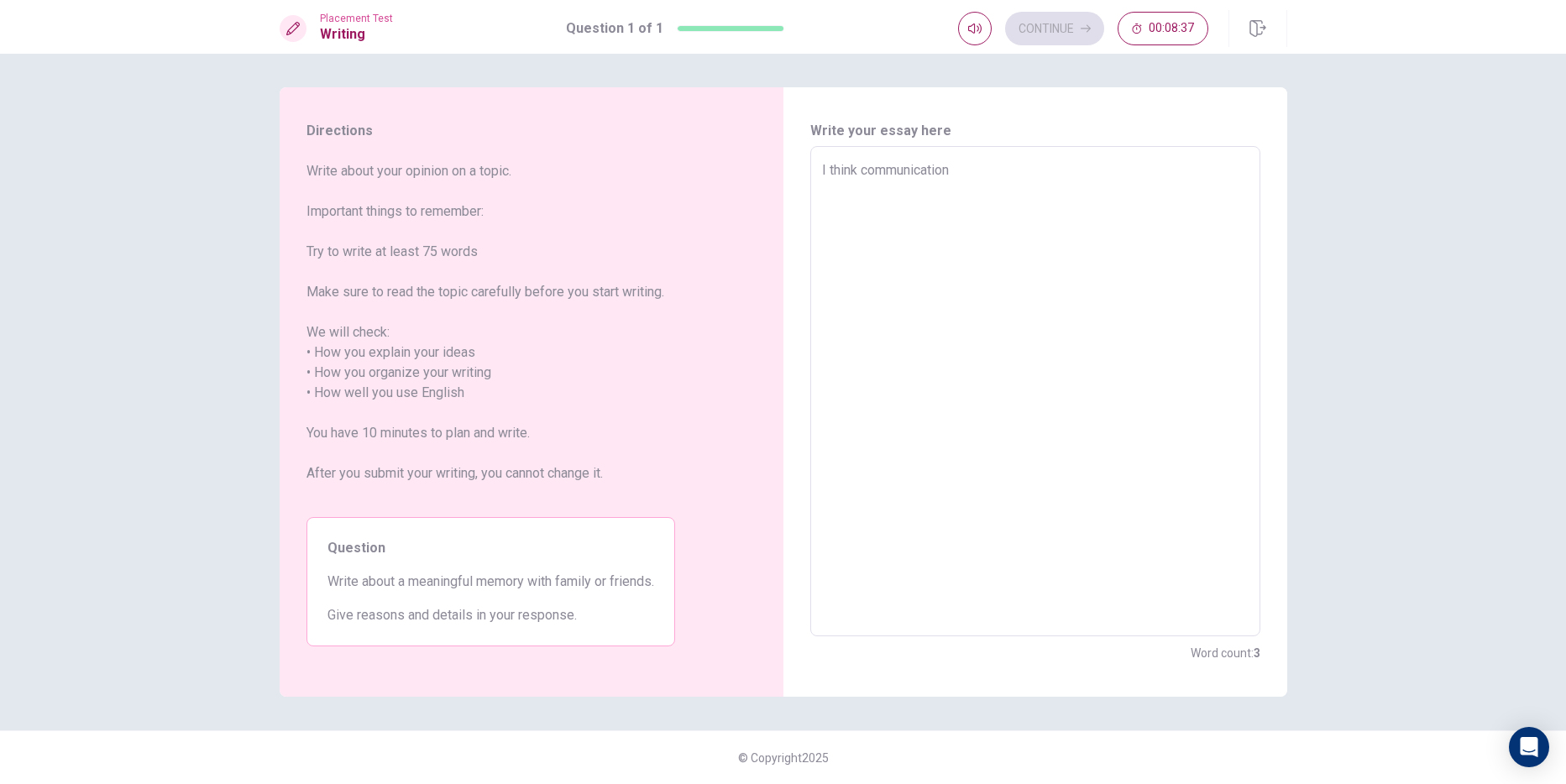
type textarea "I think communication"
type textarea "x"
type textarea "I think communication i"
type textarea "x"
type textarea "I think communication is"
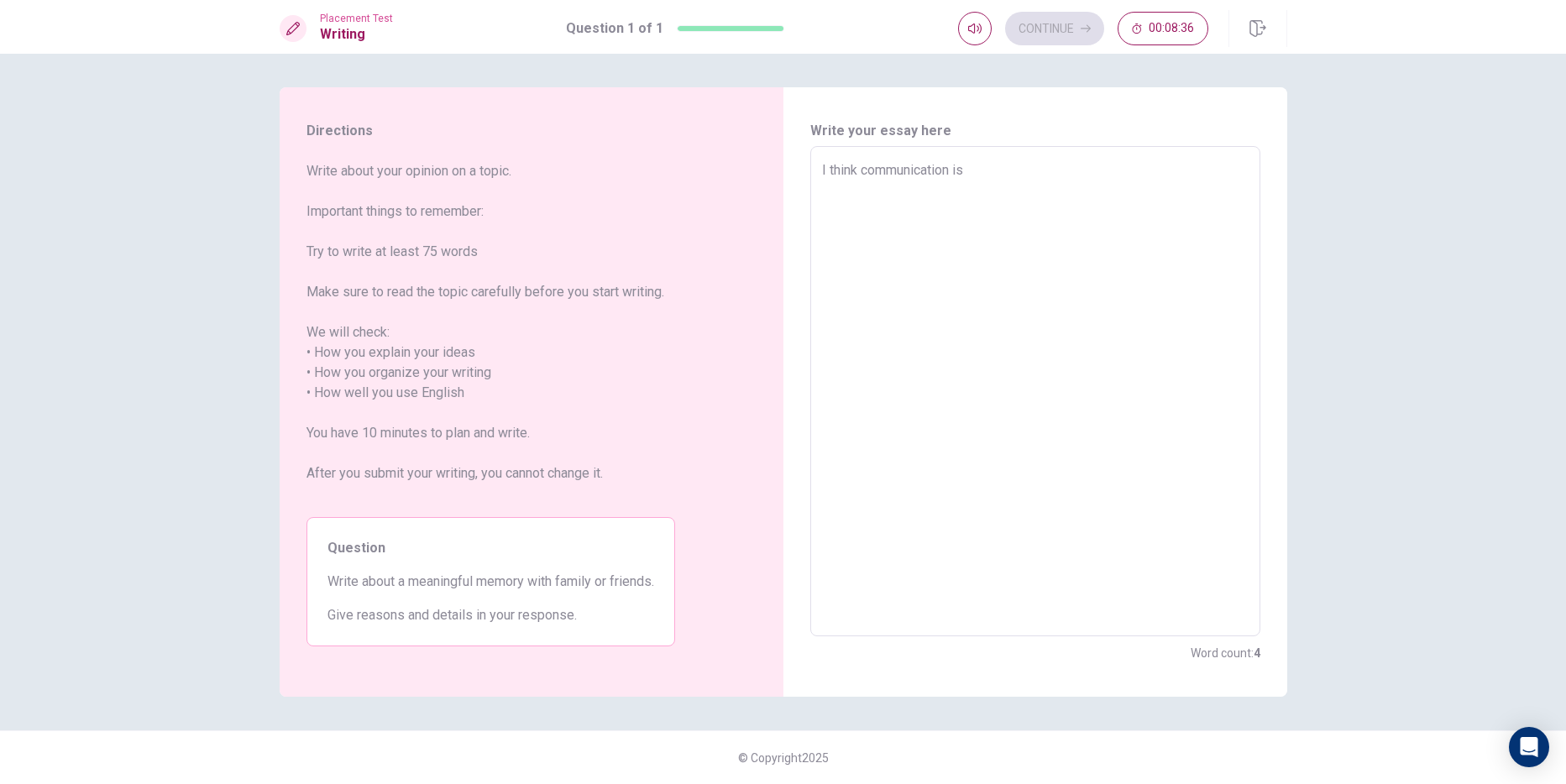
type textarea "x"
type textarea "I think communication is"
type textarea "x"
type textarea "I think communication is a"
type textarea "x"
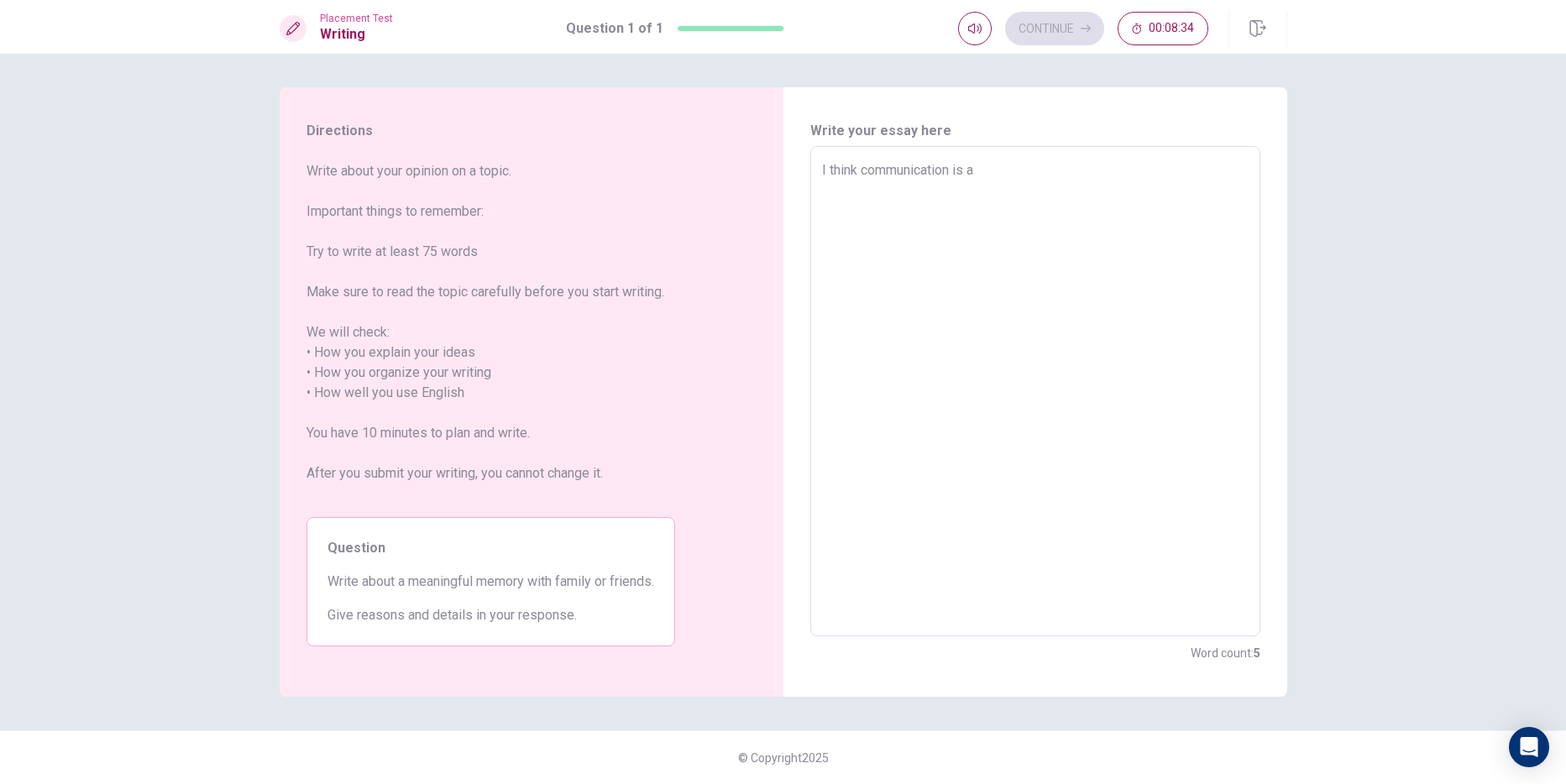
type textarea "I think communication is a"
type textarea "x"
type textarea "I think communication is a g"
type textarea "x"
type textarea "I think communication is a go"
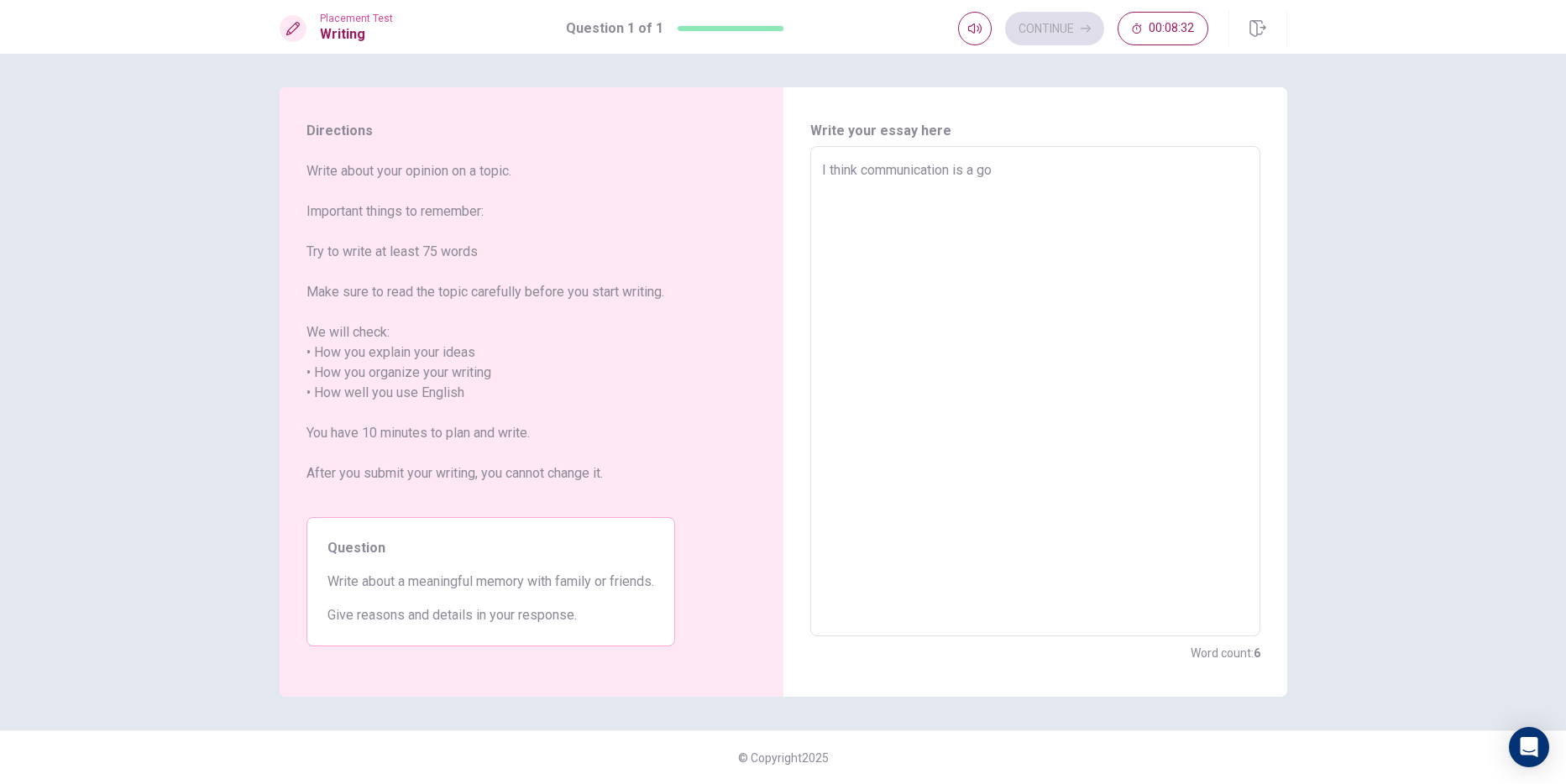
type textarea "x"
type textarea "I think communication is a goo"
type textarea "x"
type textarea "I think communication is a good"
type textarea "x"
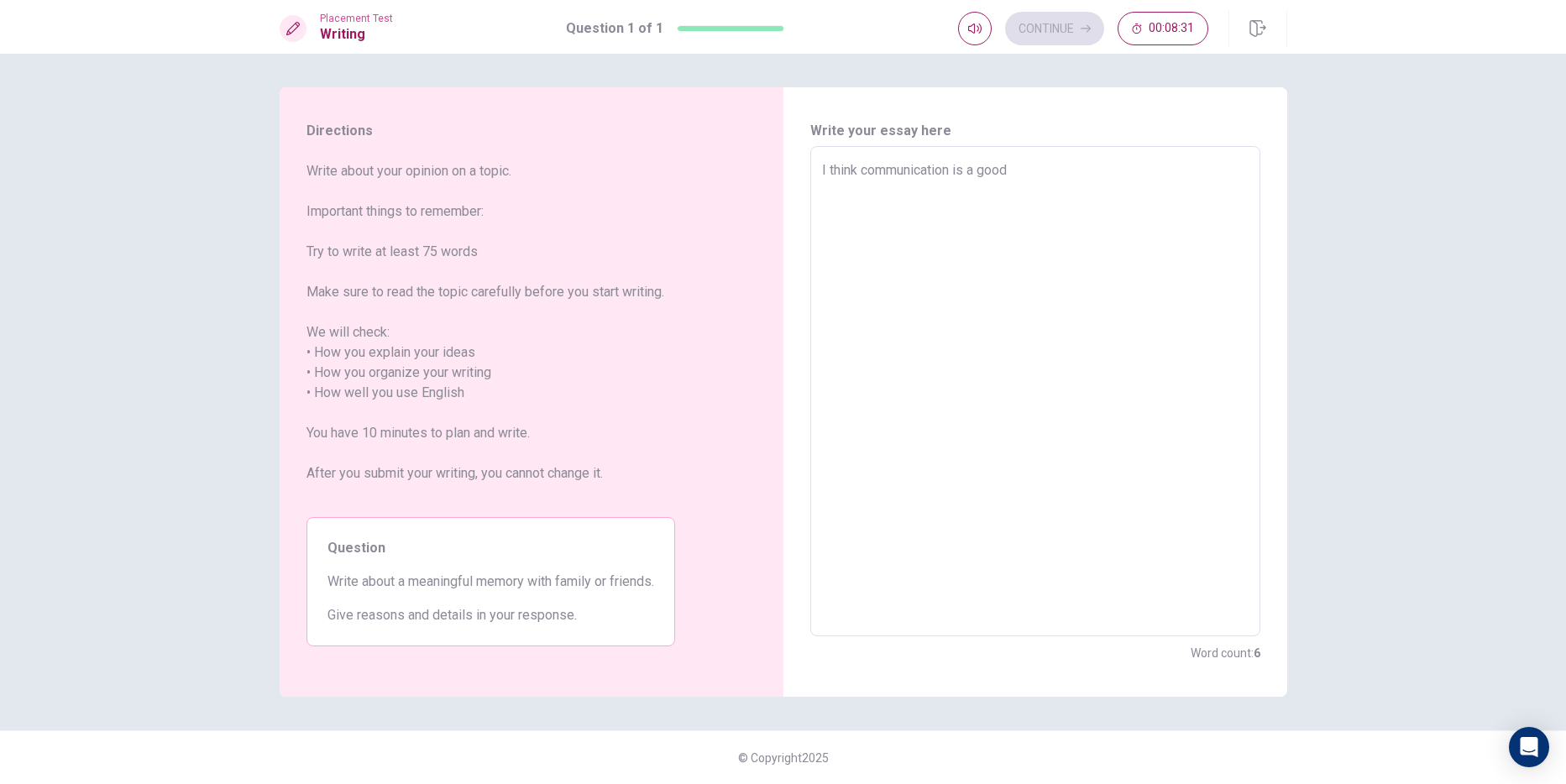
type textarea "I think communication is a good"
type textarea "x"
type textarea "I think communication is a good w"
type textarea "x"
type textarea "I think communication is a good wa"
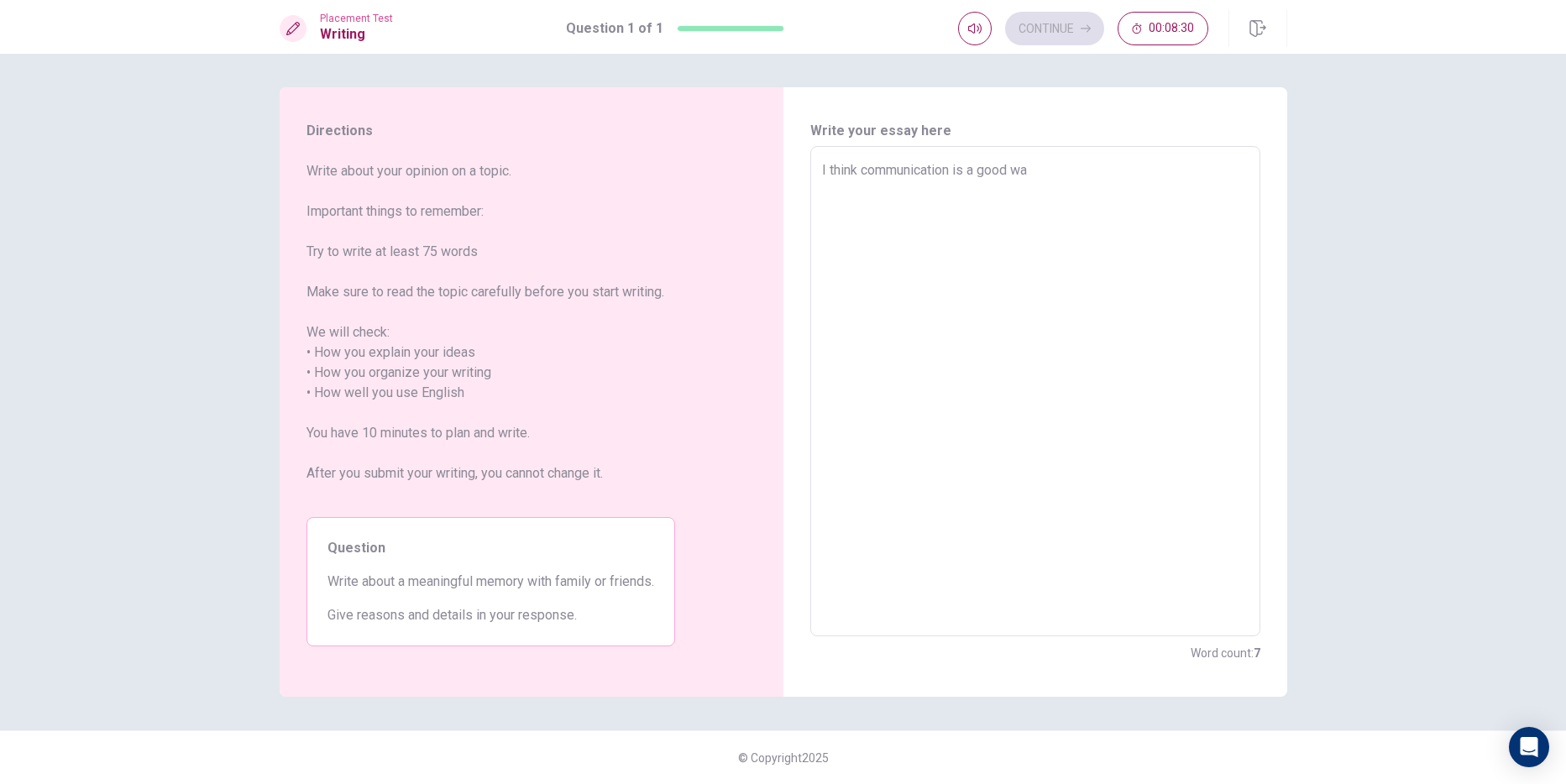
type textarea "x"
type textarea "I think communication is a good way"
type textarea "x"
type textarea "I think communication is a good way"
type textarea "x"
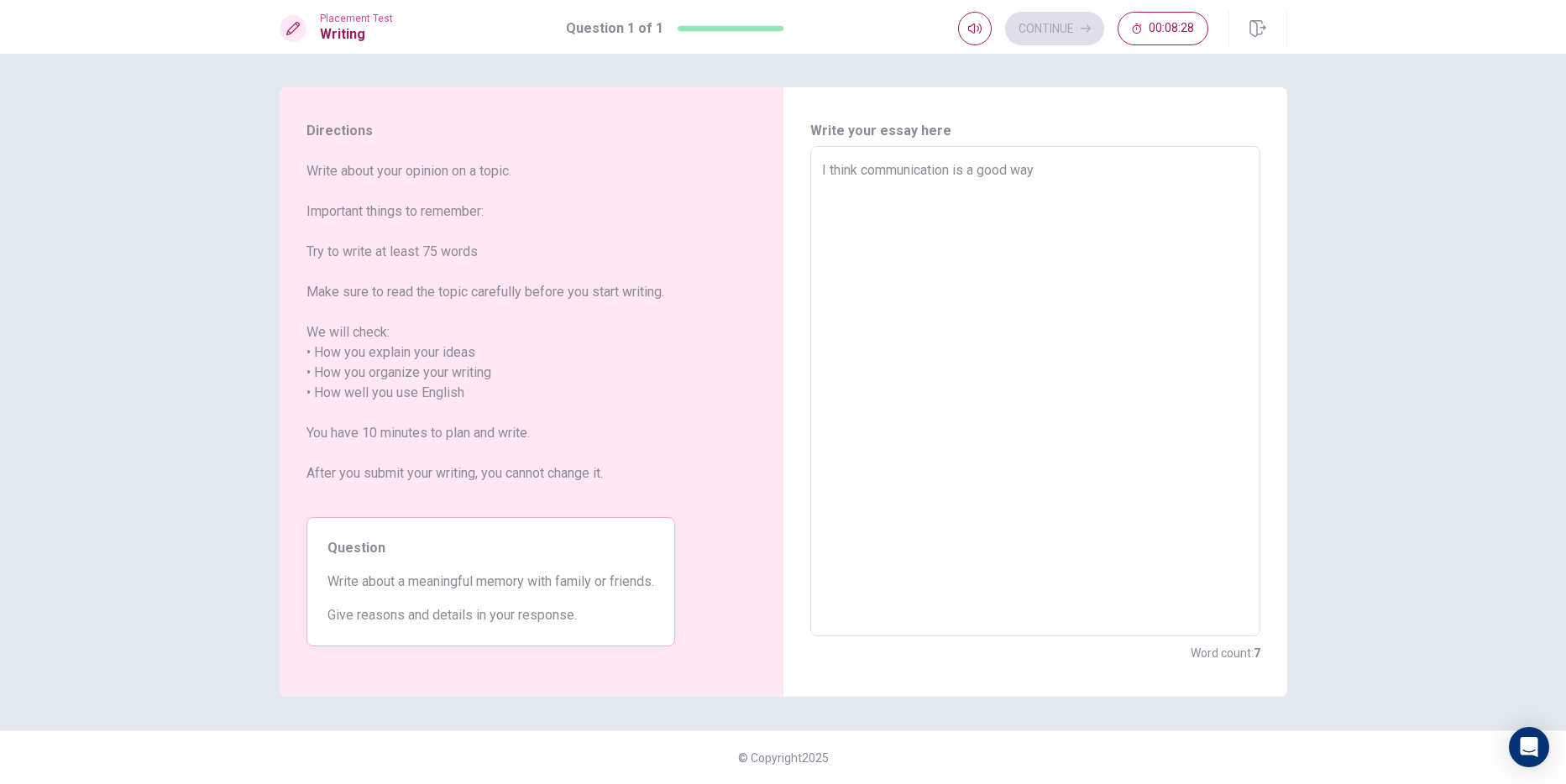
type textarea "I think communication is a good way t"
type textarea "x"
type textarea "I think communication is a good way to"
type textarea "x"
type textarea "I think communication is a good way to"
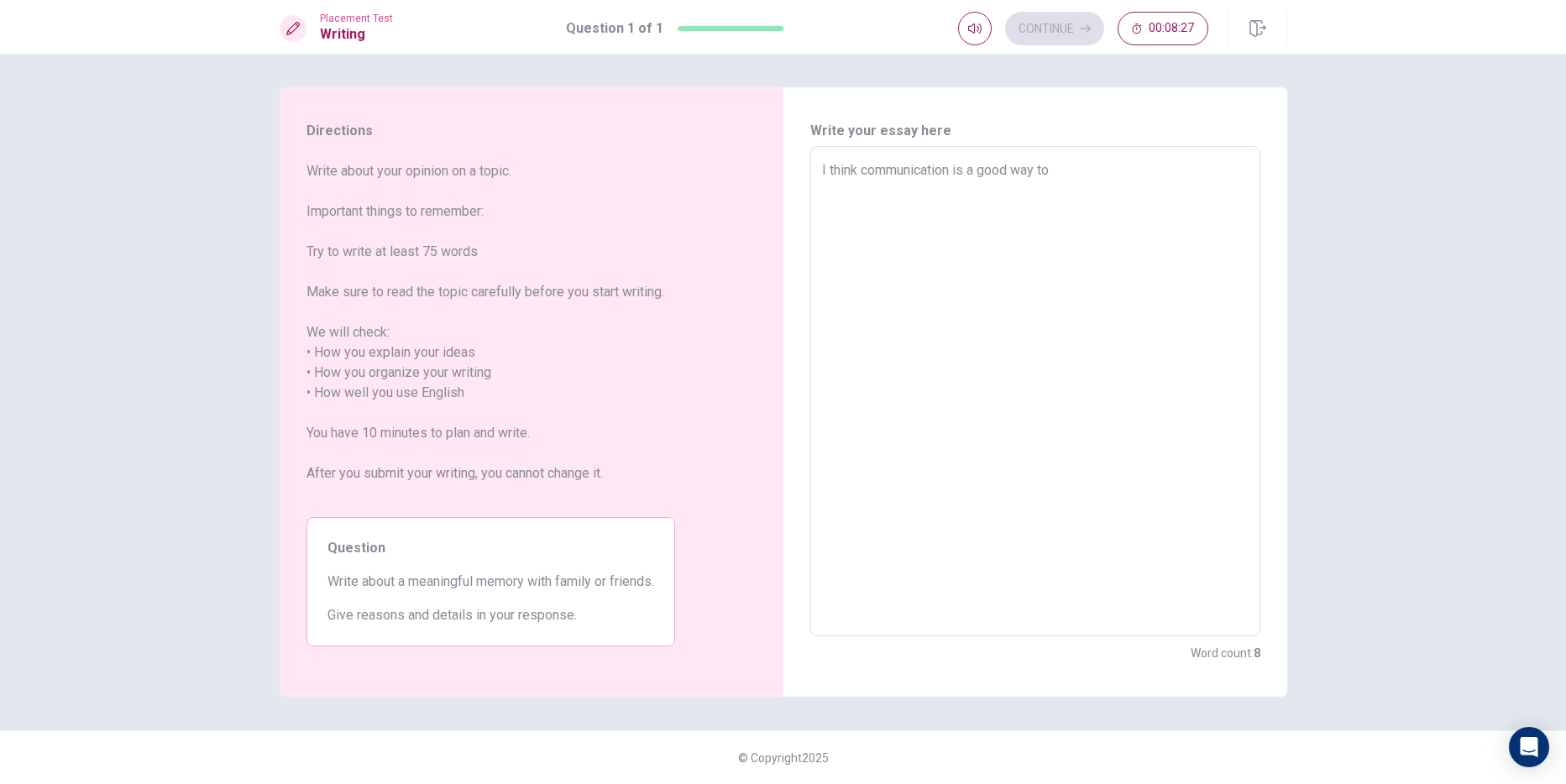
type textarea "x"
type textarea "I think communication is a good way to i"
type textarea "x"
type textarea "I think communication is a good way to im"
type textarea "x"
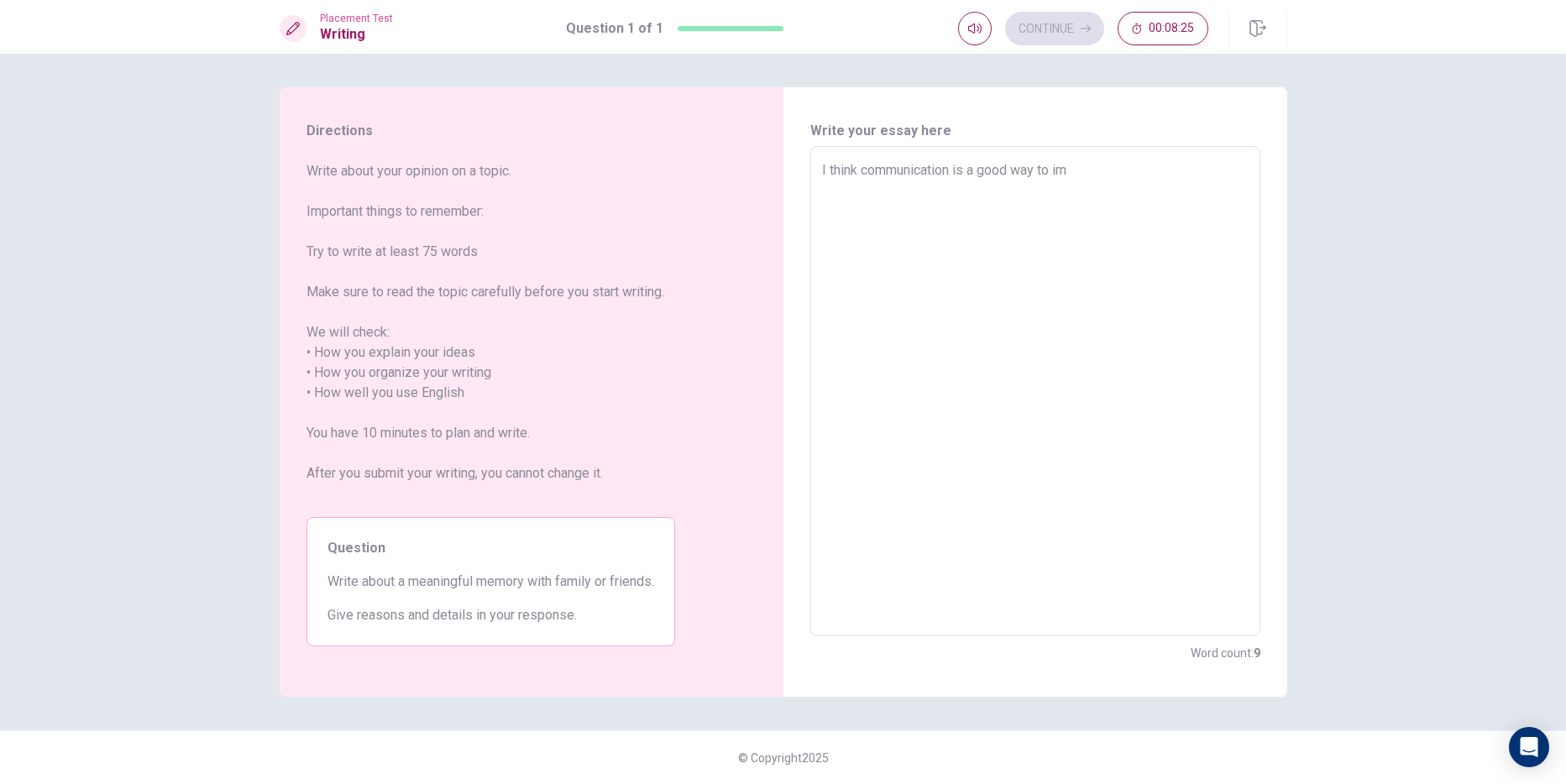
type textarea "I think communication is a good way to imp"
type textarea "x"
type textarea "I think communication is a good way to impr"
type textarea "x"
type textarea "I think communication is a good way to impro"
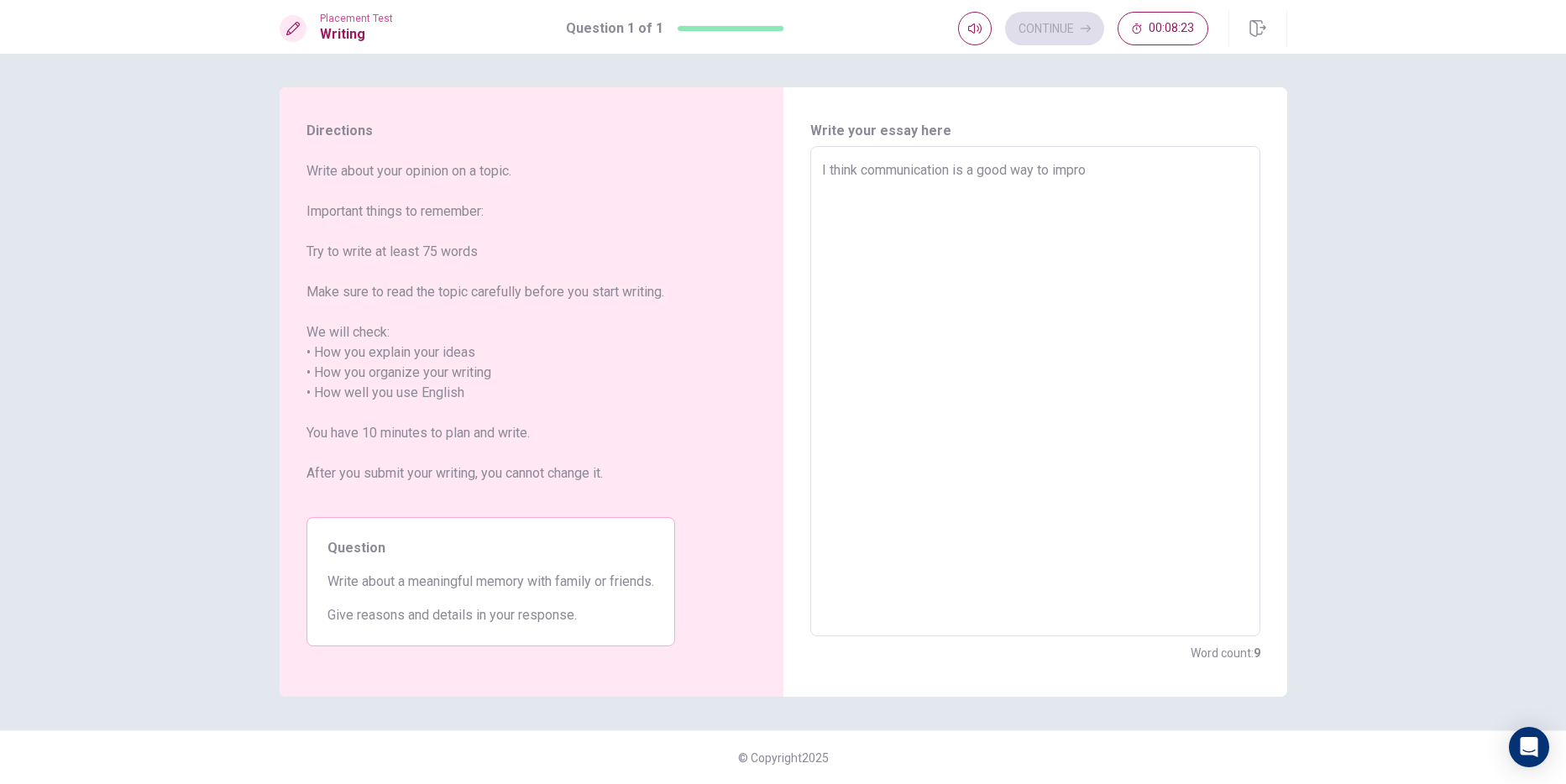
type textarea "x"
type textarea "I think communication is a good way to improv"
type textarea "x"
type textarea "I think communication is a good way to improve"
type textarea "x"
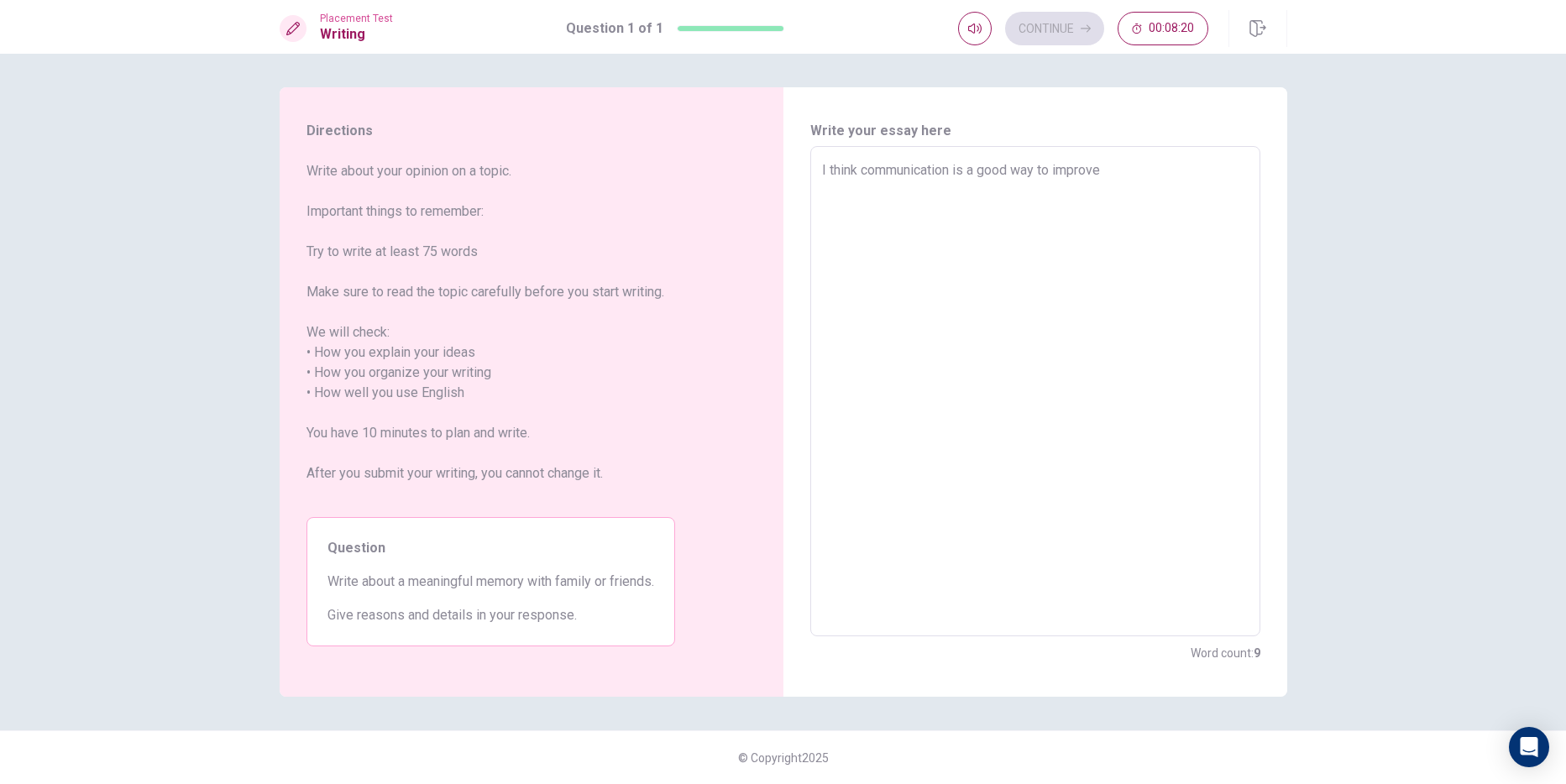
type textarea "I think communication is a good way to improve"
type textarea "x"
type textarea "I think communication is a good way to improve t"
type textarea "x"
type textarea "I think communication is a good way to improve th"
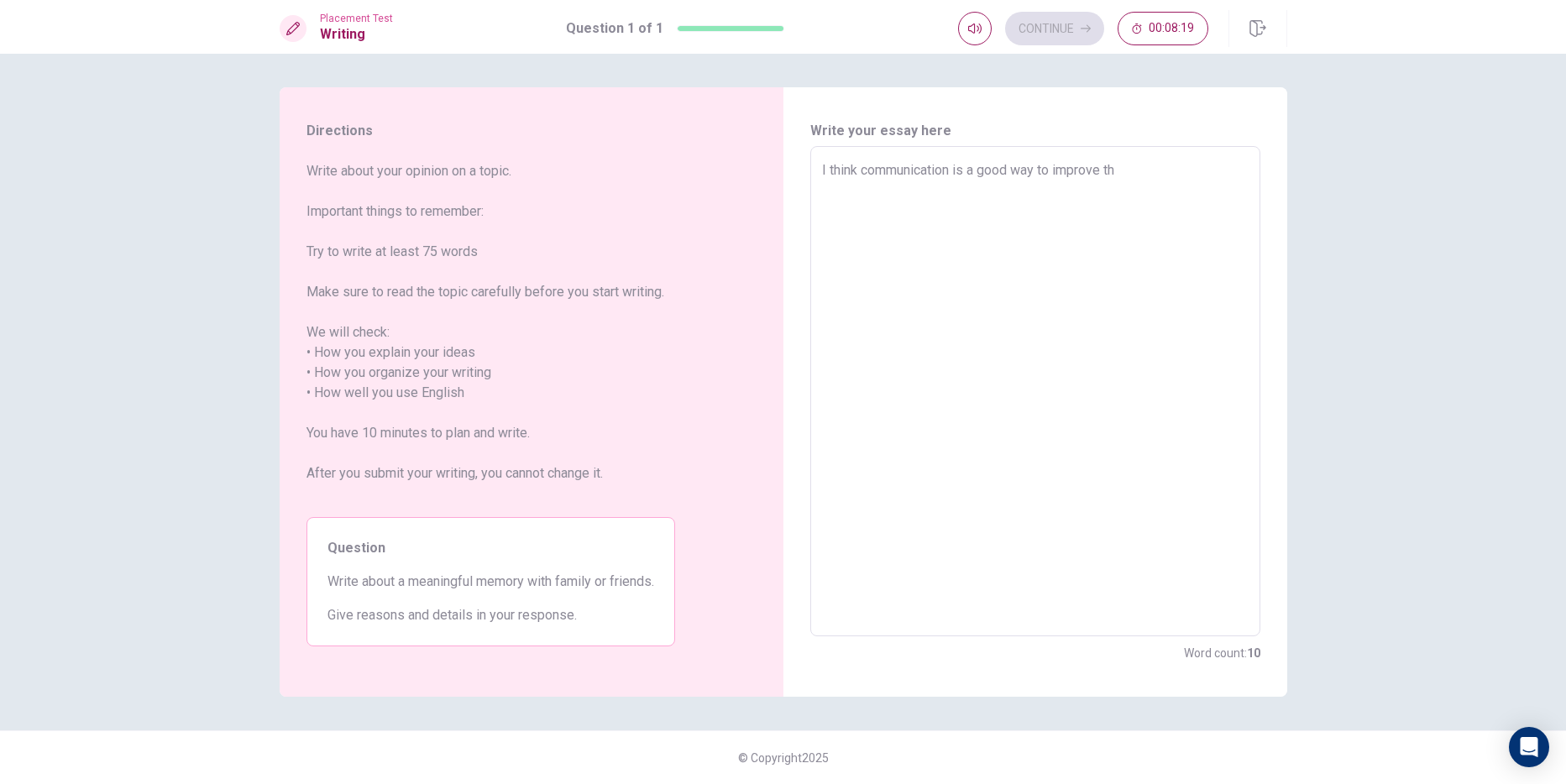
type textarea "x"
type textarea "I think communication is a good way to improve the"
type textarea "x"
type textarea "I think communication is a good way to improve the"
type textarea "x"
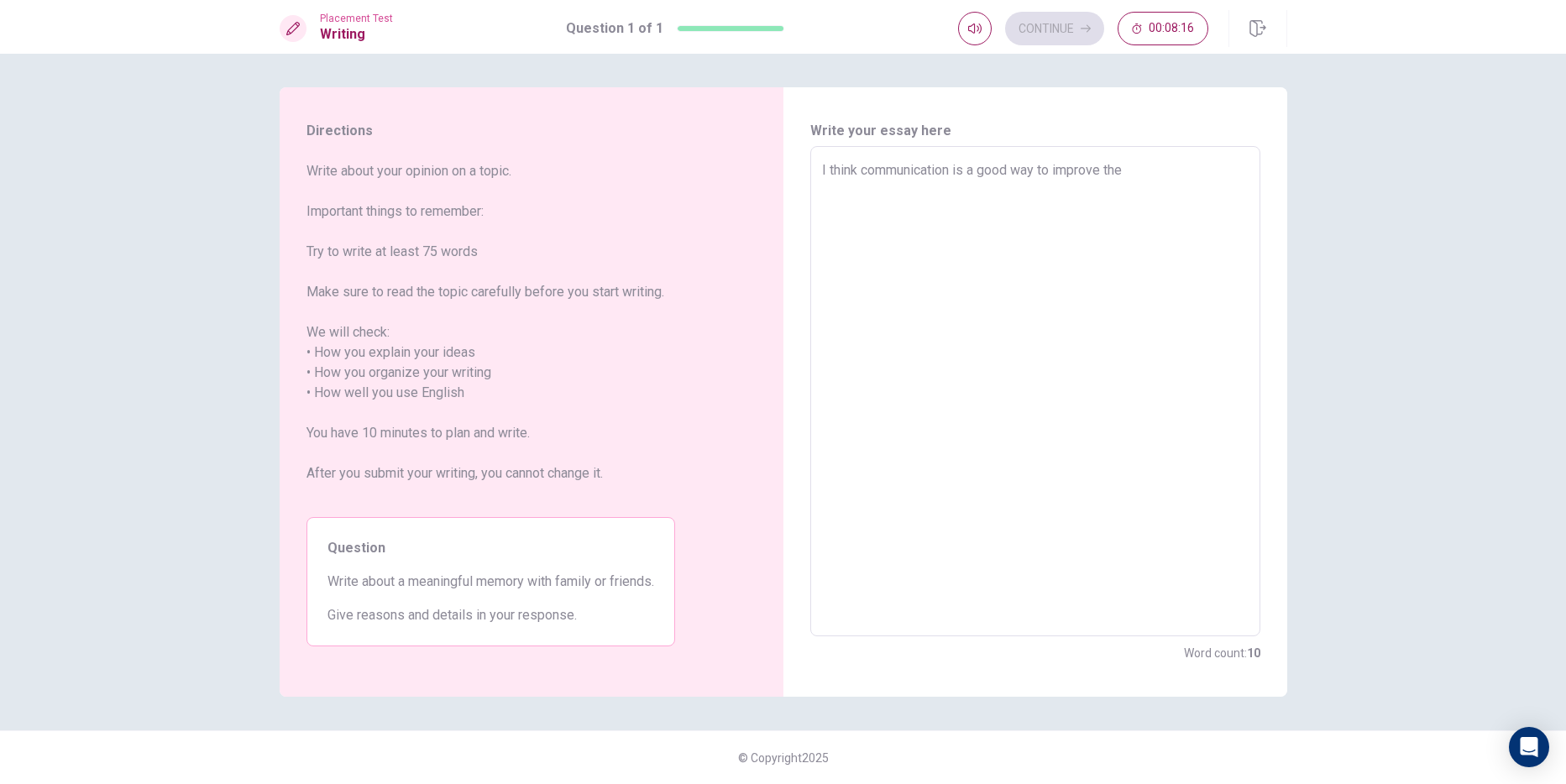
type textarea "I think communication is a good way to improve the r"
type textarea "x"
type textarea "I think communication is a good way to improve the re"
type textarea "x"
type textarea "I think communication is a good way to improve the rea"
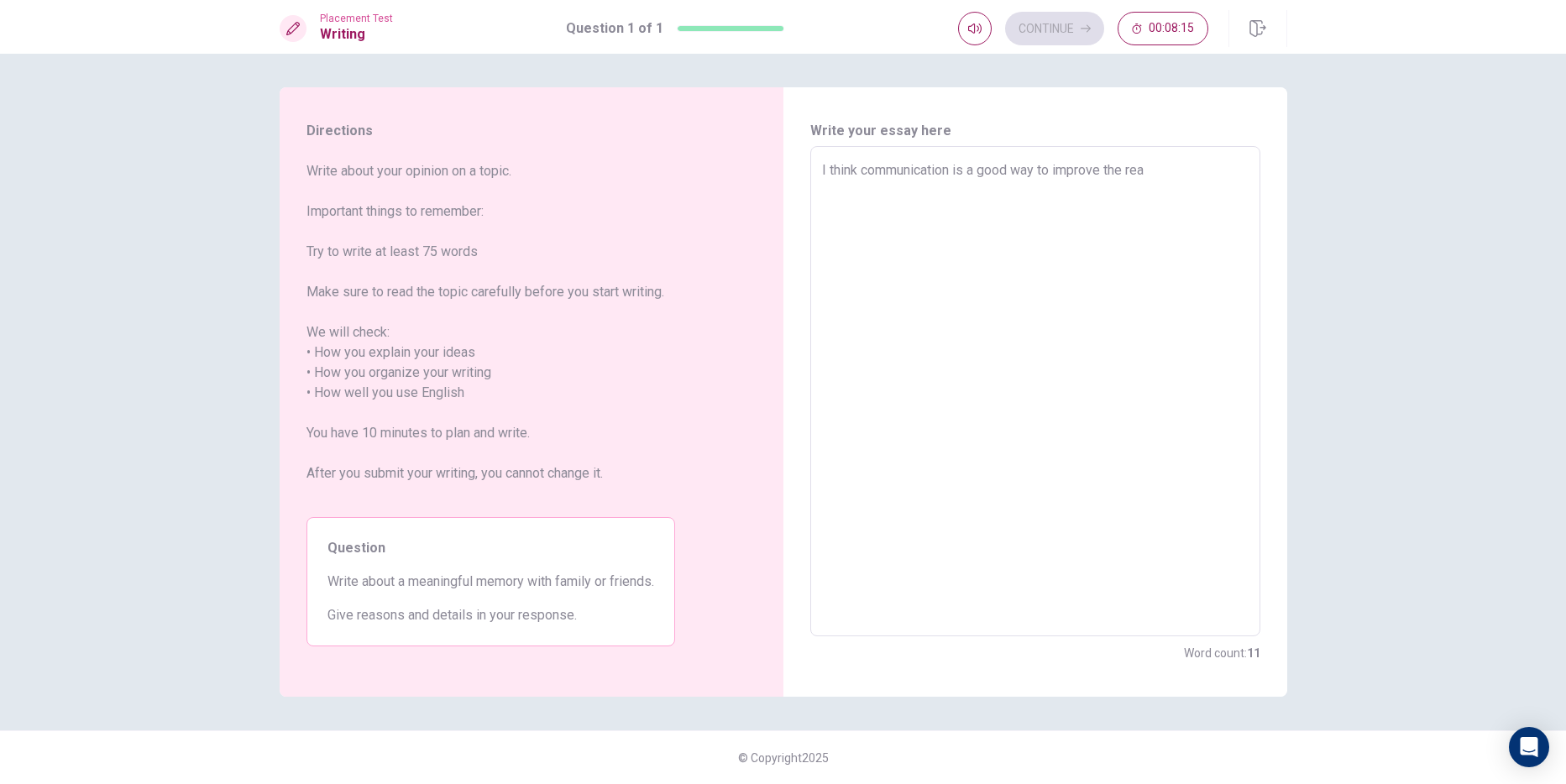
type textarea "x"
type textarea "I think communication is a good way to improve the real"
type textarea "x"
type textarea "I think communication is a good way to improve the rea"
type textarea "x"
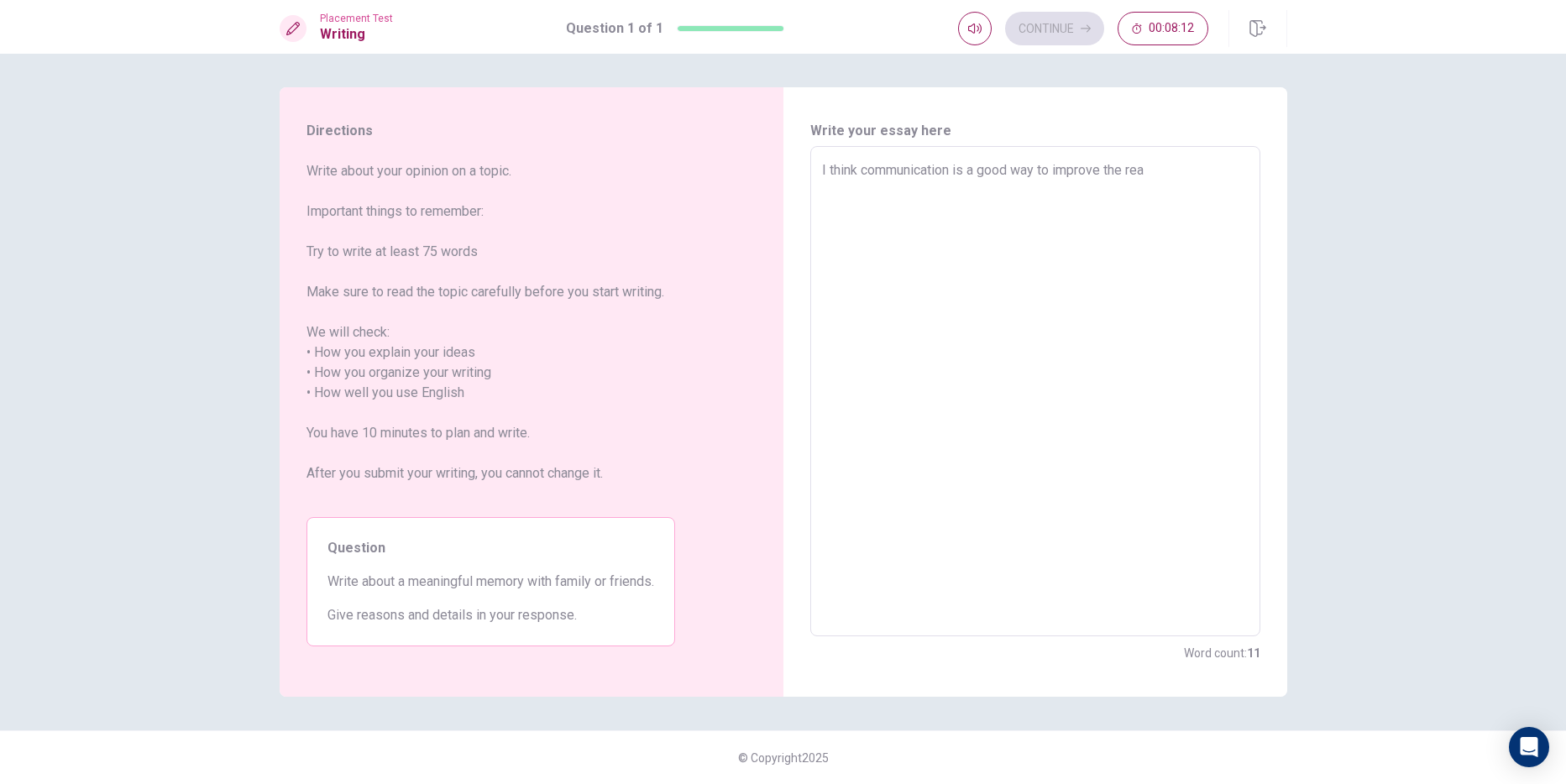
type textarea "I think communication is a good way to improve the re"
type textarea "x"
type textarea "I think communication is a good way to improve the rel"
type textarea "x"
type textarea "I think communication is a good way to improve the [MEDICAL_DATA]"
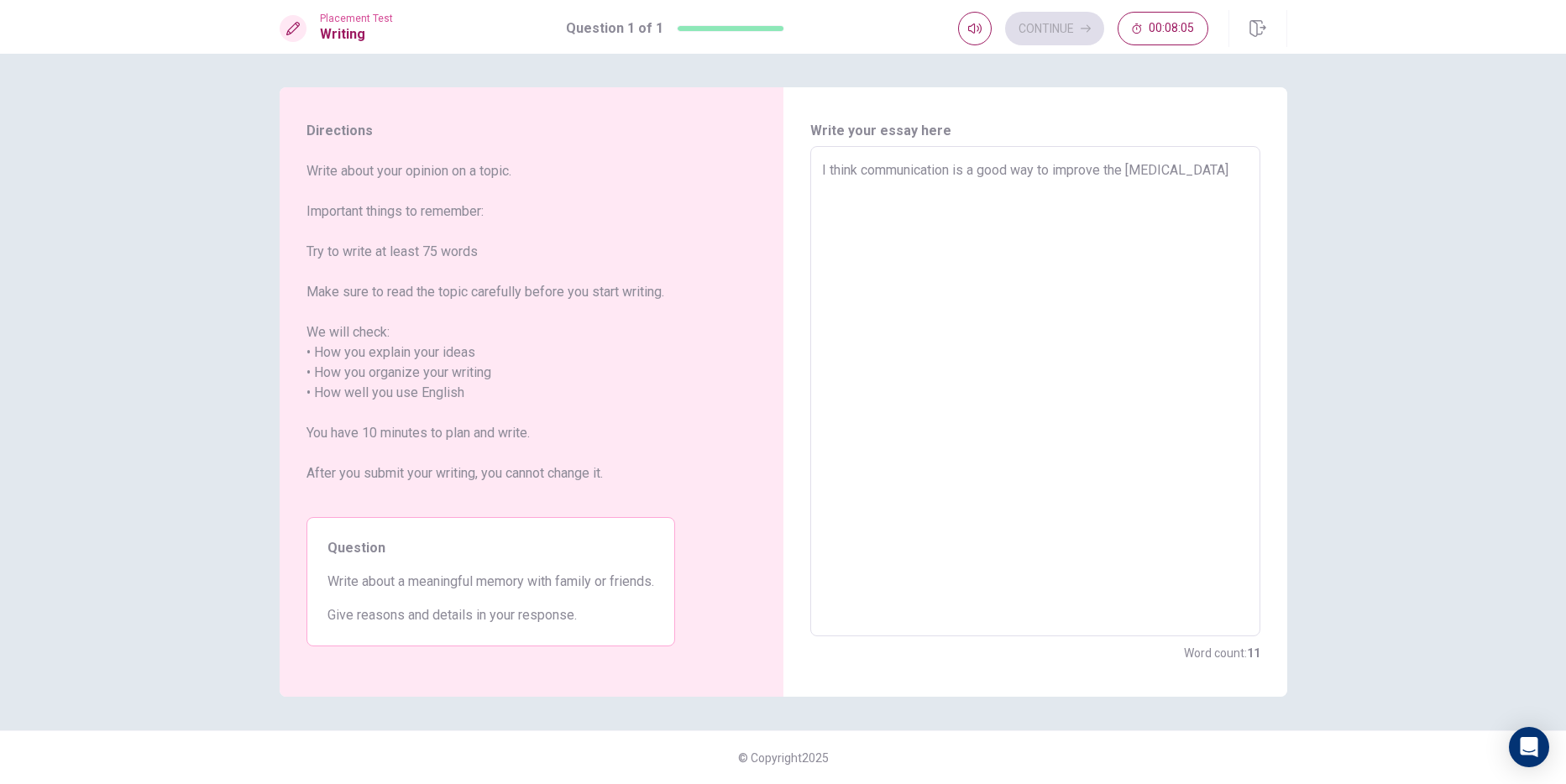
type textarea "x"
type textarea "I think communication is a good way to improve the relat"
type textarea "x"
type textarea "I think communication is a good way to improve the relati"
type textarea "x"
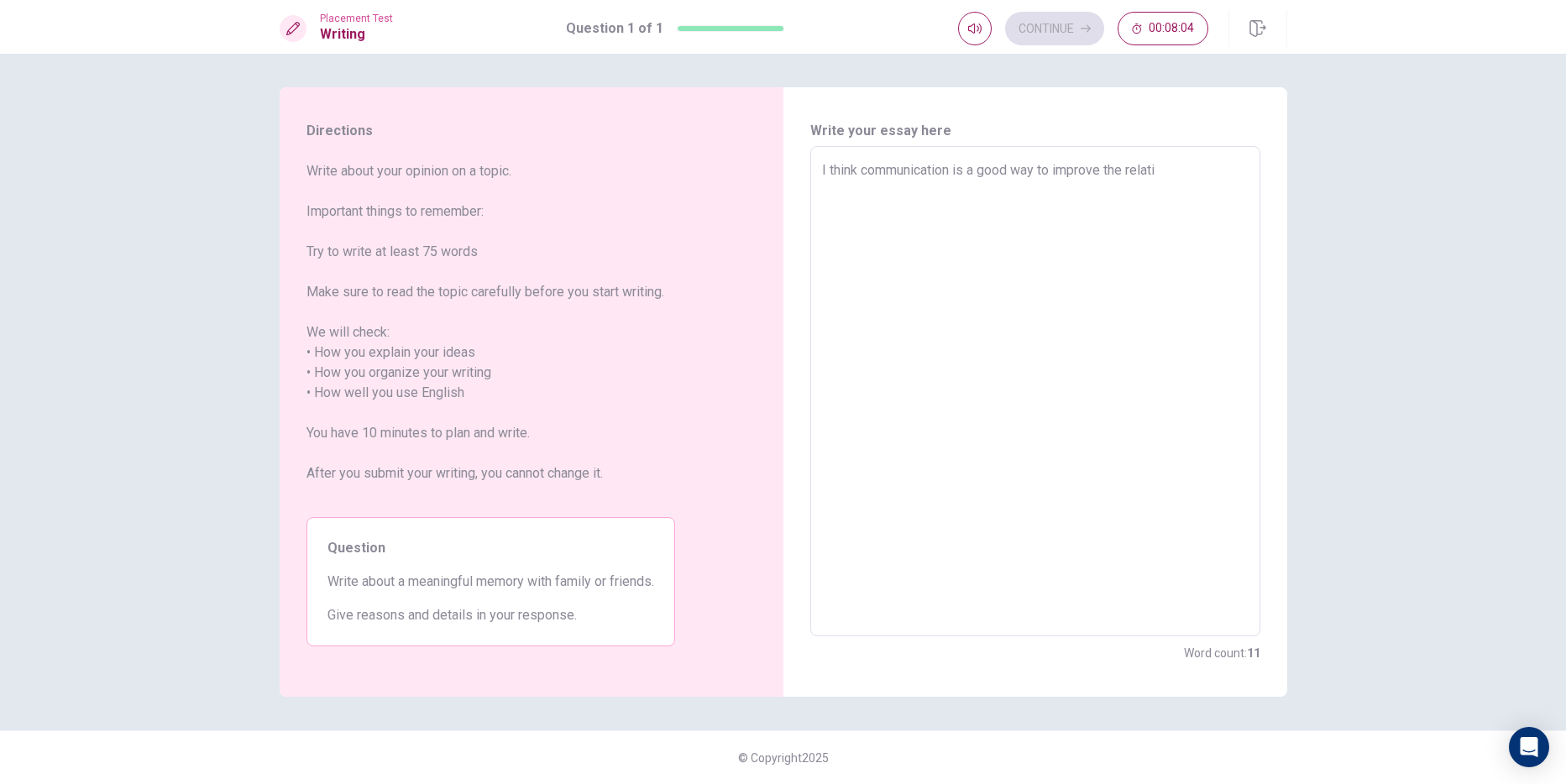
type textarea "I think communication is a good way to improve the relatio"
type textarea "x"
type textarea "I think communication is a good way to improve the relation"
type textarea "x"
type textarea "I think communication is a good way to improve the relations"
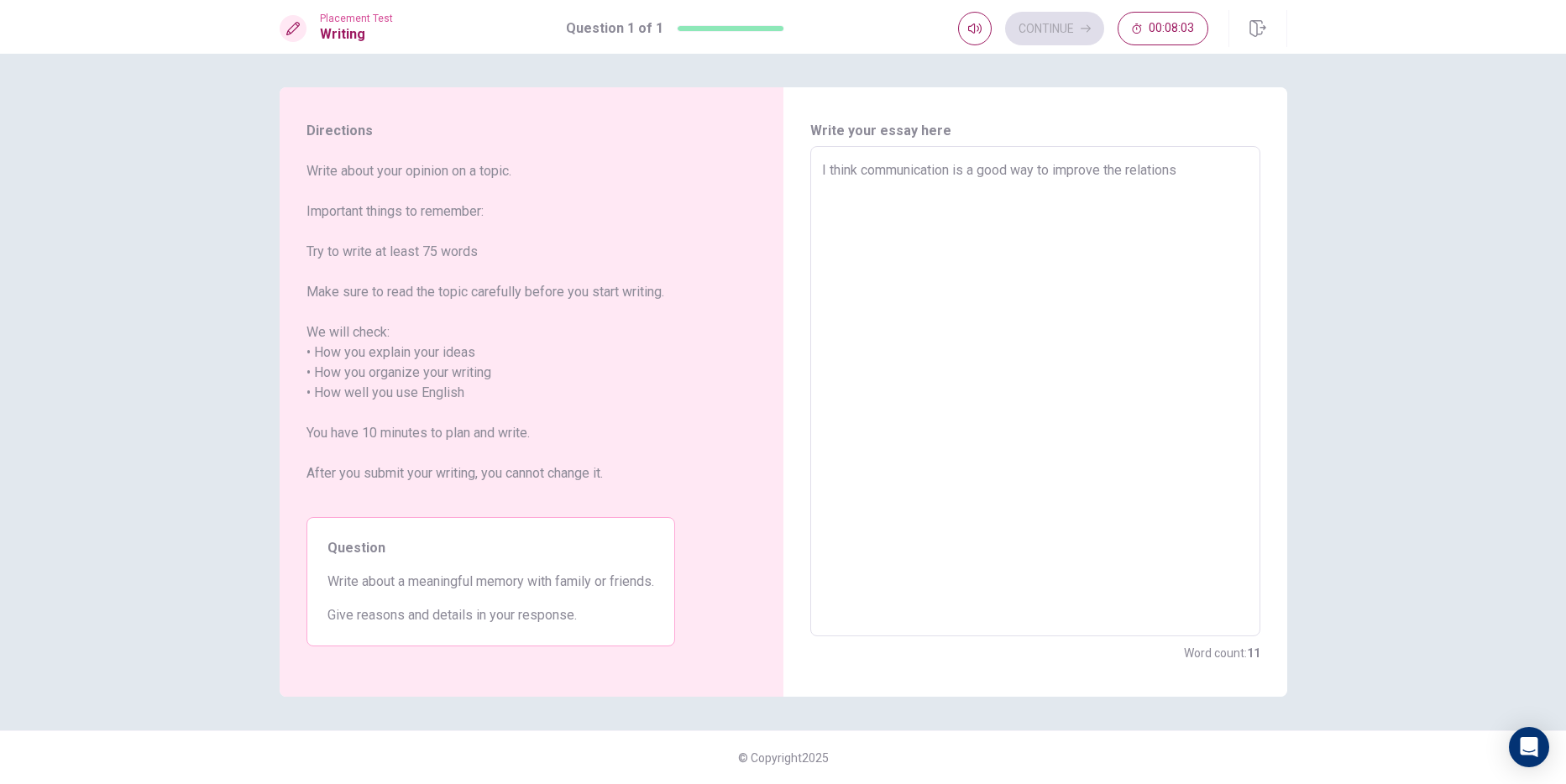
type textarea "x"
type textarea "I think communication is a good way to improve the relationsh"
type textarea "x"
type textarea "I think communication is a good way to improve the relationshi"
type textarea "x"
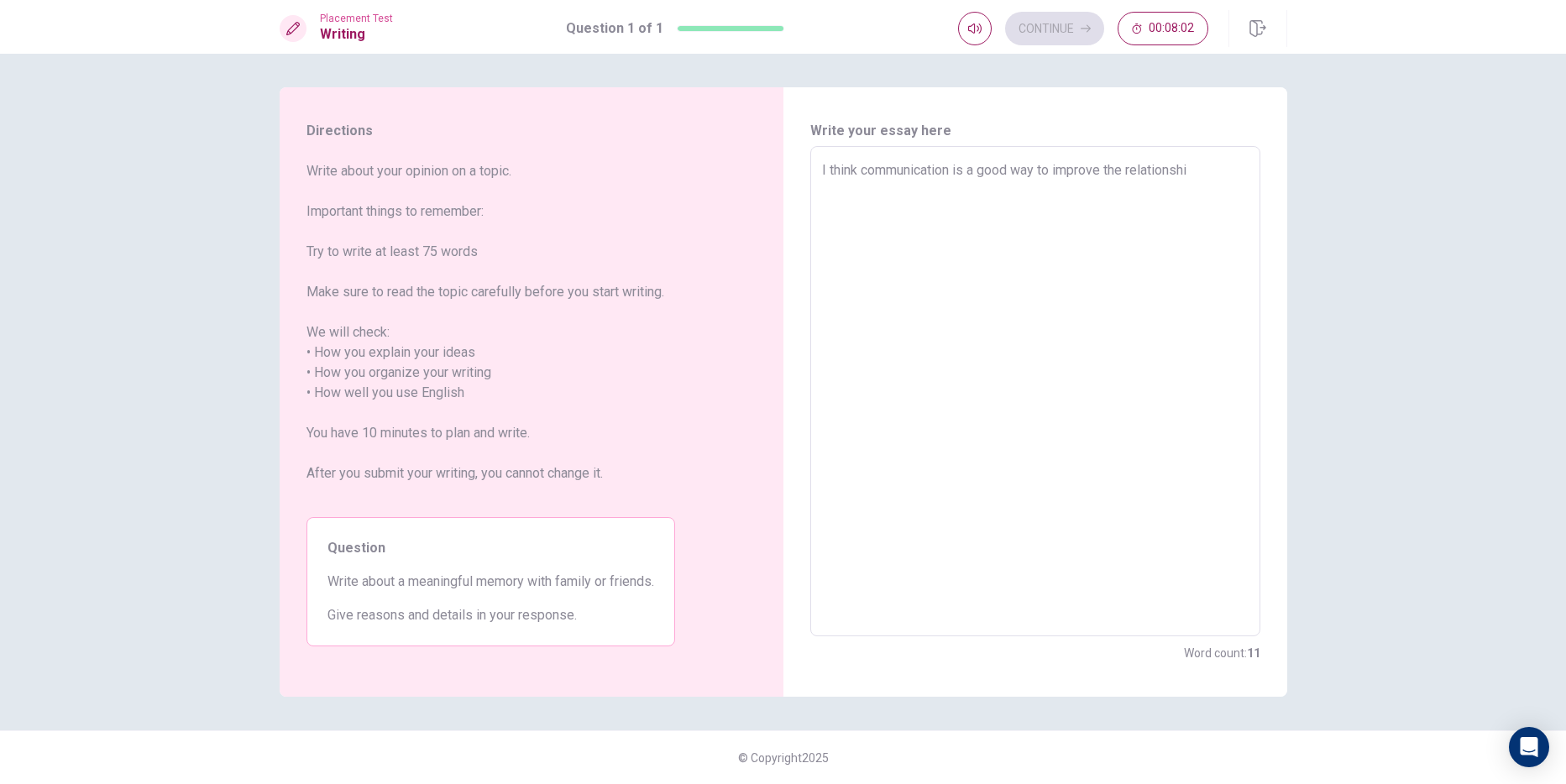
type textarea "I think communication is a good way to improve the relationship"
type textarea "x"
type textarea "I think communication is a good way to improve the relationship"
type textarea "x"
type textarea "I think communication is a good way to improve the relationship"
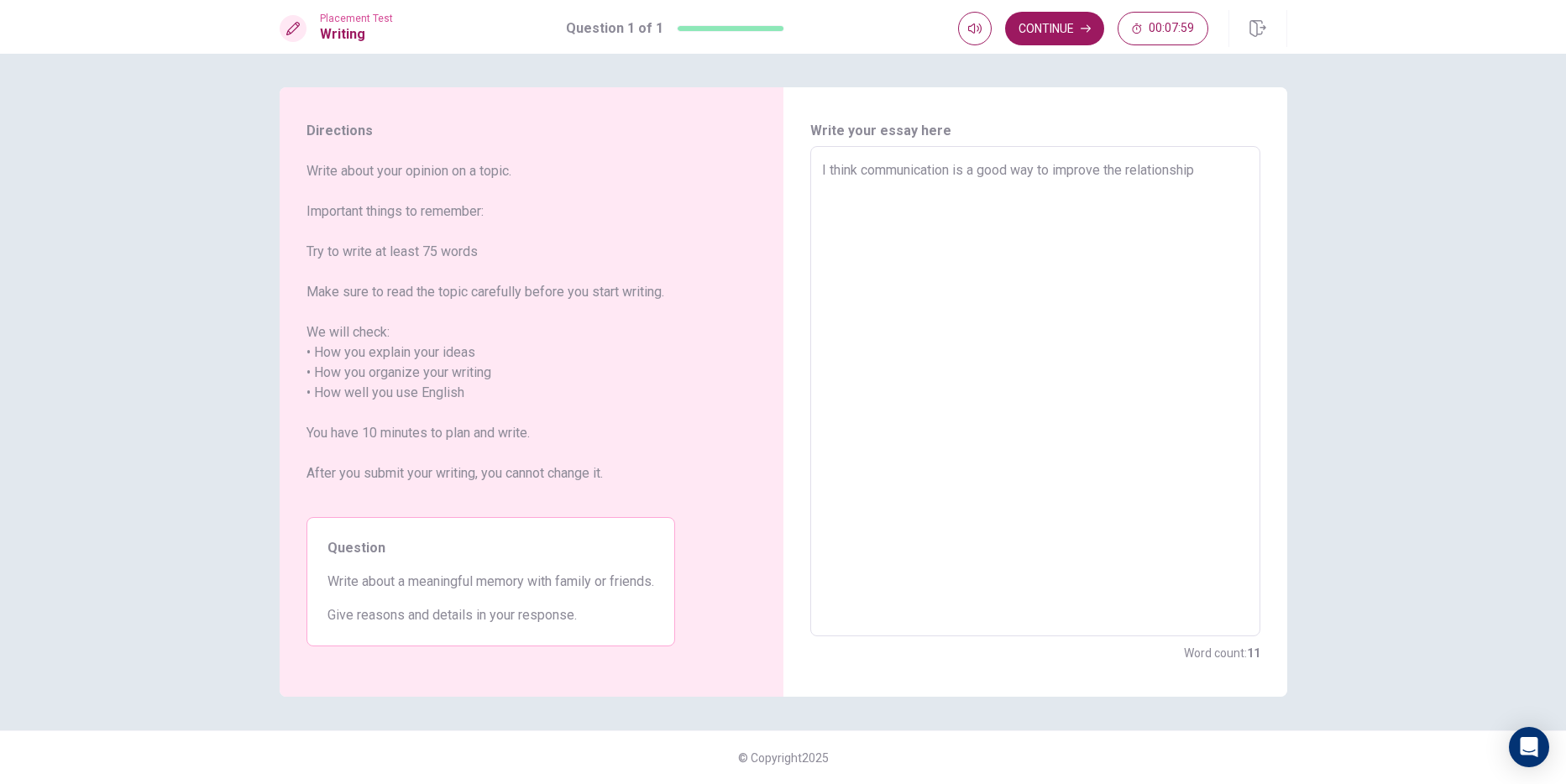
type textarea "x"
type textarea "I think communication is a good way to improve the relationship"
type textarea "x"
type textarea "I think communication is a good way to improve the relationship o"
type textarea "x"
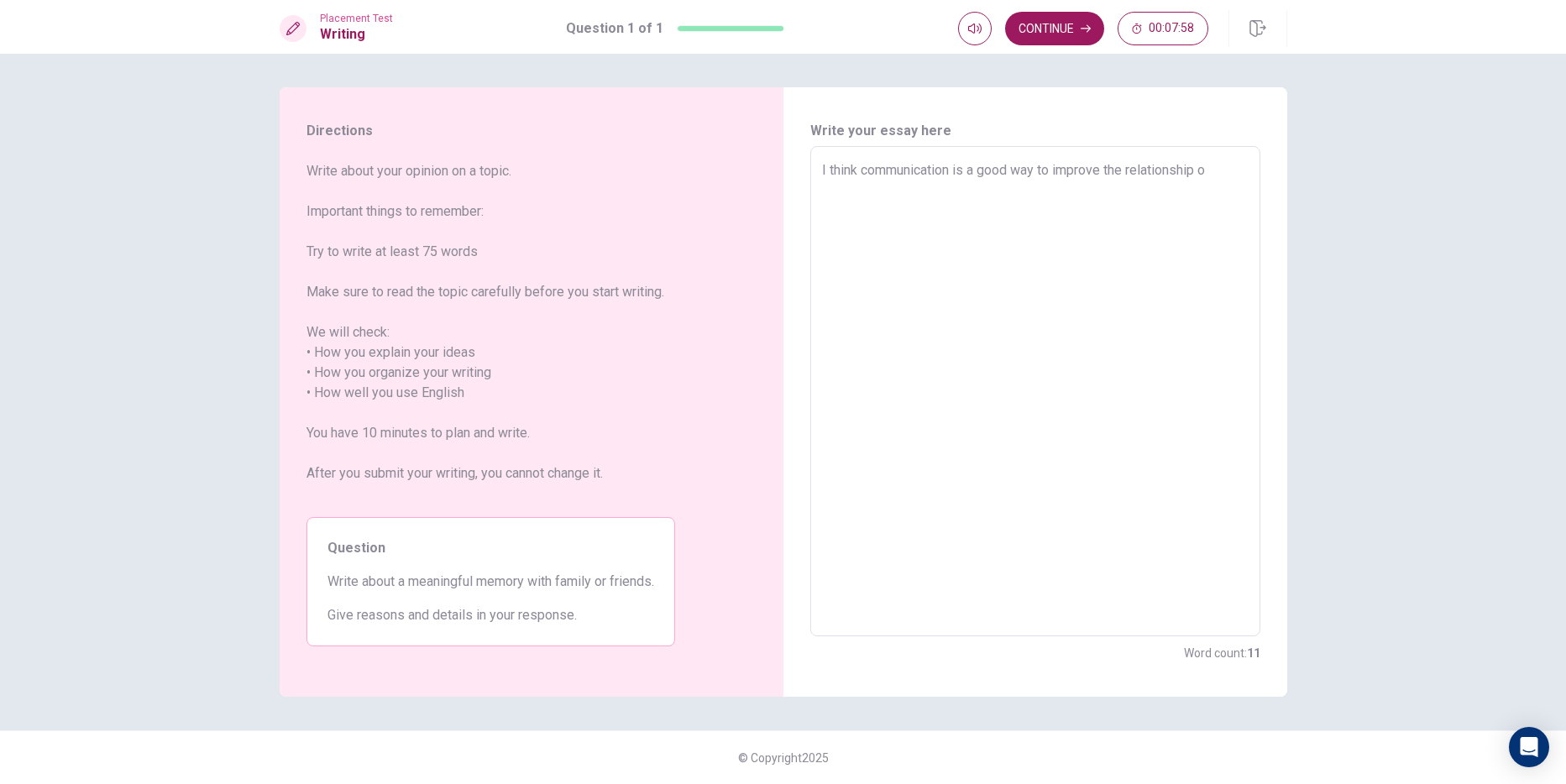
type textarea "I think communication is a good way to improve the relationship of"
type textarea "x"
type textarea "I think communication is a good way to improve the relationship of"
type textarea "x"
type textarea "I think communication is a good way to improve the relationship of t"
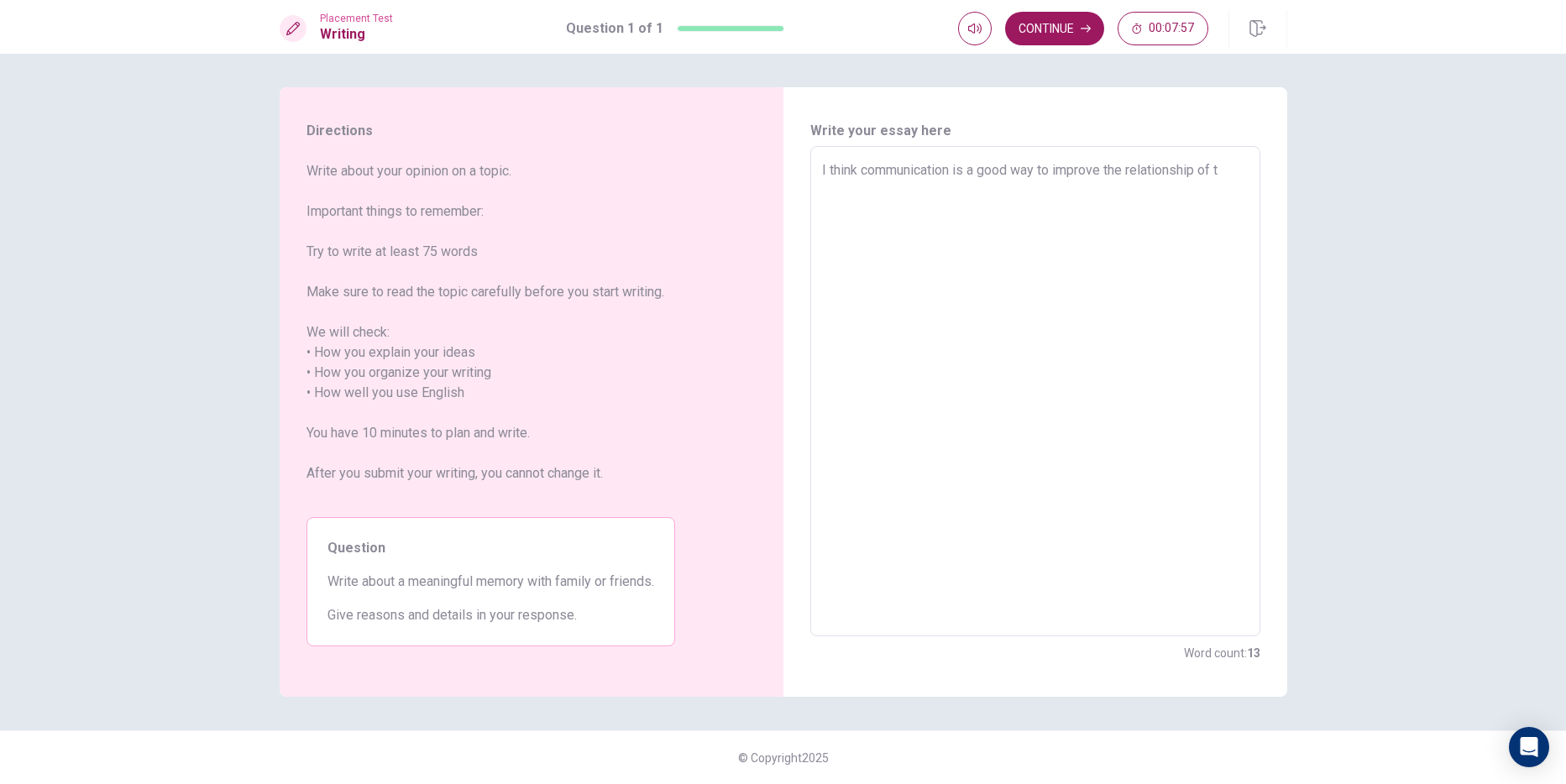
type textarea "x"
type textarea "I think communication is a good way to improve the relationship of th"
type textarea "x"
type textarea "I think communication is a good way to improve the relationship of the"
type textarea "x"
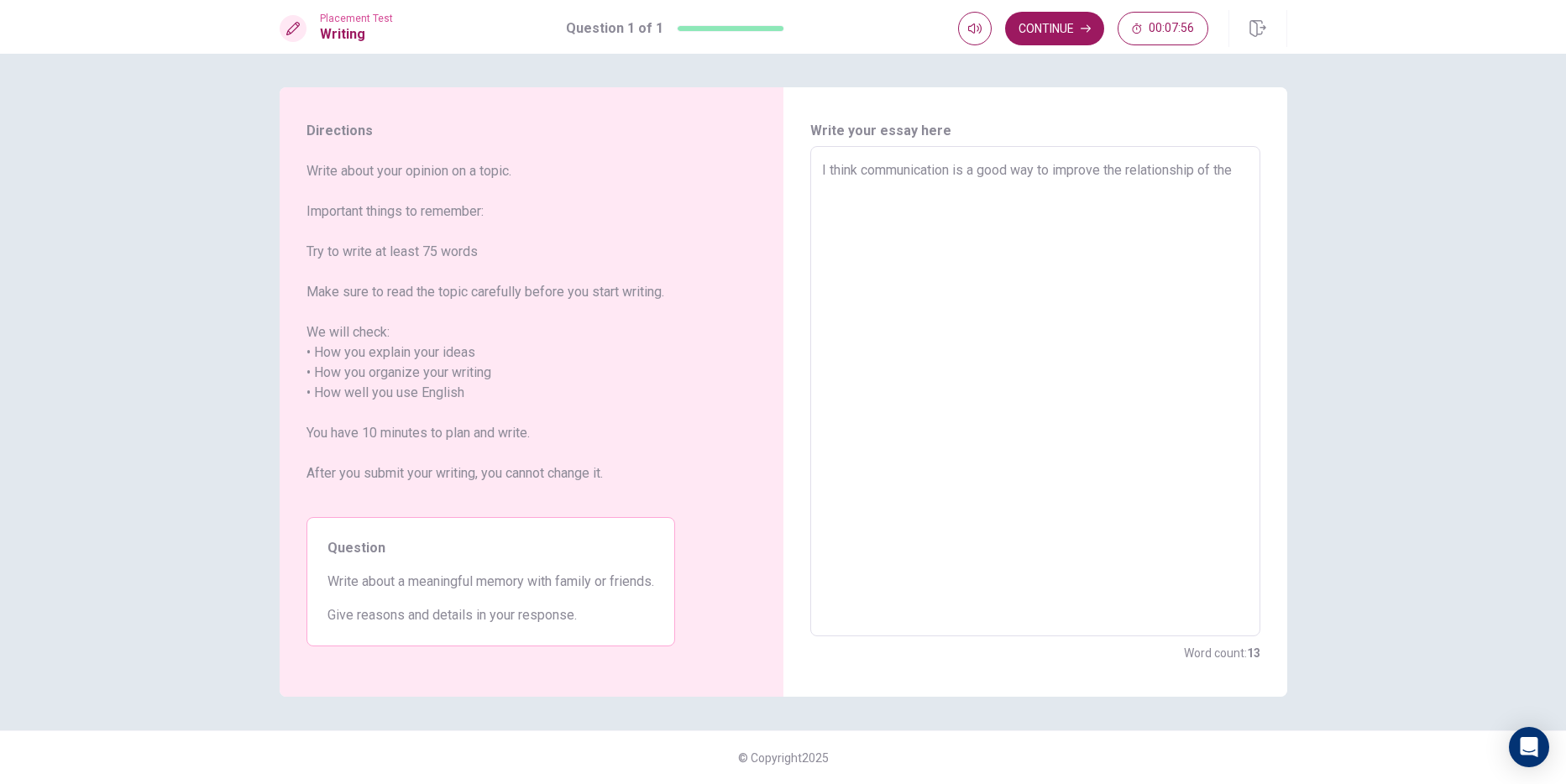
type textarea "I think communication is a good way to improve the relationship of the"
type textarea "x"
type textarea "I think communication is a good way to improve the relationship of the"
type textarea "x"
type textarea "I think communication is a good way to improve the relationship of the f"
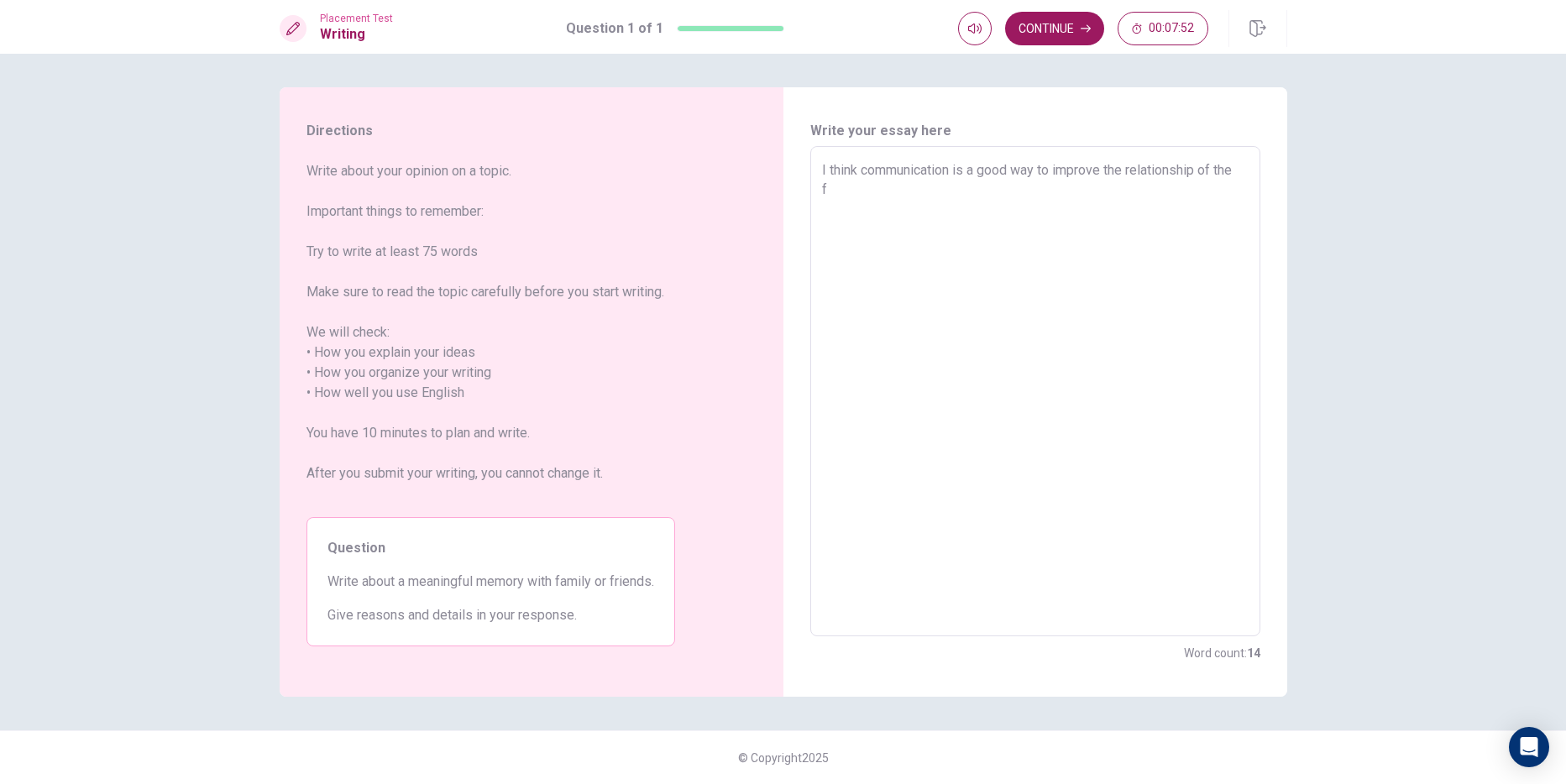
type textarea "x"
type textarea "I think communication is a good way to improve the relationship of the fa"
type textarea "x"
type textarea "I think communication is a good way to improve the relationship of the fam"
type textarea "x"
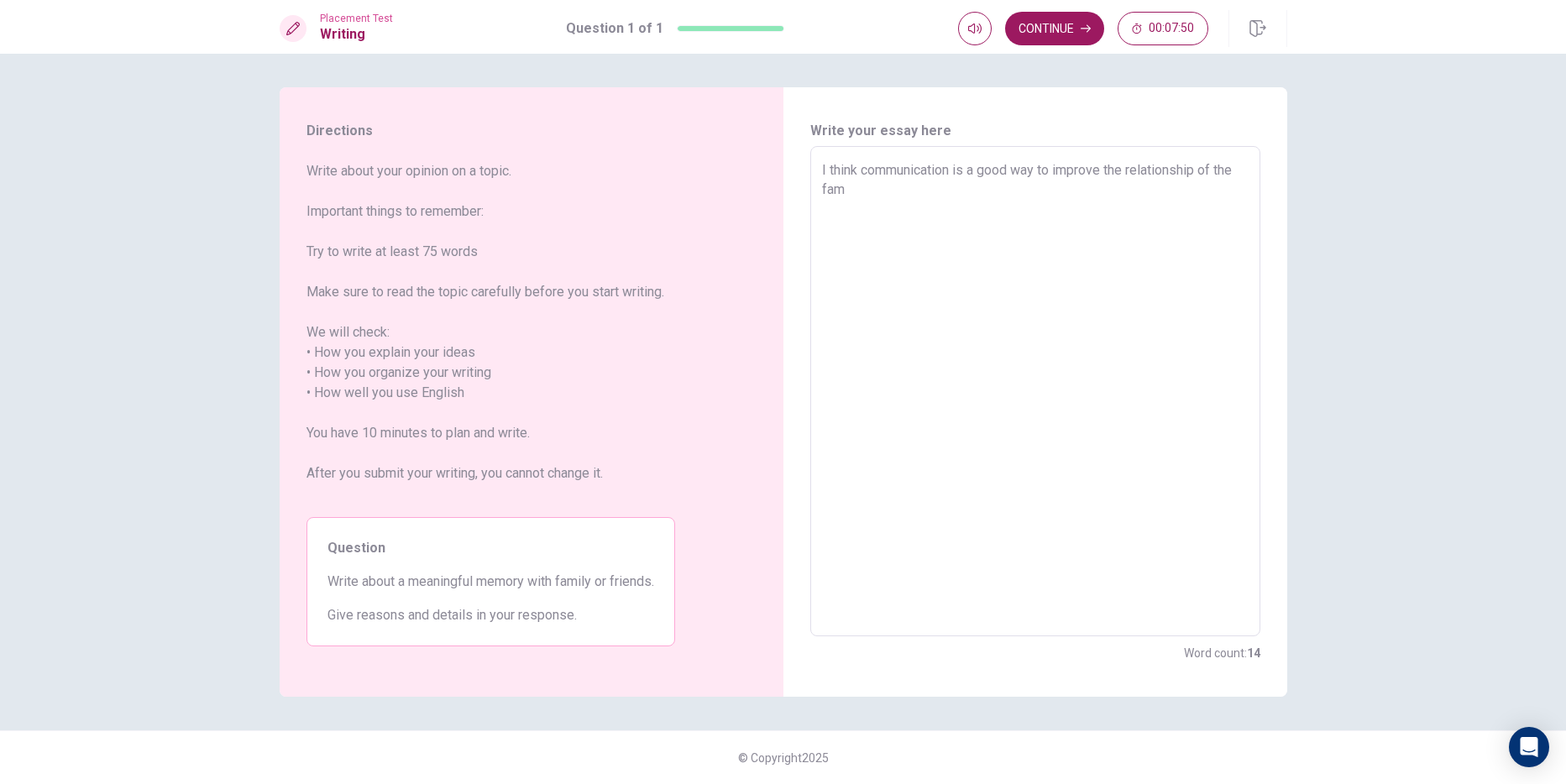
type textarea "I think communication is a good way to improve the relationship of the fami"
type textarea "x"
type textarea "I think communication is a good way to improve the relationship of the famil"
type textarea "x"
type textarea "I think communication is a good way to improve the relationship of the family"
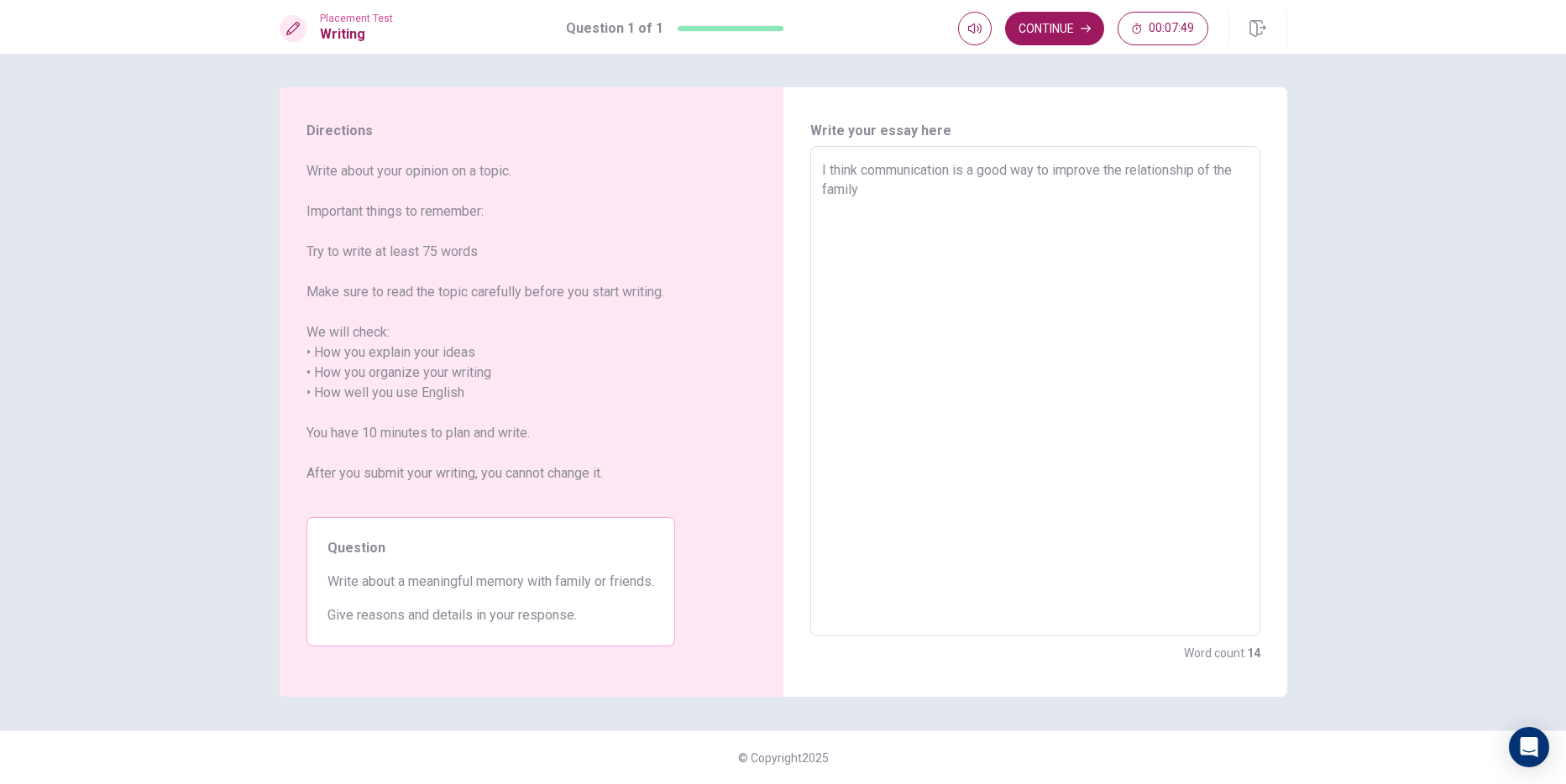
type textarea "x"
type textarea "I think communication is a good way to improve the relationship of the family."
type textarea "x"
type textarea "I think communication is a good way to improve the relationship of the family.B"
type textarea "x"
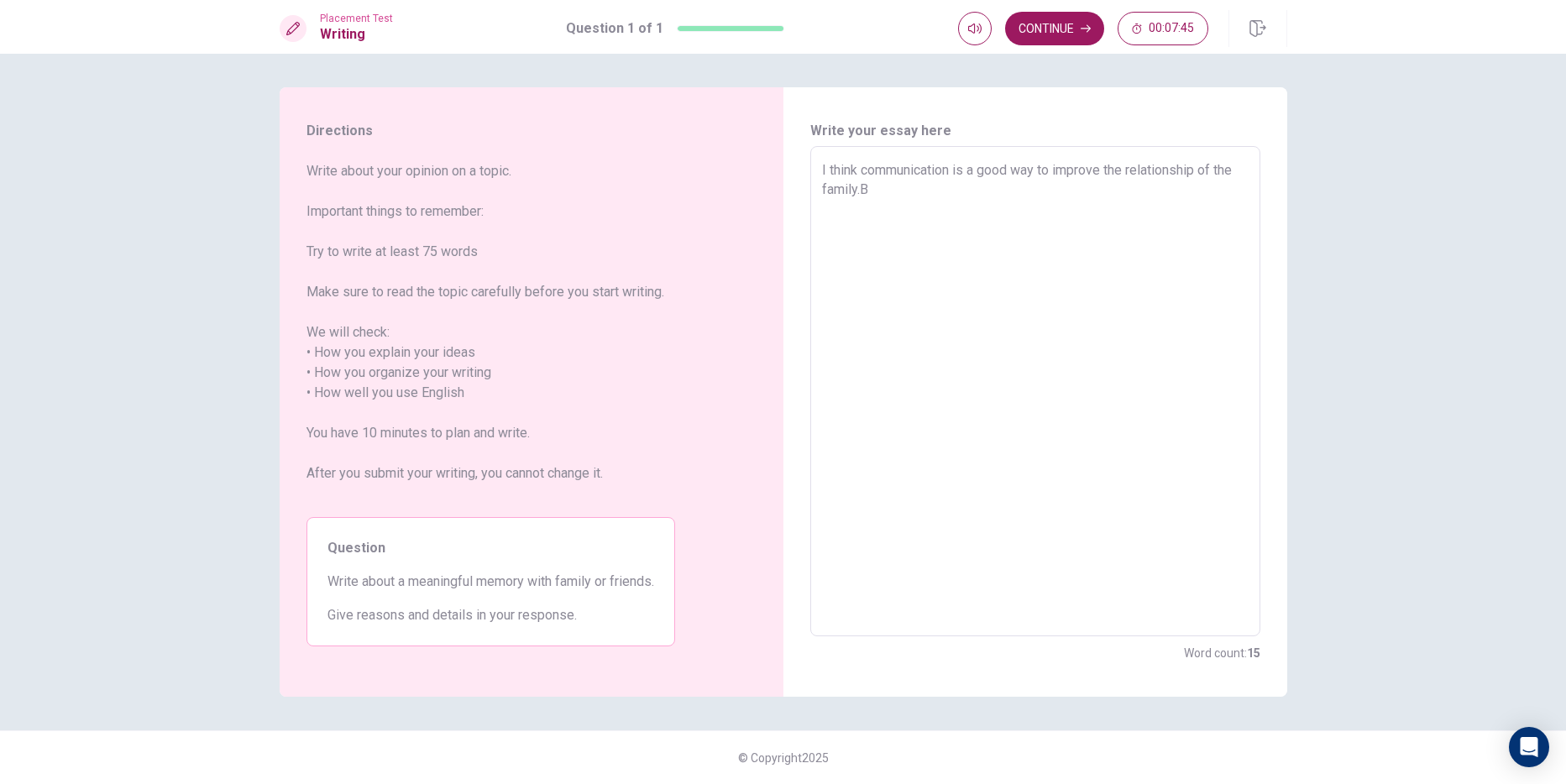
type textarea "I think communication is a good way to improve the relationship of the [DOMAIN_…"
type textarea "x"
type textarea "I think communication is a good way to improve the relationship of the family.B…"
type textarea "x"
type textarea "I think communication is a good way to improve the relationship of the family.B…"
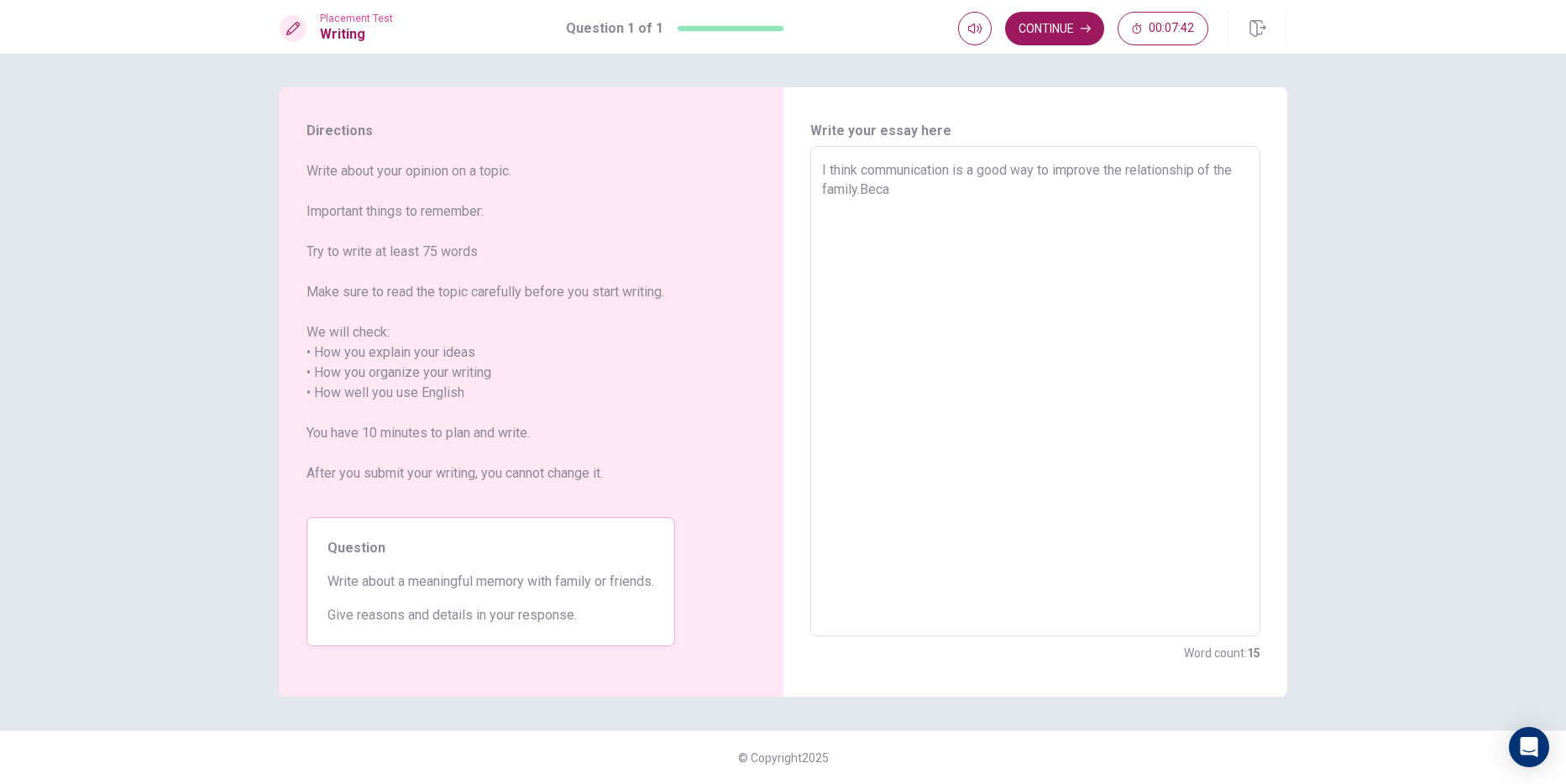
type textarea "x"
type textarea "I think communication is a good way to improve the relationship of the family.B…"
type textarea "x"
type textarea "I think communication is a good way to improve the relationship of the family.B…"
type textarea "x"
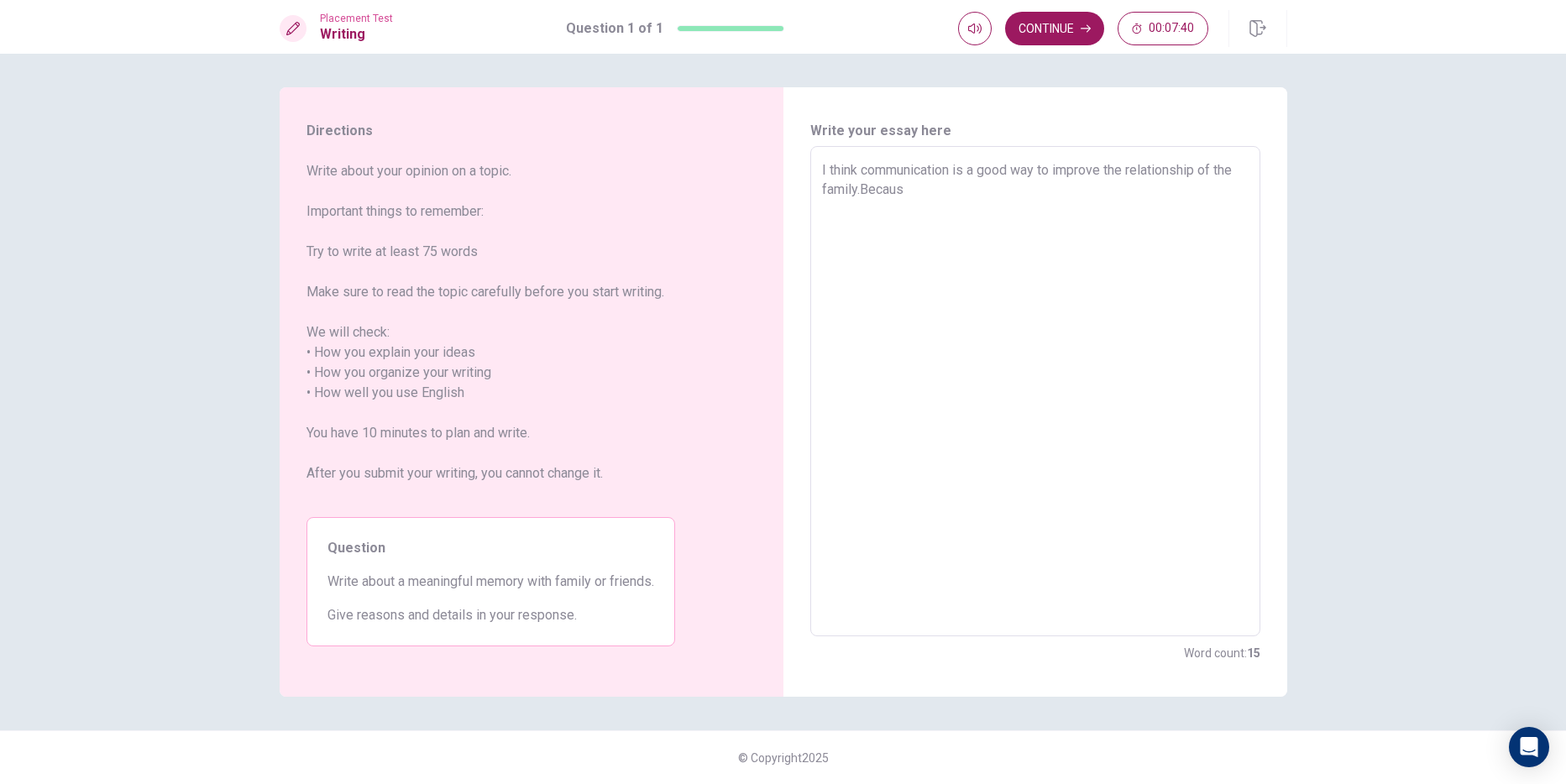
type textarea "I think communication is a good way to improve the relationship of the family.B…"
type textarea "x"
type textarea "I think communication is a good way to improve the relationship of the family.B…"
click at [1032, 30] on button "Continue" at bounding box center [1054, 28] width 99 height 34
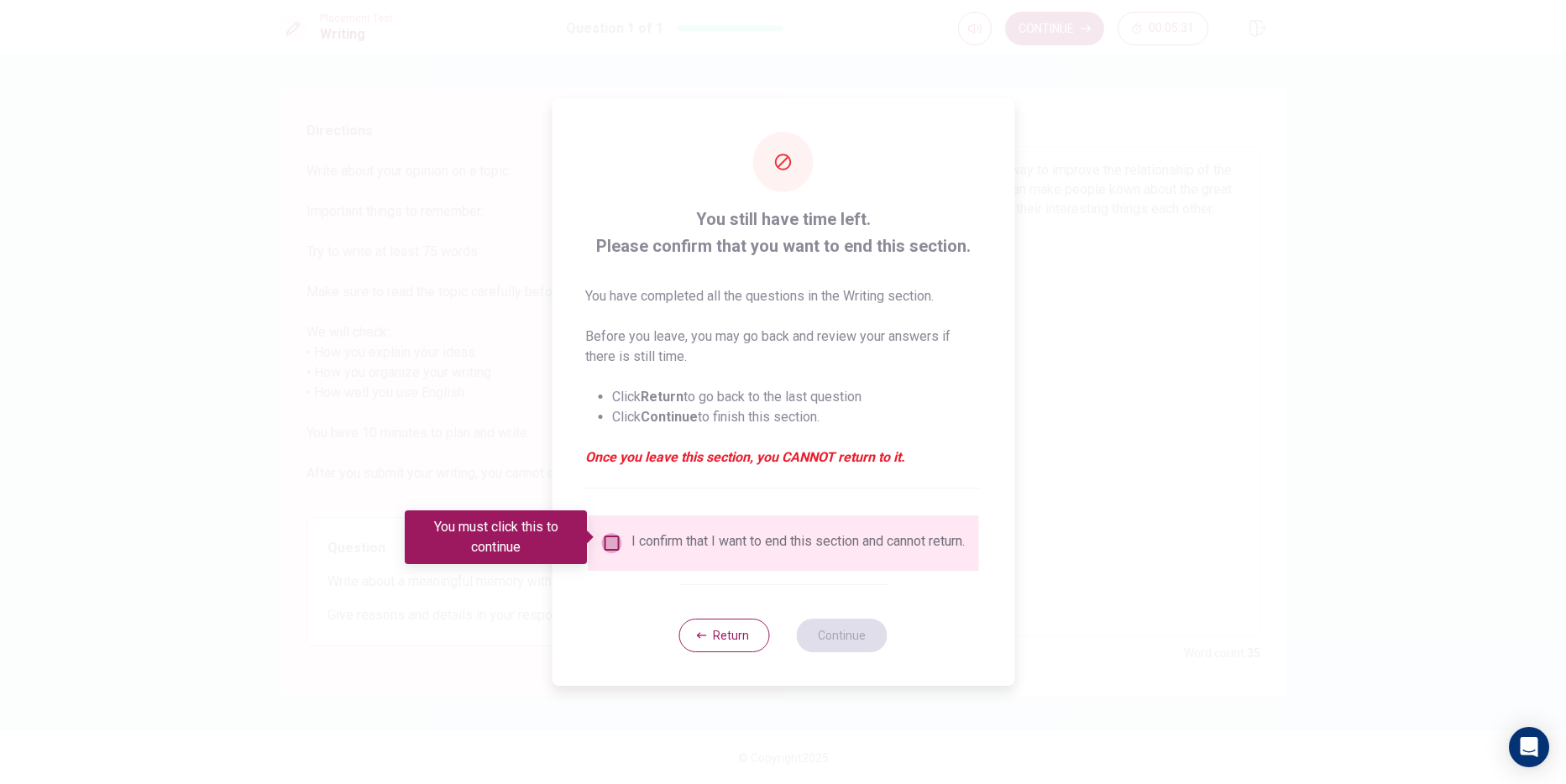
click at [607, 532] on input "You must click this to continue" at bounding box center [611, 542] width 20 height 20
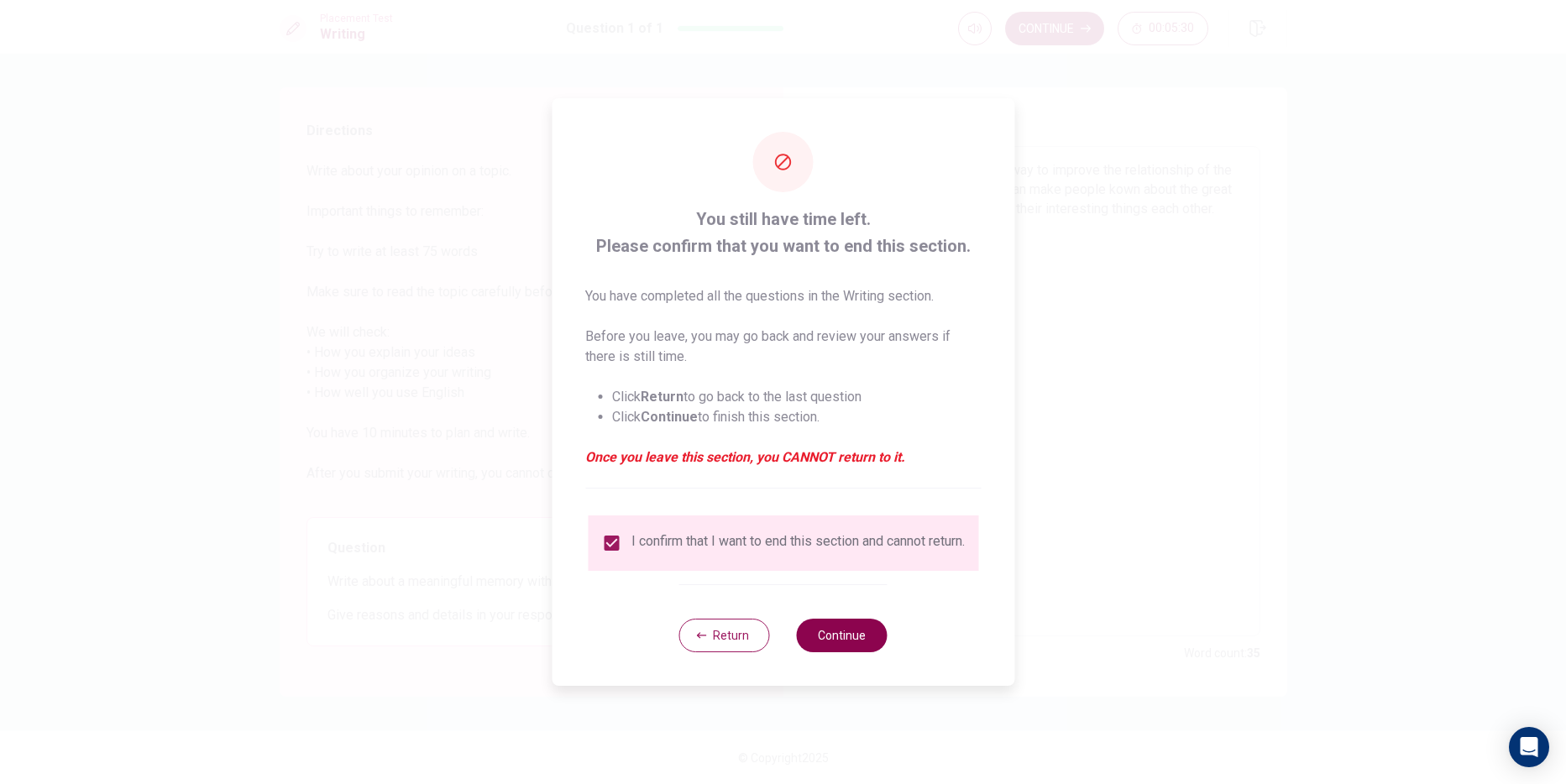
click at [868, 636] on button "Continue" at bounding box center [842, 636] width 91 height 34
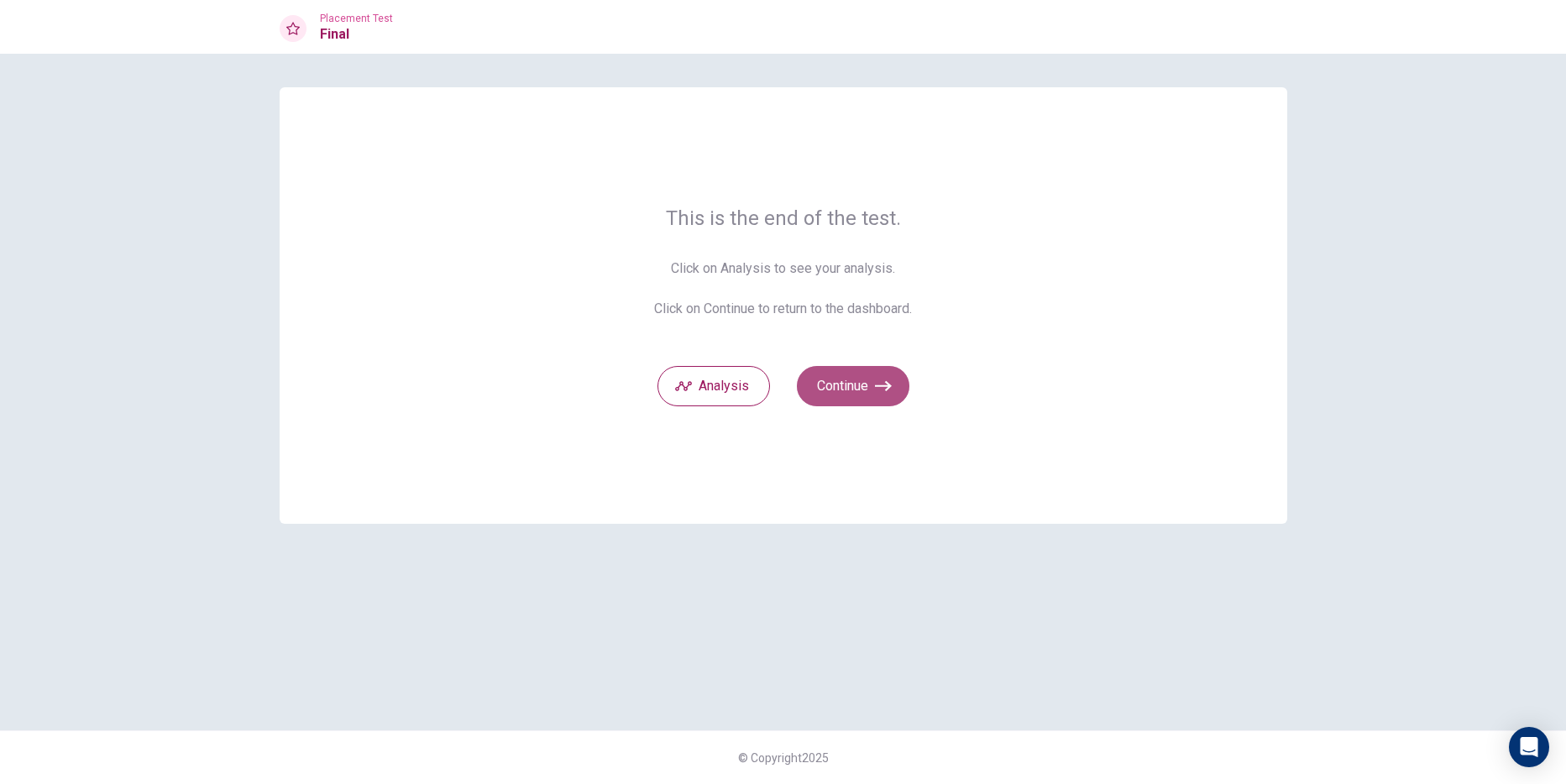
click at [871, 387] on button "Continue" at bounding box center [853, 386] width 113 height 40
